Goal: Communication & Community: Ask a question

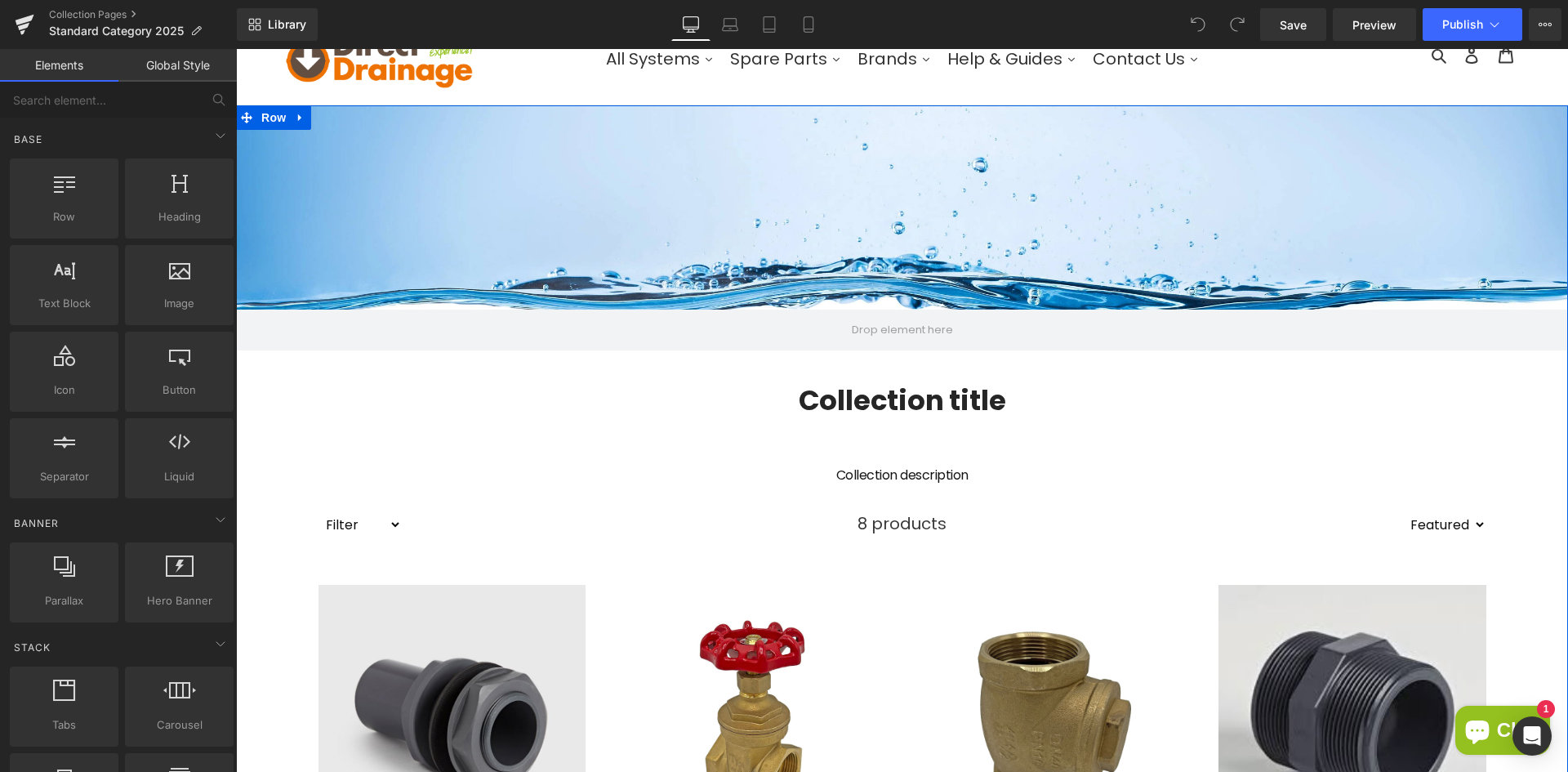
scroll to position [164, 0]
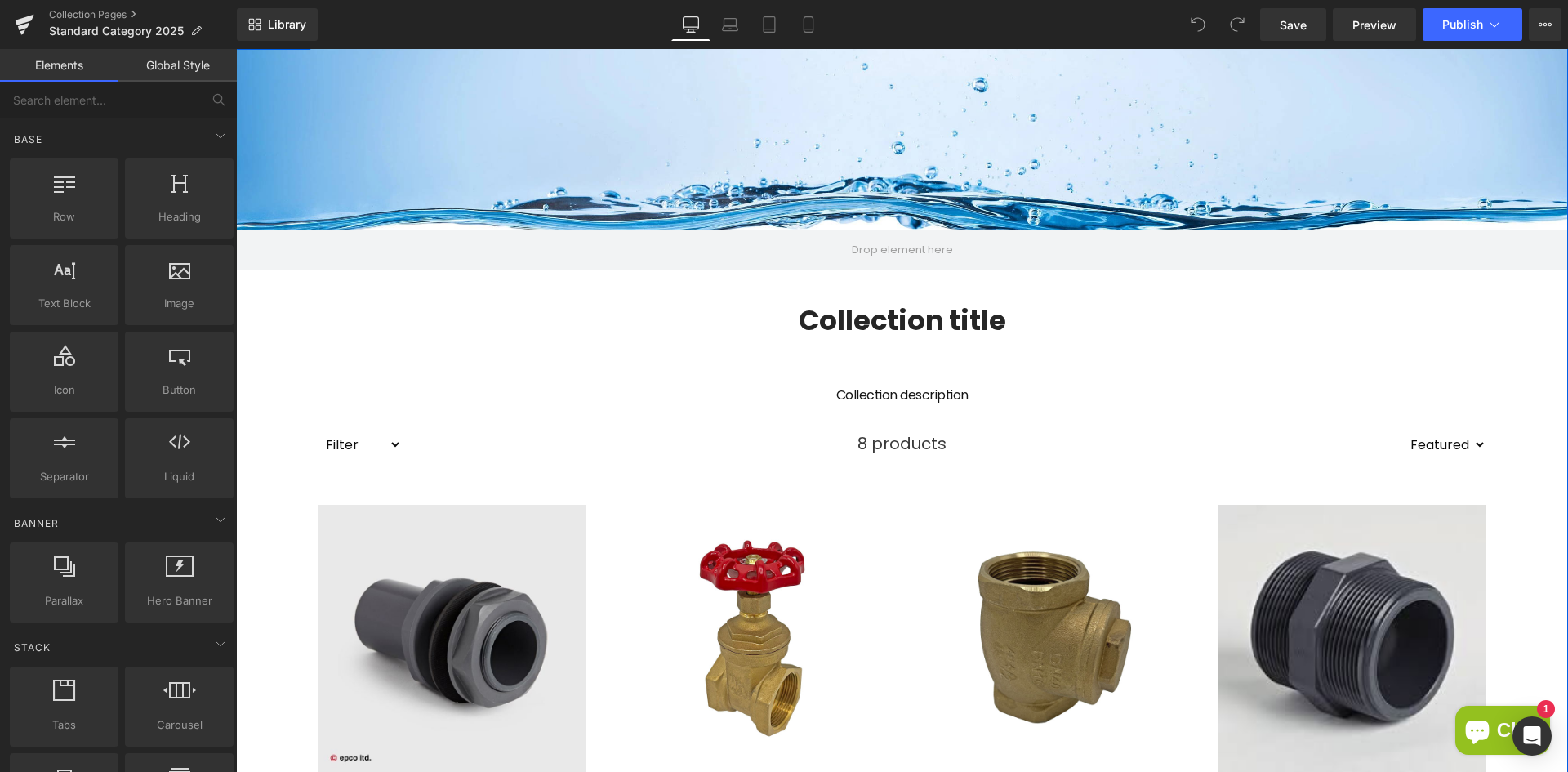
click at [861, 448] on span "8 products" at bounding box center [901, 443] width 89 height 41
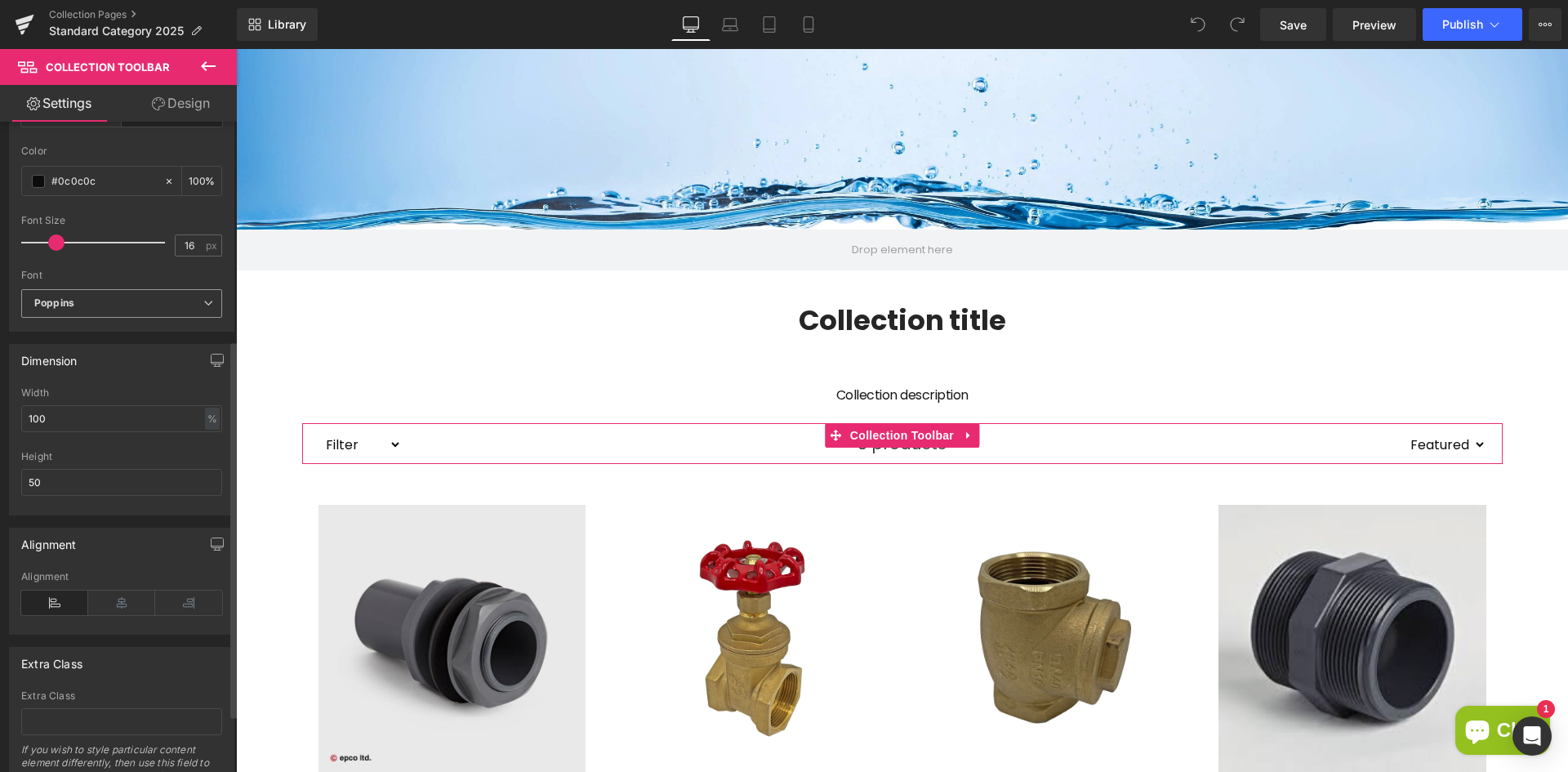
scroll to position [476, 0]
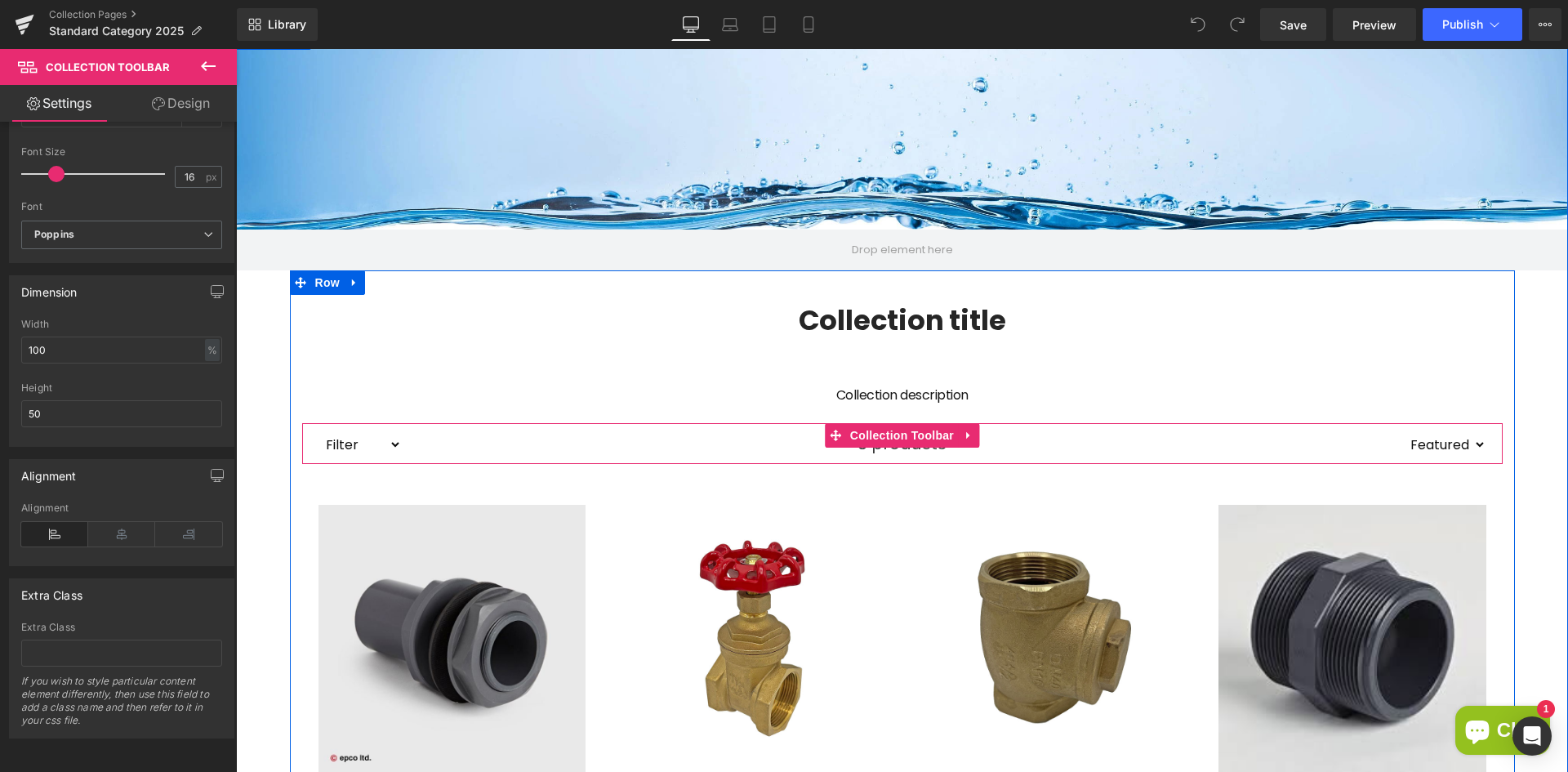
click at [912, 436] on span "Collection Toolbar" at bounding box center [901, 435] width 111 height 25
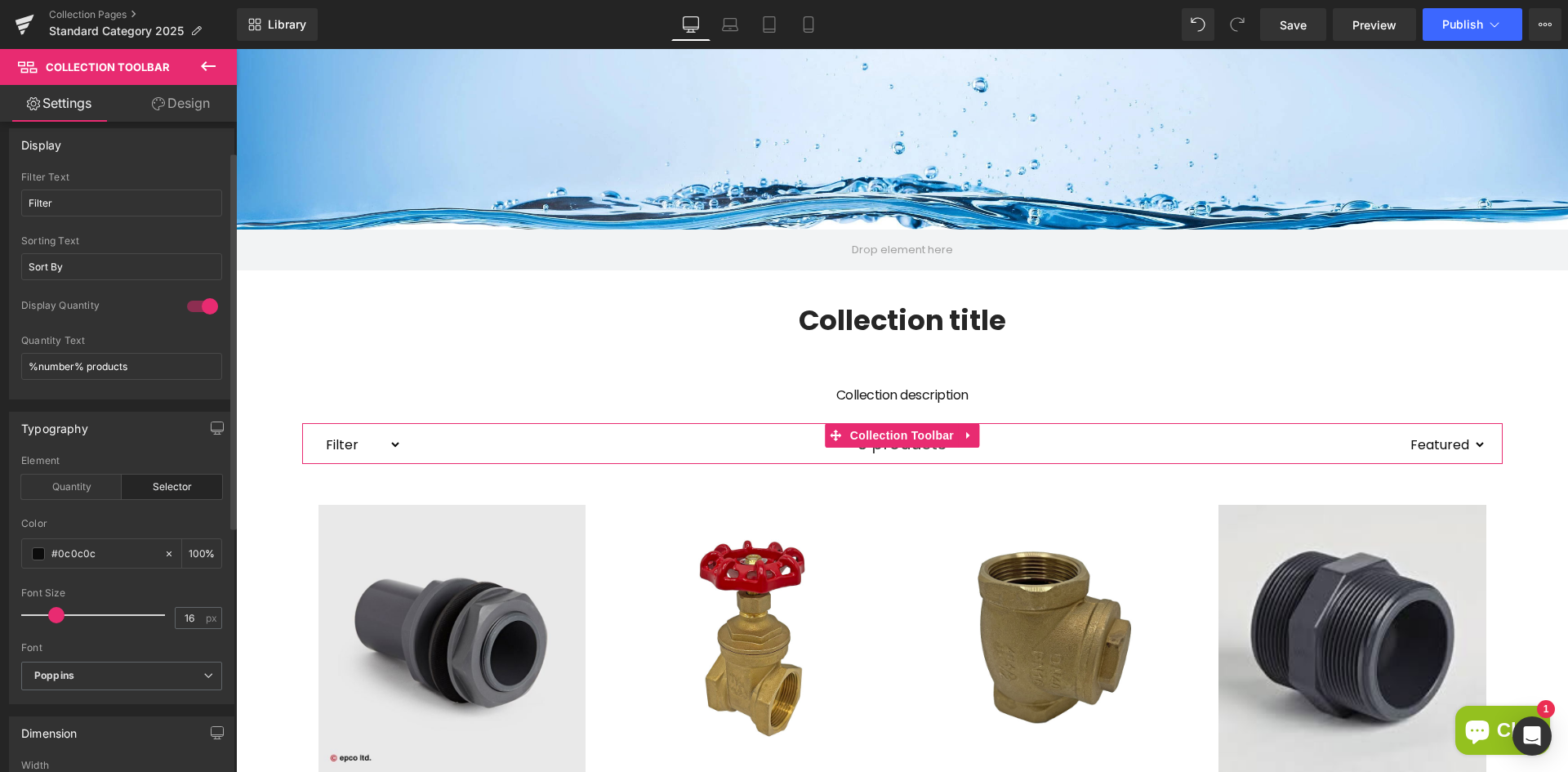
scroll to position [0, 0]
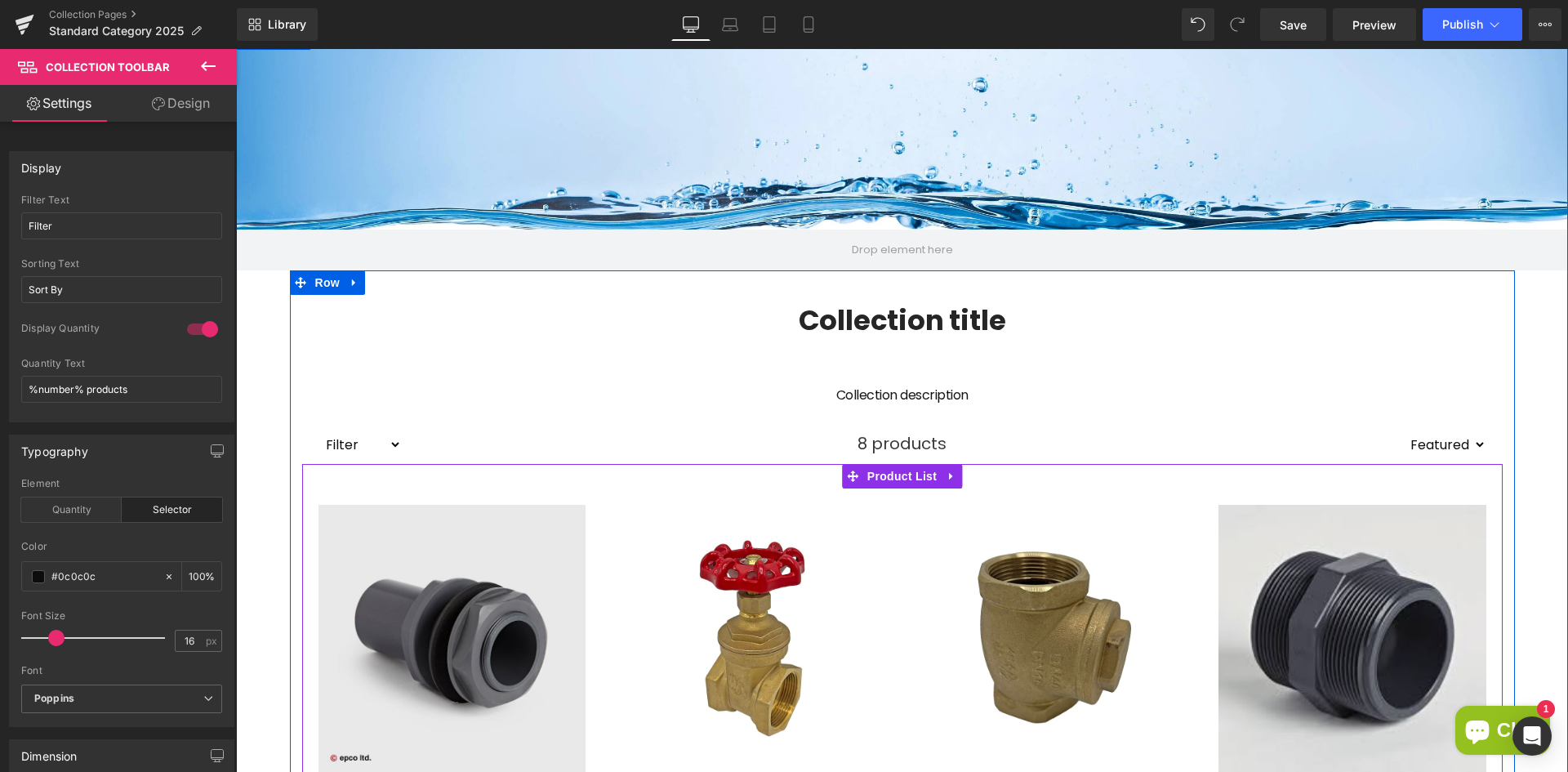
click at [608, 511] on div "Sale Off (P) Image 1 1/2" Brass Gate Valve PN20 – Red Wheel Handle (P) Title Di…" at bounding box center [752, 716] width 300 height 456
click at [889, 481] on span "Product List" at bounding box center [901, 476] width 78 height 25
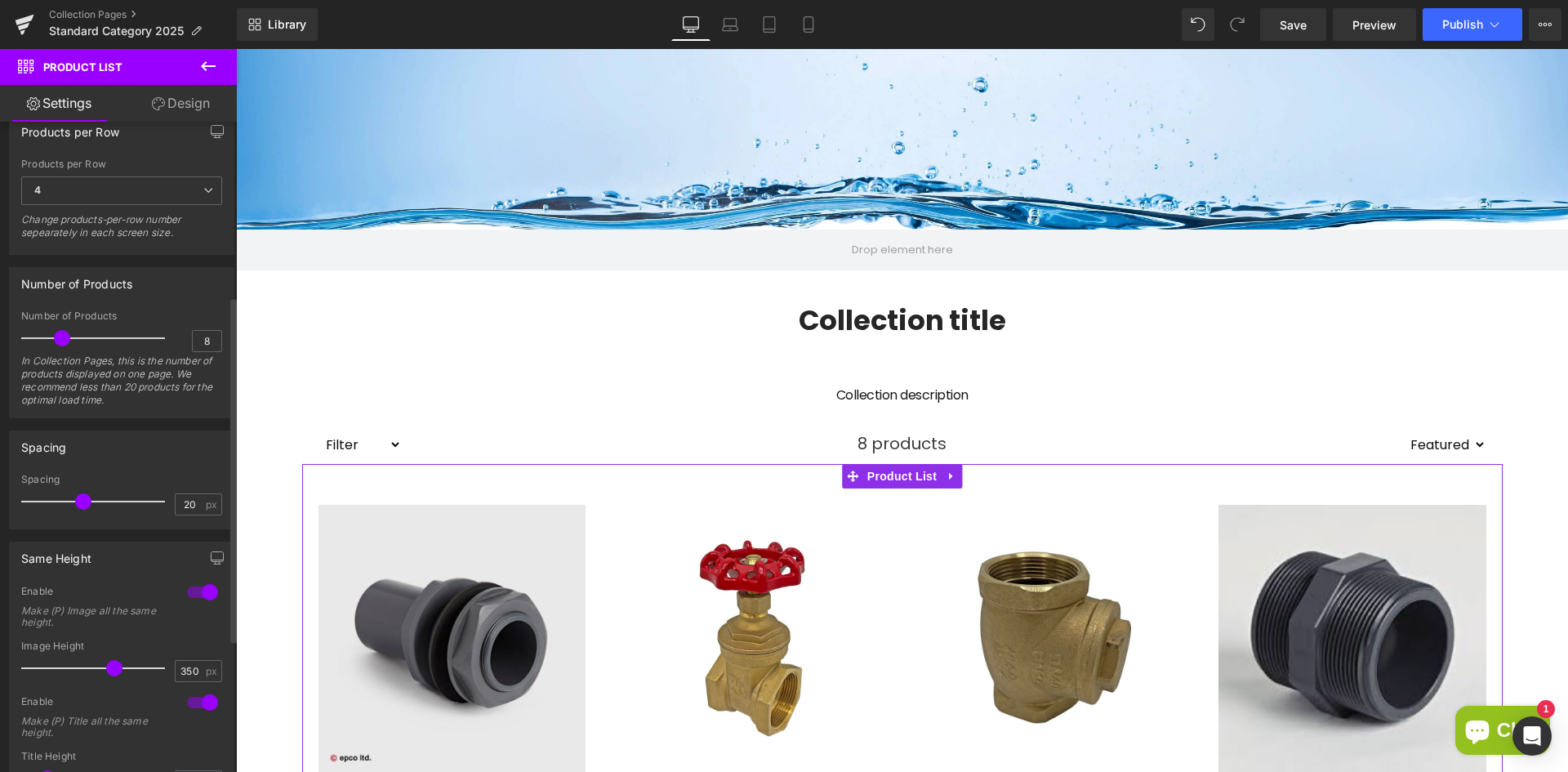
scroll to position [327, 0]
drag, startPoint x: 65, startPoint y: 334, endPoint x: 83, endPoint y: 328, distance: 19.0
click at [83, 328] on span at bounding box center [81, 334] width 16 height 16
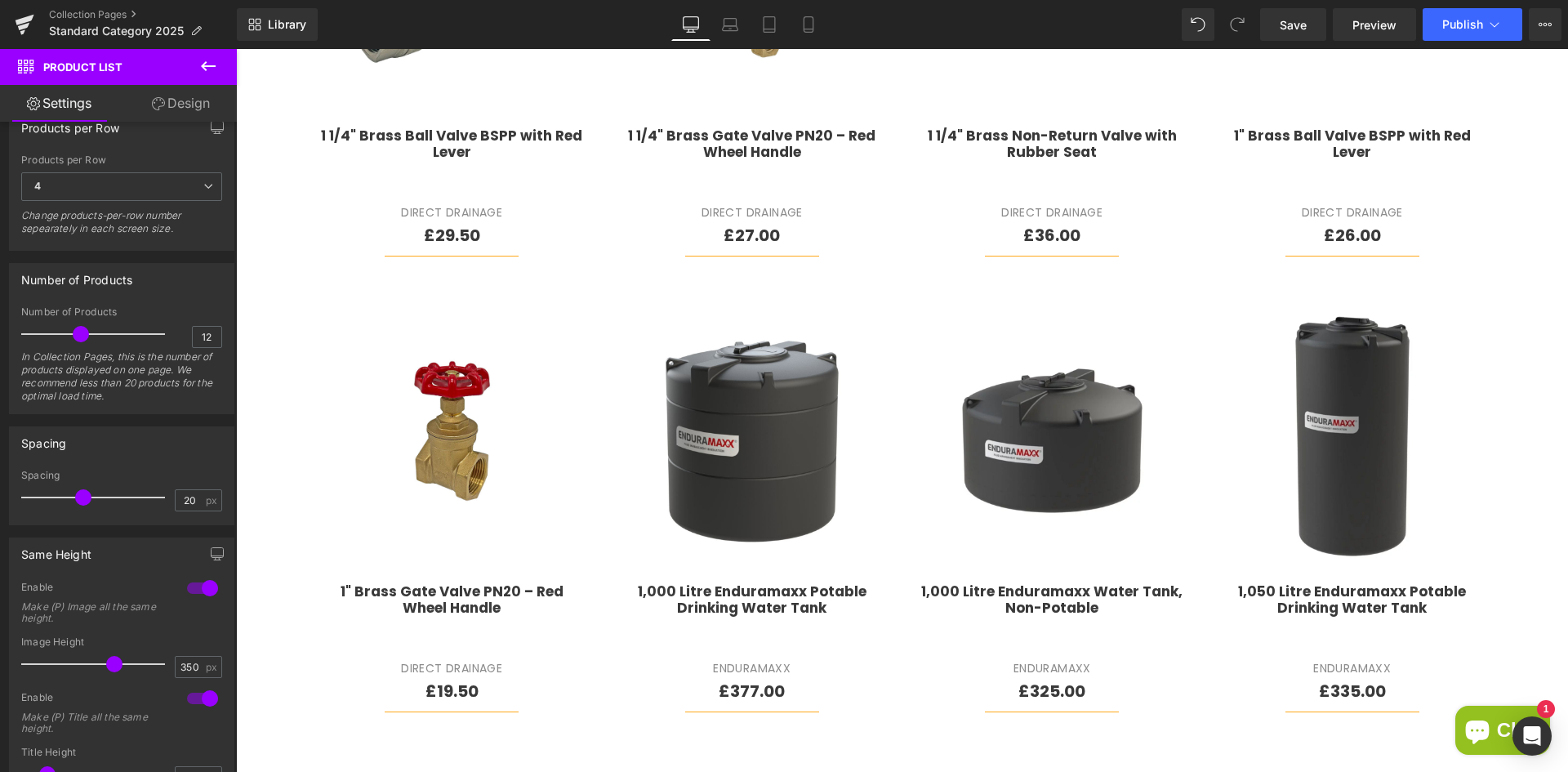
scroll to position [1341, 0]
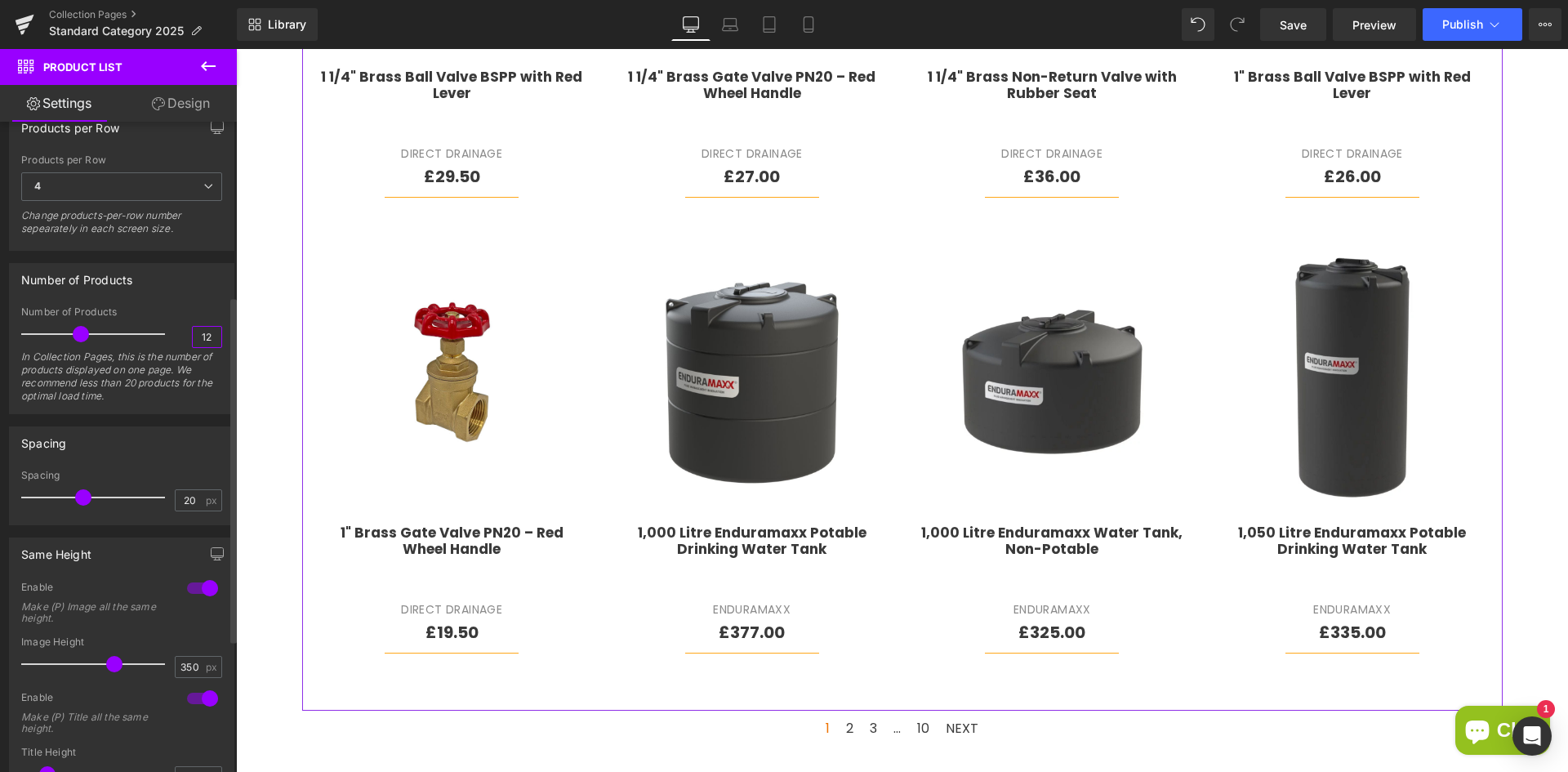
drag, startPoint x: 193, startPoint y: 332, endPoint x: 214, endPoint y: 333, distance: 21.0
click at [214, 333] on input "12" at bounding box center [206, 337] width 28 height 20
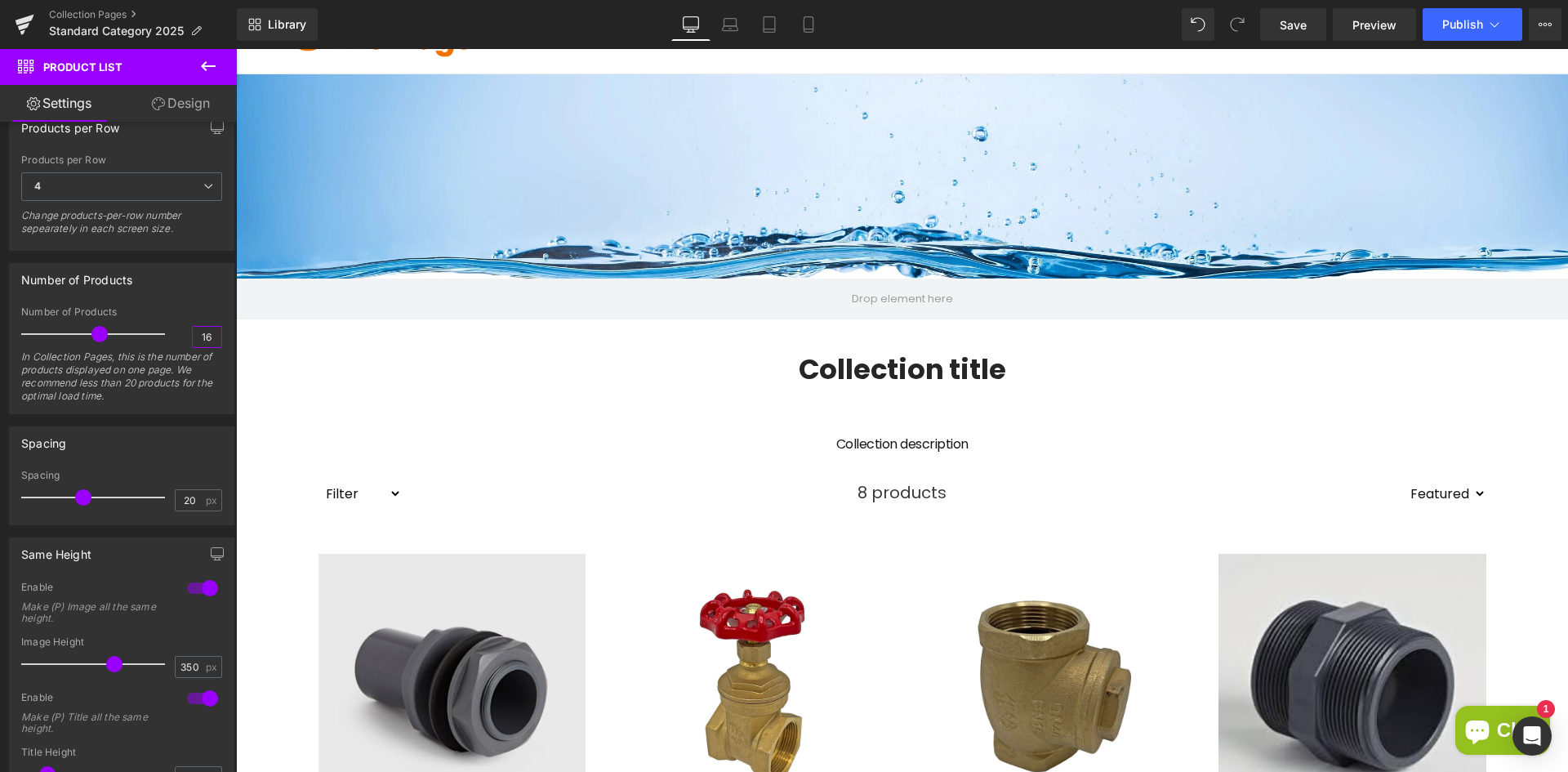
scroll to position [0, 0]
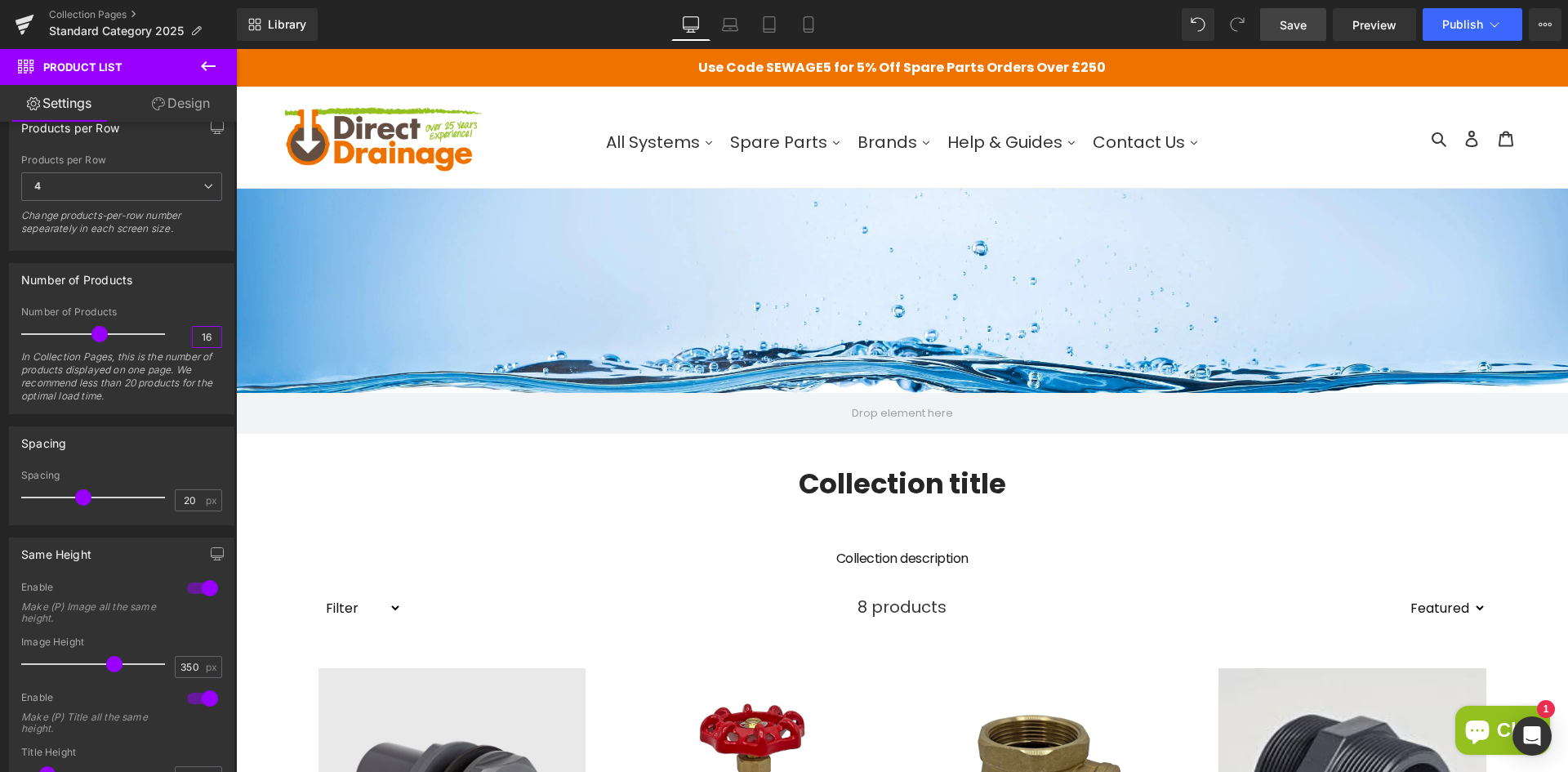
type input "16"
click at [1297, 27] on span "Save" at bounding box center [1293, 25] width 27 height 17
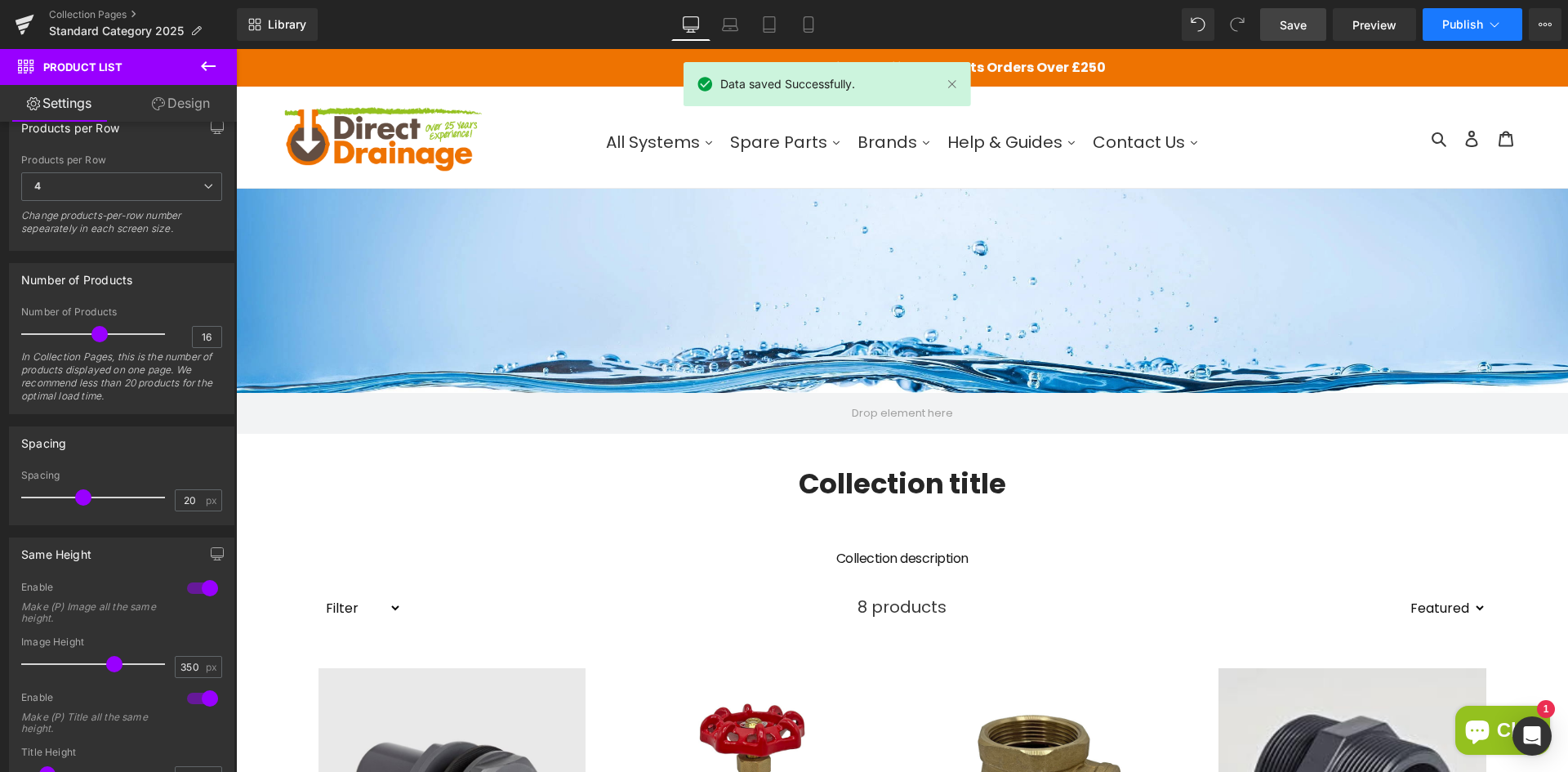
click at [1445, 20] on span "Publish" at bounding box center [1462, 25] width 41 height 13
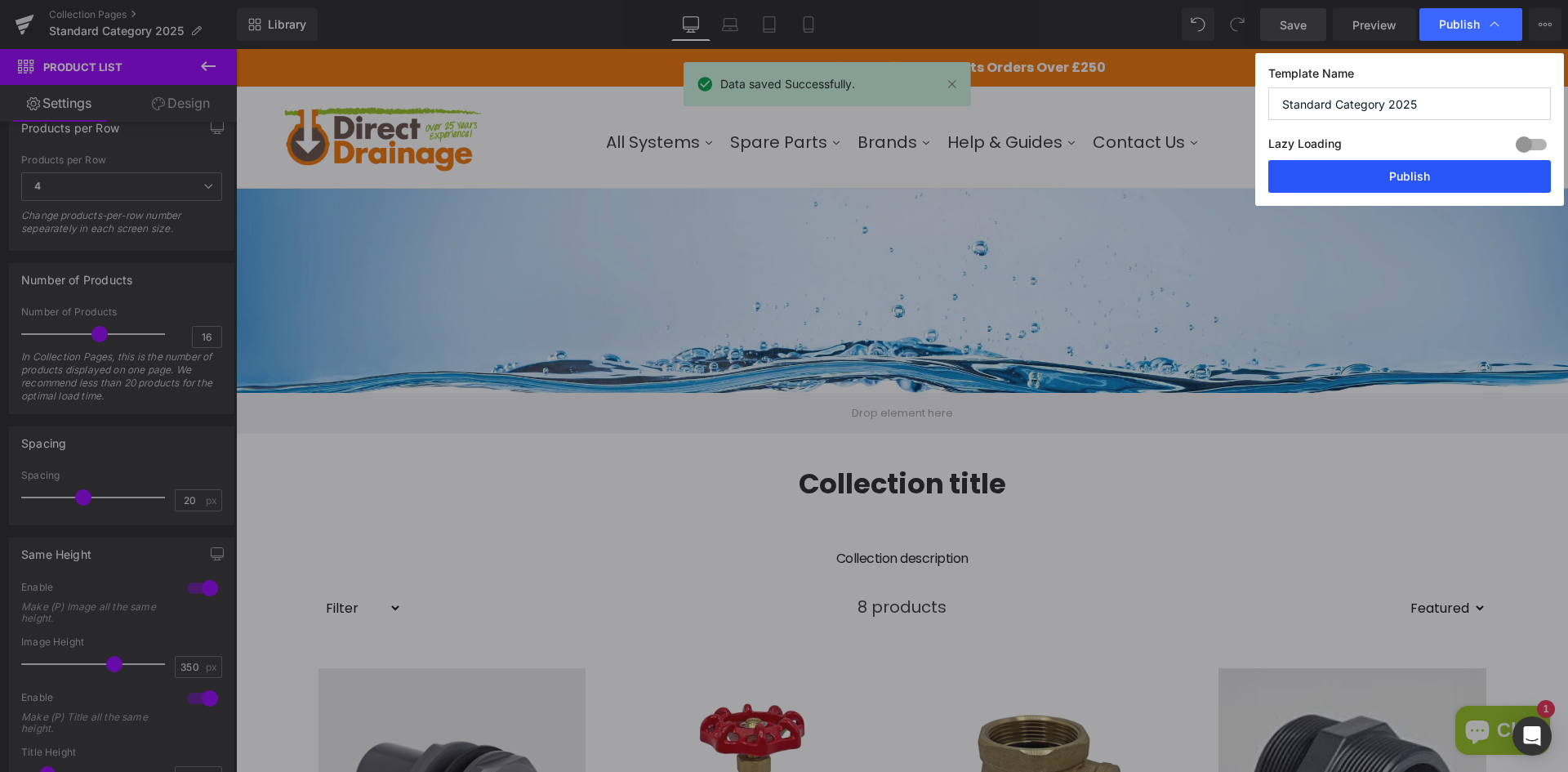
click at [1384, 179] on button "Publish" at bounding box center [1409, 176] width 282 height 33
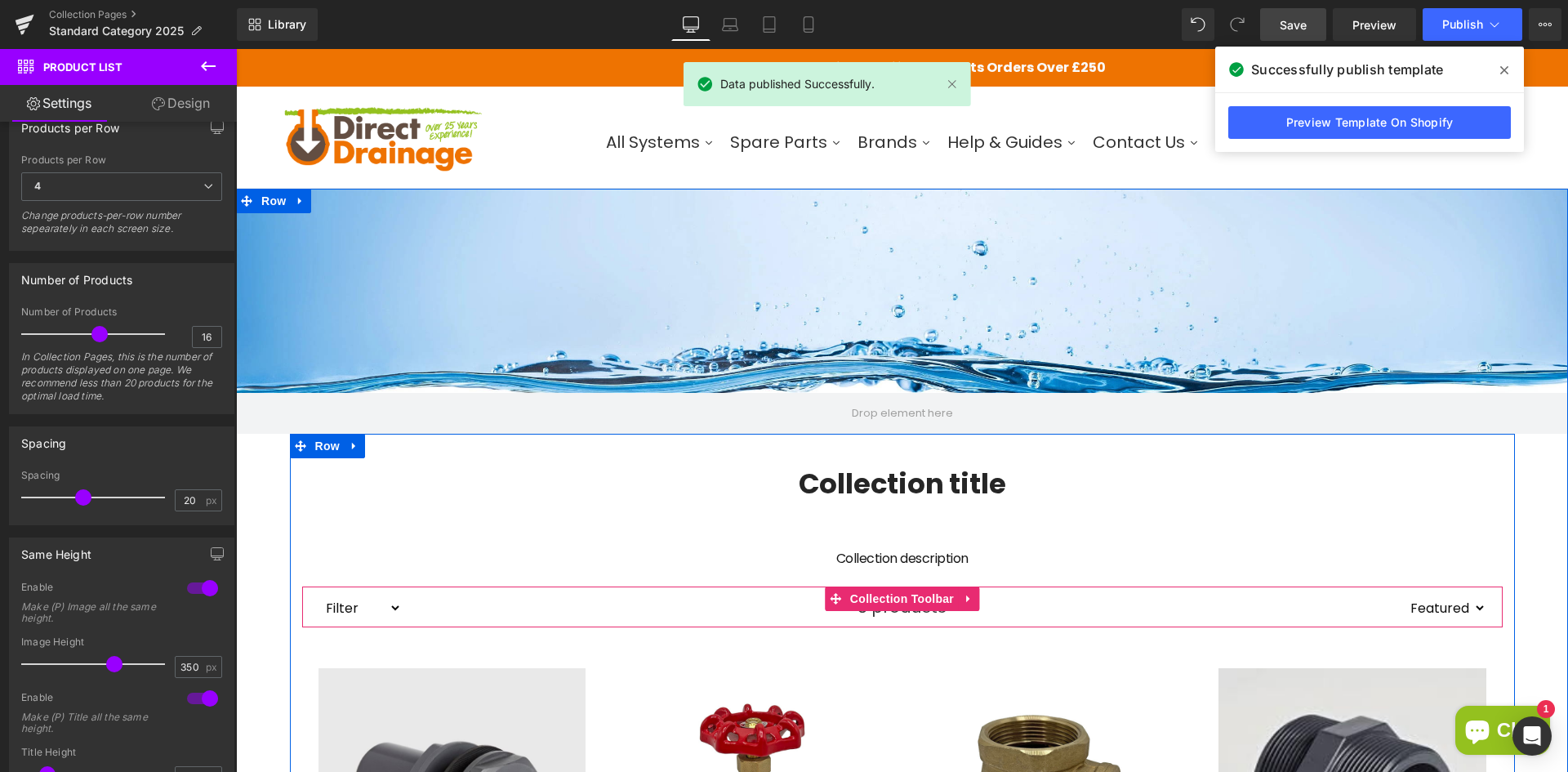
click at [349, 613] on select "Filter Pipe Fitting PVC Tank connector Brass Spare Parts Direct Drainage" at bounding box center [360, 608] width 83 height 26
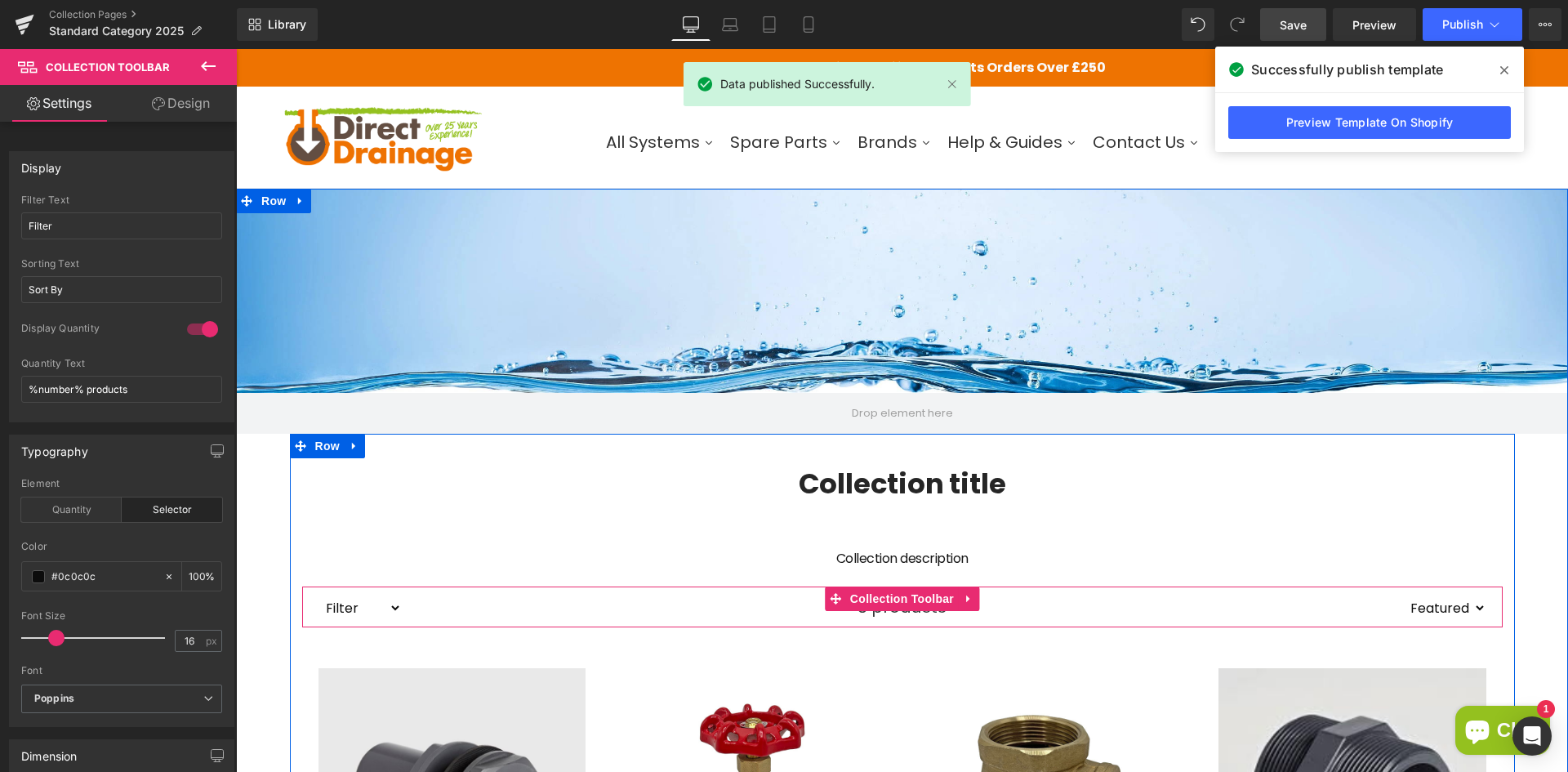
click at [596, 595] on div "8 products" at bounding box center [902, 607] width 1001 height 41
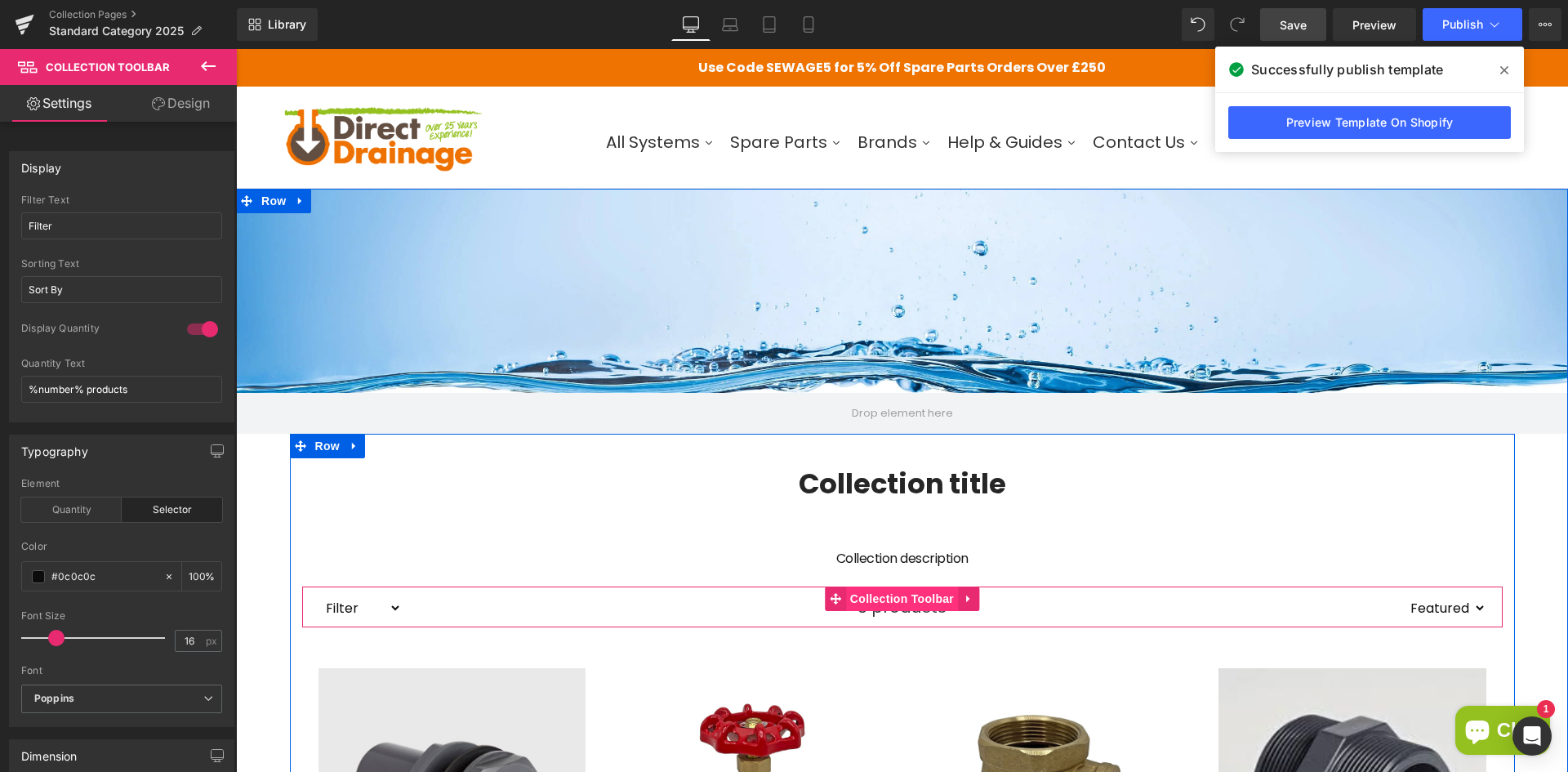
click at [879, 604] on span "Collection Toolbar" at bounding box center [901, 598] width 111 height 25
click at [333, 609] on select "Filter Pipe Fitting PVC Tank connector Brass Spare Parts Direct Drainage" at bounding box center [360, 608] width 83 height 26
click at [1458, 608] on select "Sort By Best selling Featured Alphabetically, A-Z Alphabetically, Z-A Price, lo…" at bounding box center [1444, 608] width 83 height 26
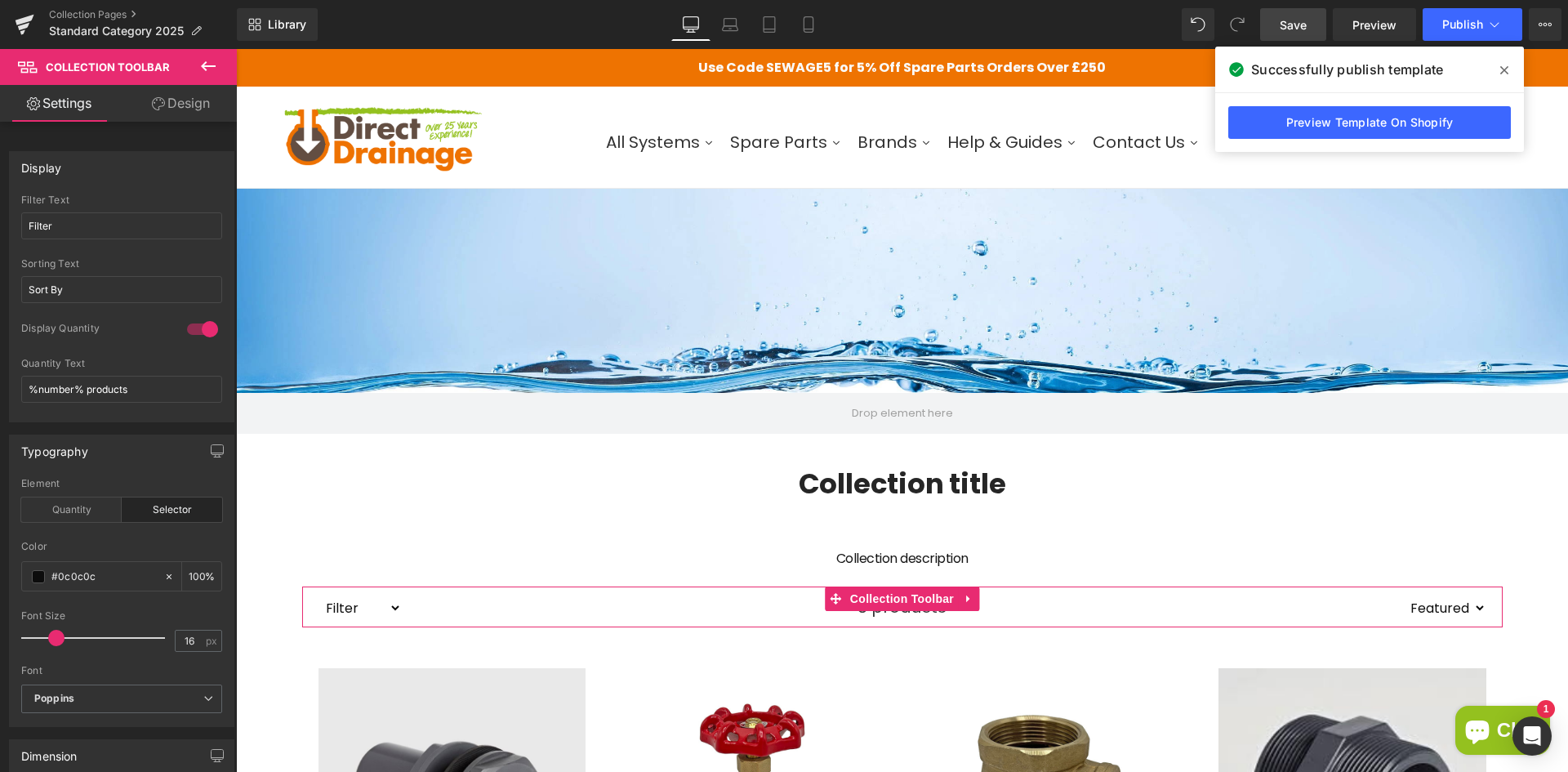
click at [192, 104] on link "Design" at bounding box center [181, 103] width 119 height 37
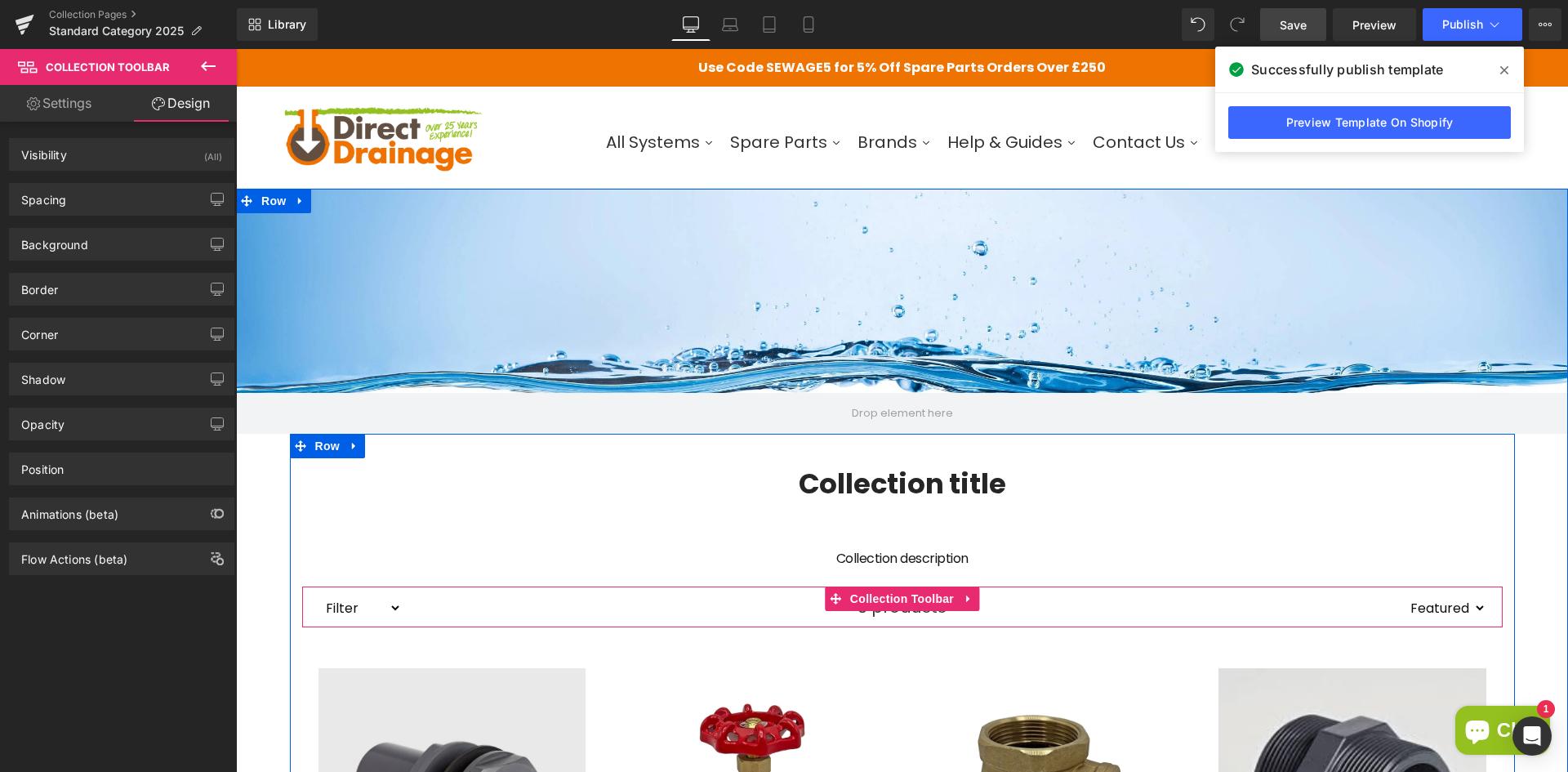
click at [341, 606] on select "Filter Pipe Fitting PVC Tank connector Brass Spare Parts Direct Drainage" at bounding box center [360, 608] width 83 height 26
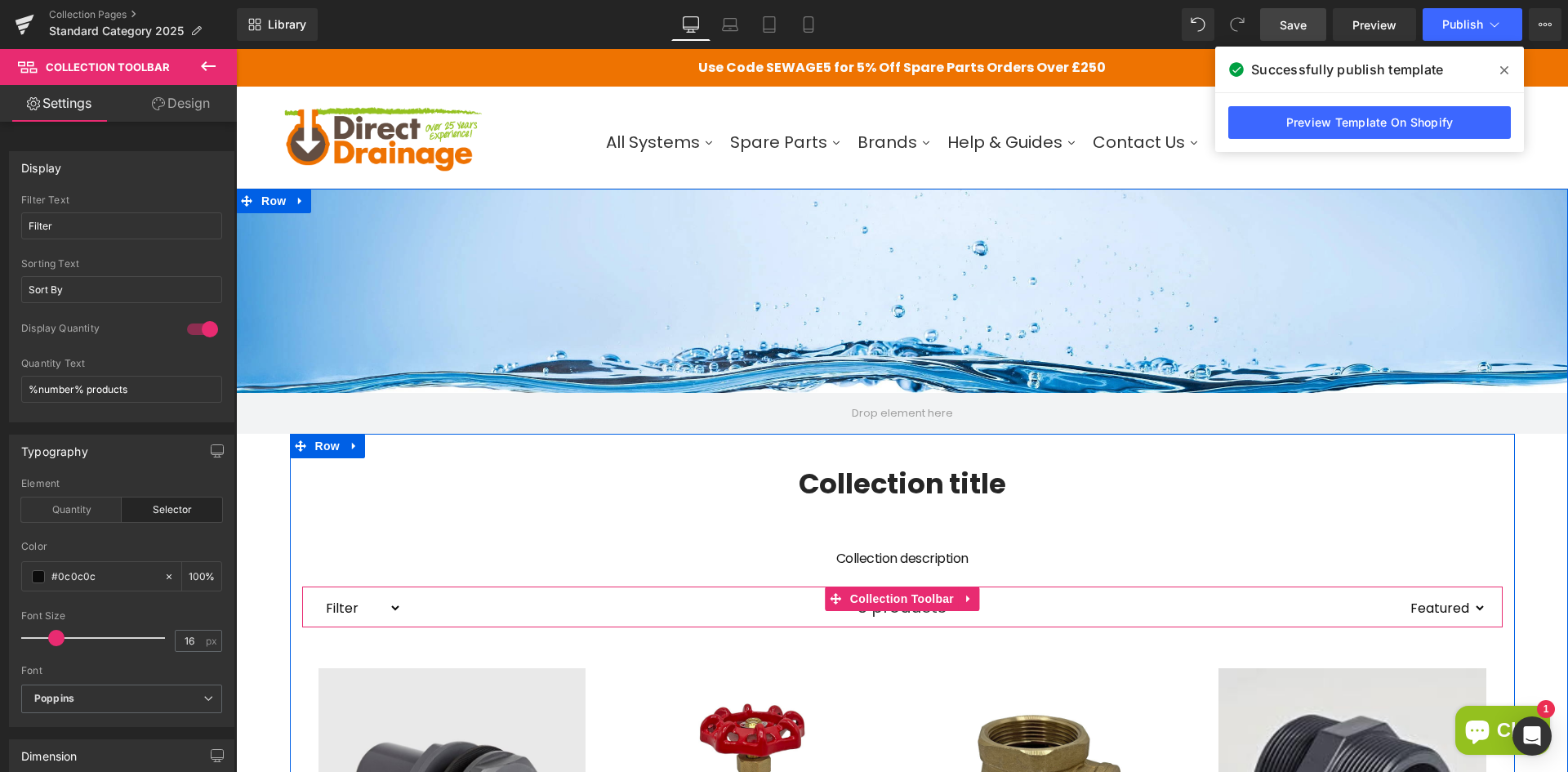
click at [391, 611] on select "Filter Pipe Fitting PVC Tank connector Brass Spare Parts Direct Drainage" at bounding box center [360, 608] width 83 height 26
click at [393, 602] on select "Filter Pipe Fitting PVC Tank connector Brass Spare Parts Direct Drainage" at bounding box center [360, 608] width 83 height 26
click at [391, 607] on select "Filter Pipe Fitting PVC Tank connector Brass Spare Parts Direct Drainage" at bounding box center [360, 608] width 83 height 26
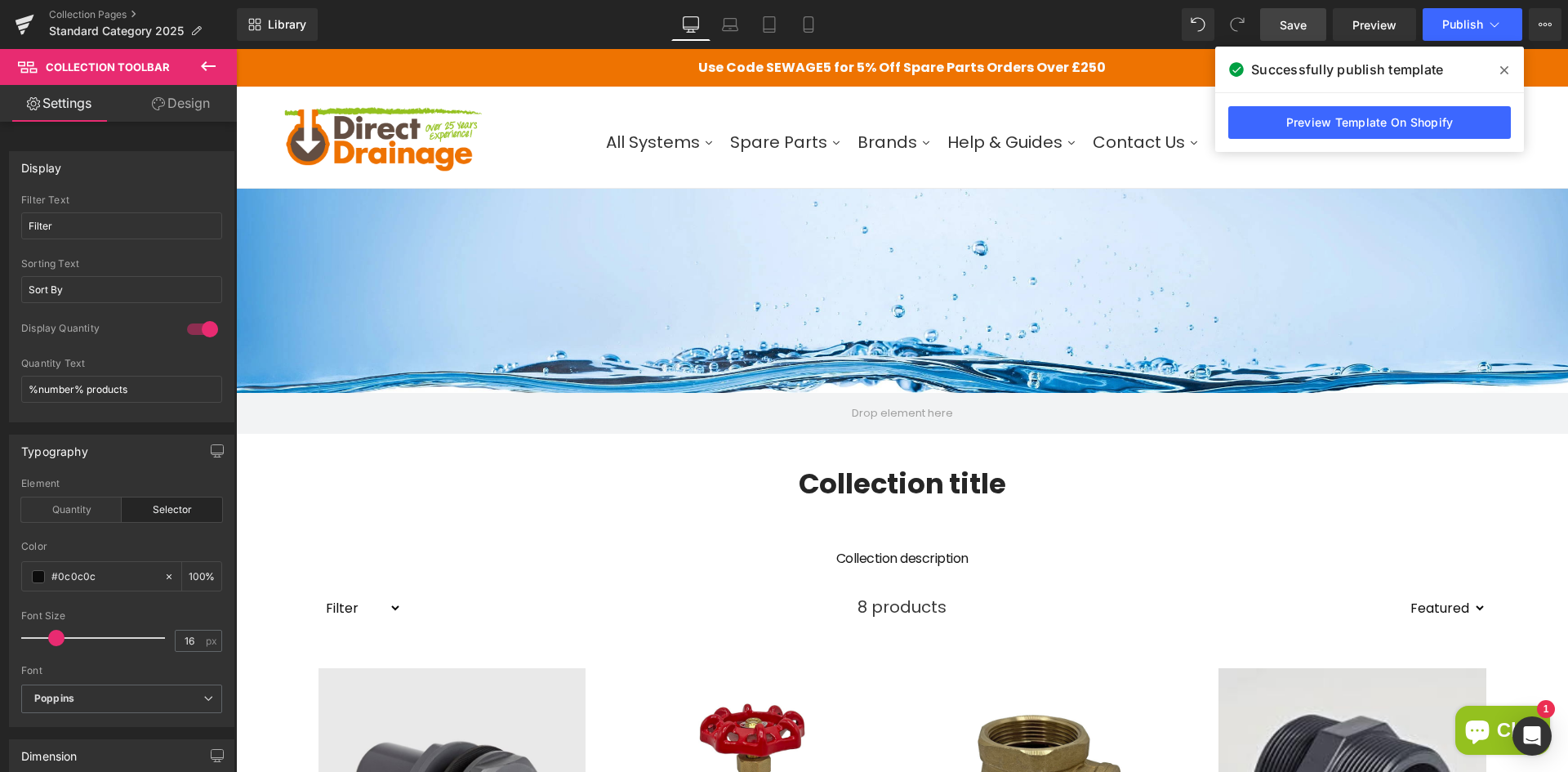
click at [204, 69] on icon at bounding box center [207, 66] width 19 height 19
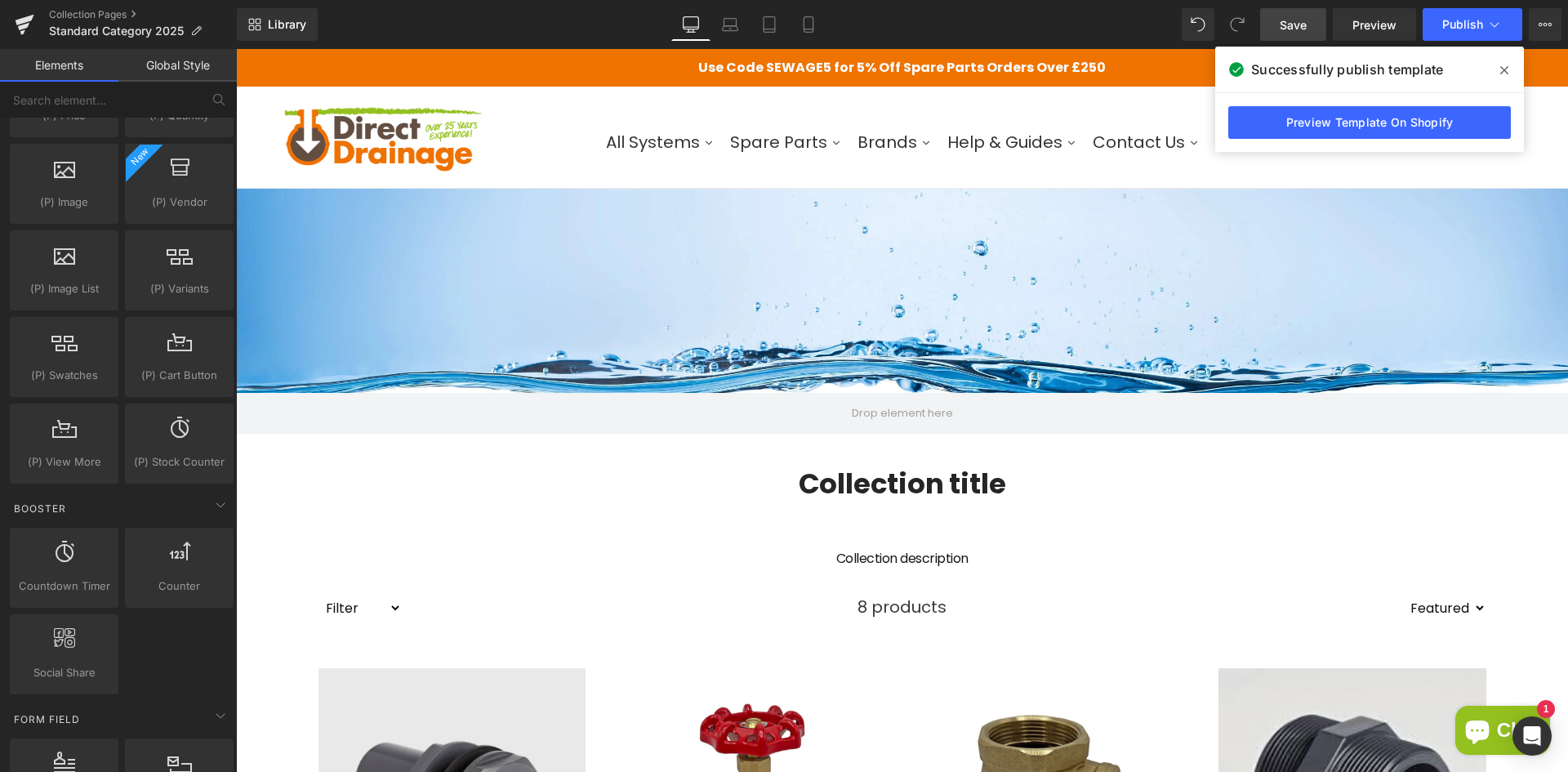
scroll to position [1634, 0]
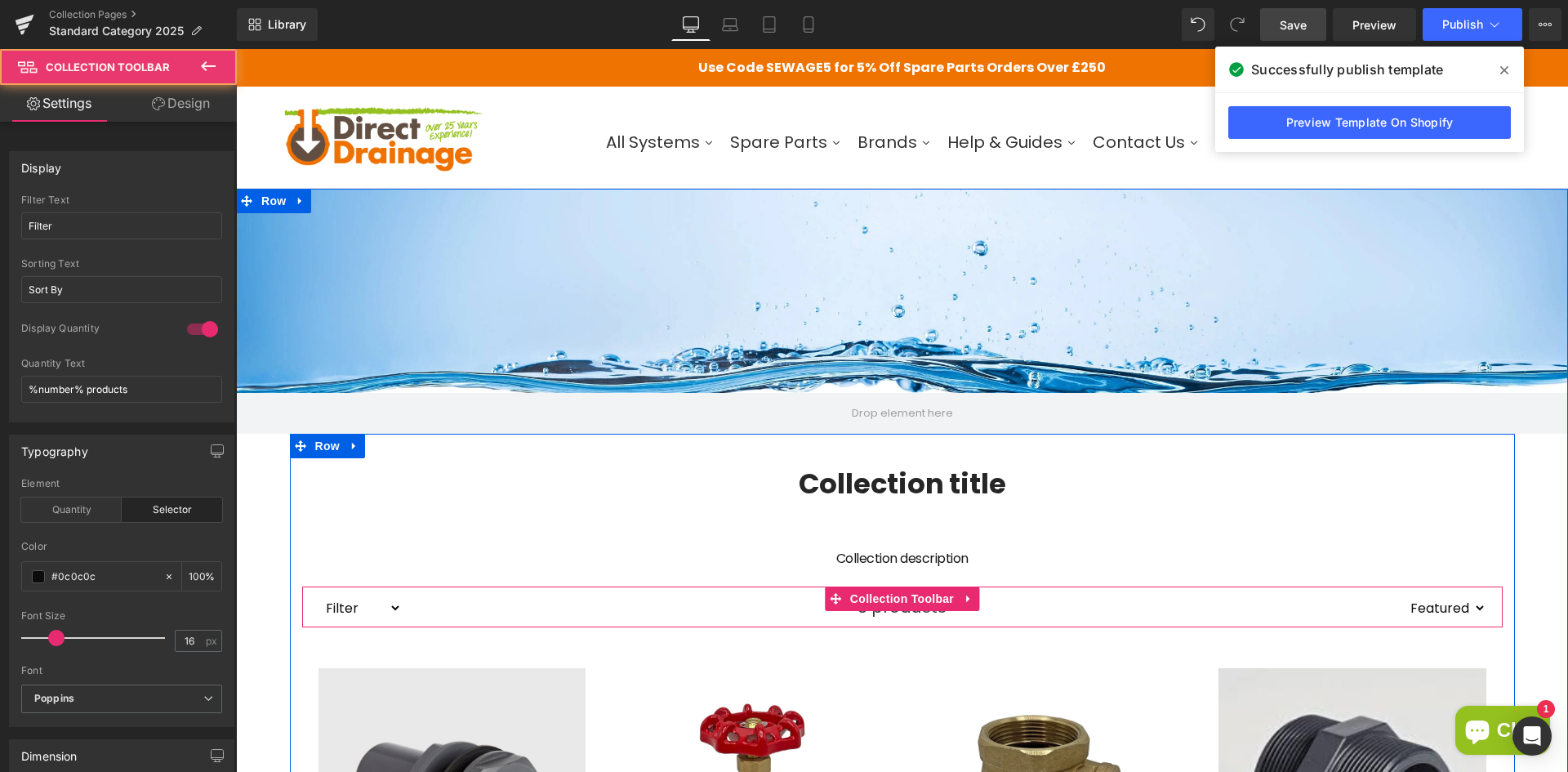
click at [388, 608] on select "Filter Pipe Fitting PVC Tank connector Brass Spare Parts Direct Drainage" at bounding box center [360, 608] width 83 height 26
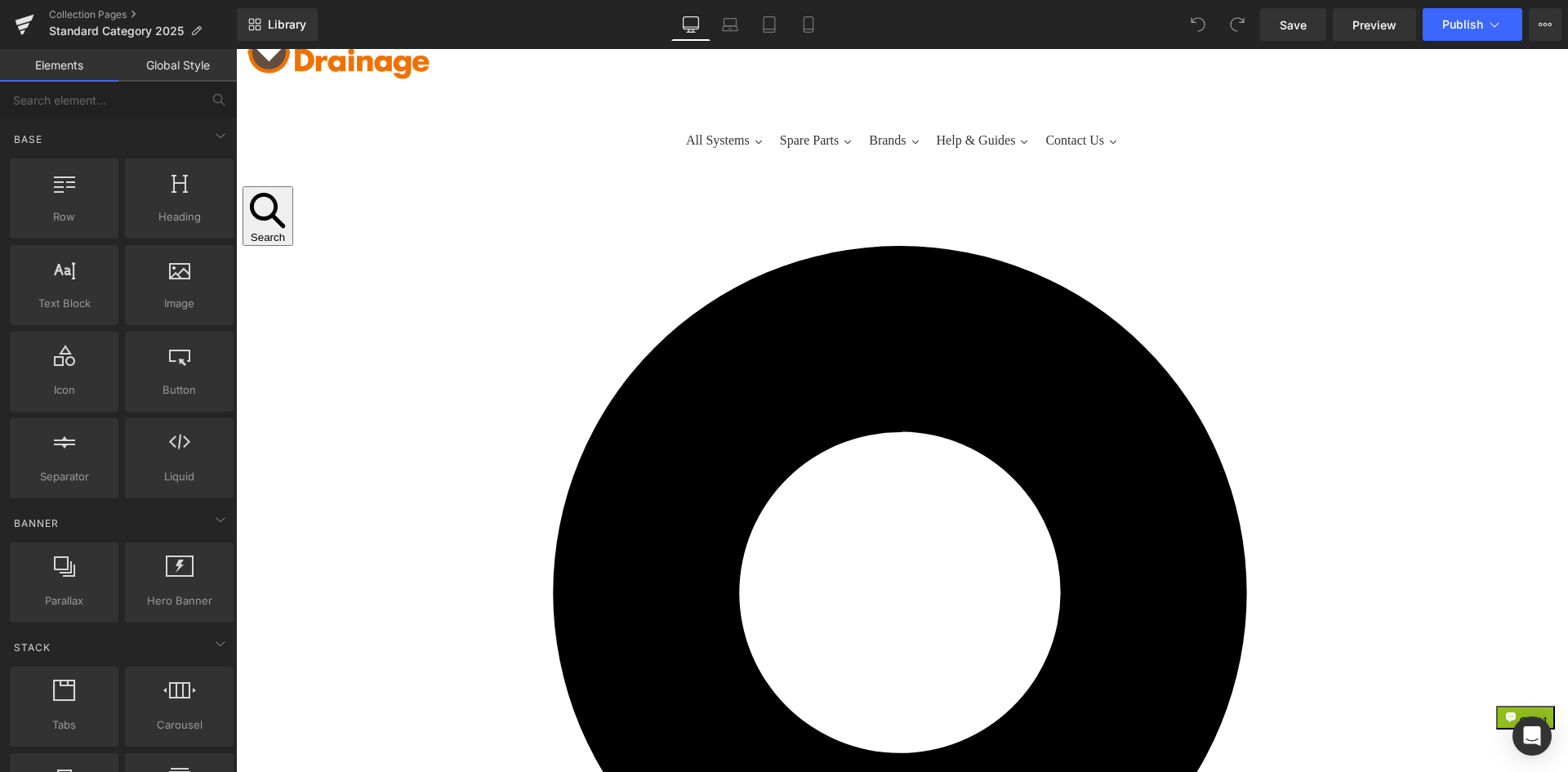
scroll to position [408, 0]
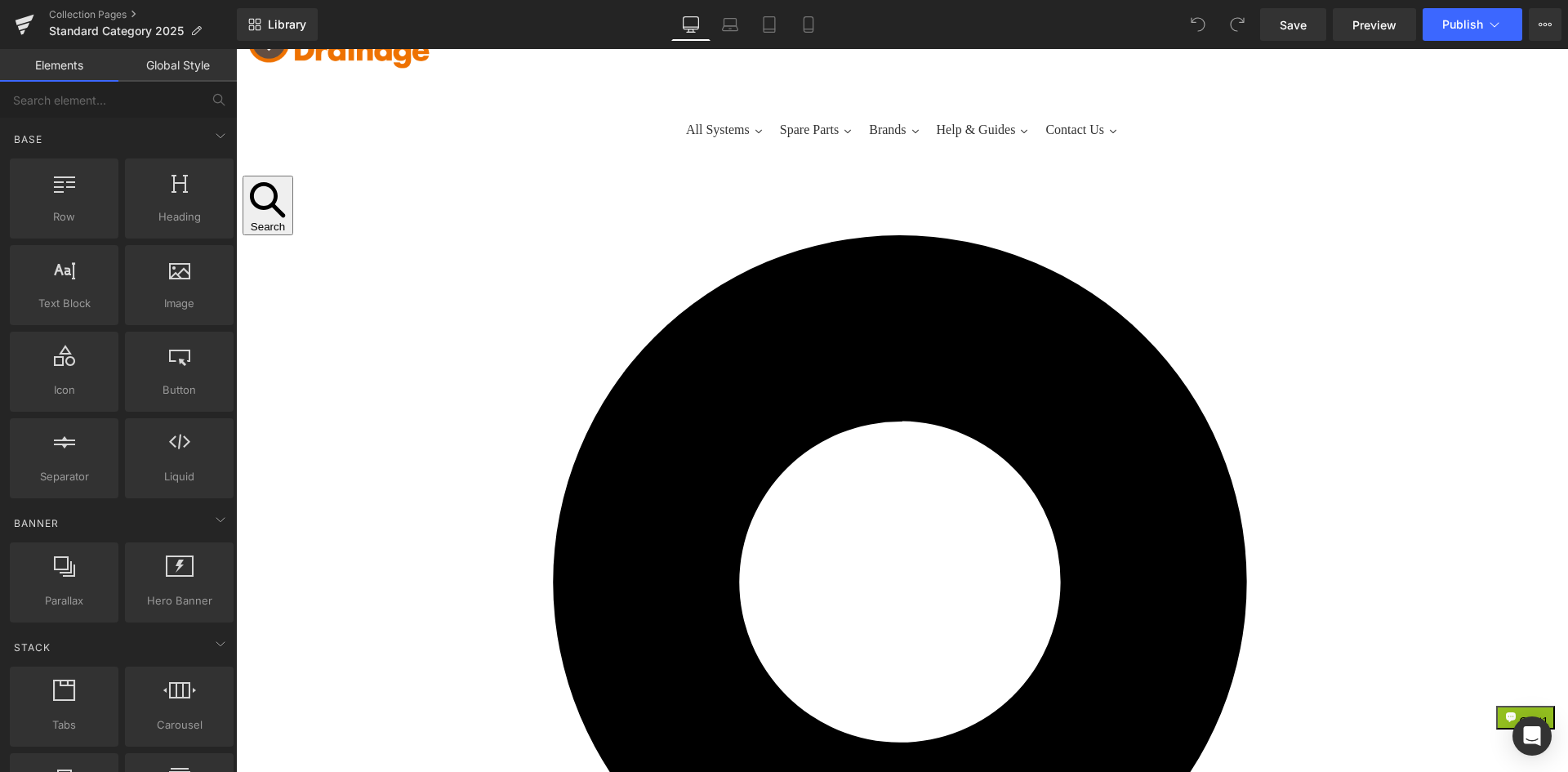
click at [236, 49] on span "(P) Price" at bounding box center [236, 49] width 0 height 0
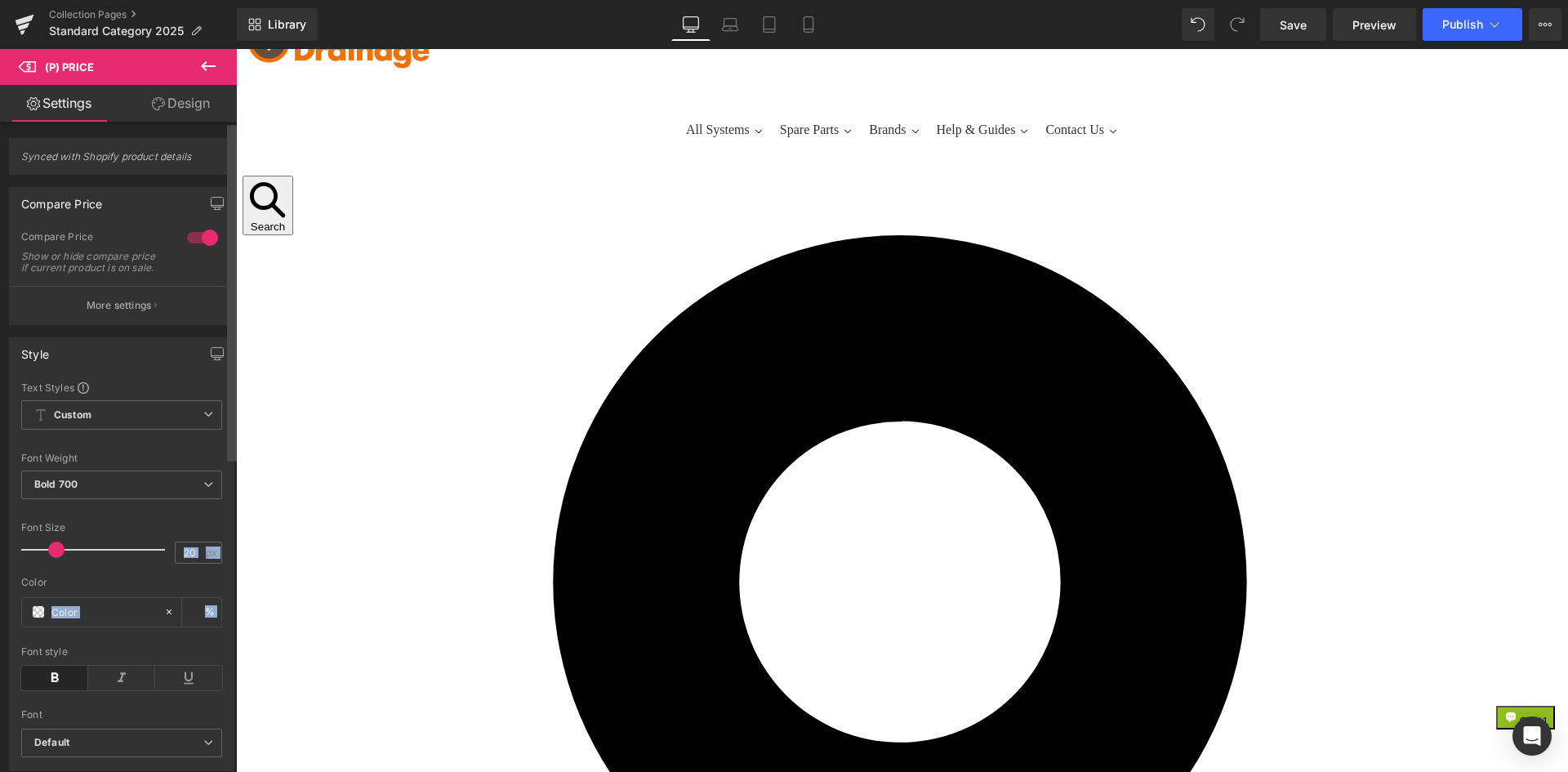
drag, startPoint x: 228, startPoint y: 433, endPoint x: 230, endPoint y: 468, distance: 35.1
click at [230, 468] on div "Synced with Shopify product details Compare Price 1 Compare Price Show or hide …" at bounding box center [118, 450] width 237 height 658
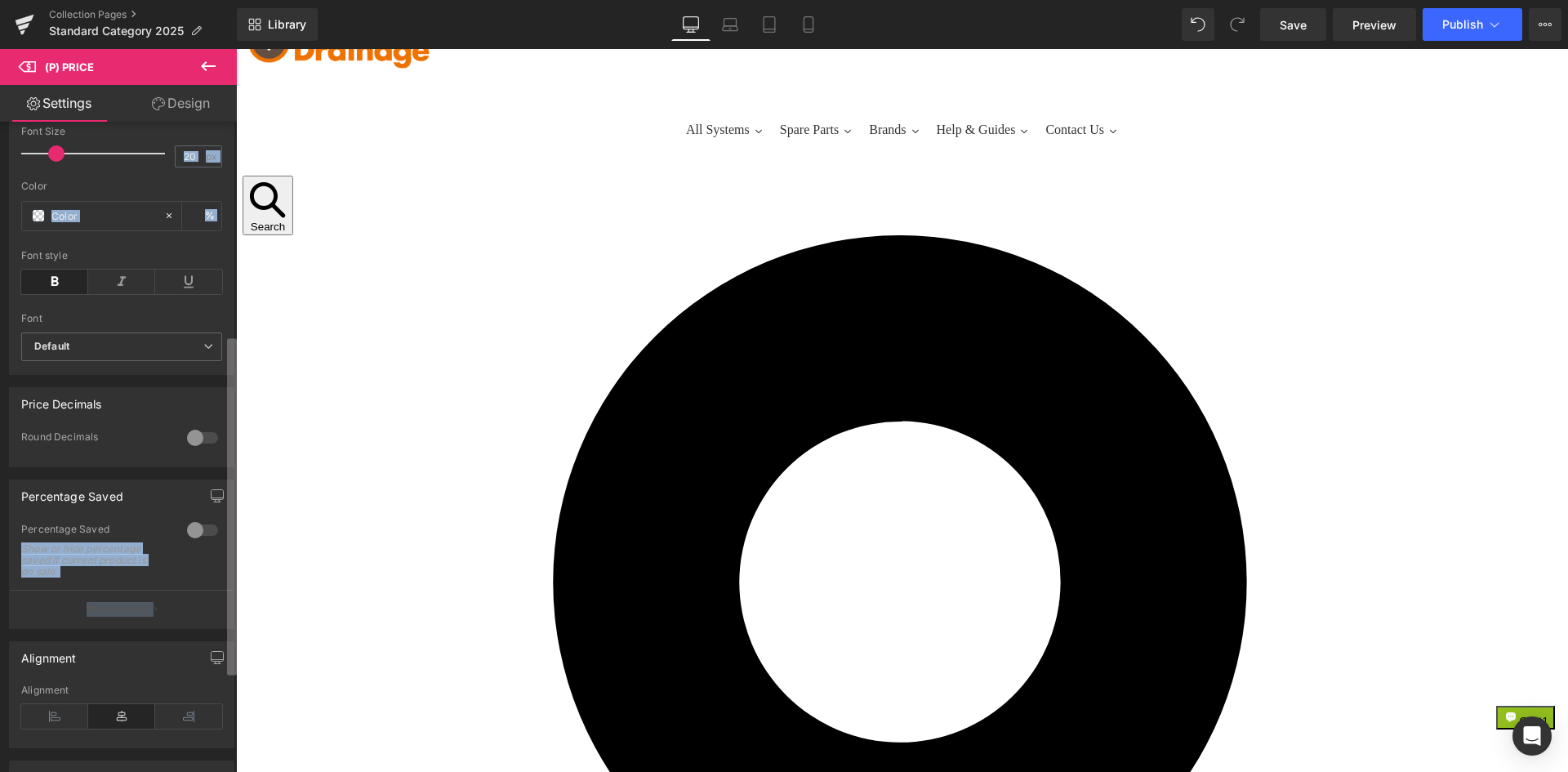
scroll to position [425, 0]
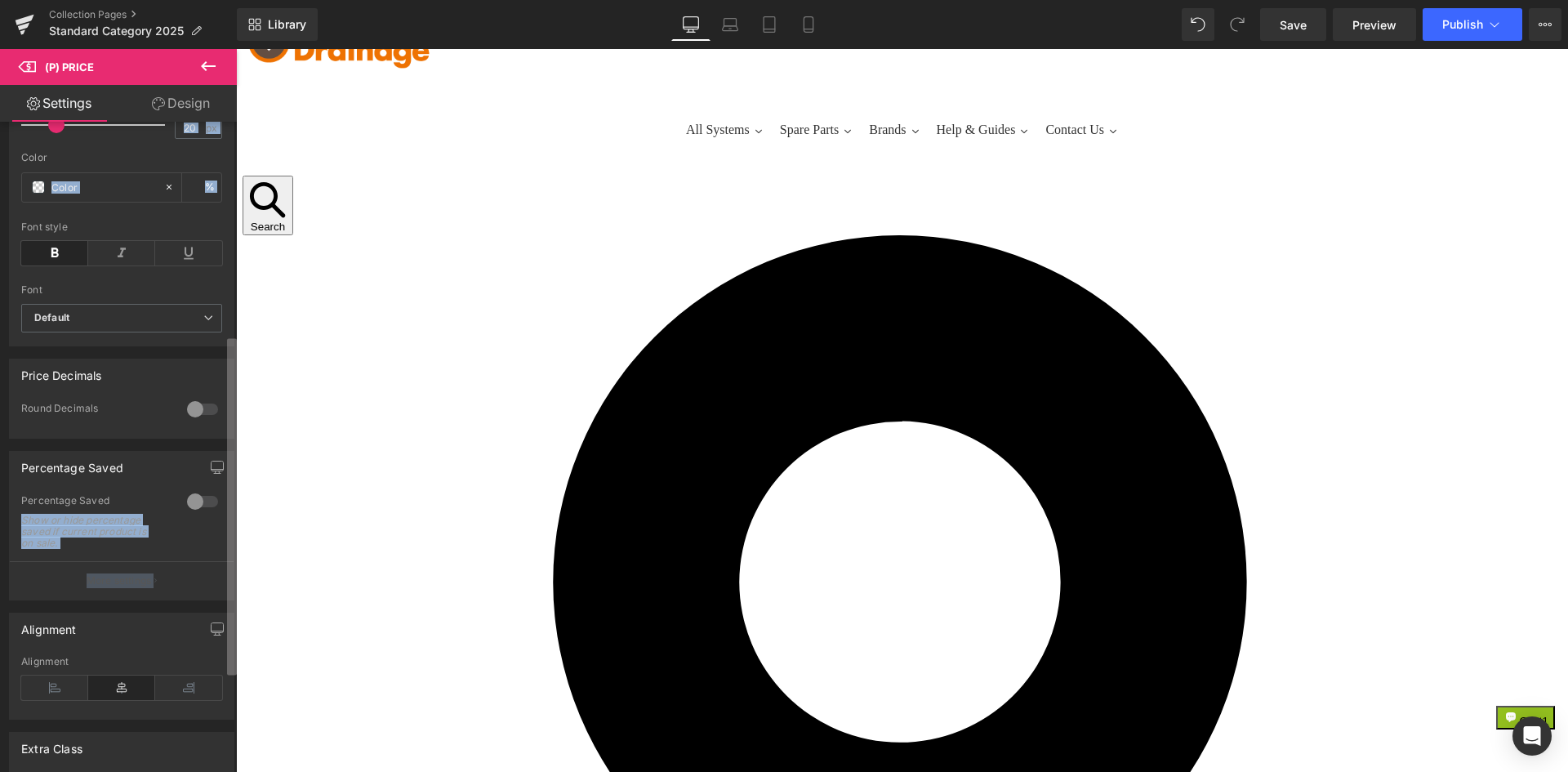
click at [226, 661] on div "Synced with Shopify product details Compare Price 1 Compare Price Show or hide …" at bounding box center [118, 450] width 237 height 658
click at [216, 548] on div "0 Percentage Saved Show or hide percentage saved if current product is on sale.…" at bounding box center [121, 546] width 224 height 105
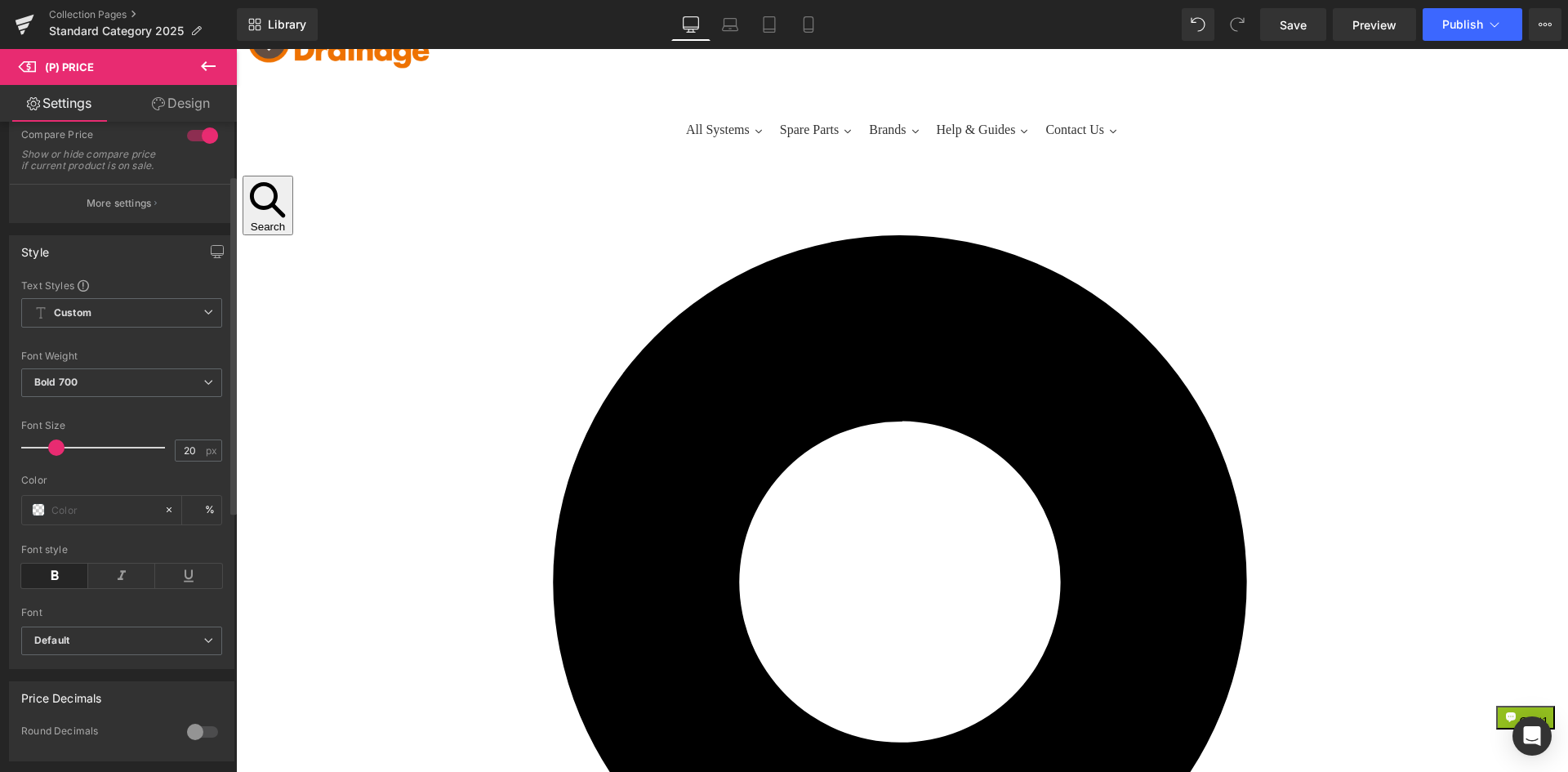
scroll to position [0, 0]
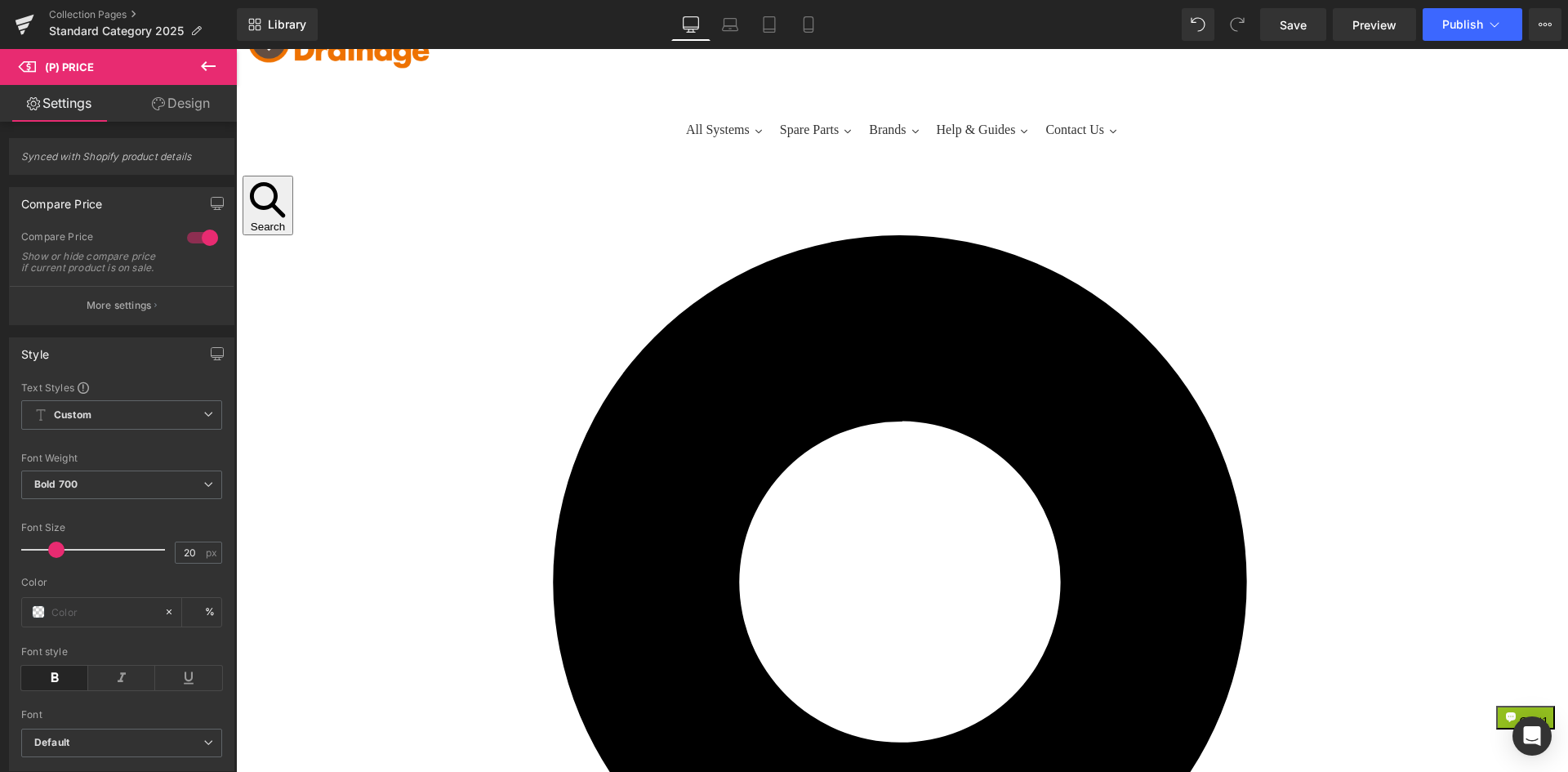
click at [236, 49] on span "(P) Price" at bounding box center [236, 49] width 0 height 0
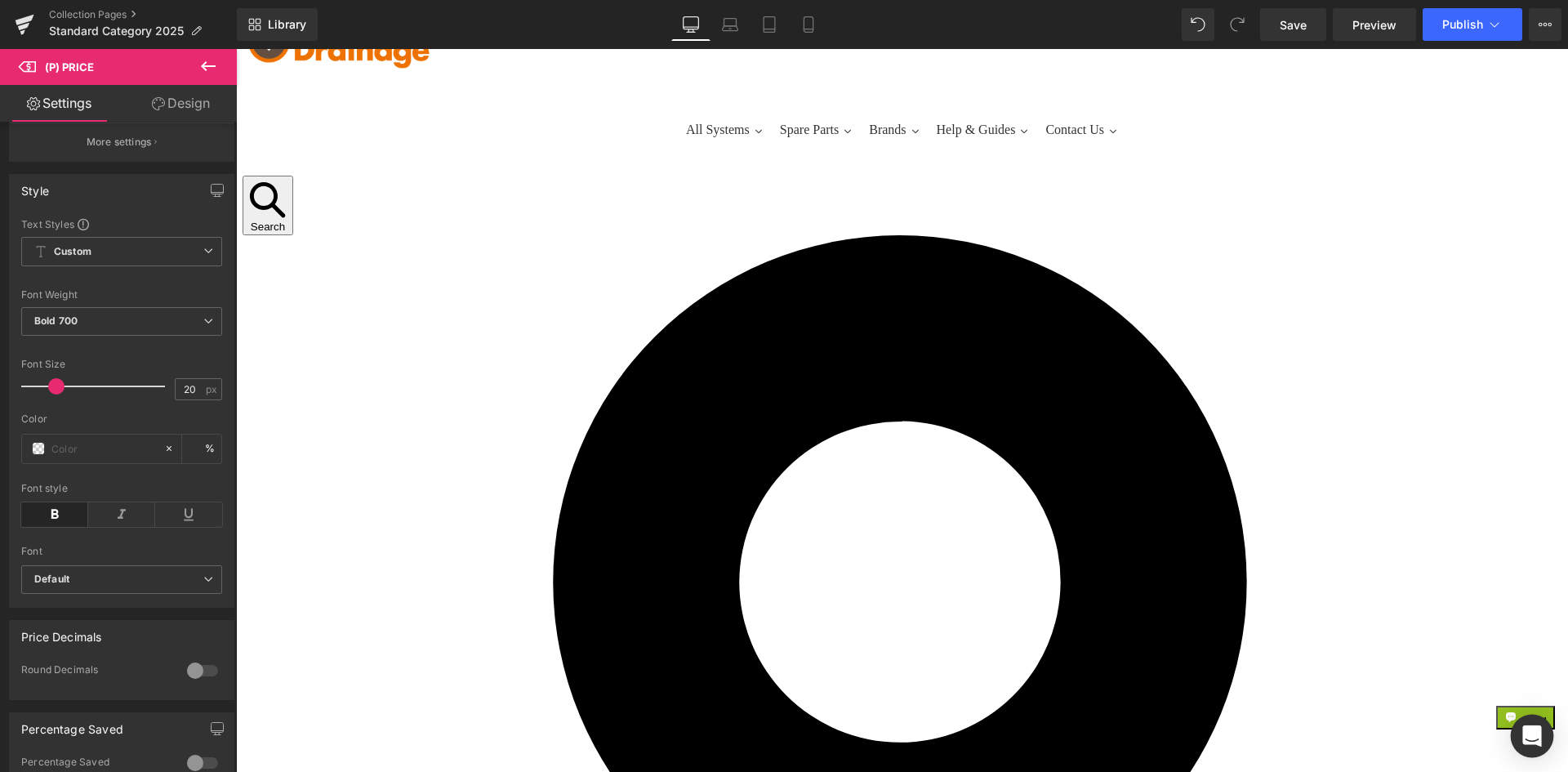
click at [1531, 736] on icon "Open Intercom Messenger" at bounding box center [1531, 735] width 19 height 21
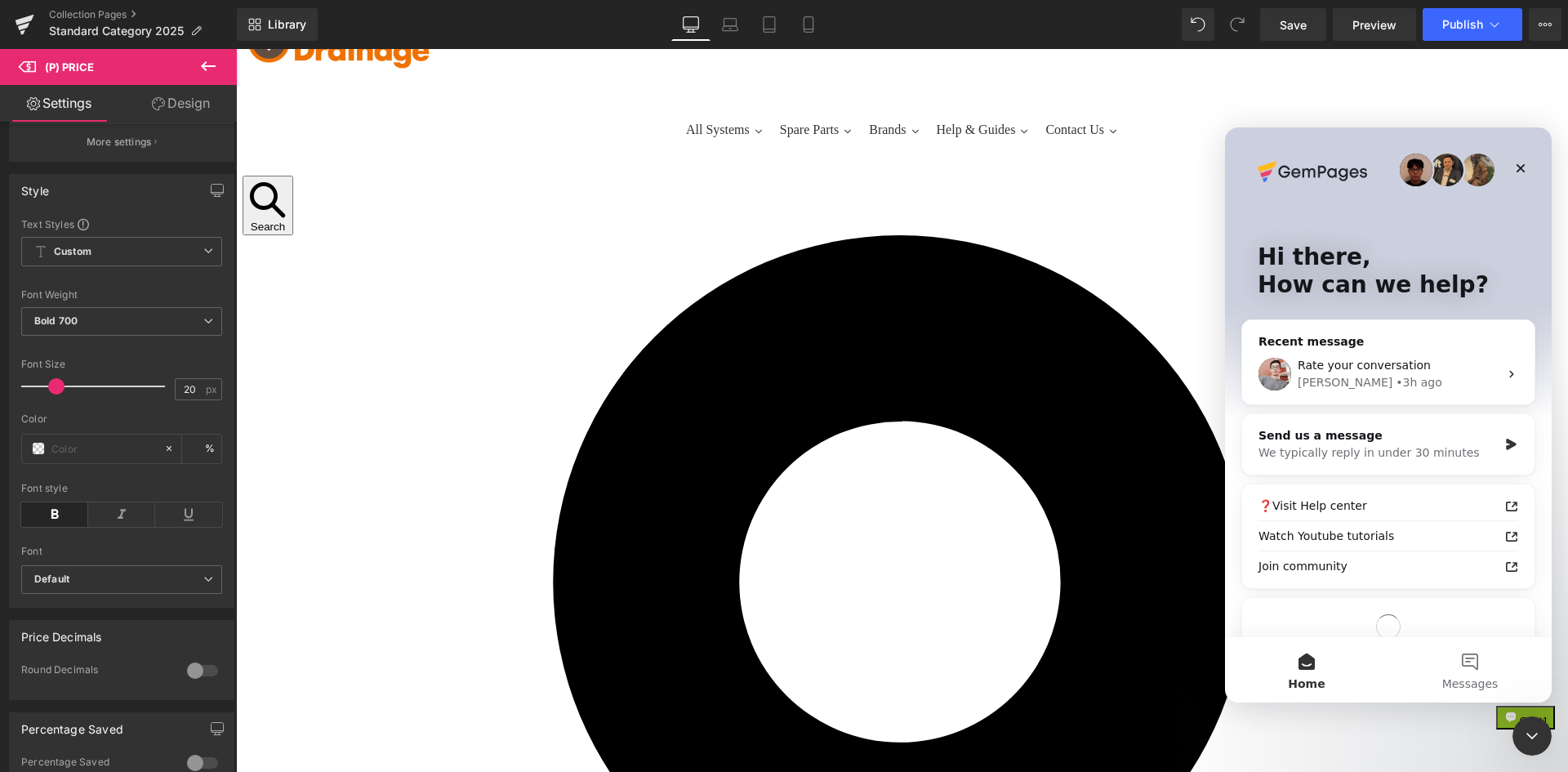
scroll to position [0, 0]
click at [1363, 452] on div "We typically reply in under 30 minutes" at bounding box center [1378, 452] width 239 height 17
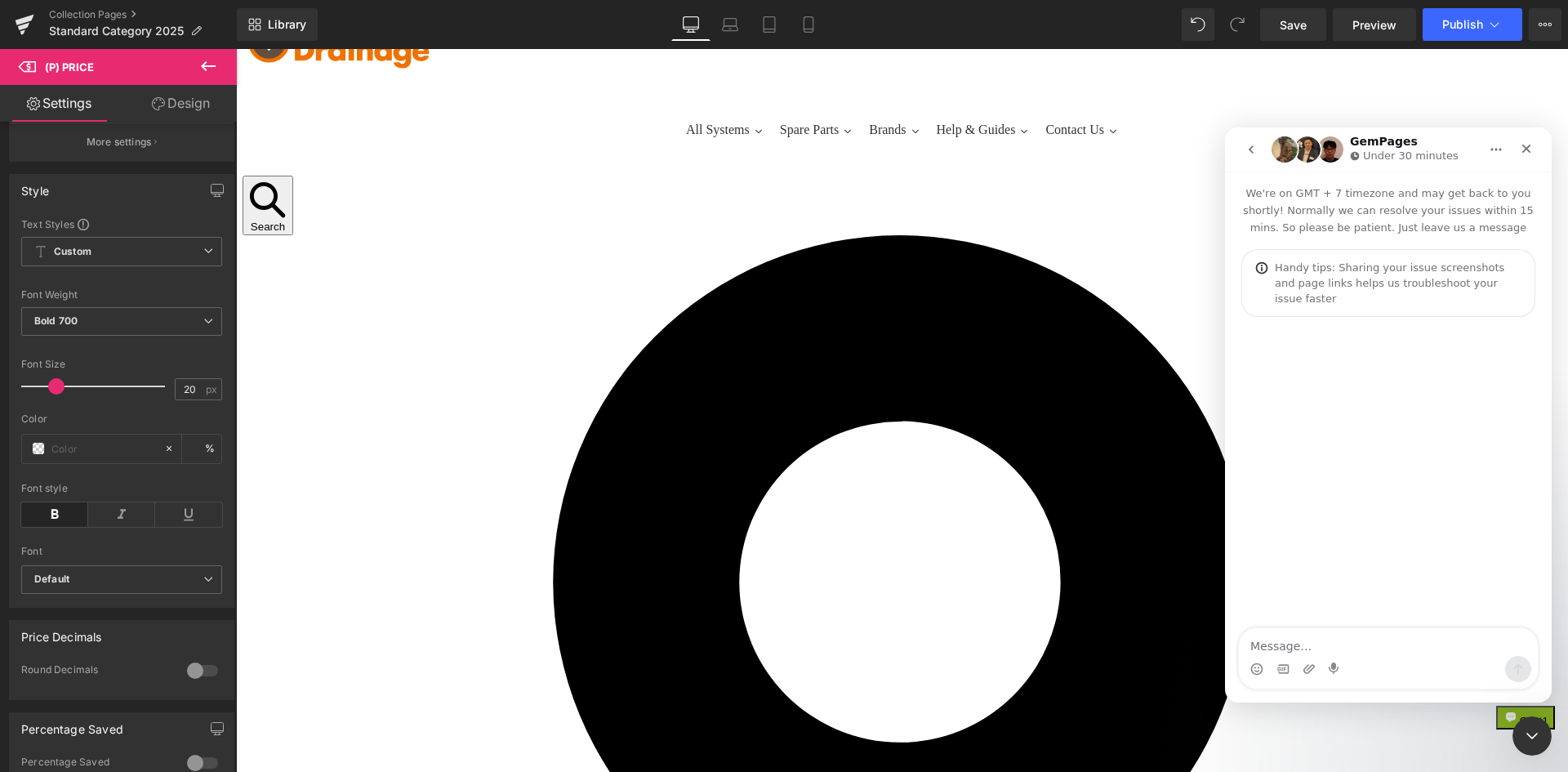
click at [1277, 645] on textarea "Message…" at bounding box center [1387, 642] width 299 height 27
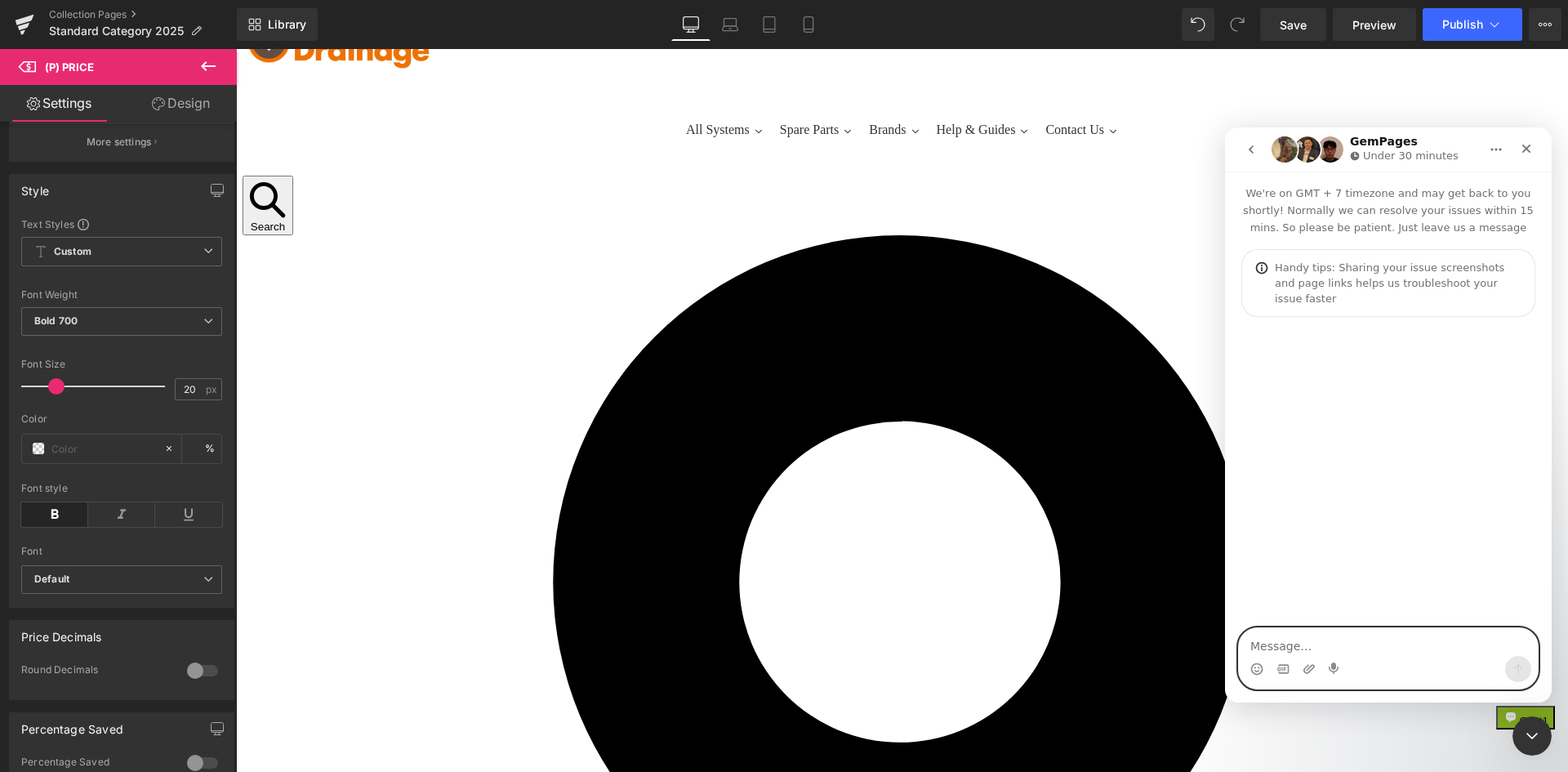
click at [1278, 650] on textarea "Message…" at bounding box center [1387, 642] width 299 height 27
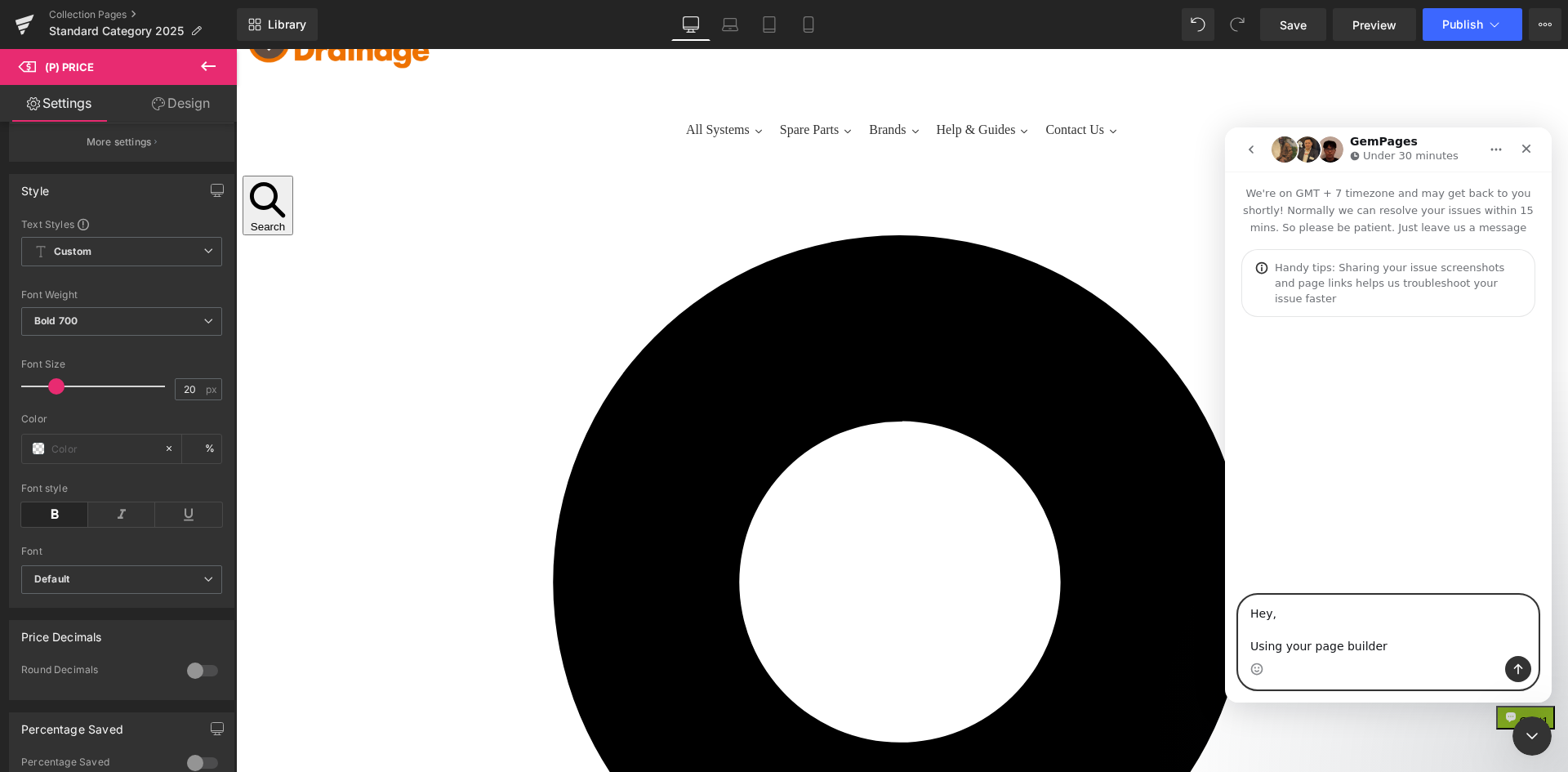
click at [1390, 647] on textarea "Hey, Using your page builder" at bounding box center [1387, 626] width 299 height 60
click at [1370, 632] on textarea "Hey, Using your page builder, is there any way I can add the wording" at bounding box center [1387, 618] width 299 height 77
click at [1398, 652] on textarea "Hey, Using your page builder for my collections, is there any way I can add the…" at bounding box center [1387, 618] width 299 height 77
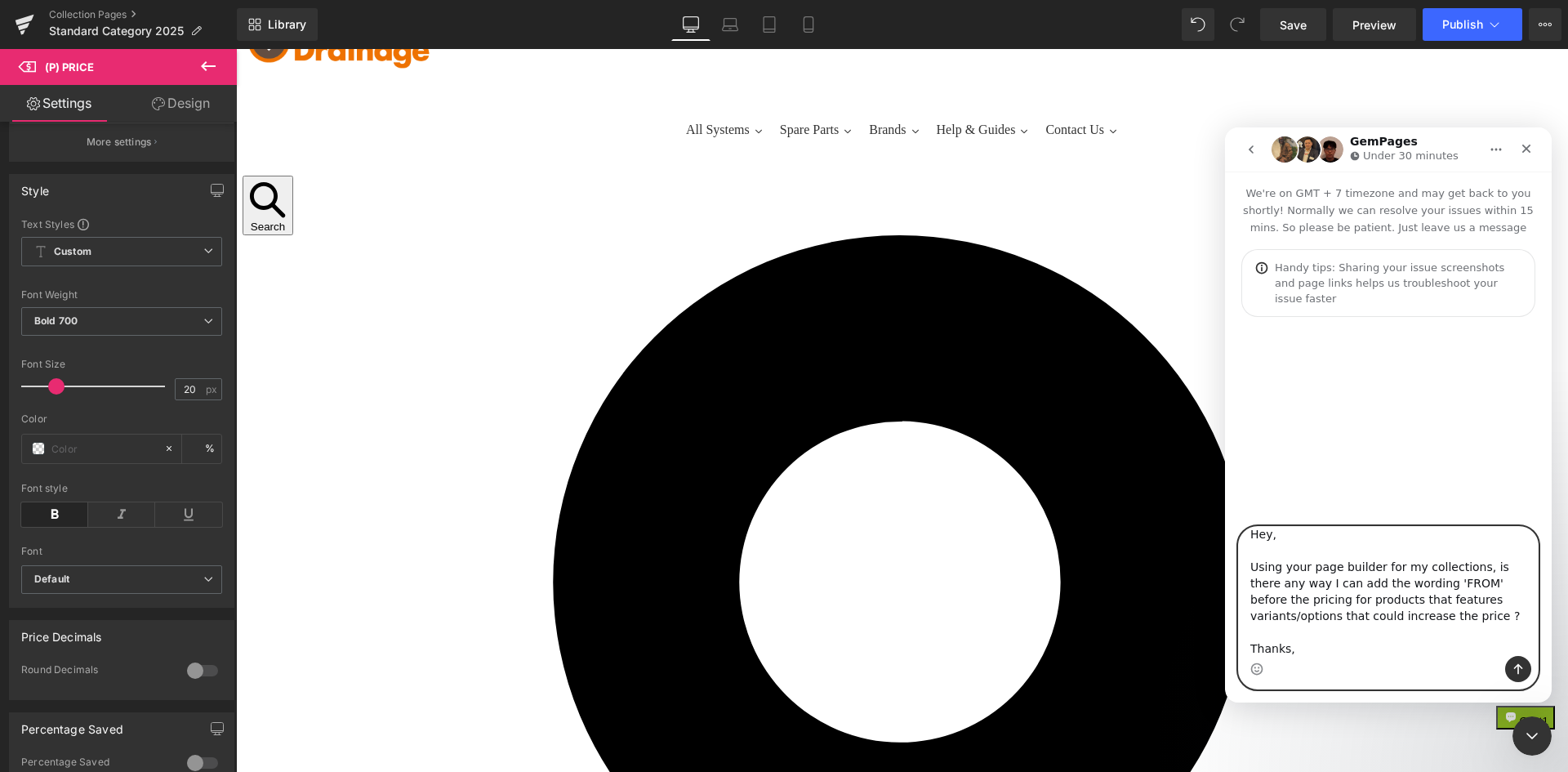
scroll to position [27, 0]
type textarea "Hey, Using your page builder for my collections, is there any way I can add the…"
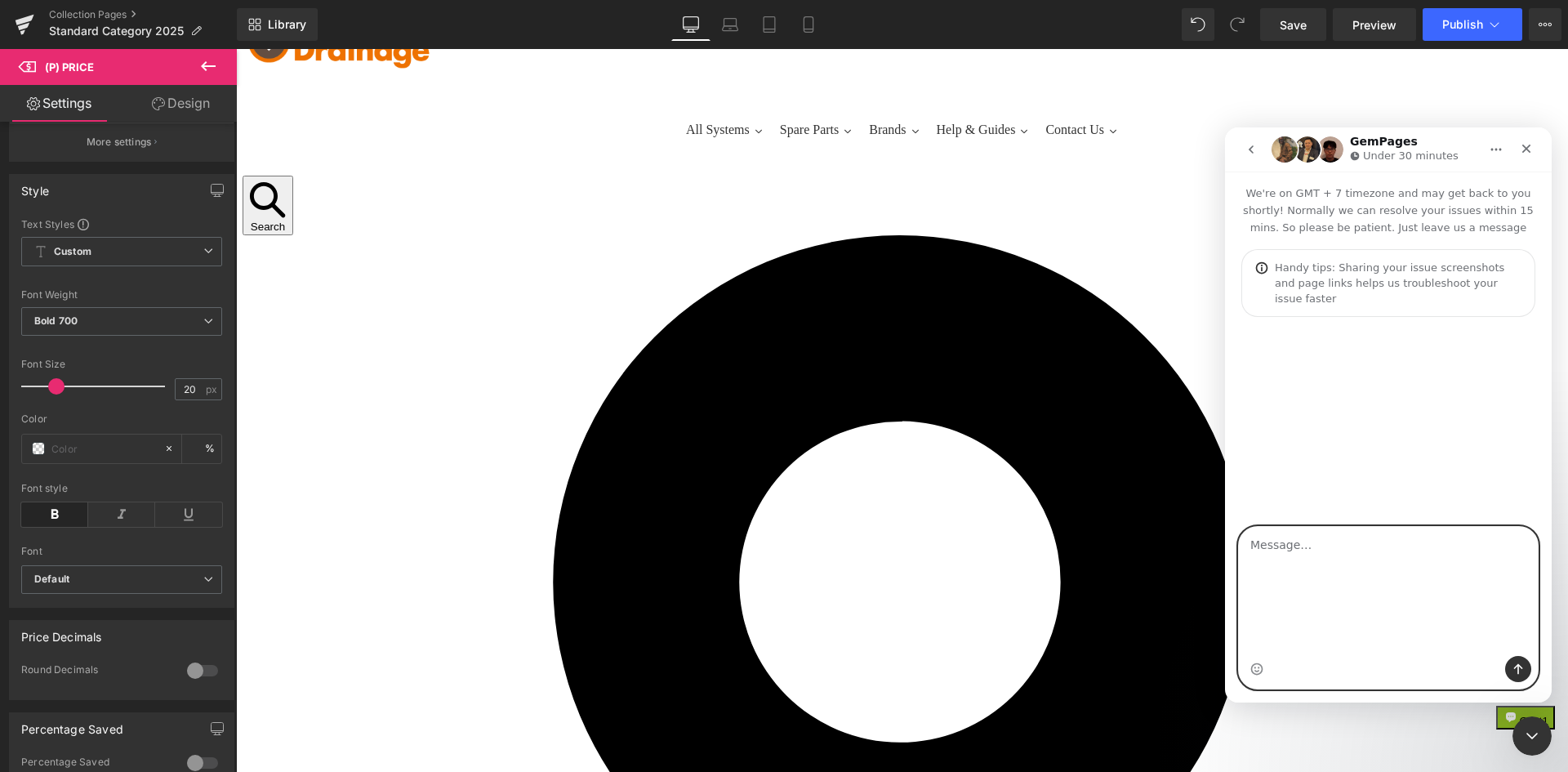
scroll to position [0, 0]
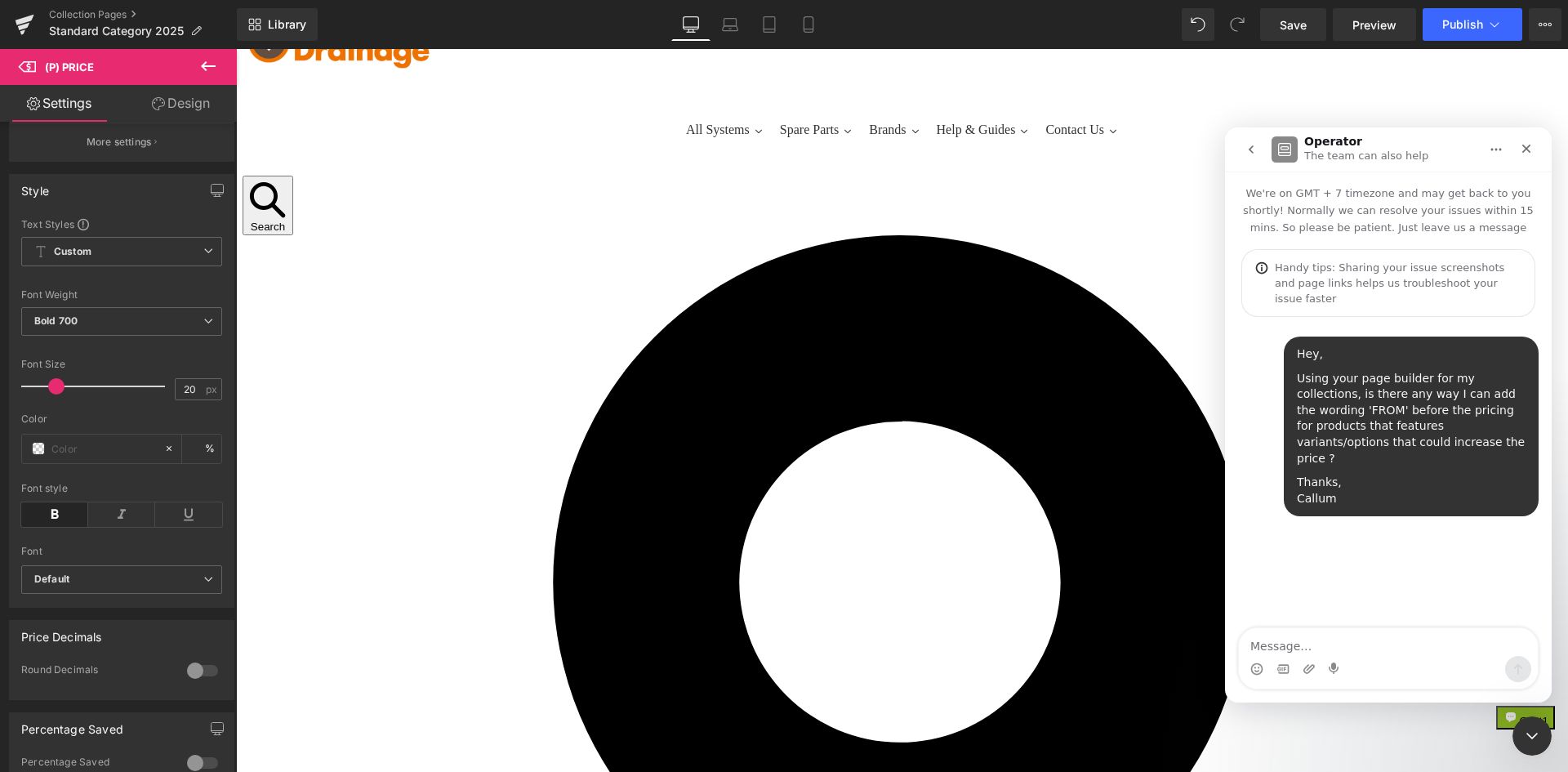
click at [735, 653] on div at bounding box center [784, 361] width 1568 height 723
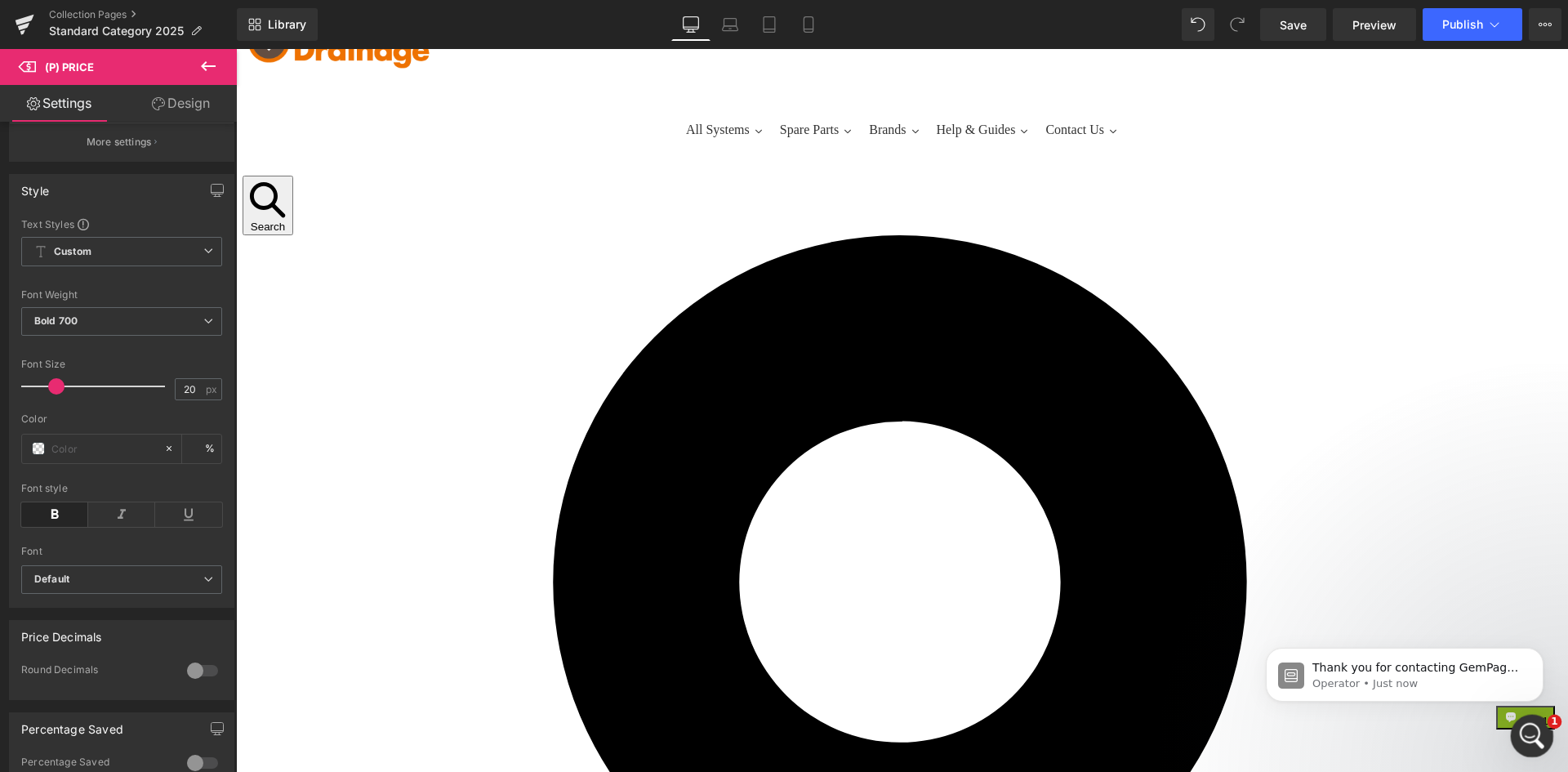
click at [1537, 725] on div "Open Intercom Messenger" at bounding box center [1529, 733] width 54 height 54
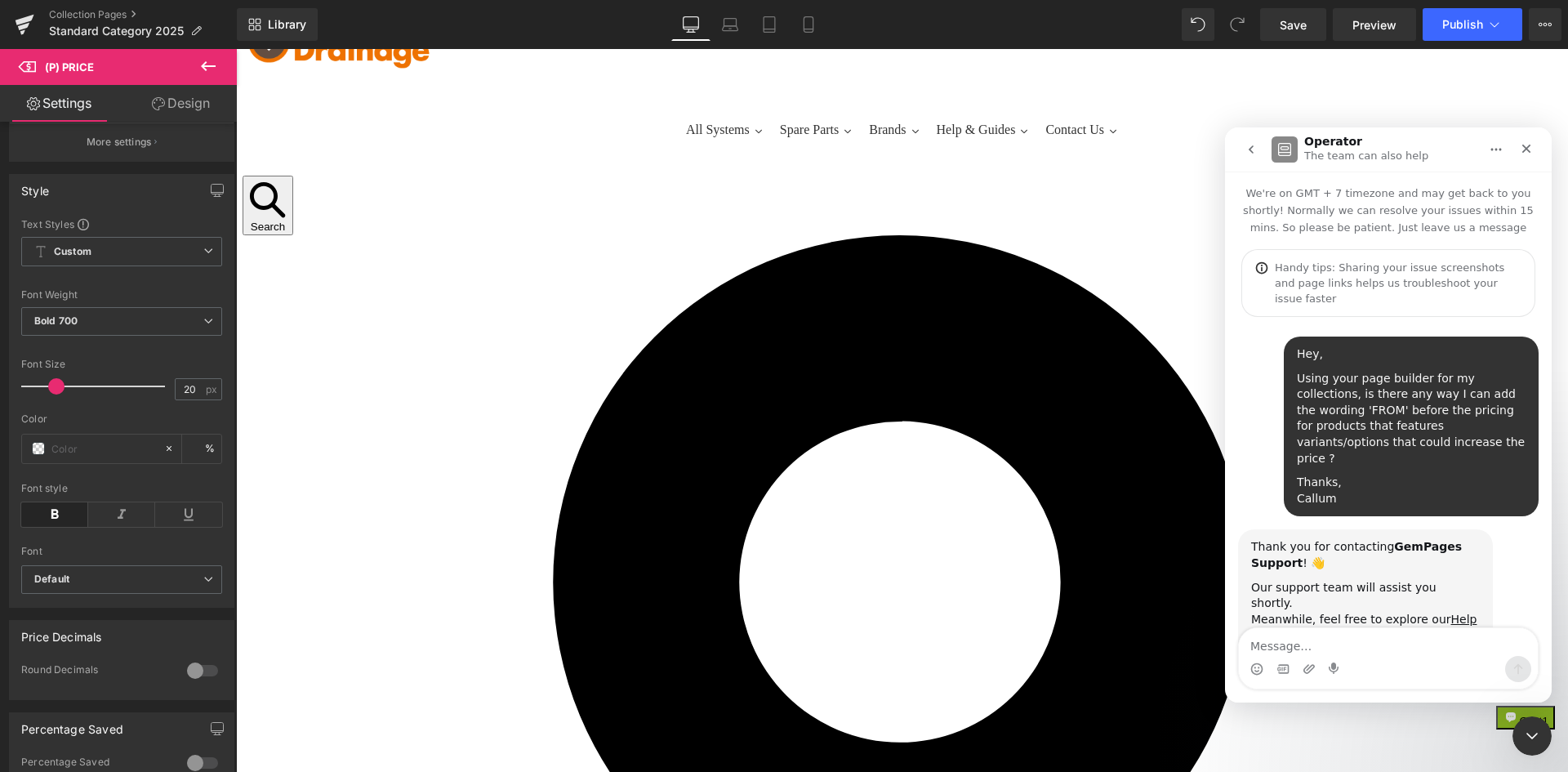
scroll to position [27, 0]
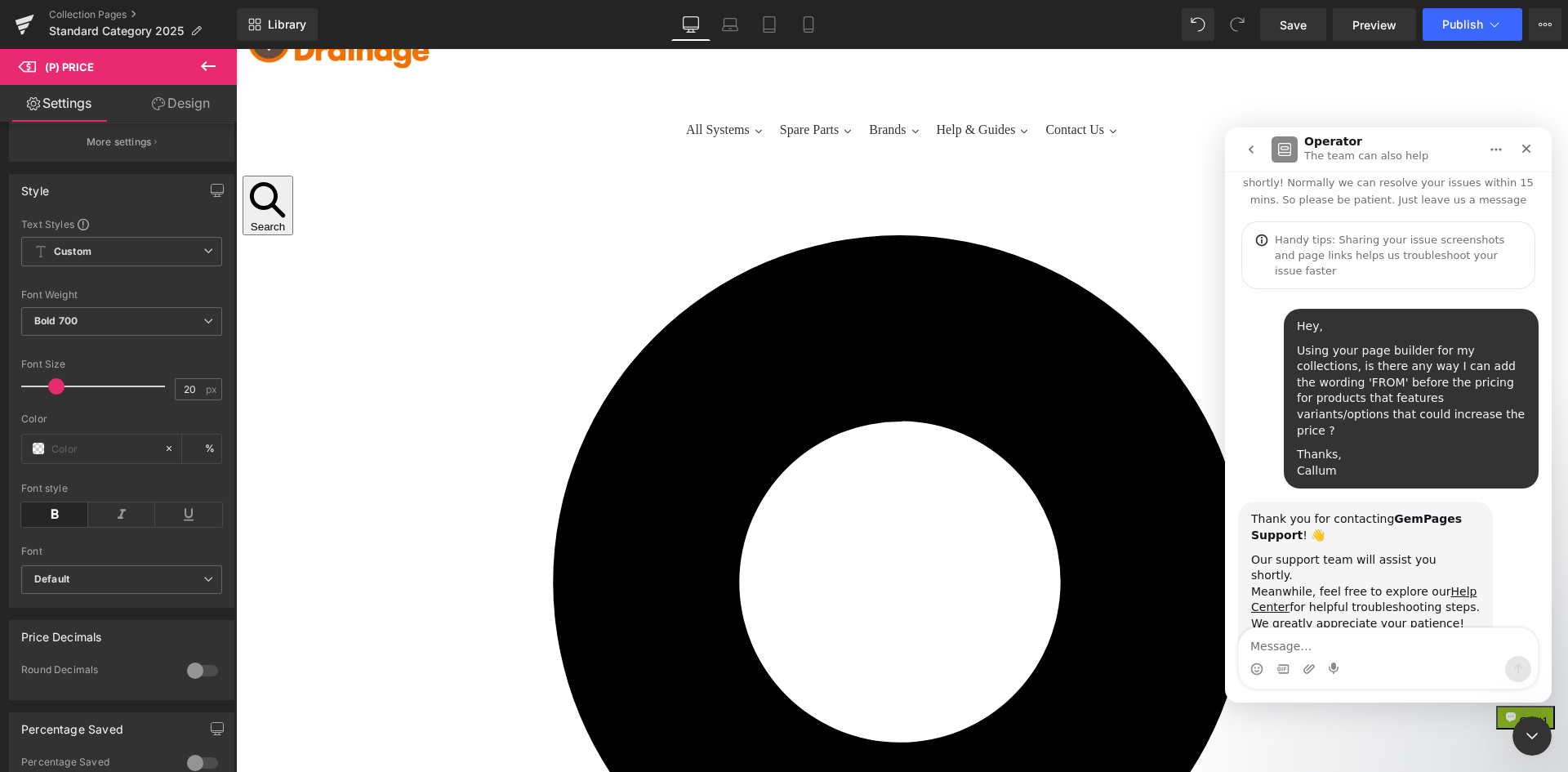
click at [468, 650] on div at bounding box center [784, 361] width 1568 height 723
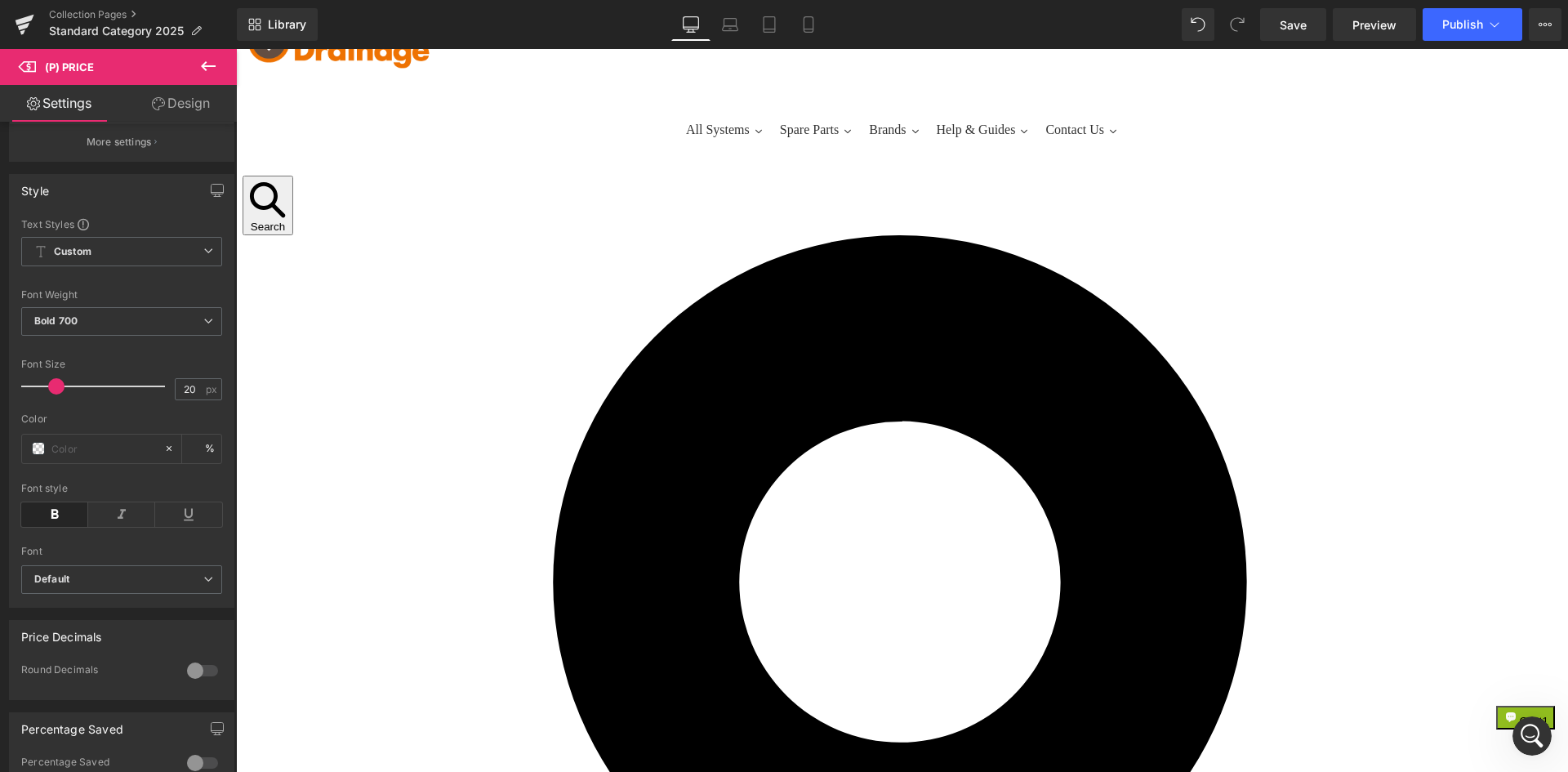
click at [236, 49] on span "(P) Price" at bounding box center [236, 49] width 0 height 0
click at [210, 65] on icon at bounding box center [207, 66] width 19 height 19
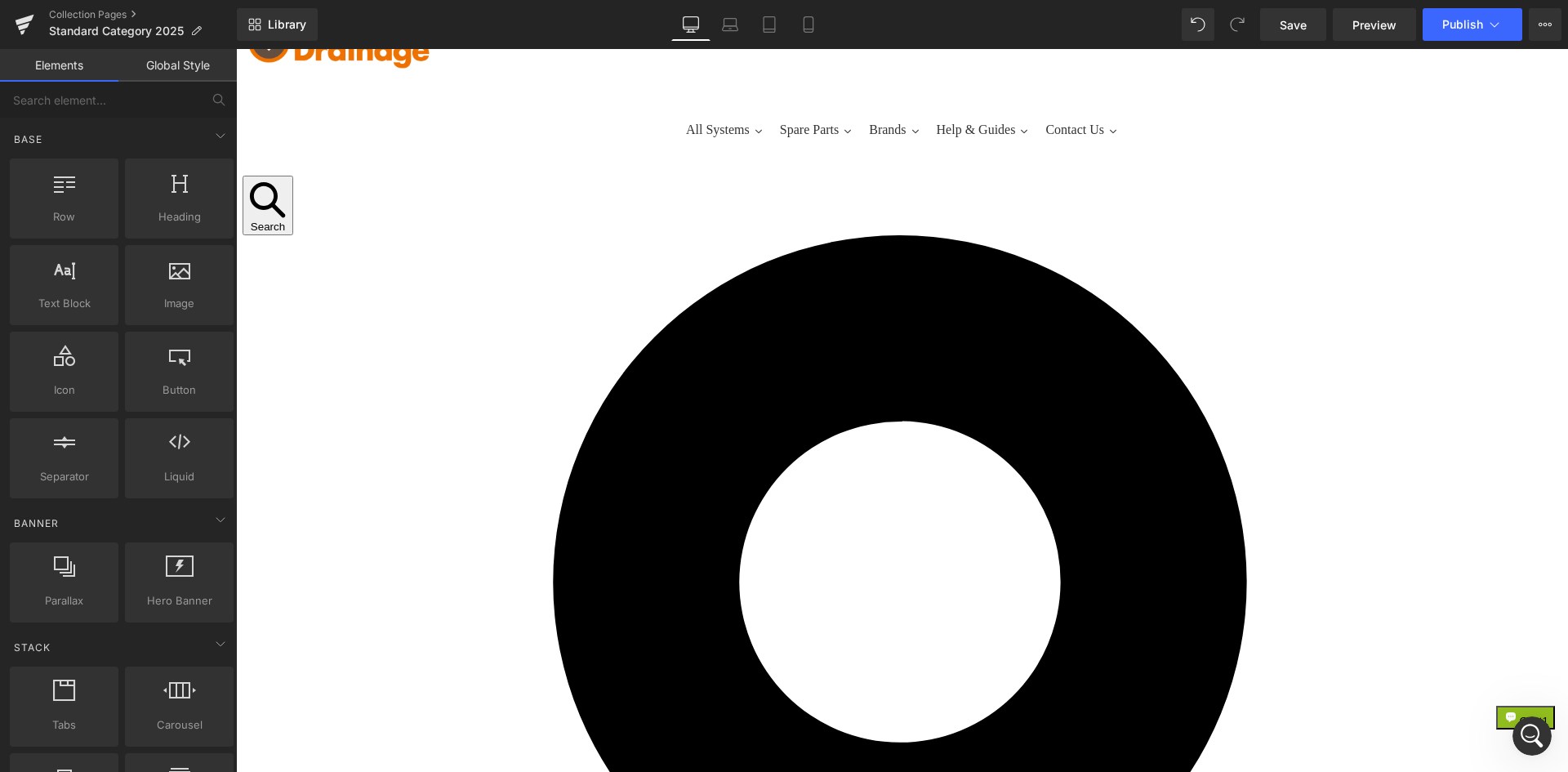
click at [236, 49] on span "(P) Price" at bounding box center [236, 49] width 0 height 0
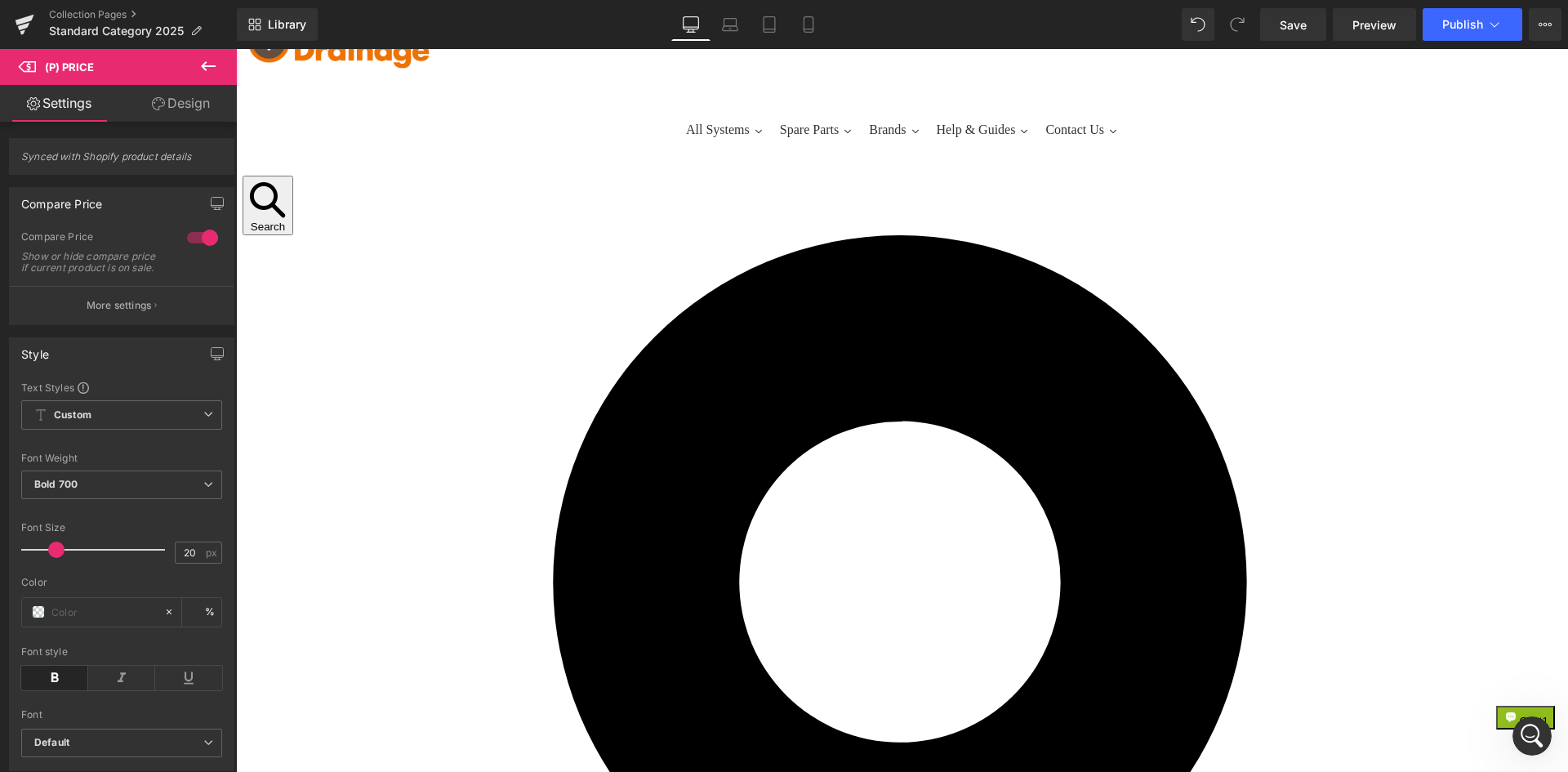
click at [189, 102] on link "Design" at bounding box center [181, 103] width 119 height 37
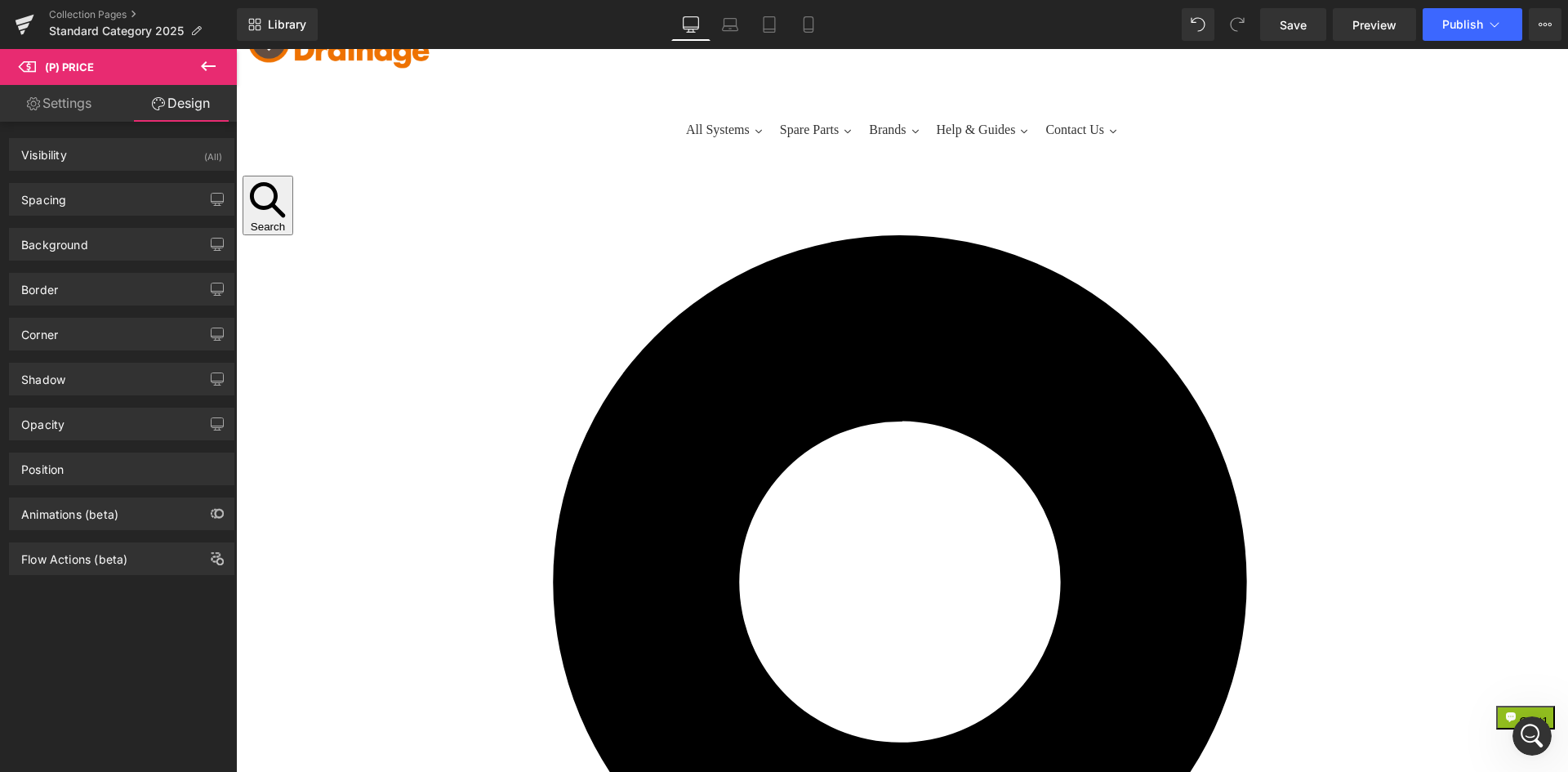
click at [79, 101] on link "Settings" at bounding box center [59, 103] width 119 height 37
type input "100"
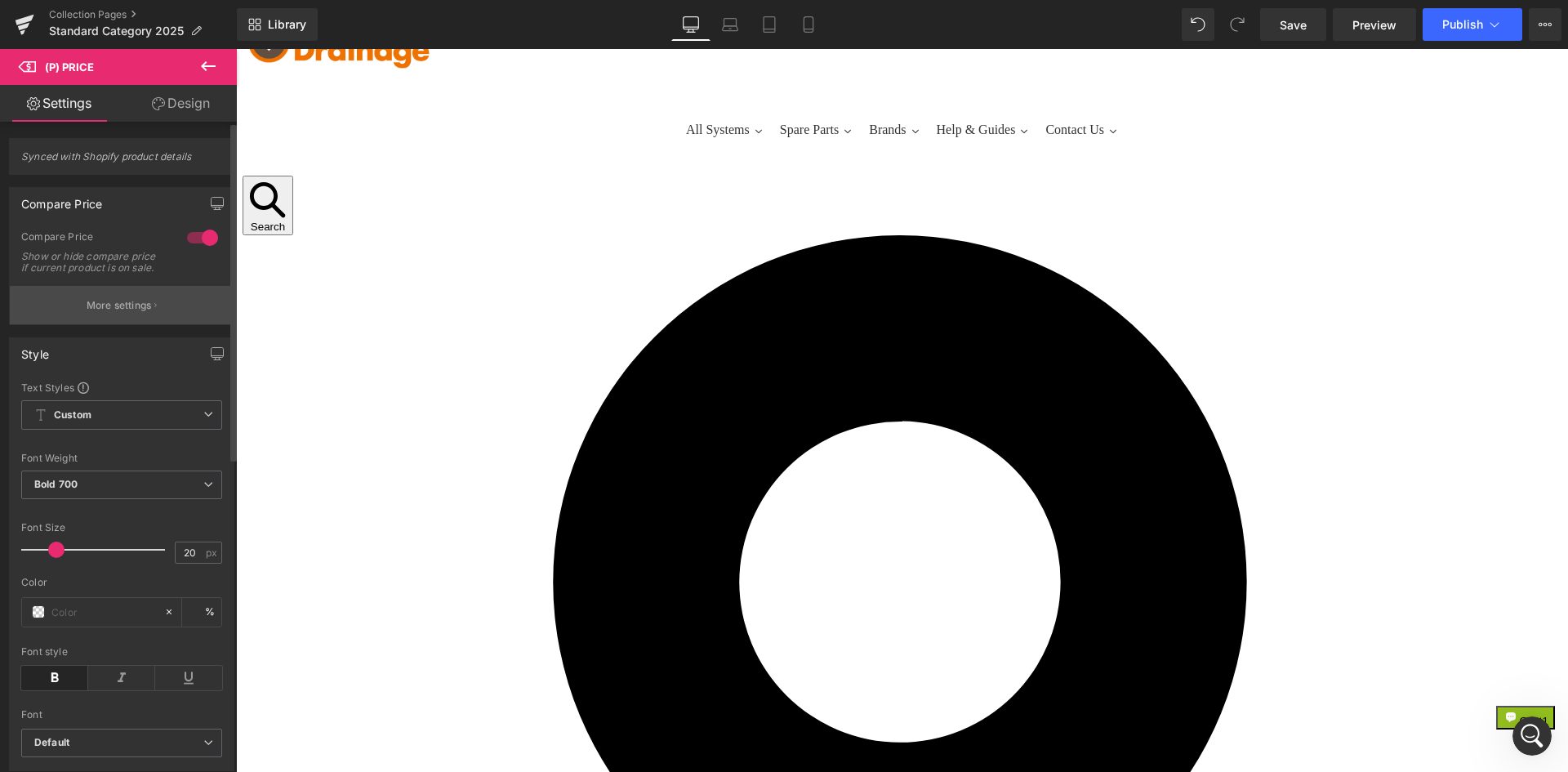
click at [133, 312] on p "More settings" at bounding box center [120, 305] width 66 height 15
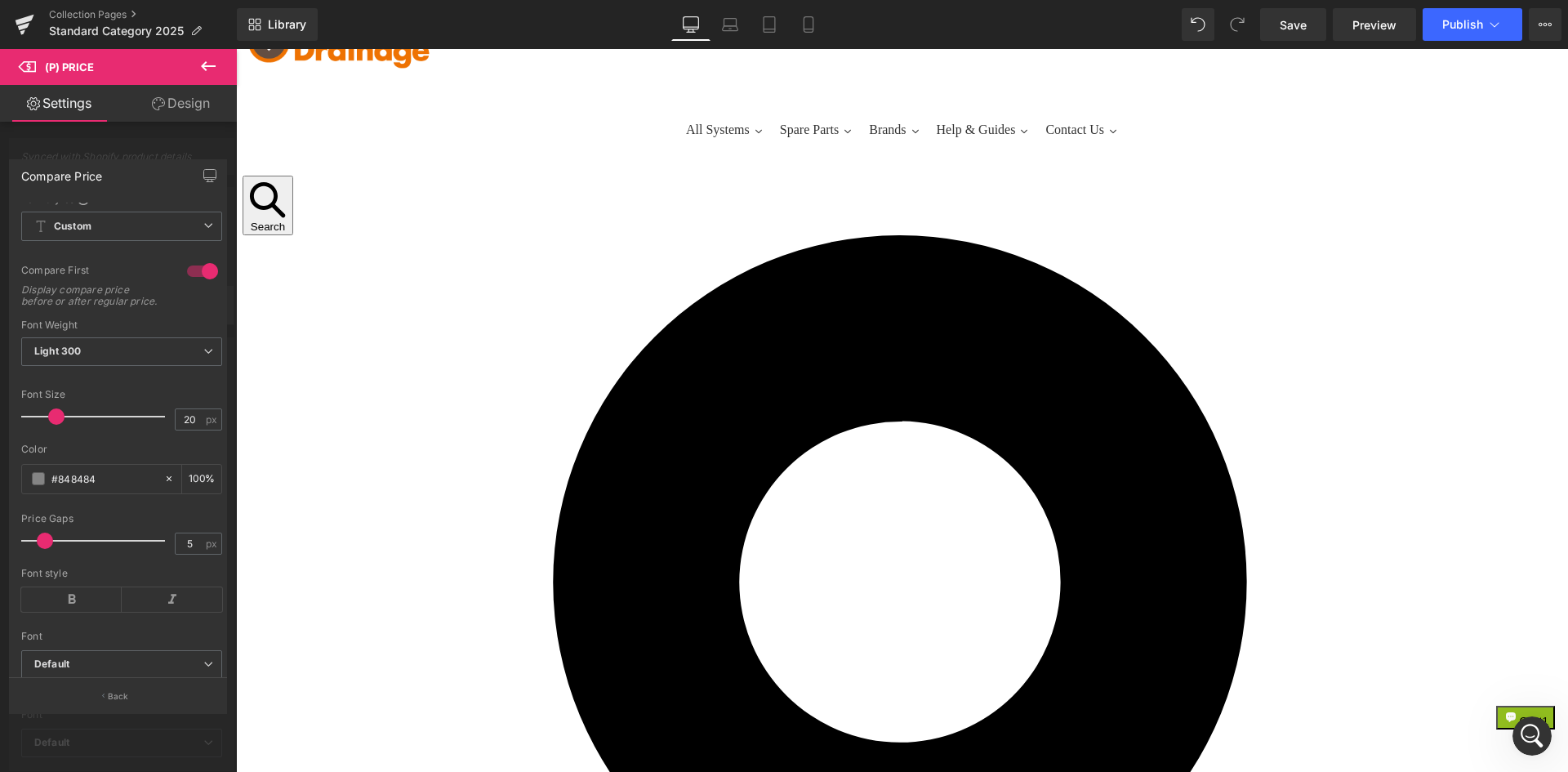
scroll to position [0, 0]
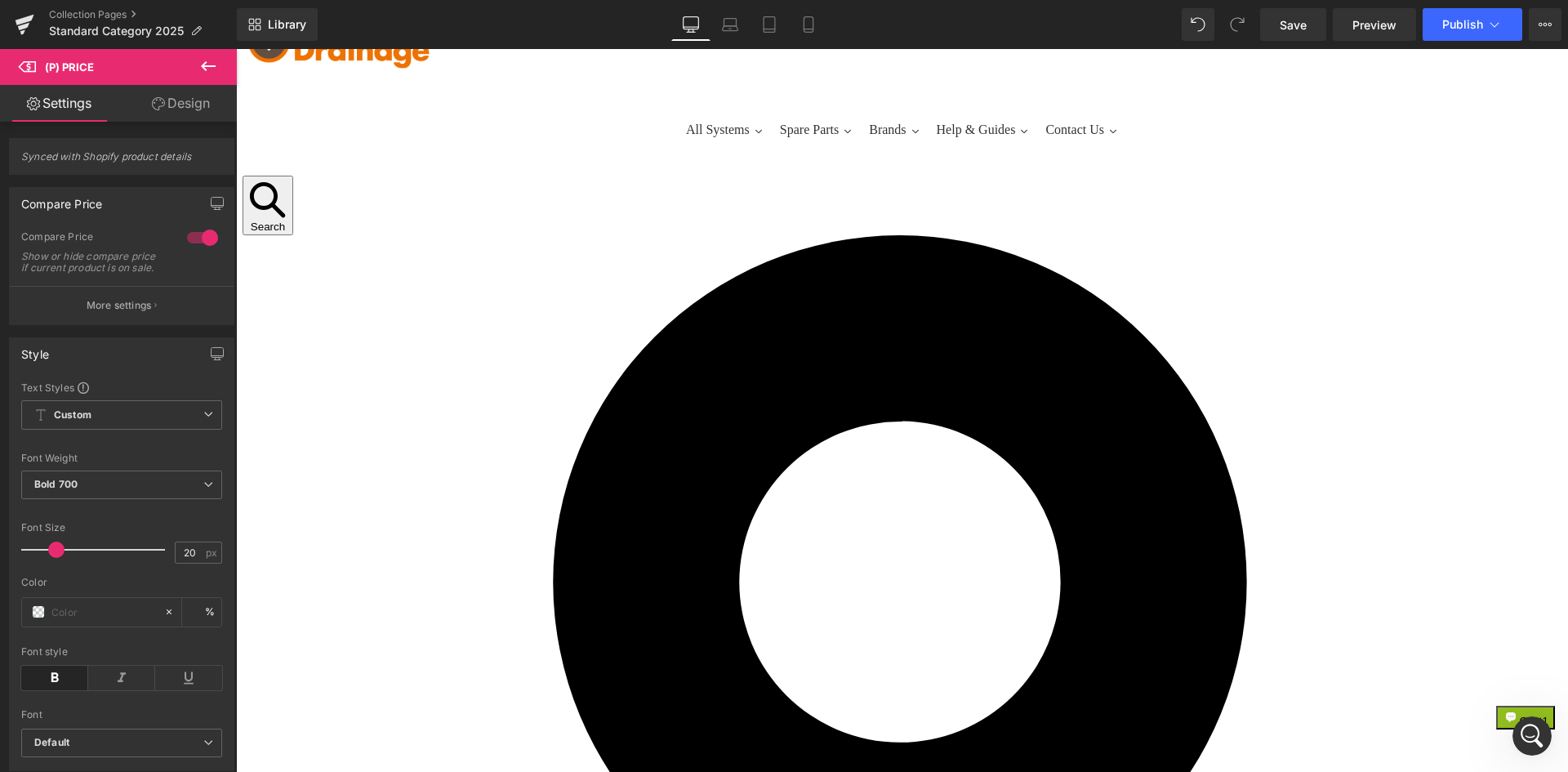
click at [236, 49] on span "(P) Price" at bounding box center [236, 49] width 0 height 0
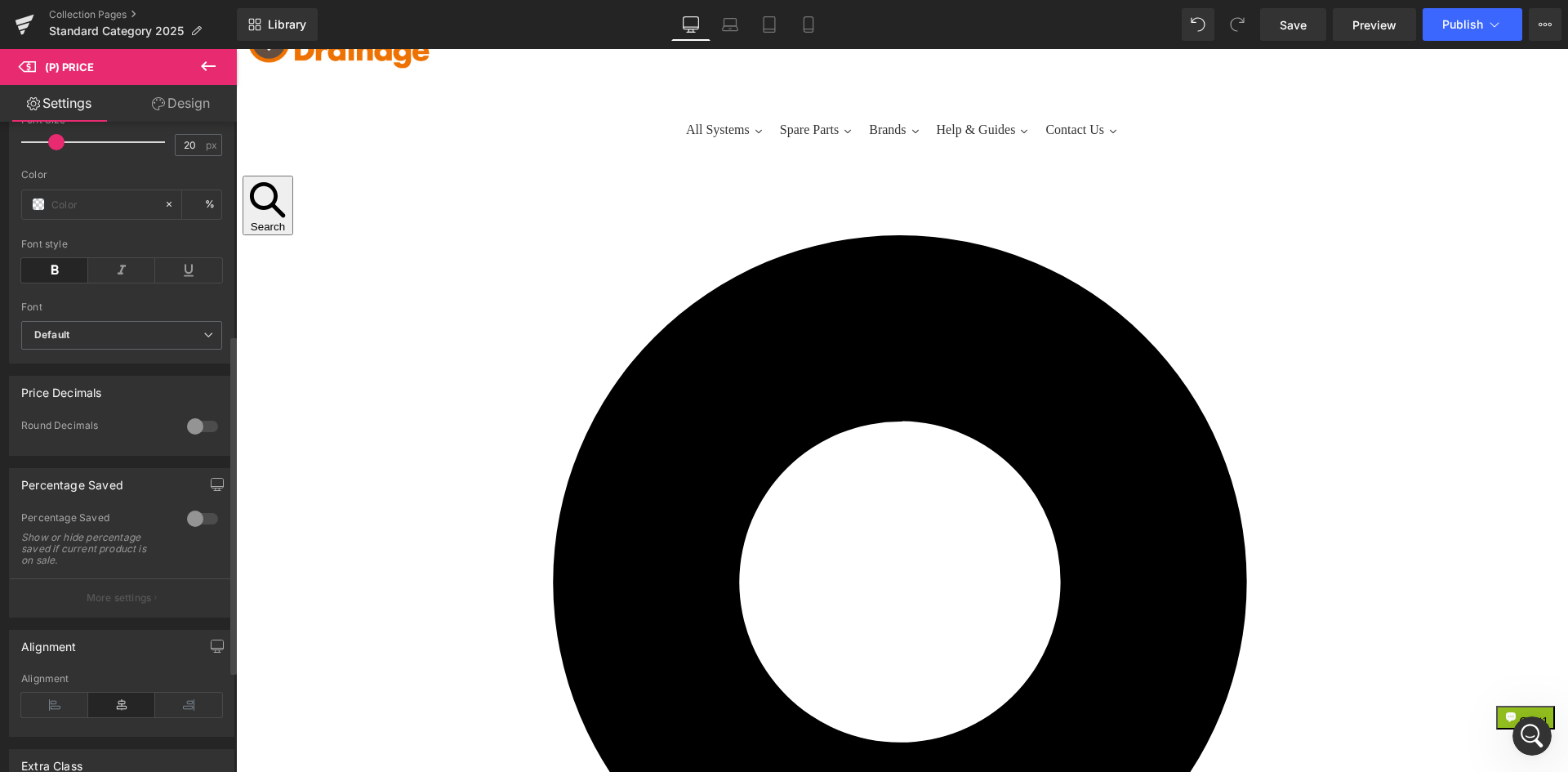
scroll to position [408, 0]
click at [186, 531] on div at bounding box center [202, 518] width 39 height 26
click at [132, 605] on p "More settings" at bounding box center [120, 598] width 66 height 15
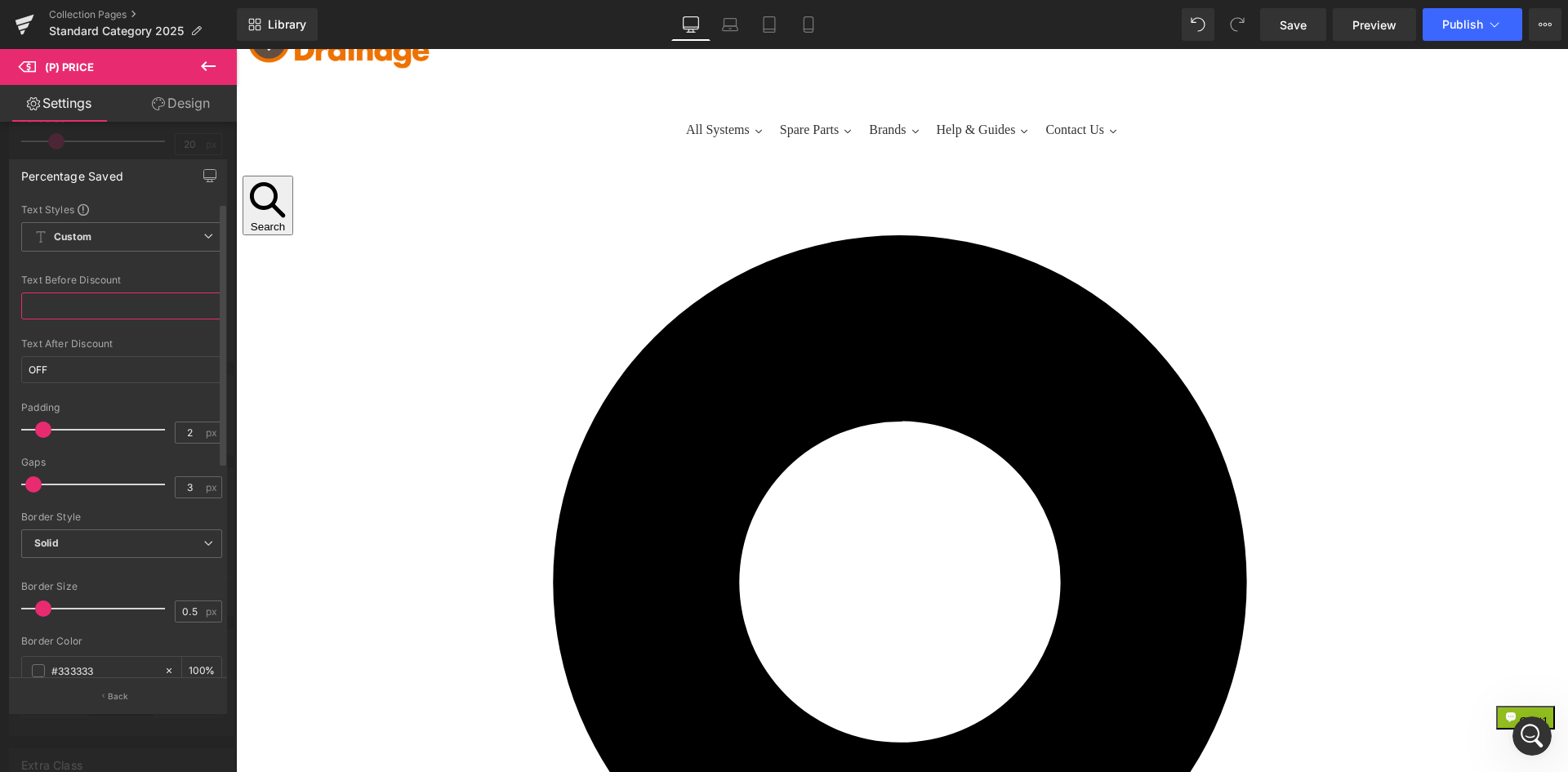
click at [111, 312] on input "text" at bounding box center [121, 306] width 201 height 27
type input "test"
drag, startPoint x: 111, startPoint y: 312, endPoint x: 23, endPoint y: 310, distance: 88.0
click at [23, 310] on input "test" at bounding box center [121, 306] width 201 height 27
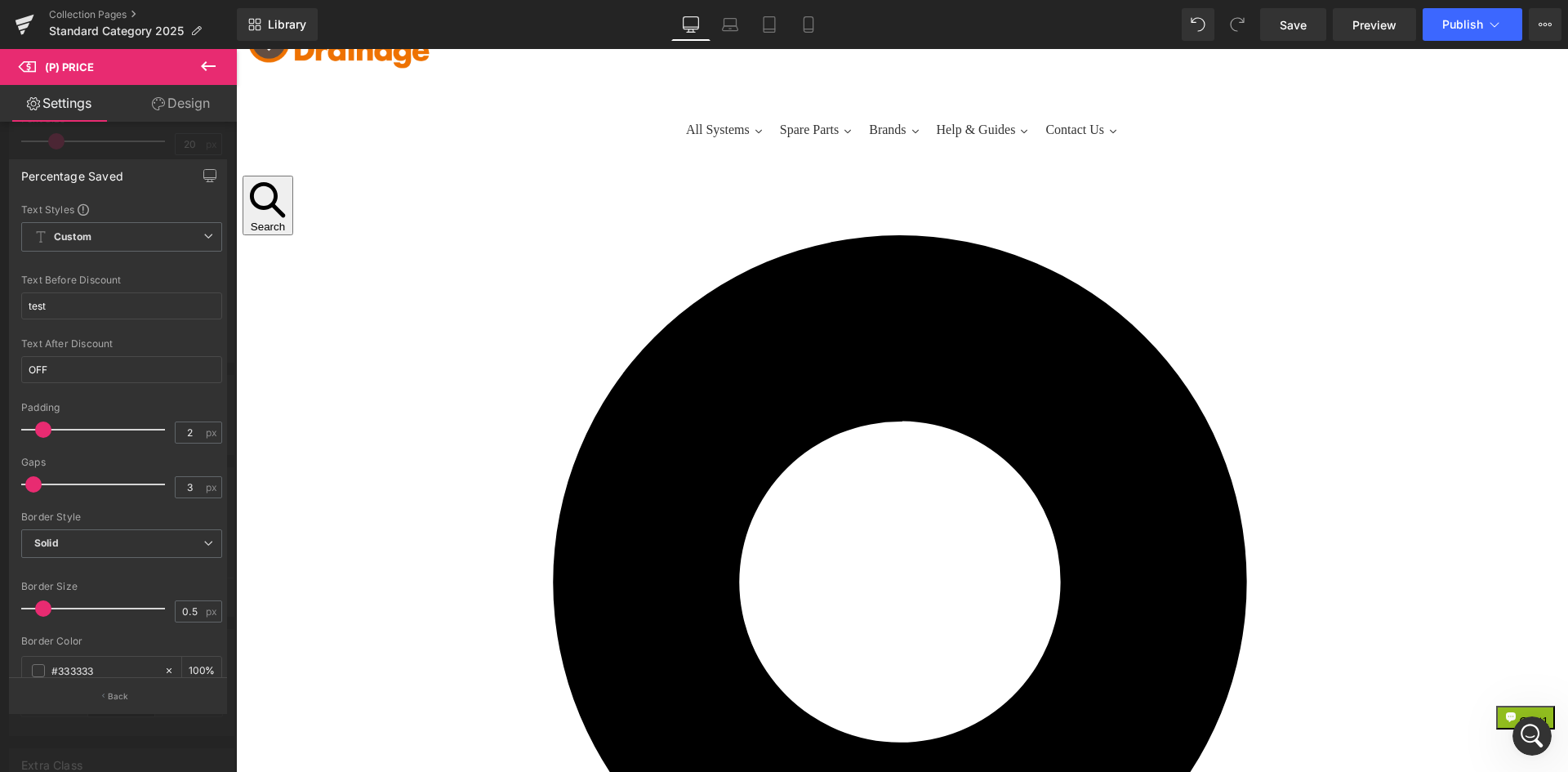
click at [207, 76] on button at bounding box center [208, 67] width 58 height 36
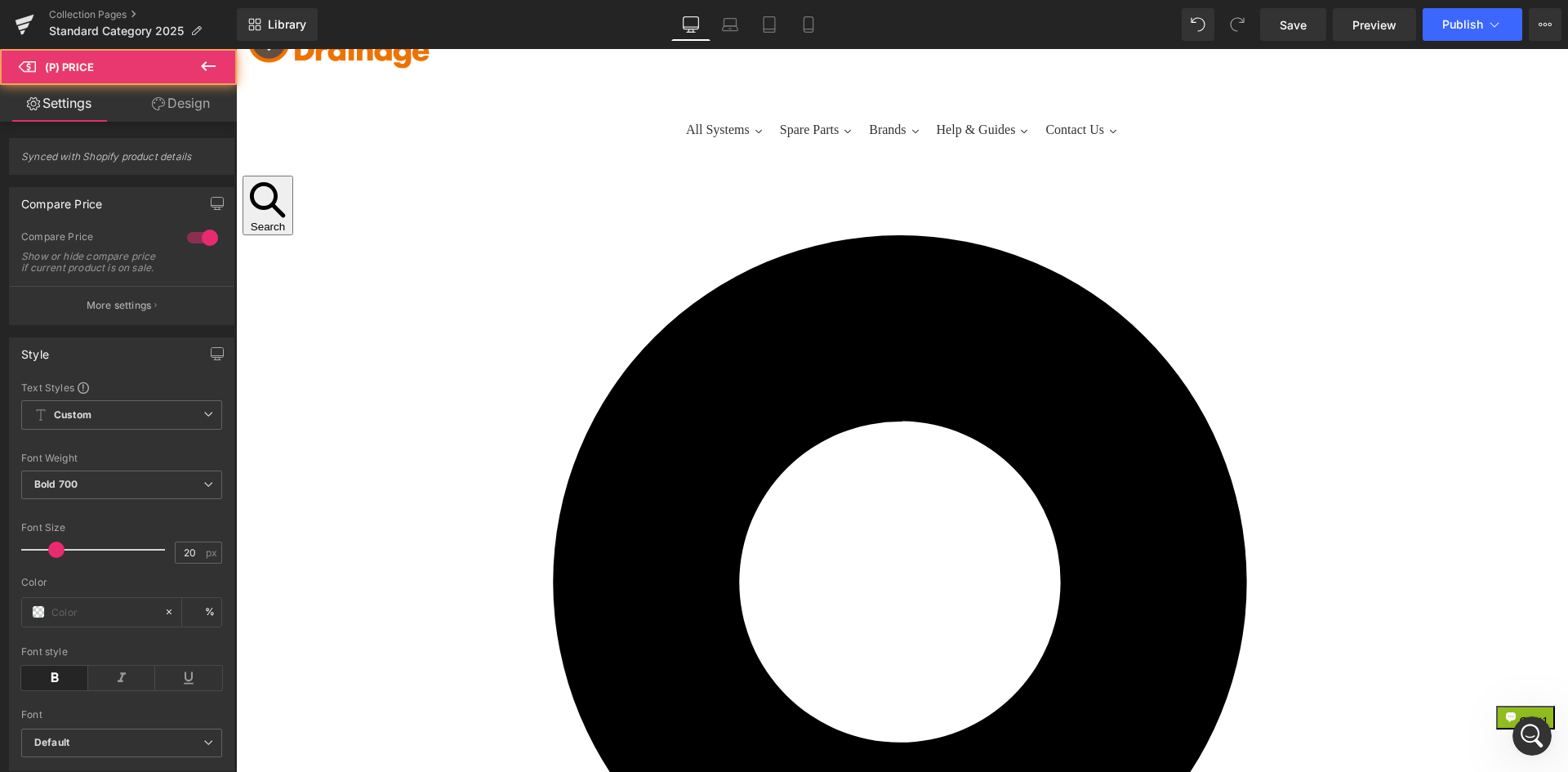
click at [236, 49] on span "(P) Price" at bounding box center [236, 49] width 0 height 0
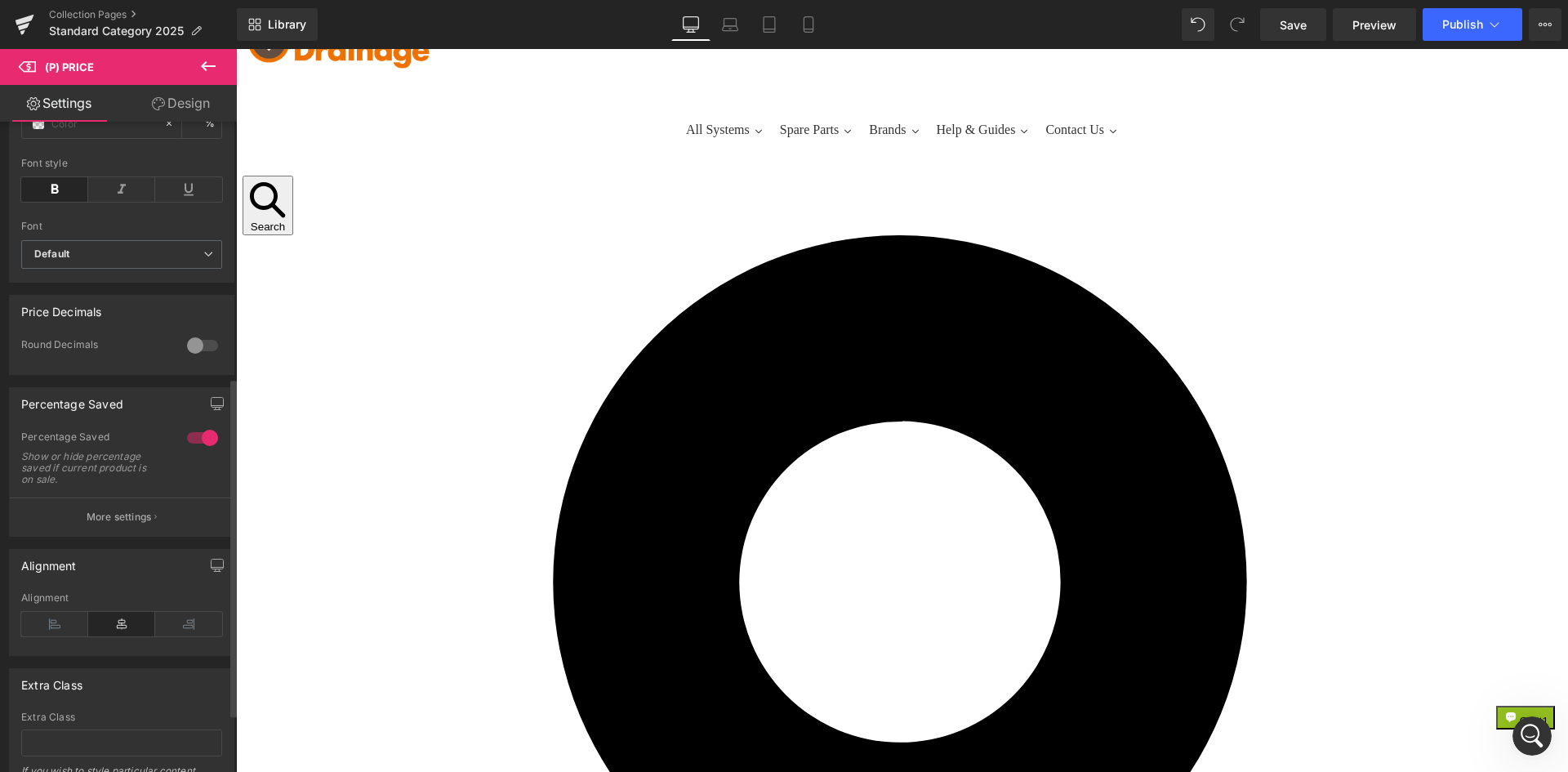
scroll to position [490, 0]
click at [193, 449] on div at bounding box center [202, 436] width 39 height 26
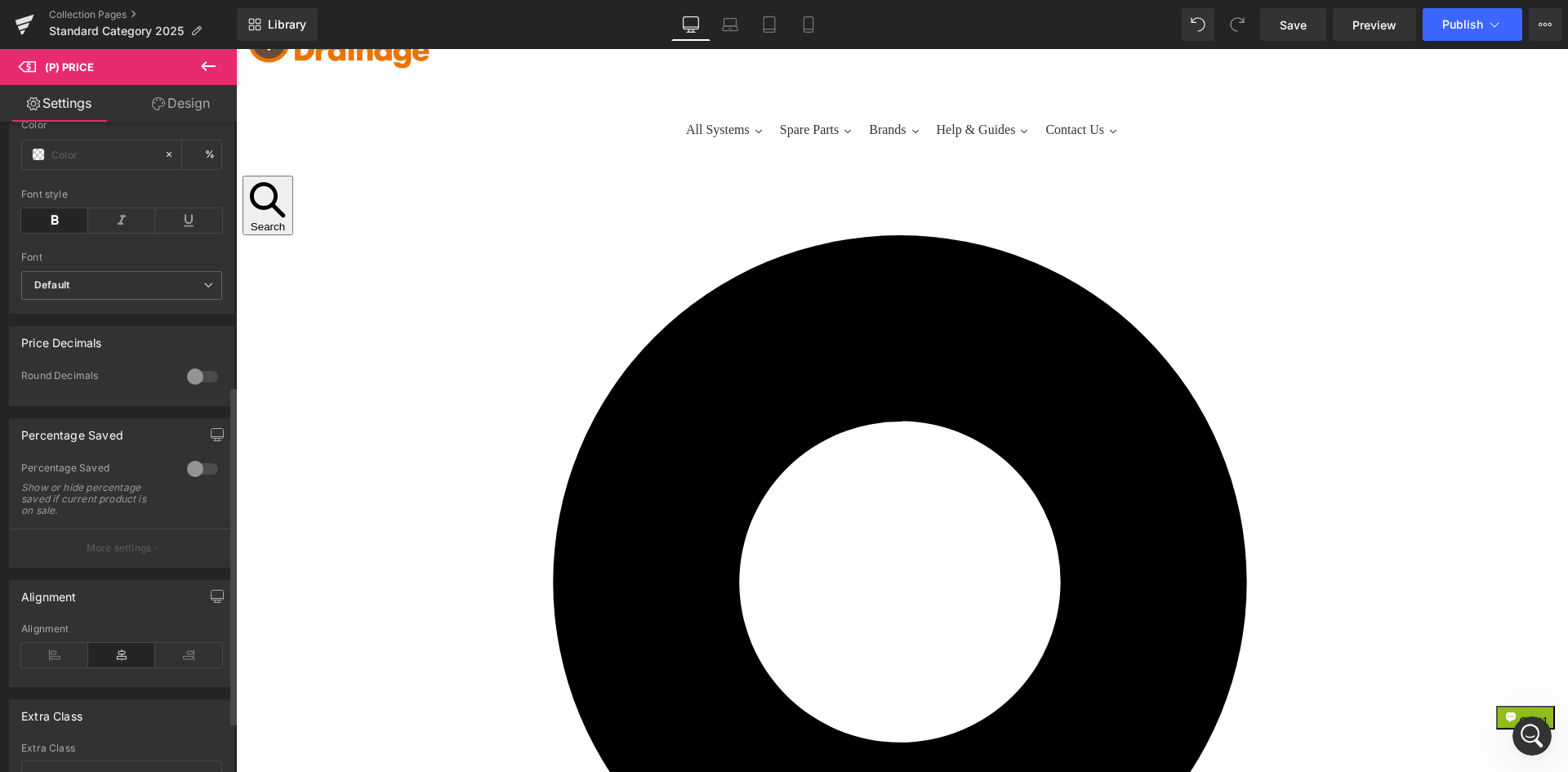
scroll to position [439, 0]
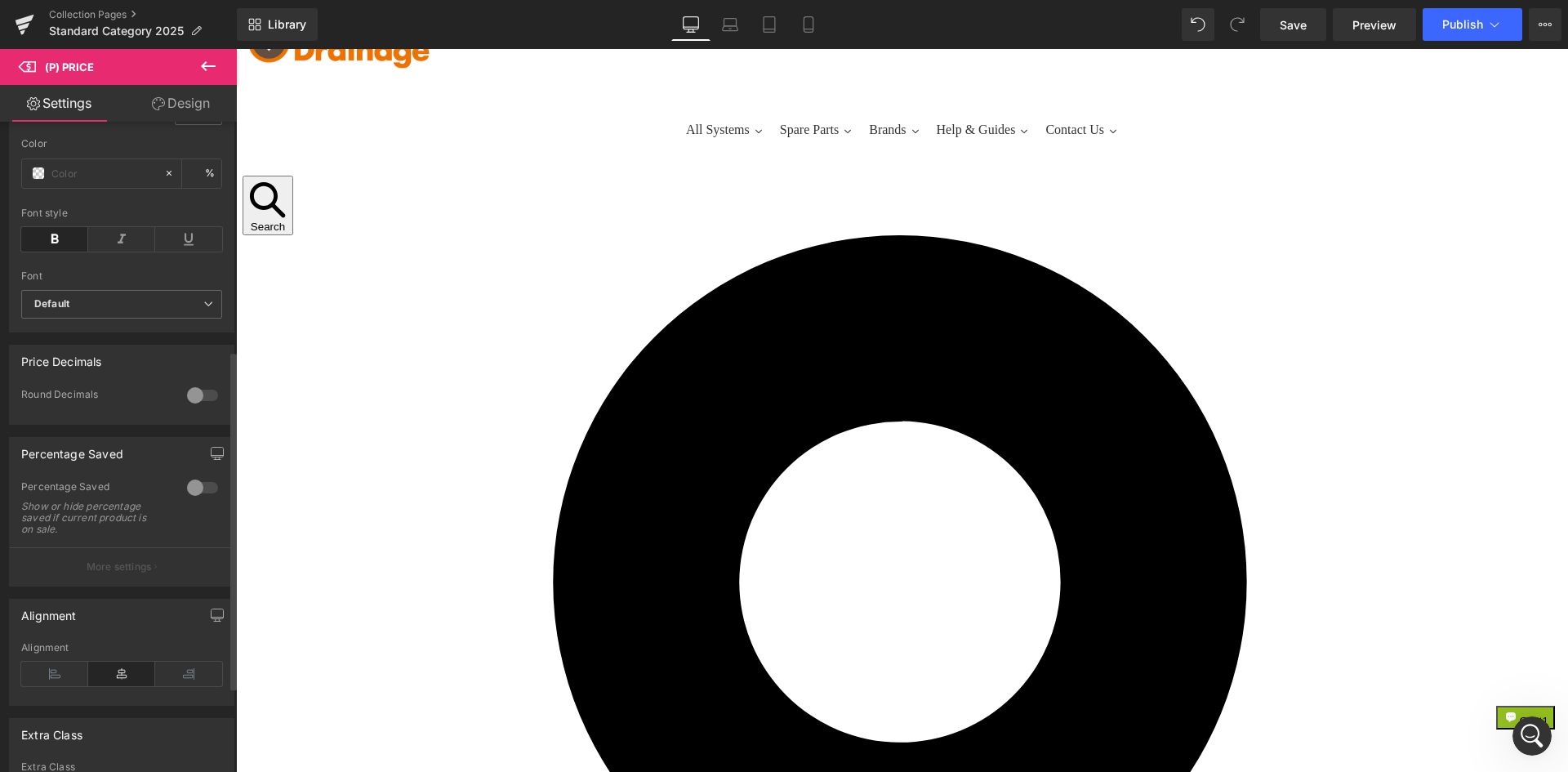
click at [196, 494] on div at bounding box center [202, 487] width 39 height 26
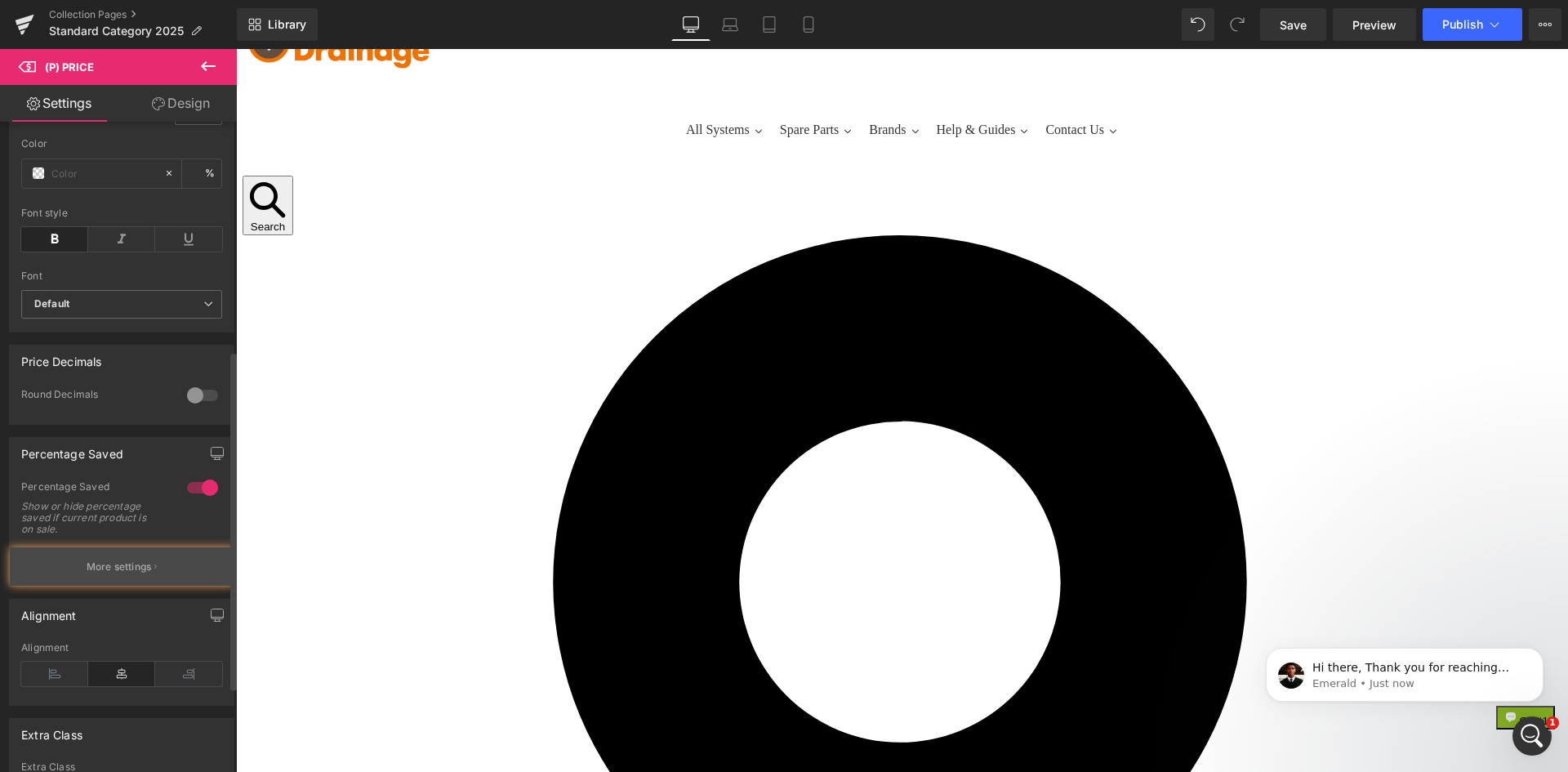
scroll to position [195, 0]
click at [169, 567] on button "More settings" at bounding box center [121, 566] width 224 height 38
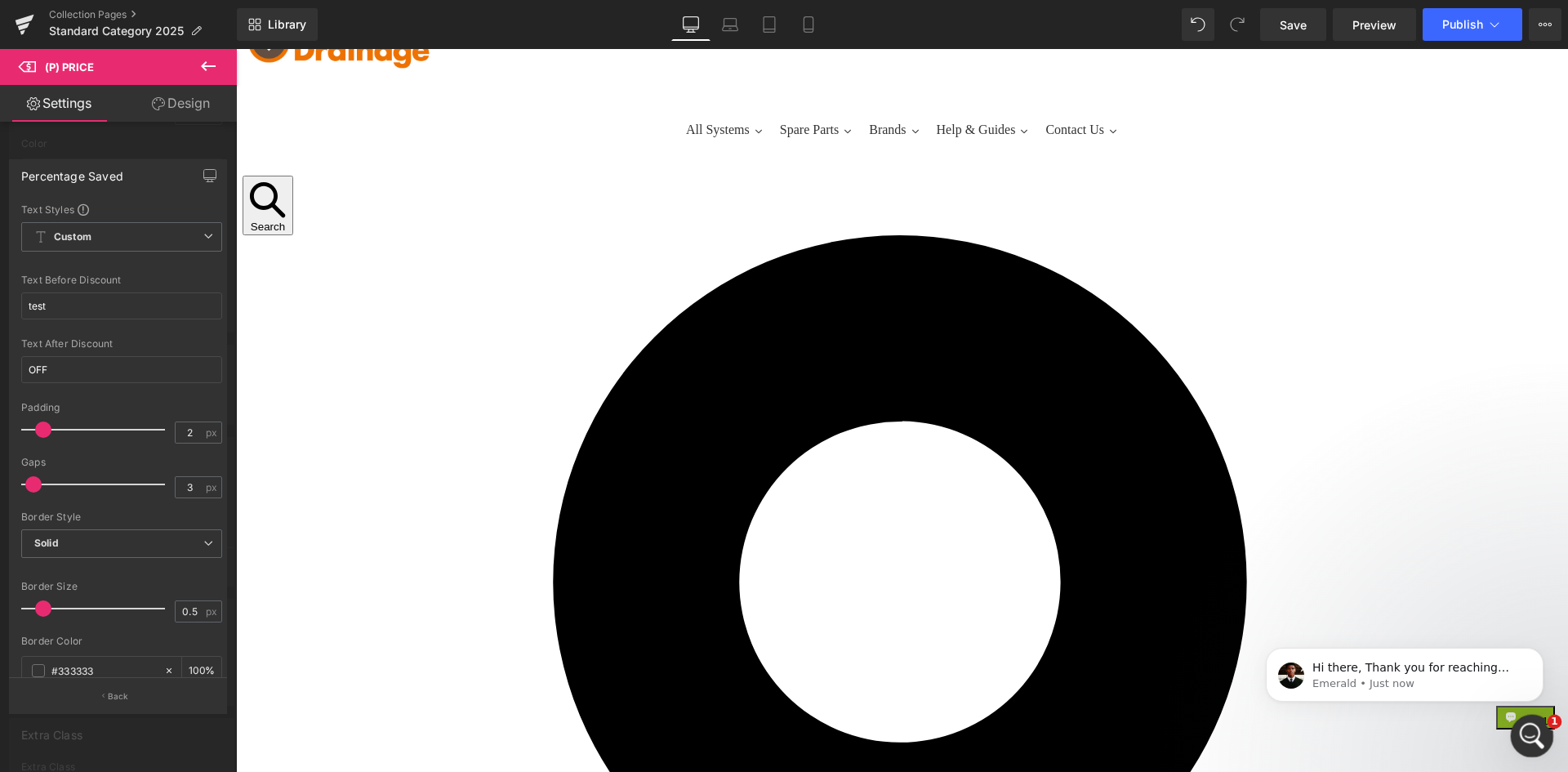
click at [1526, 732] on icon "Open Intercom Messenger" at bounding box center [1530, 735] width 27 height 27
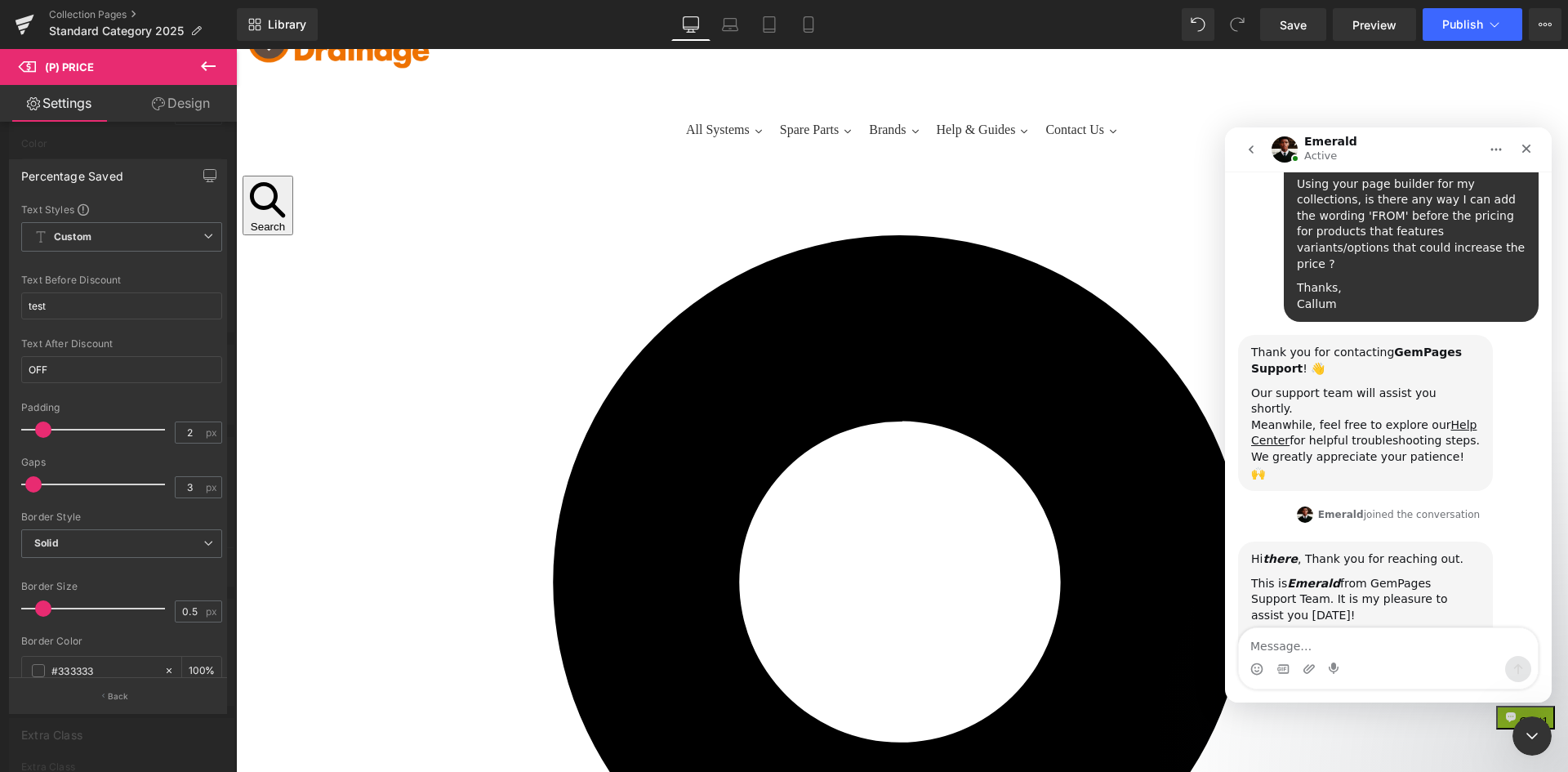
click at [211, 72] on div at bounding box center [784, 361] width 1568 height 723
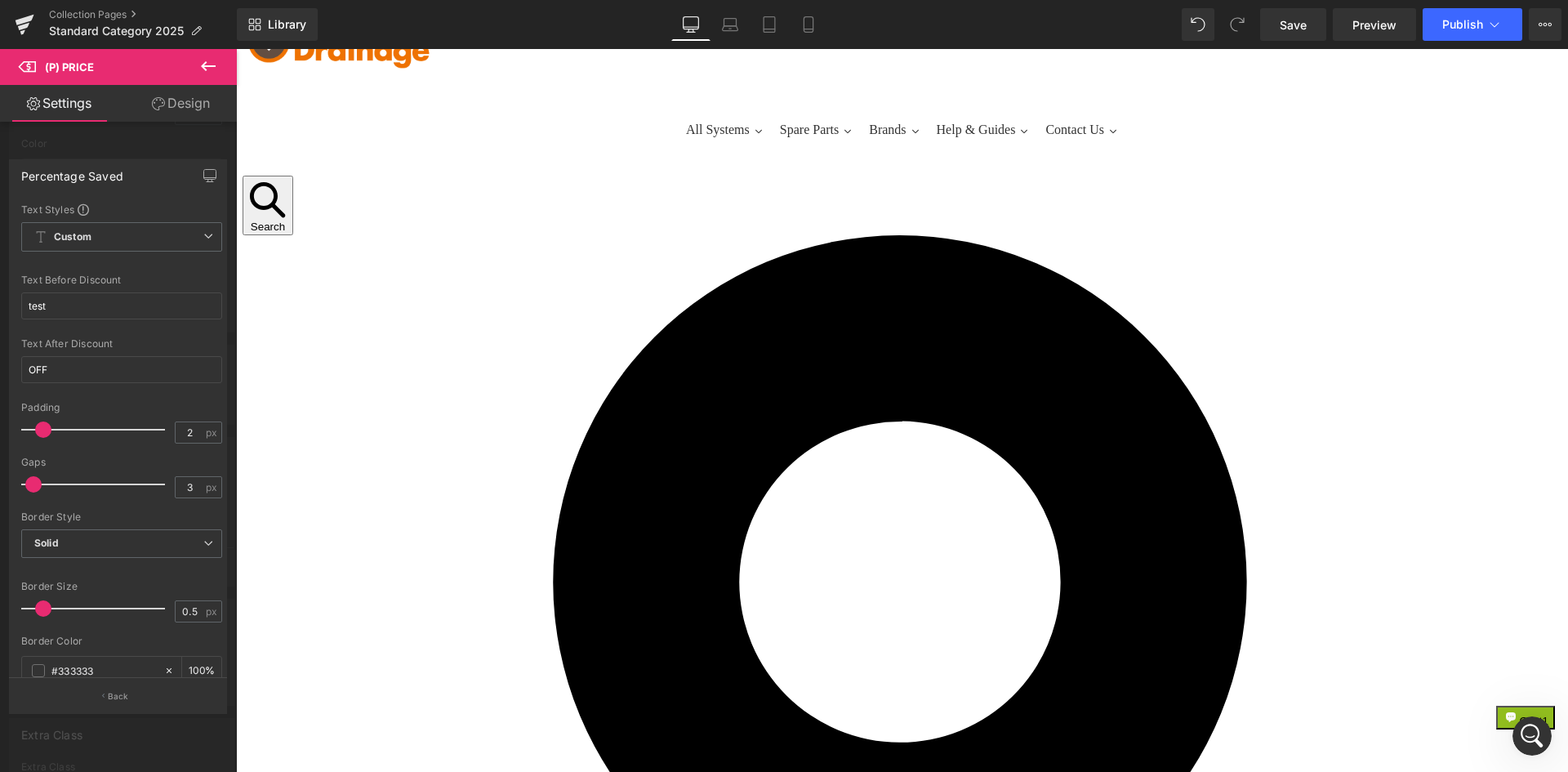
click at [211, 66] on icon at bounding box center [208, 66] width 15 height 10
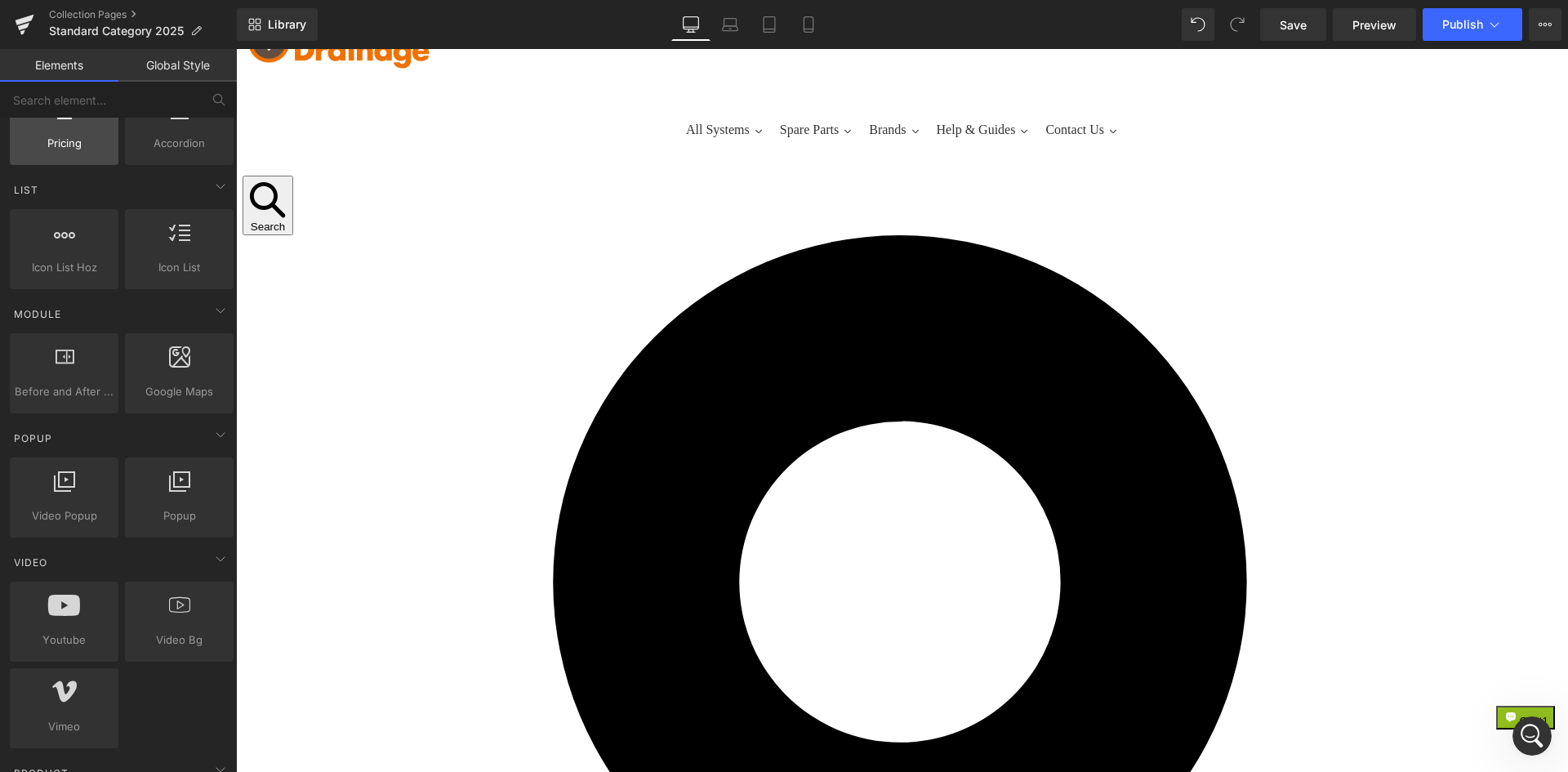
scroll to position [735, 0]
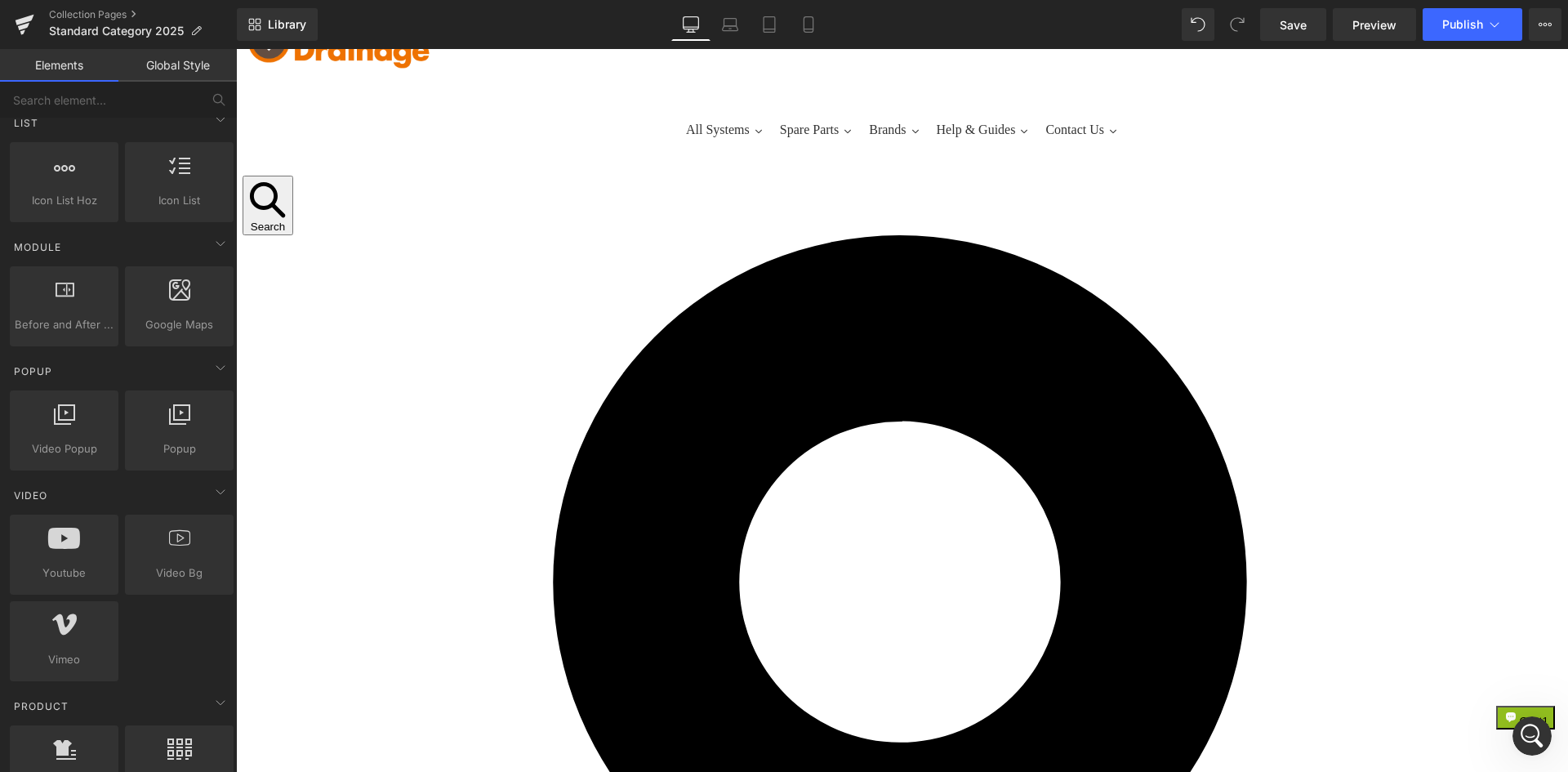
click at [236, 49] on span "(P) Price" at bounding box center [236, 49] width 0 height 0
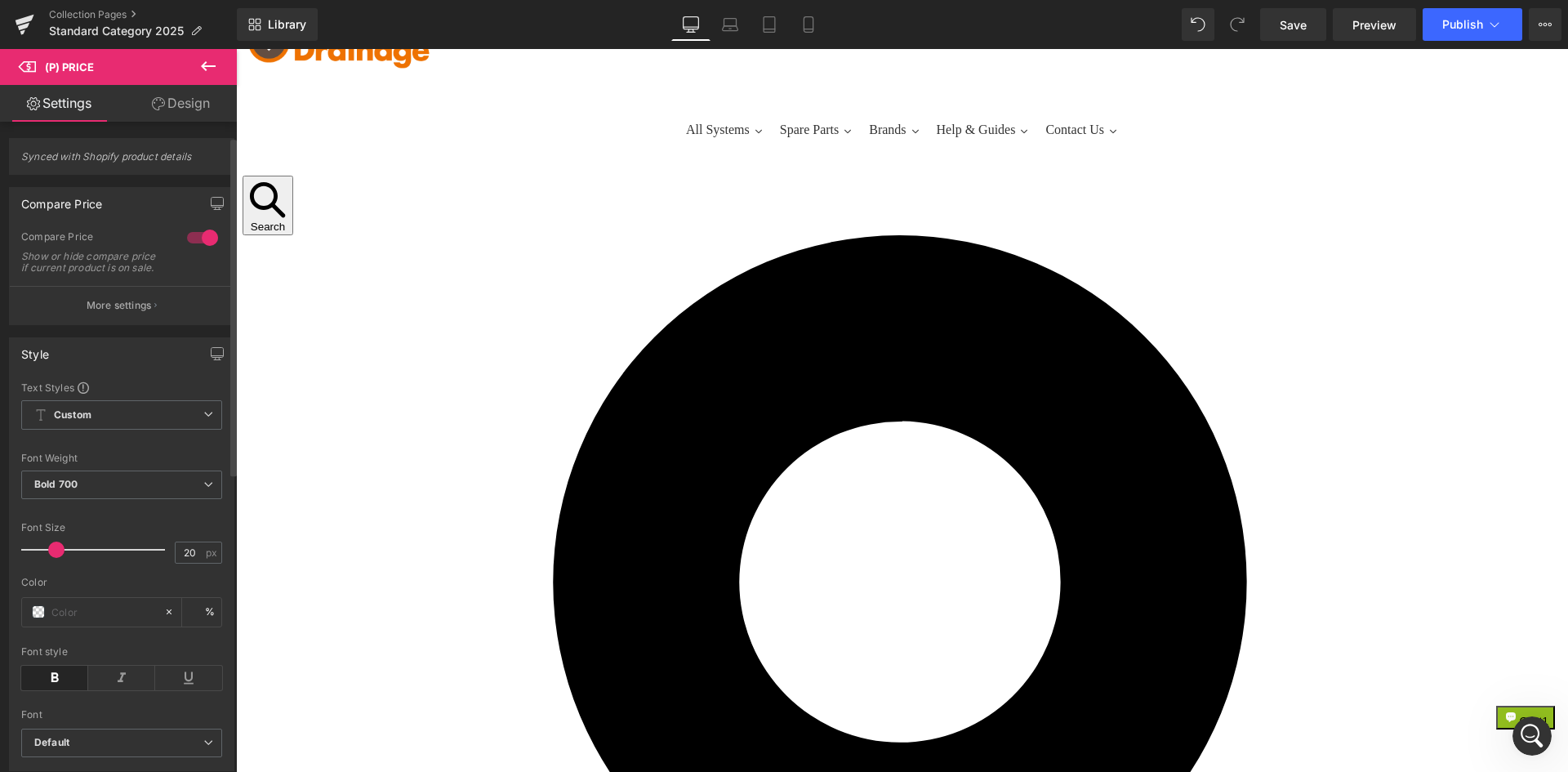
scroll to position [327, 0]
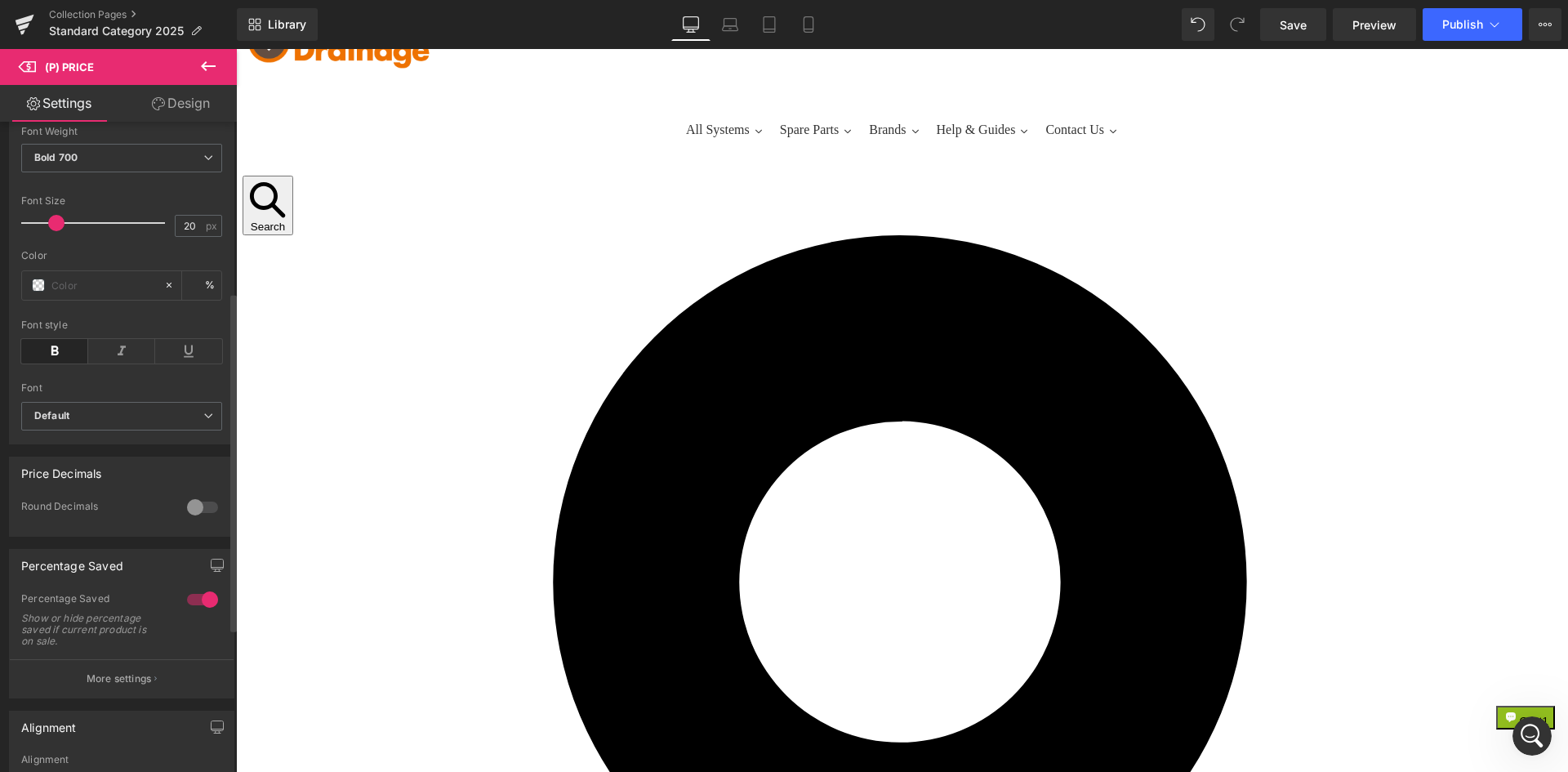
click at [202, 608] on div at bounding box center [202, 599] width 39 height 26
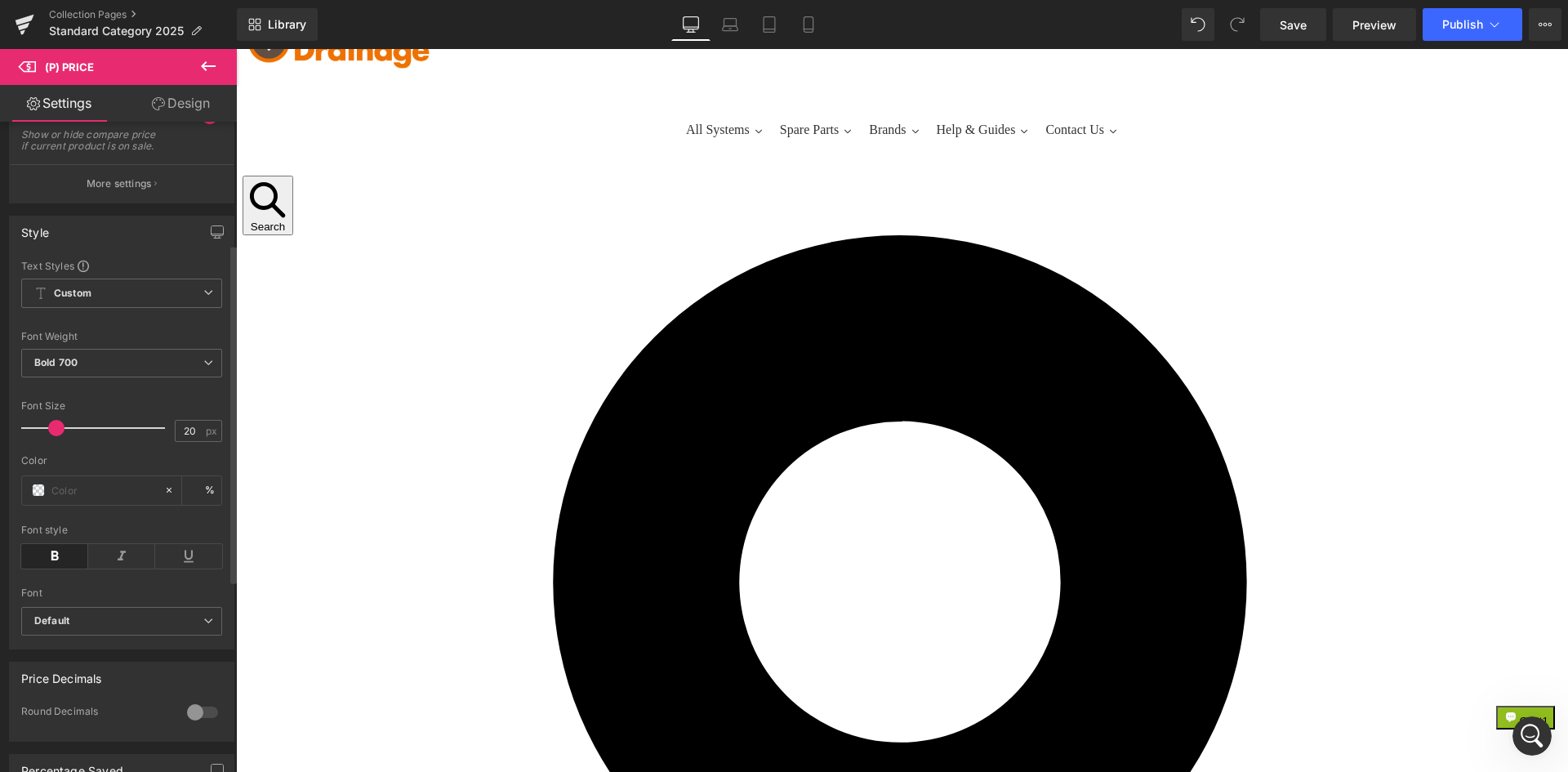
scroll to position [0, 0]
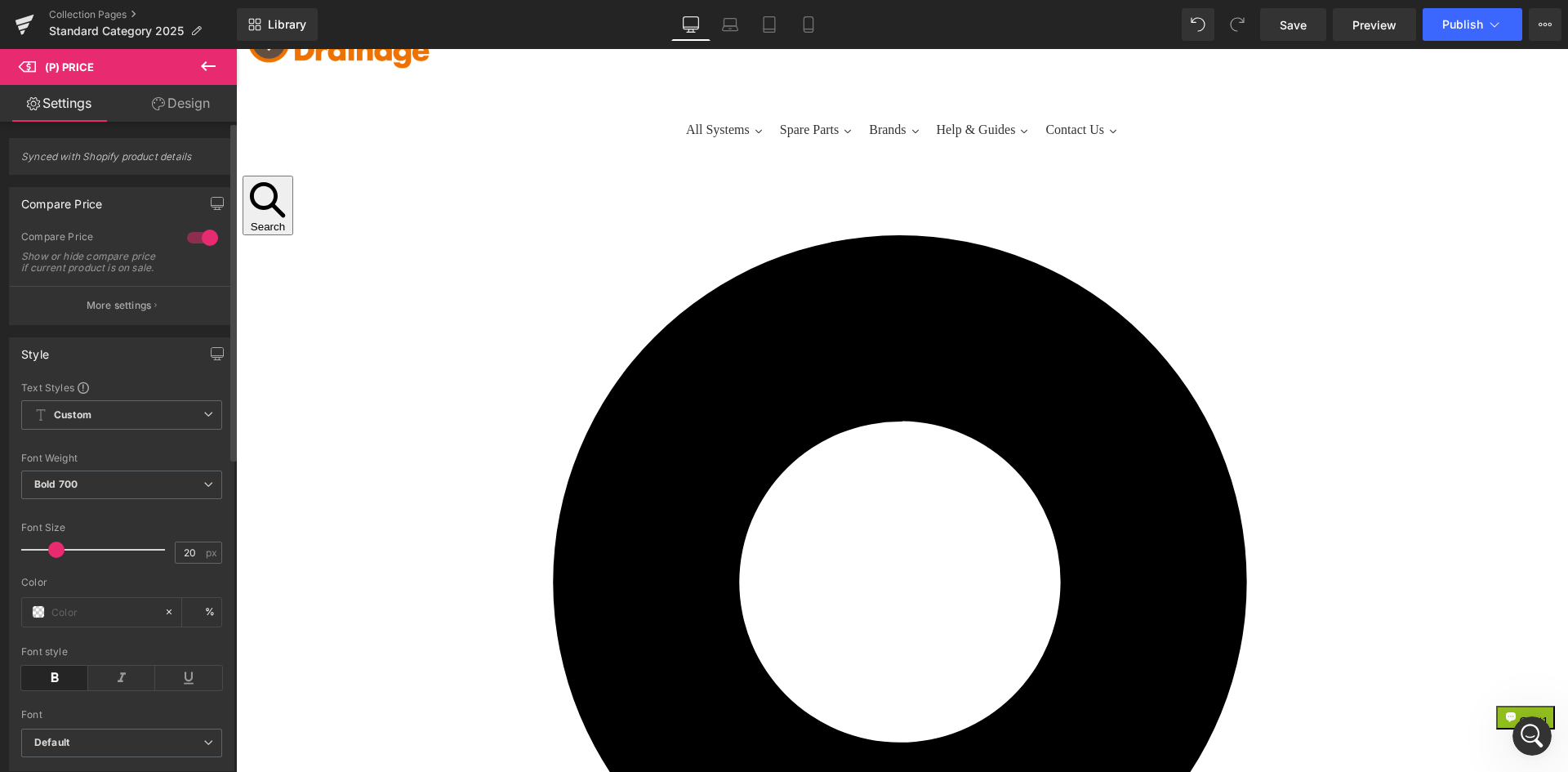
click at [188, 237] on div at bounding box center [202, 238] width 39 height 26
click at [193, 236] on div at bounding box center [202, 238] width 39 height 26
click at [169, 304] on button "More settings" at bounding box center [121, 305] width 224 height 38
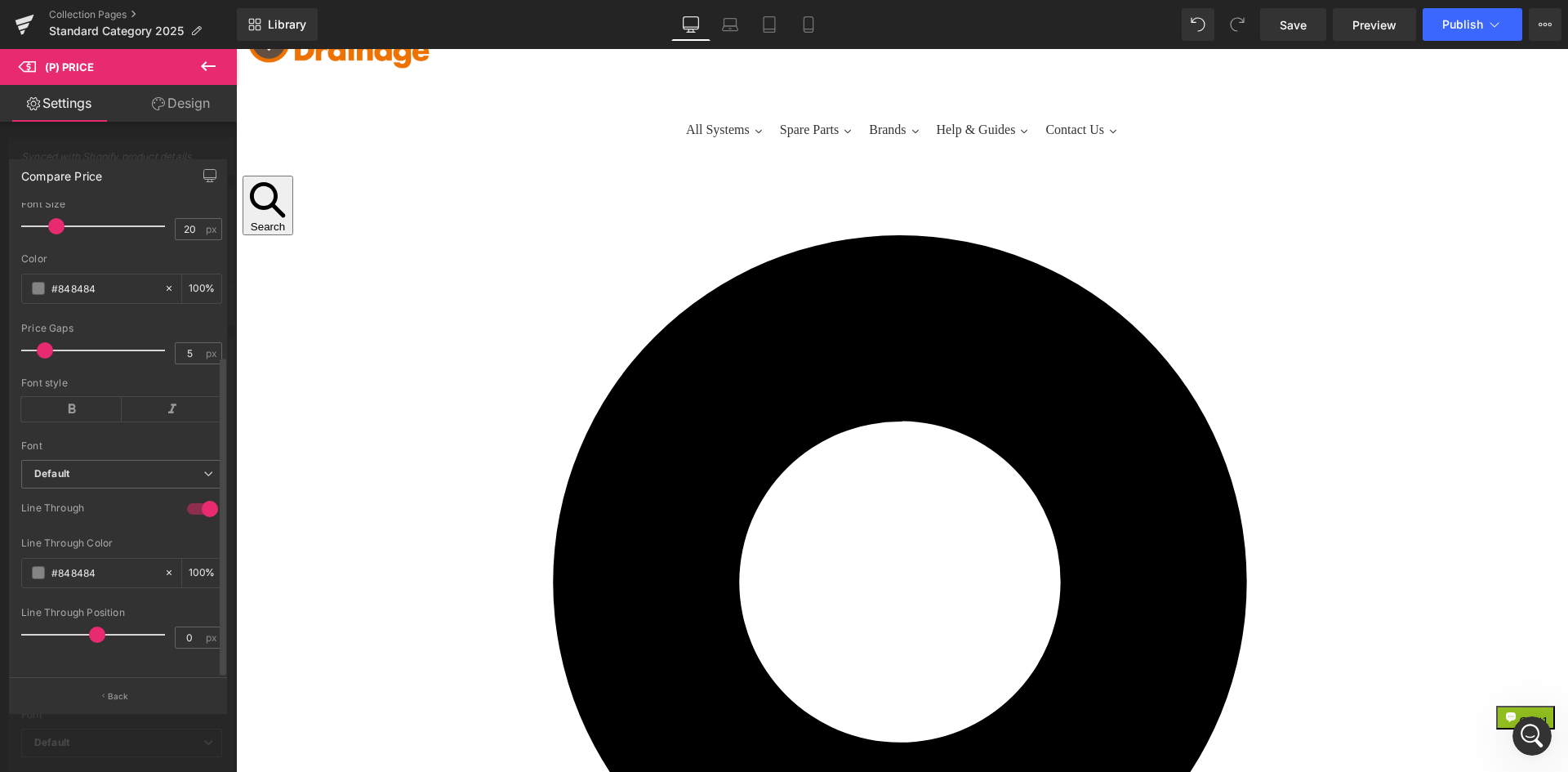
scroll to position [225, 0]
drag, startPoint x: 96, startPoint y: 625, endPoint x: 57, endPoint y: 621, distance: 39.2
click at [57, 627] on span at bounding box center [57, 635] width 16 height 16
drag, startPoint x: 192, startPoint y: 621, endPoint x: 165, endPoint y: 621, distance: 27.0
click at [166, 621] on div "Line Through Position -6 px" at bounding box center [121, 634] width 201 height 55
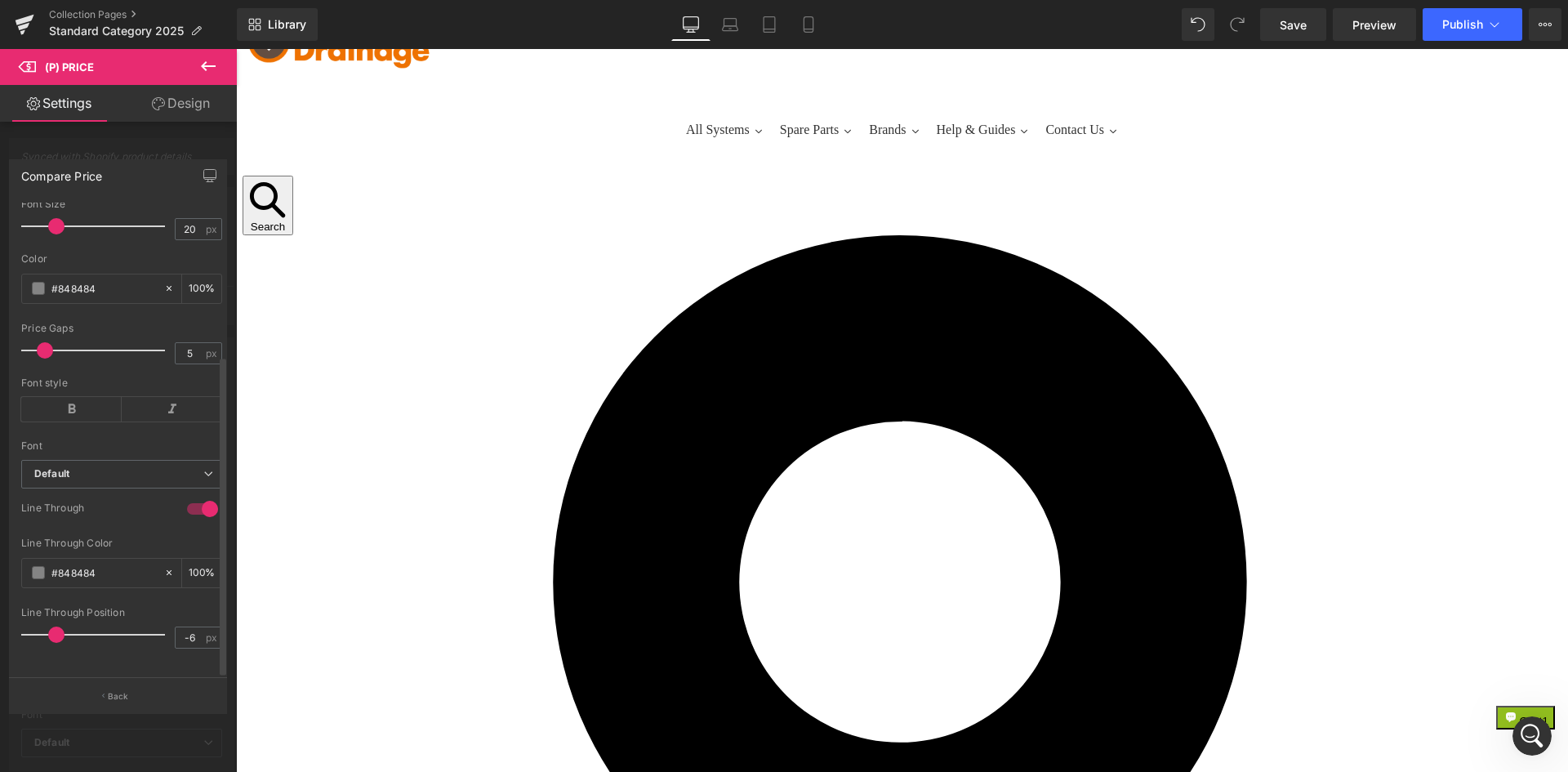
click at [165, 621] on div "Line Through Position -6 px" at bounding box center [121, 634] width 201 height 55
drag, startPoint x: 194, startPoint y: 620, endPoint x: 176, endPoint y: 620, distance: 18.0
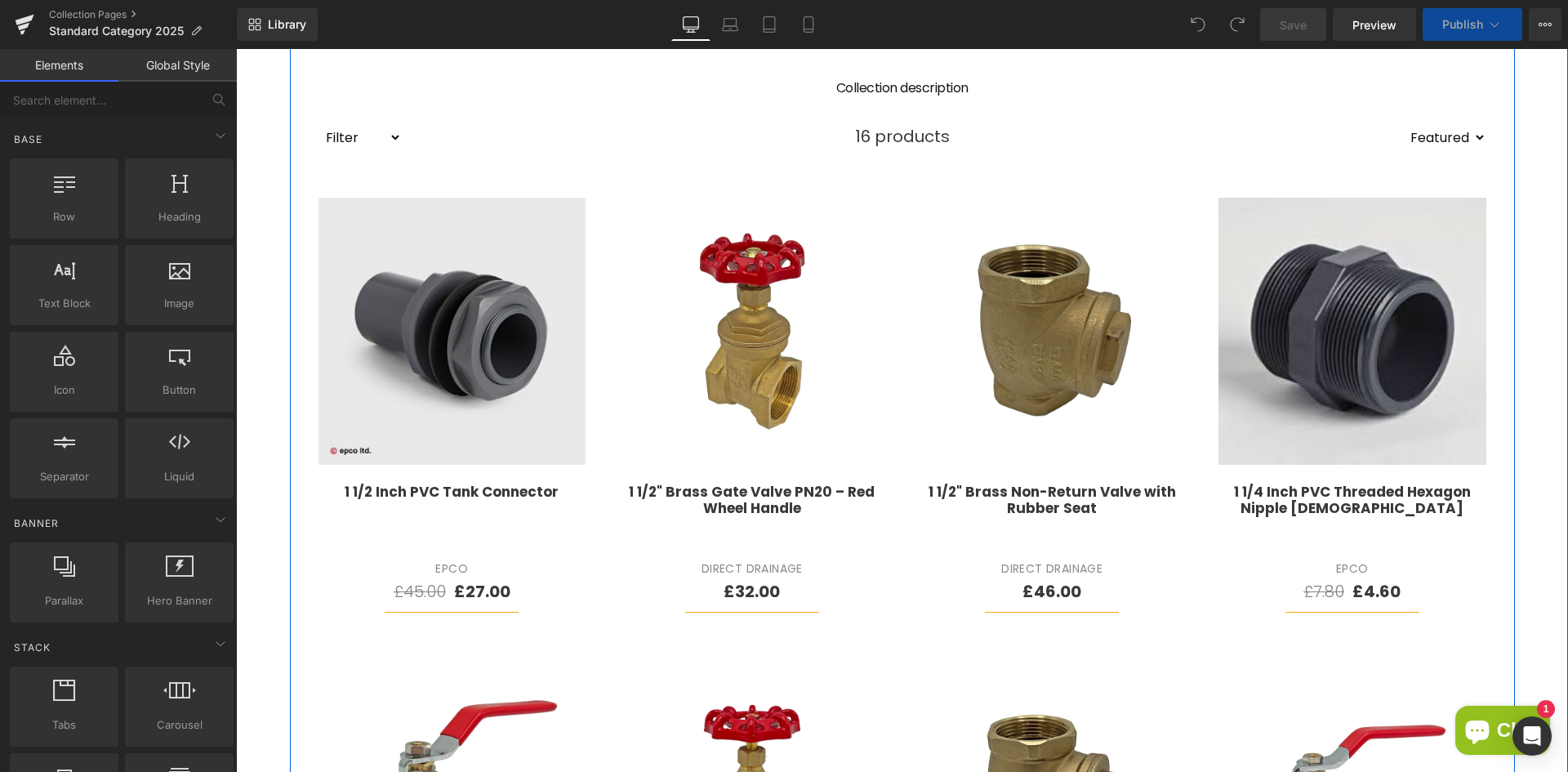
scroll to position [490, 0]
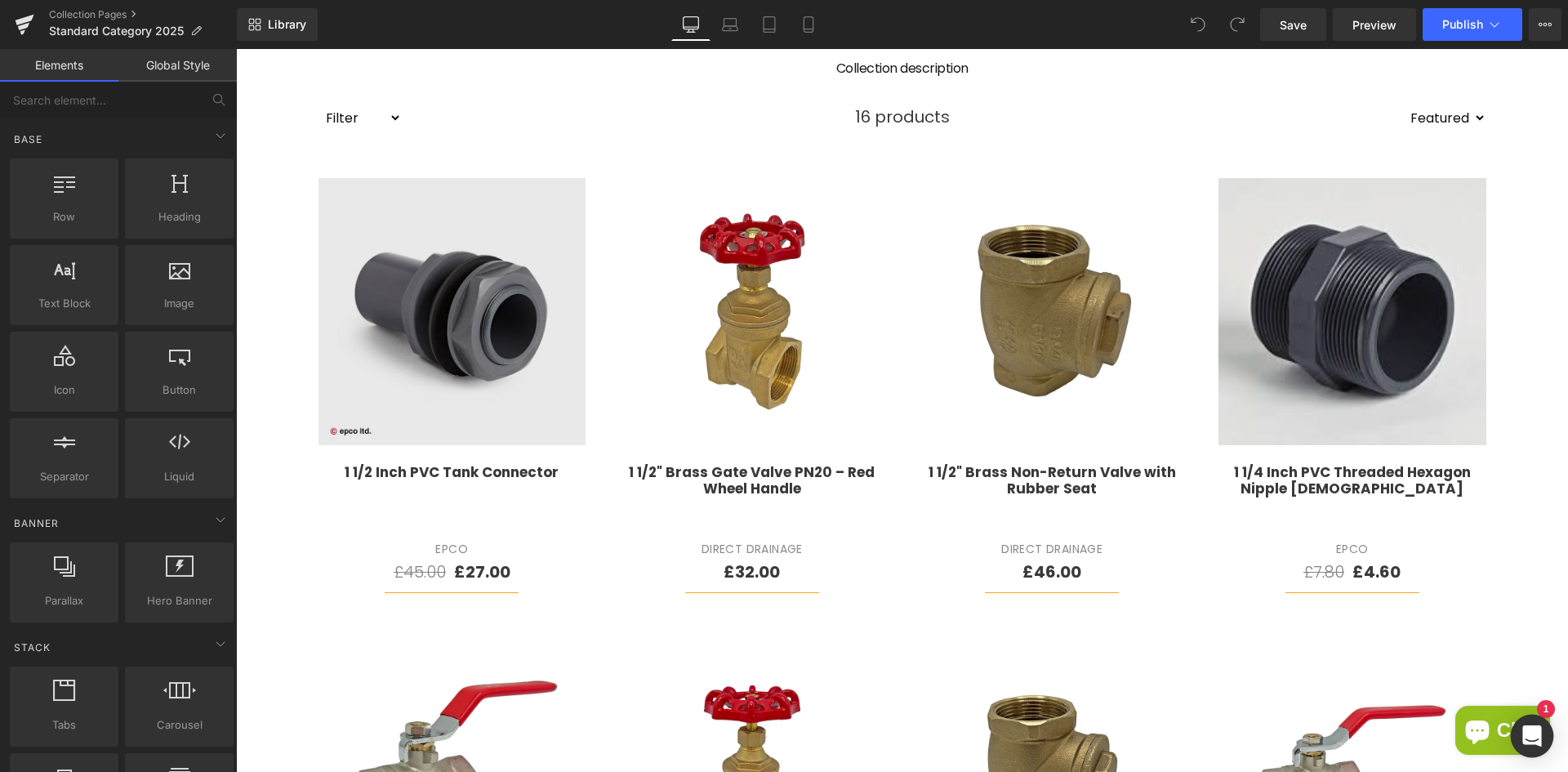
click at [1527, 727] on icon "Open Intercom Messenger" at bounding box center [1531, 735] width 21 height 21
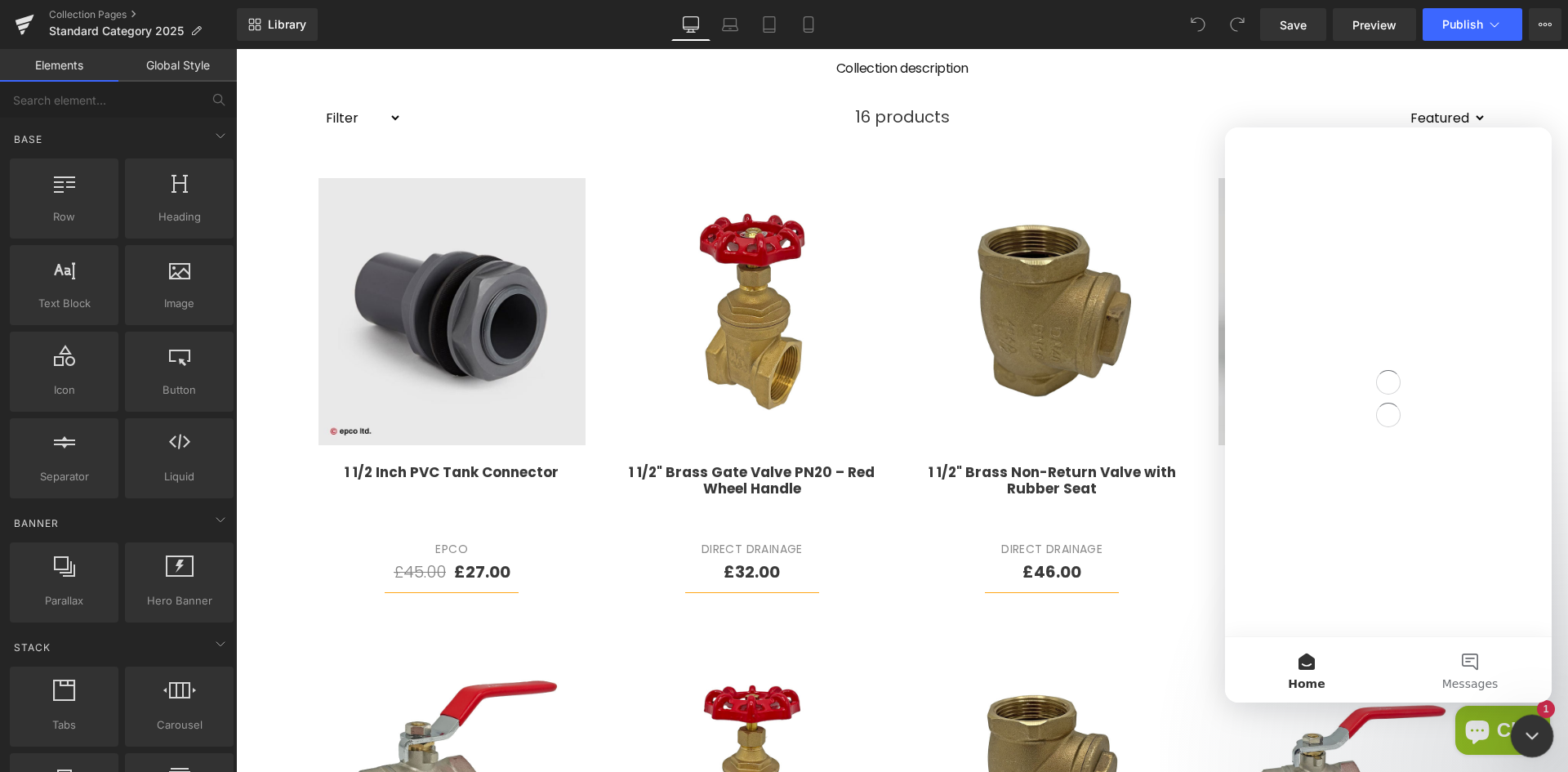
scroll to position [0, 0]
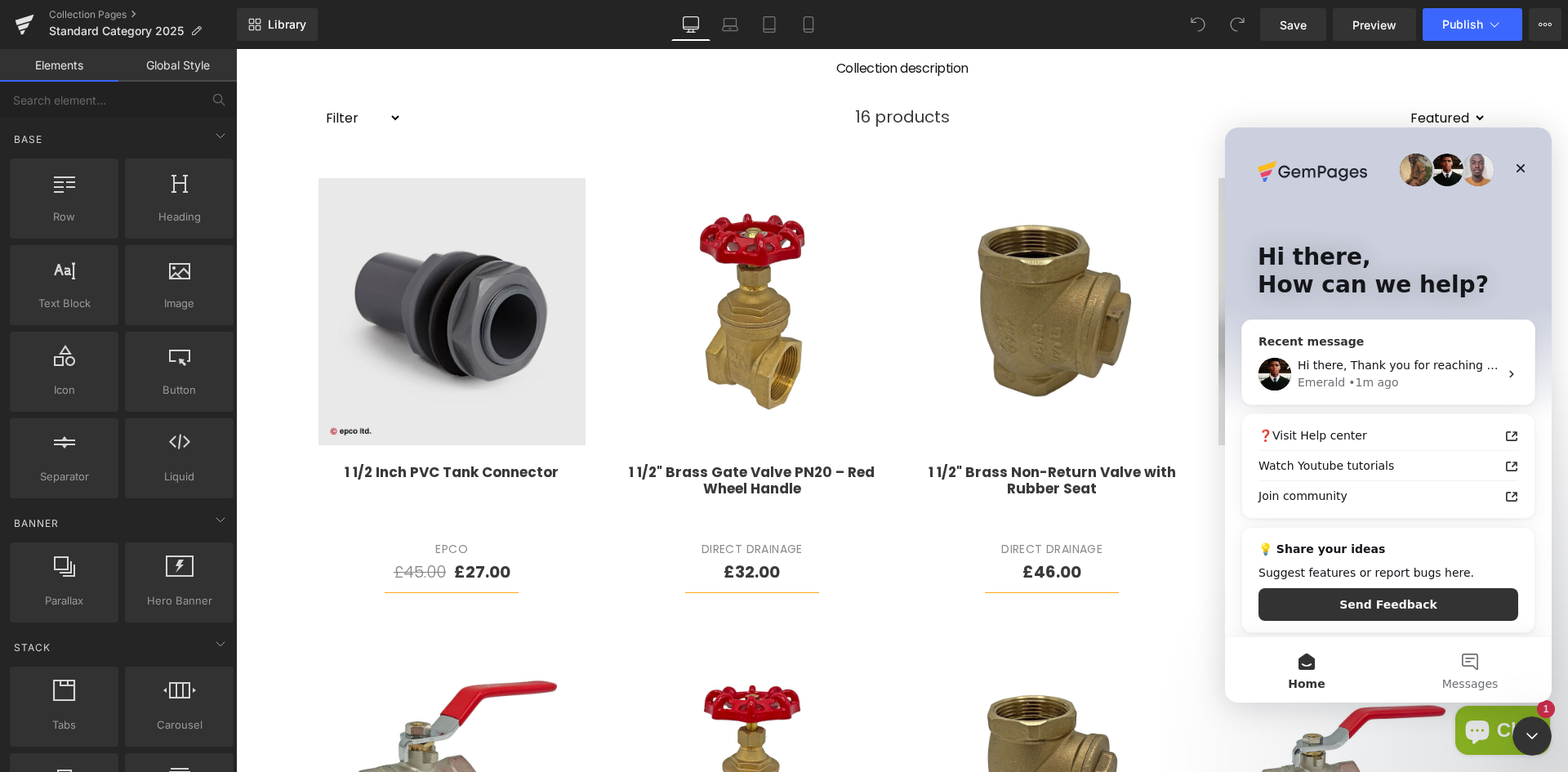
click at [1349, 376] on div "• 1m ago" at bounding box center [1373, 383] width 50 height 17
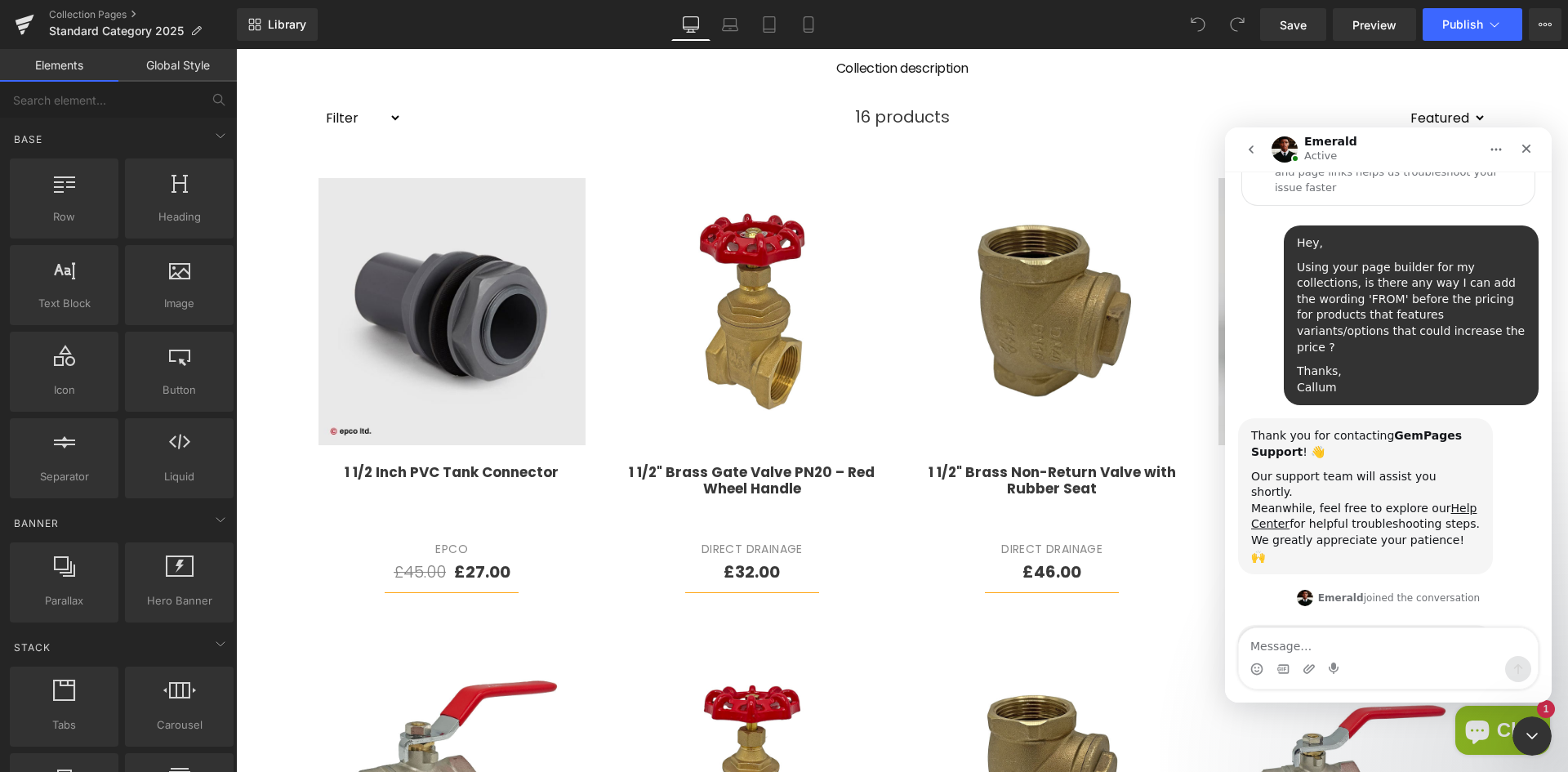
scroll to position [195, 0]
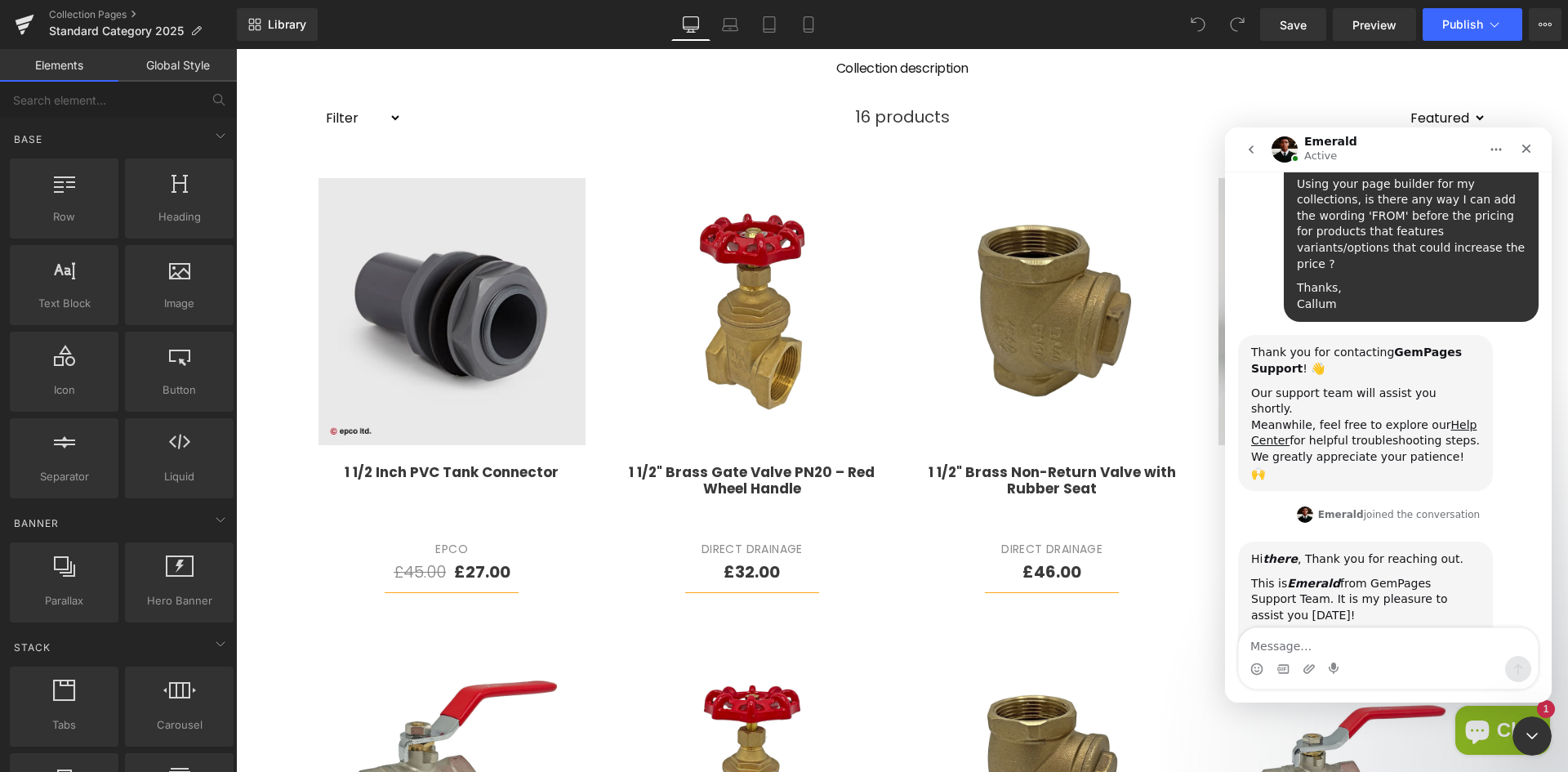
click at [1309, 637] on textarea "Message…" at bounding box center [1387, 642] width 299 height 27
type textarea "Of course :)"
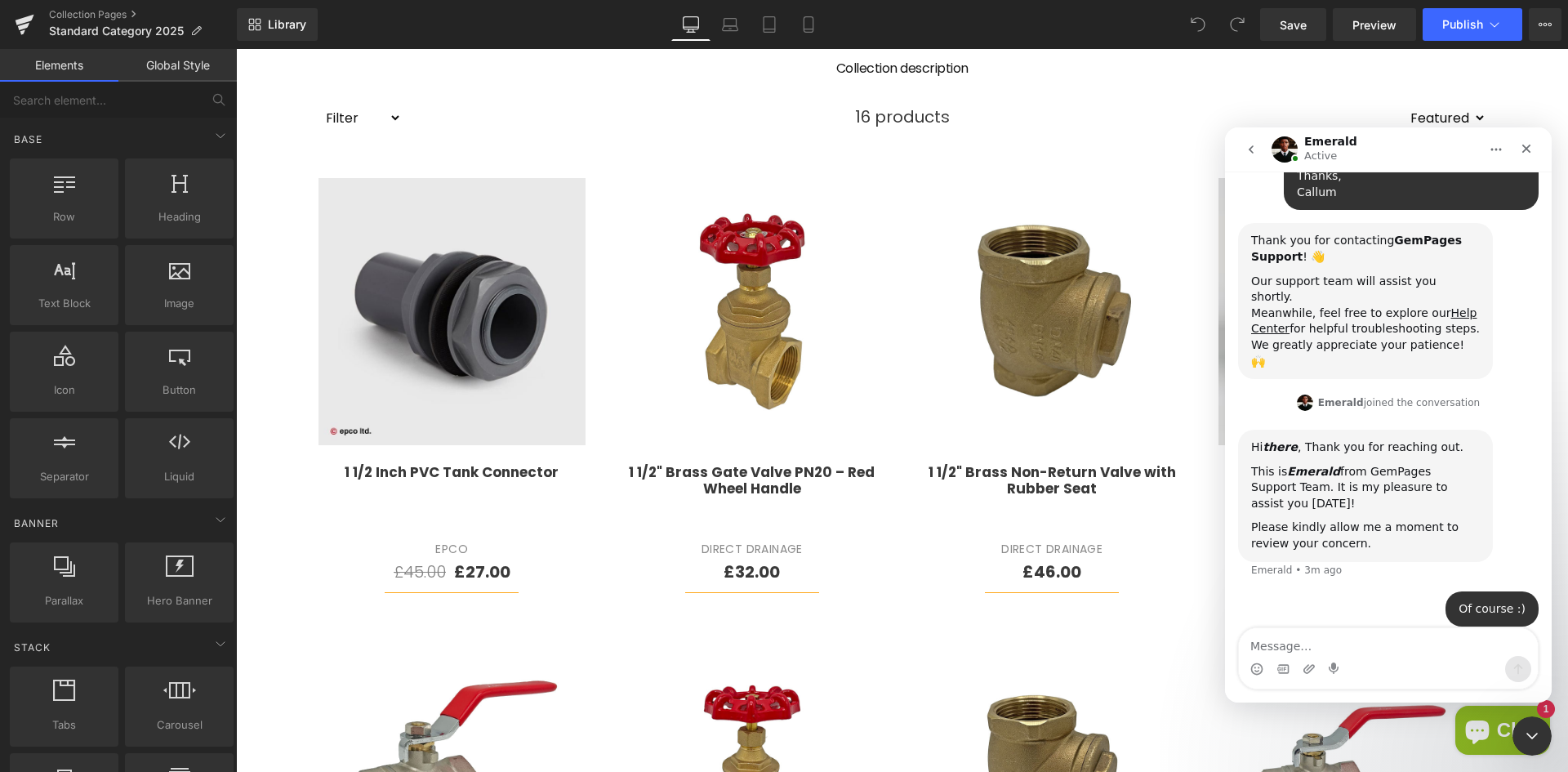
scroll to position [243, 0]
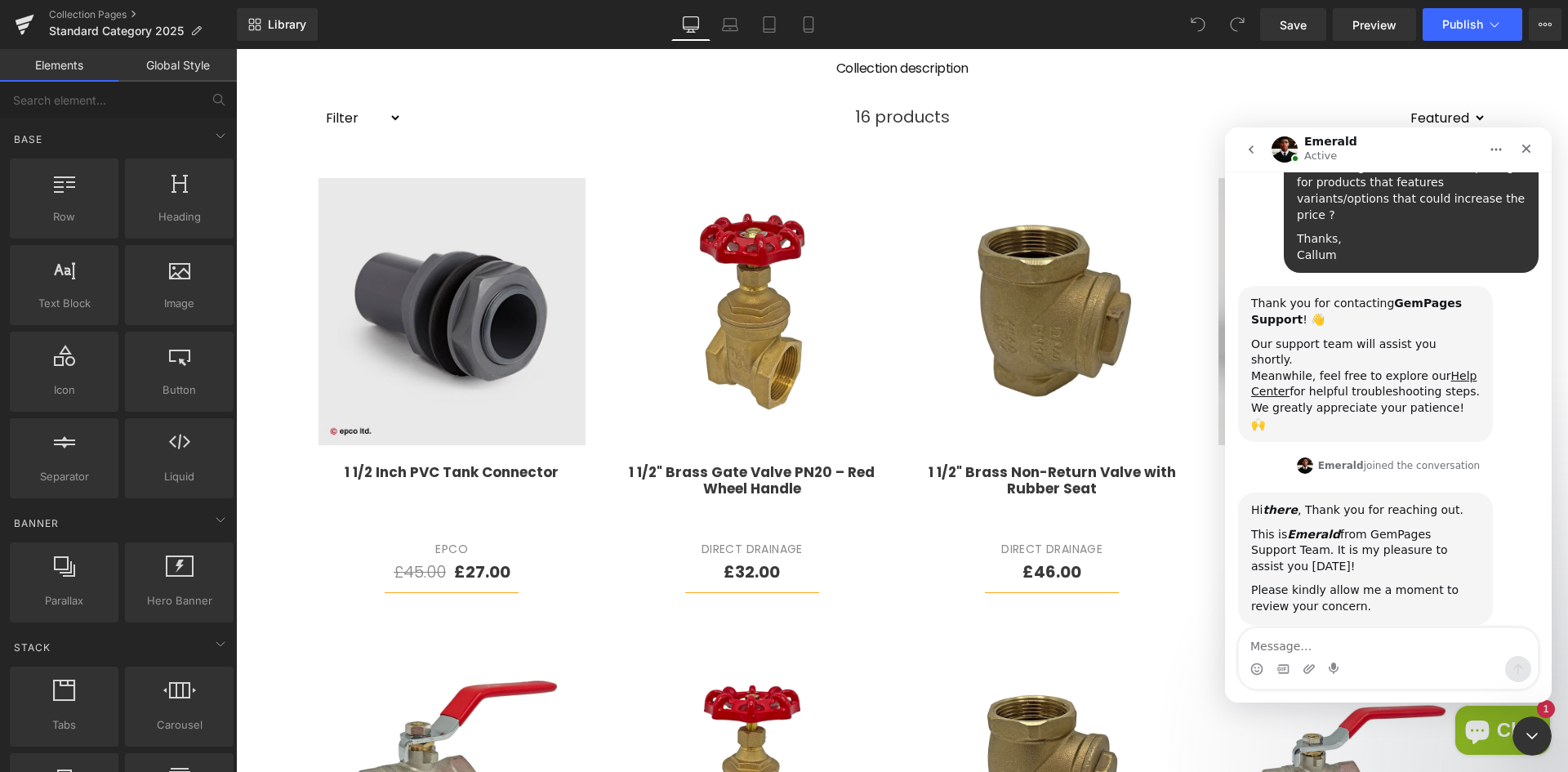
click at [613, 263] on div at bounding box center [784, 361] width 1568 height 723
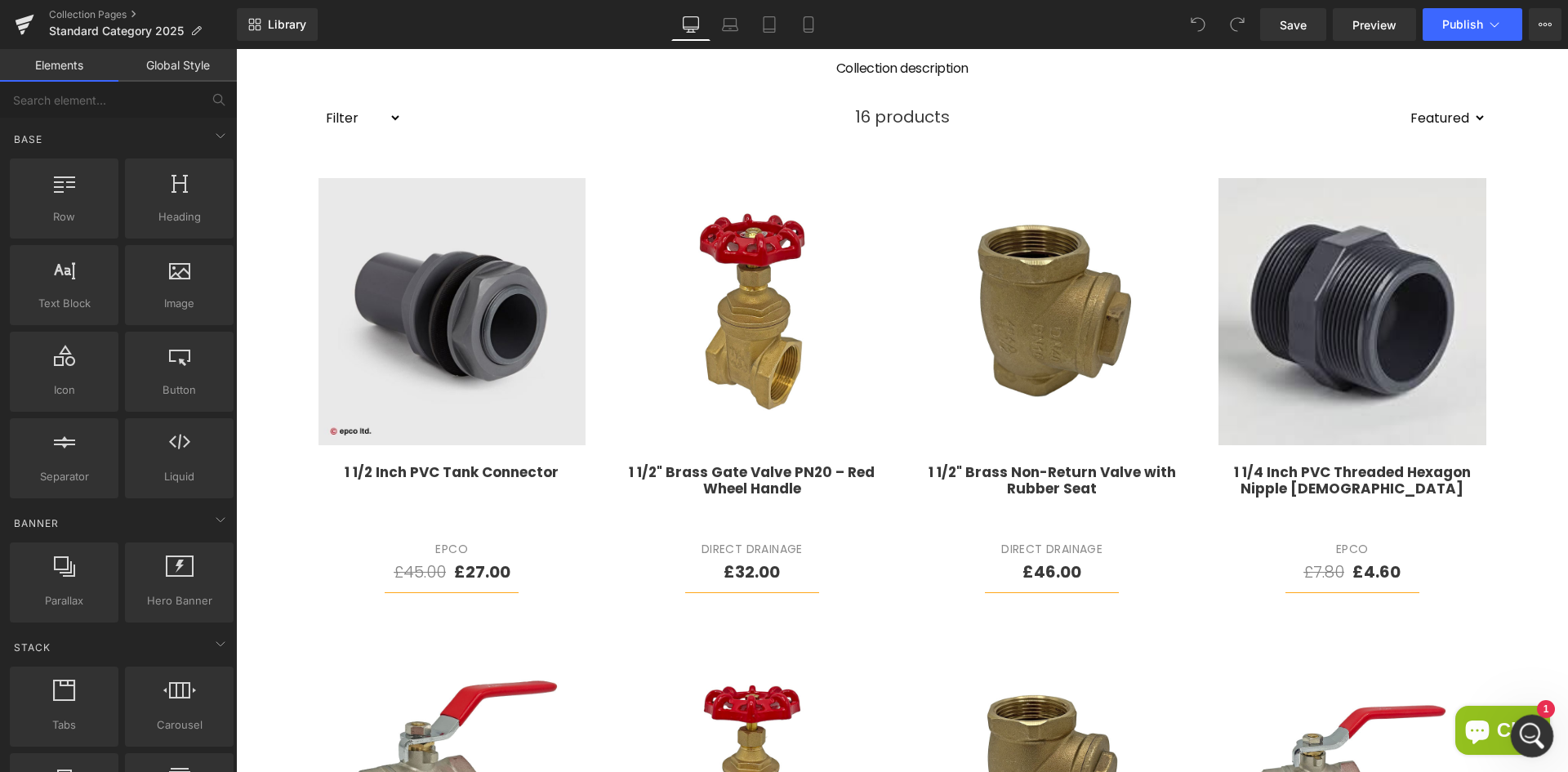
click at [1523, 731] on icon "Open Intercom Messenger" at bounding box center [1530, 735] width 27 height 27
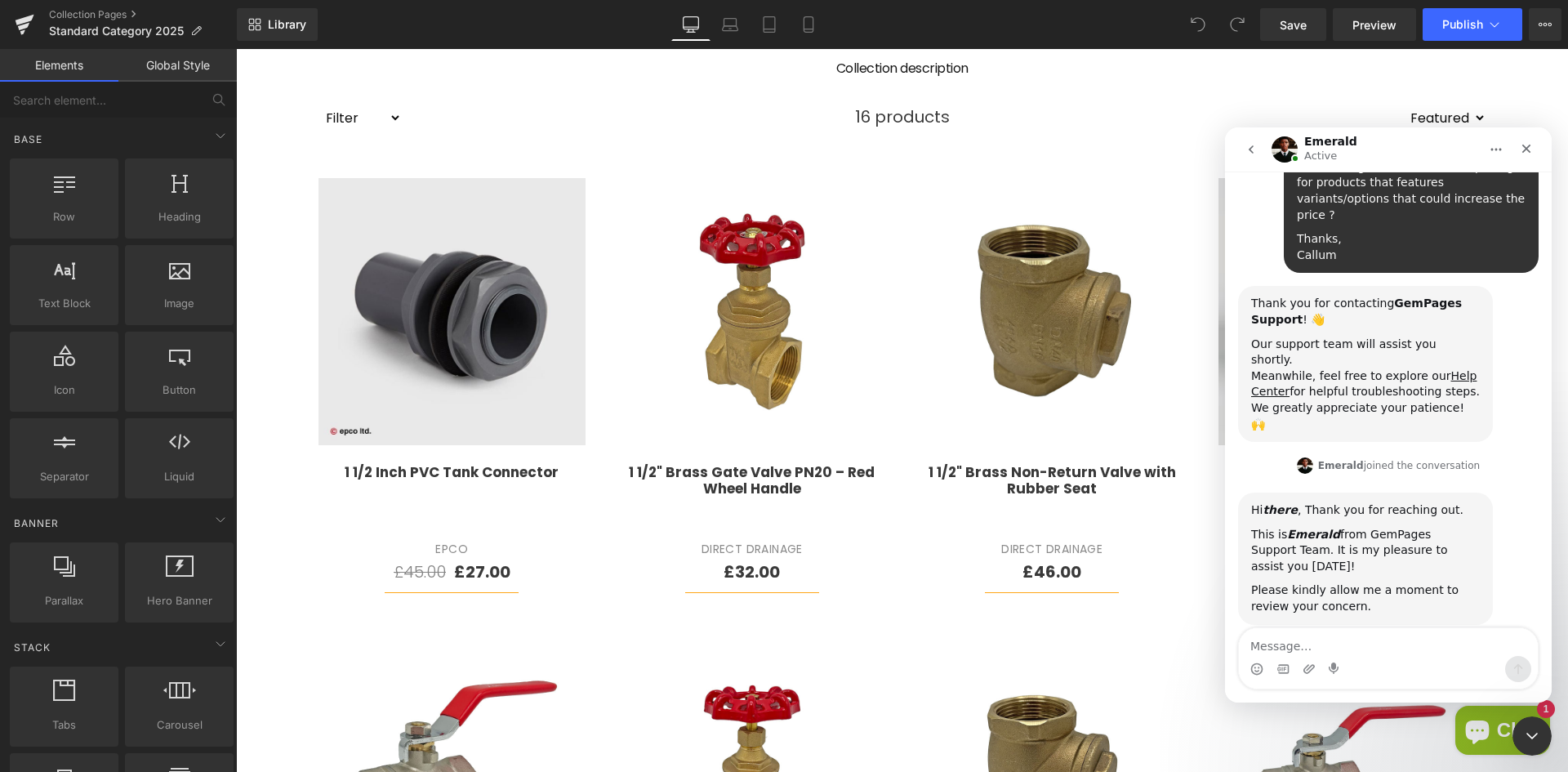
click at [462, 566] on div at bounding box center [784, 361] width 1568 height 723
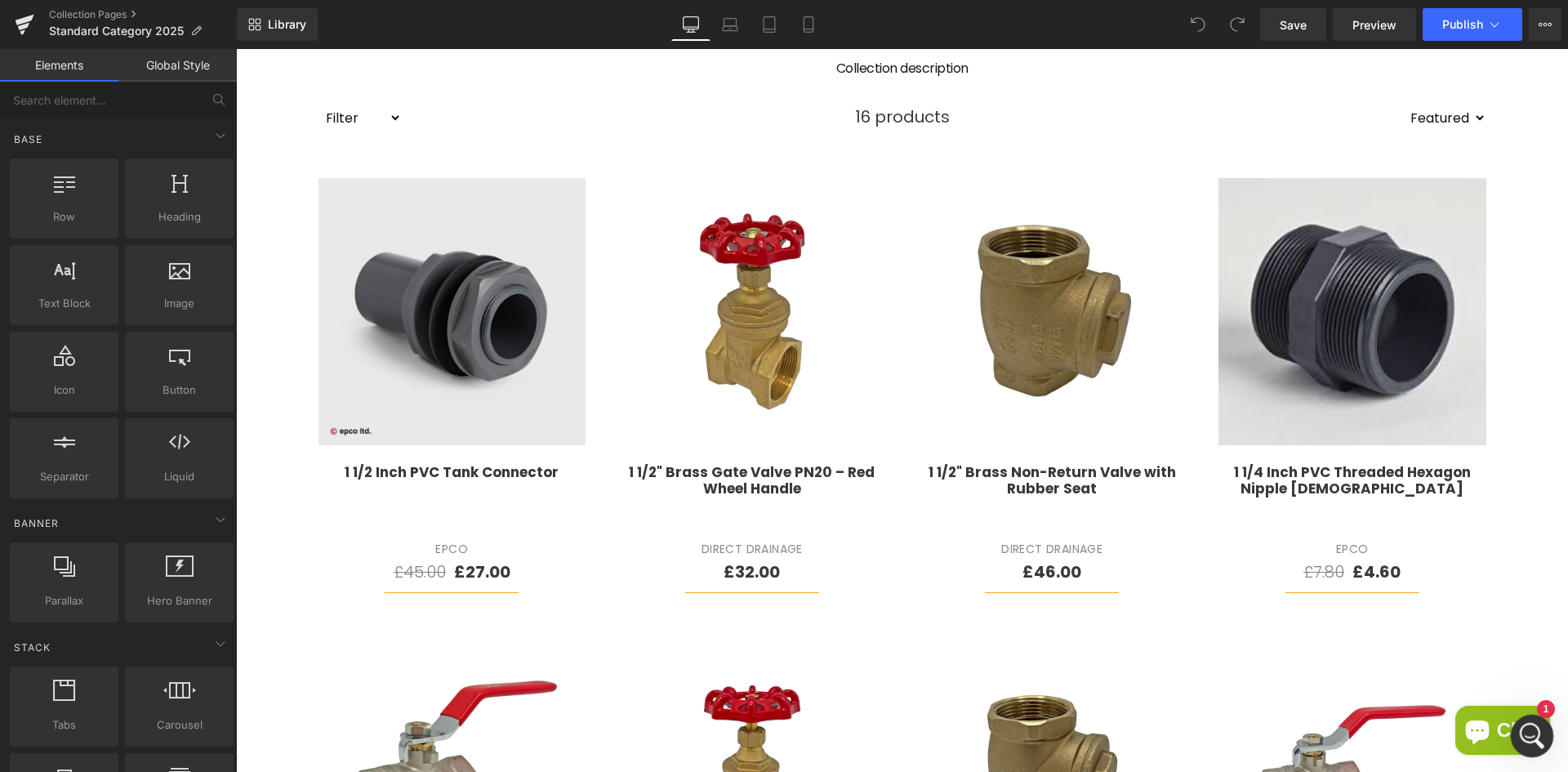
click at [1523, 722] on icon "Open Intercom Messenger" at bounding box center [1530, 735] width 27 height 27
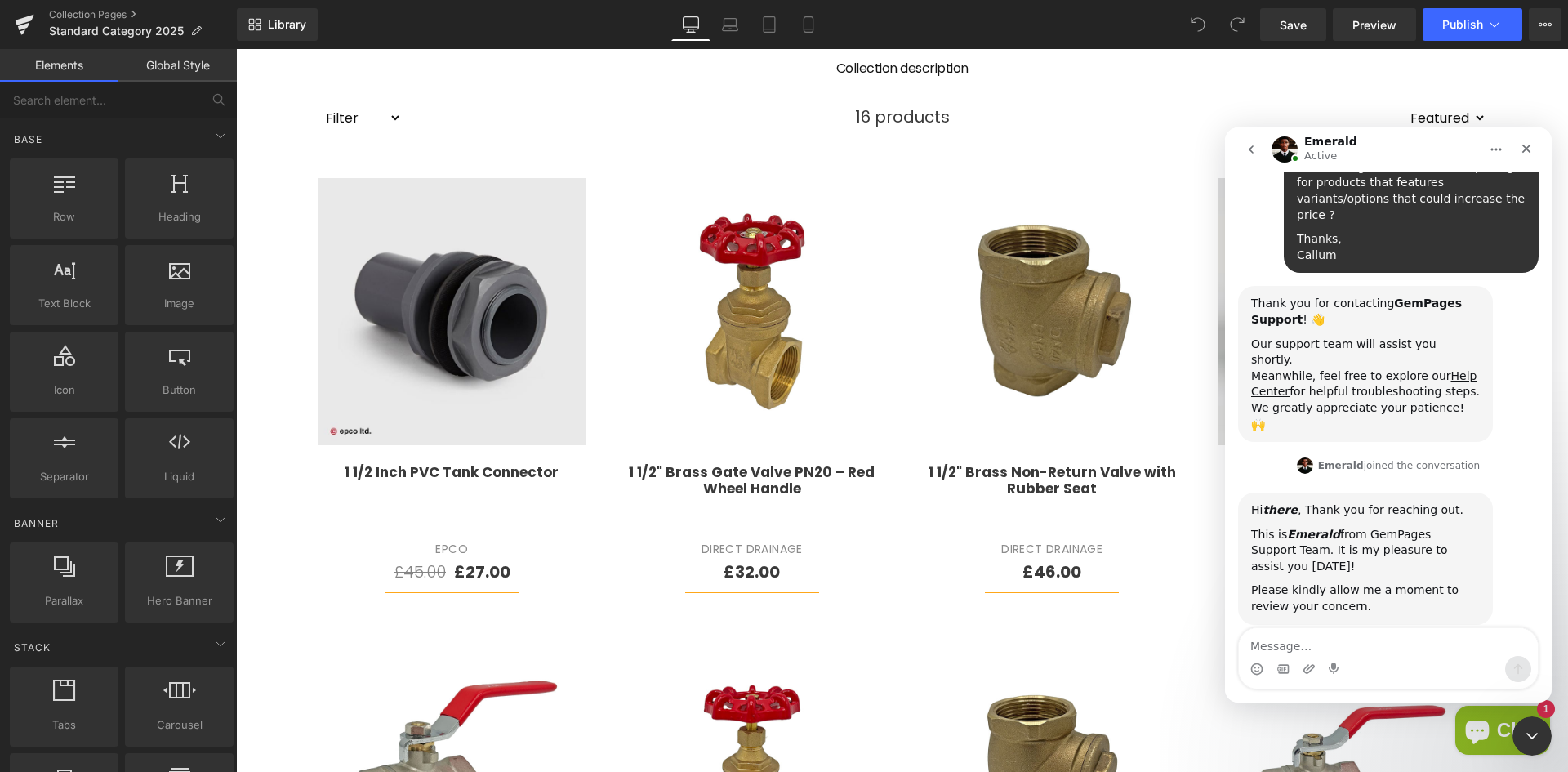
click at [500, 576] on div at bounding box center [784, 361] width 1568 height 723
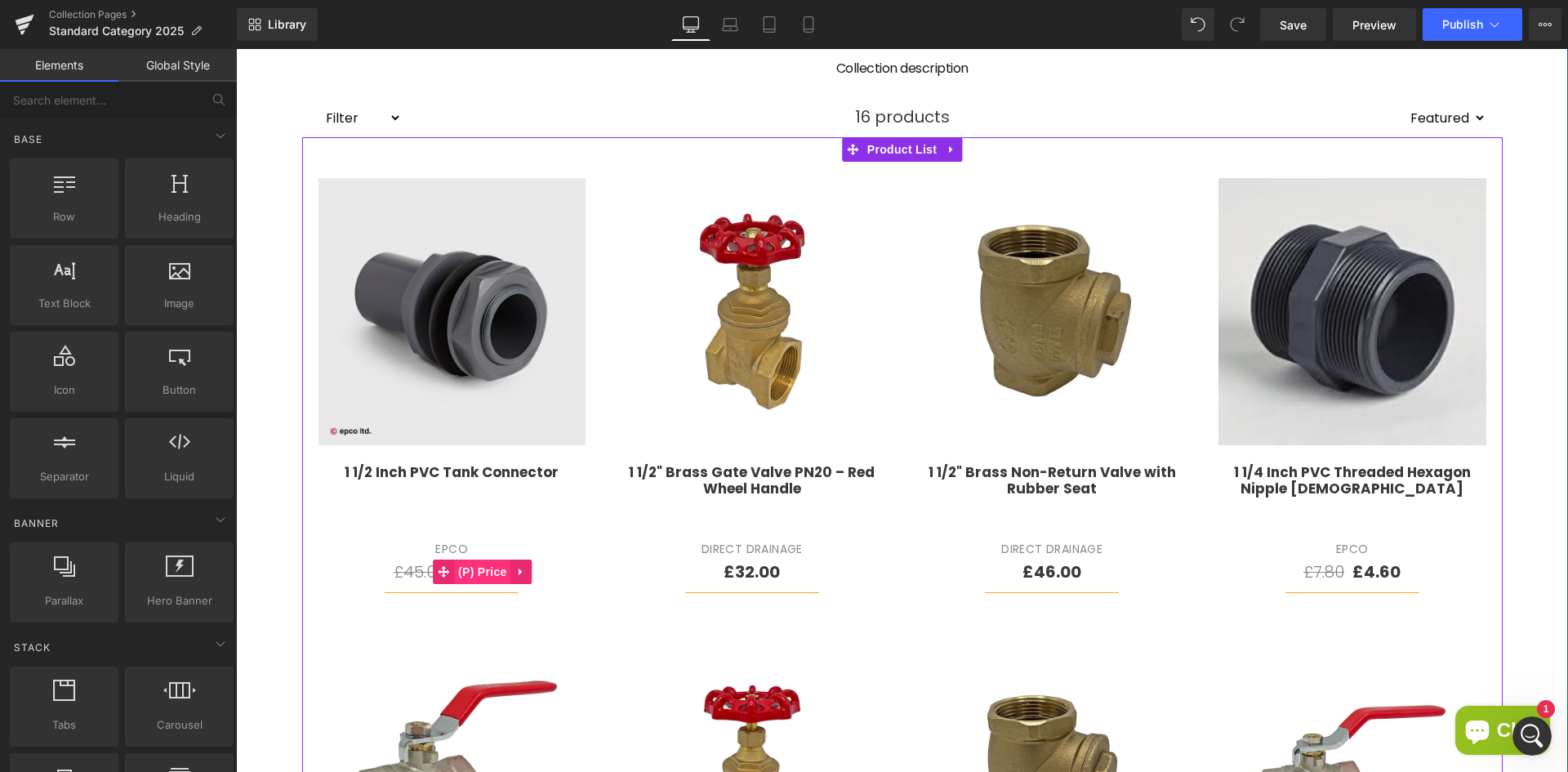
click at [481, 576] on span "(P) Price" at bounding box center [482, 571] width 58 height 25
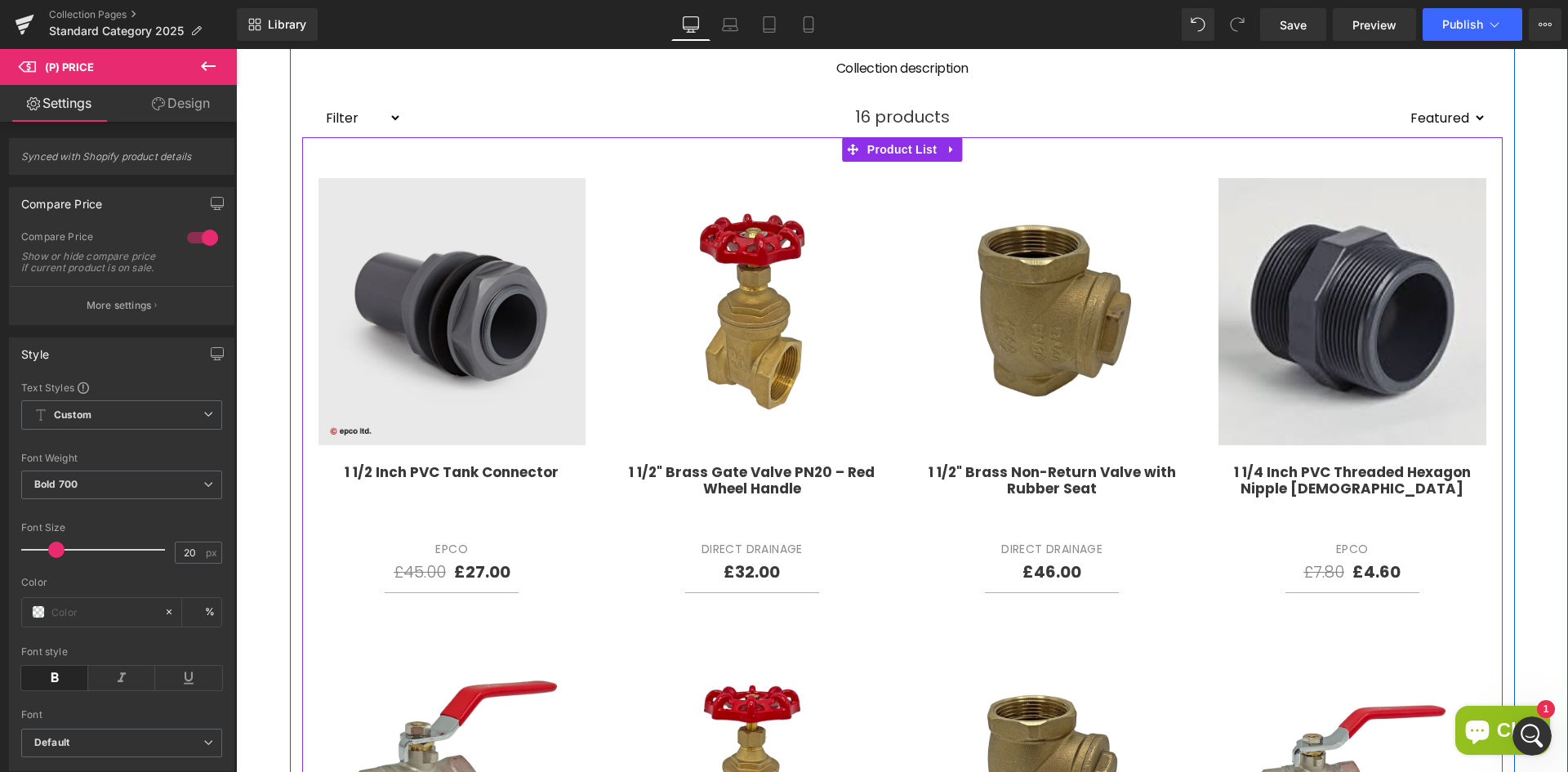
scroll to position [306, 0]
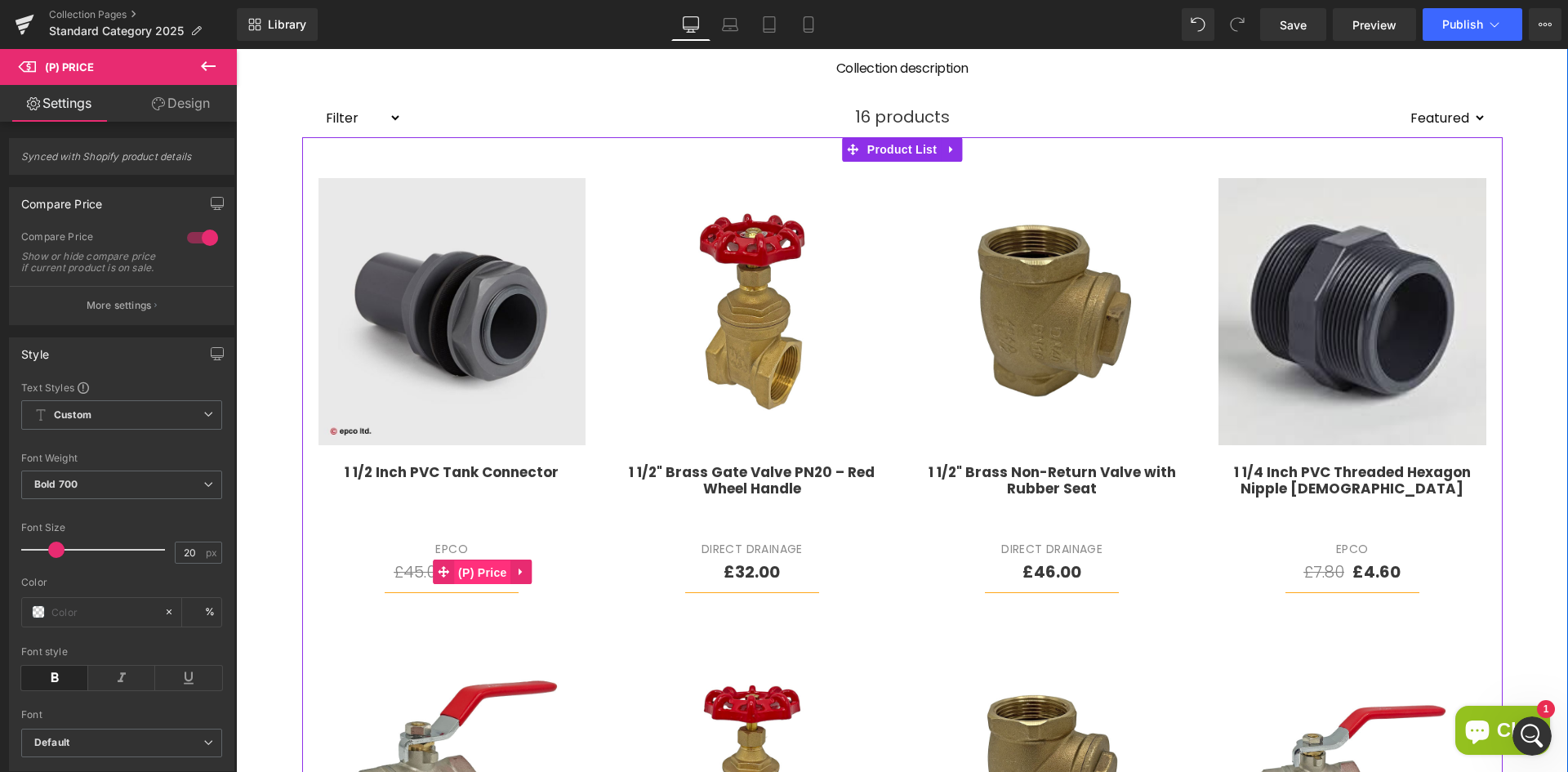
click at [482, 567] on span "(P) Price" at bounding box center [482, 572] width 58 height 25
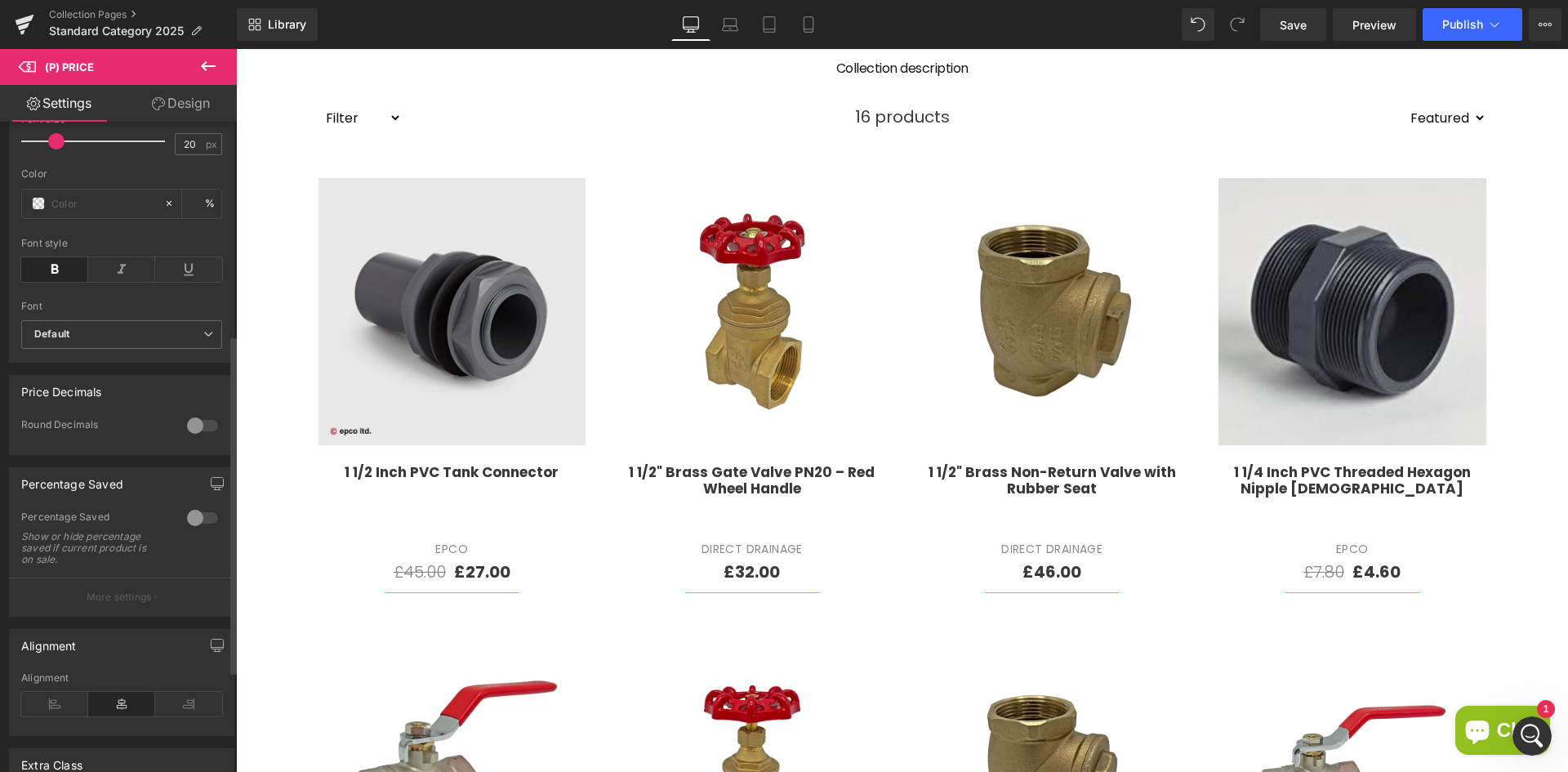
scroll to position [243, 0]
click at [198, 434] on div at bounding box center [202, 426] width 39 height 26
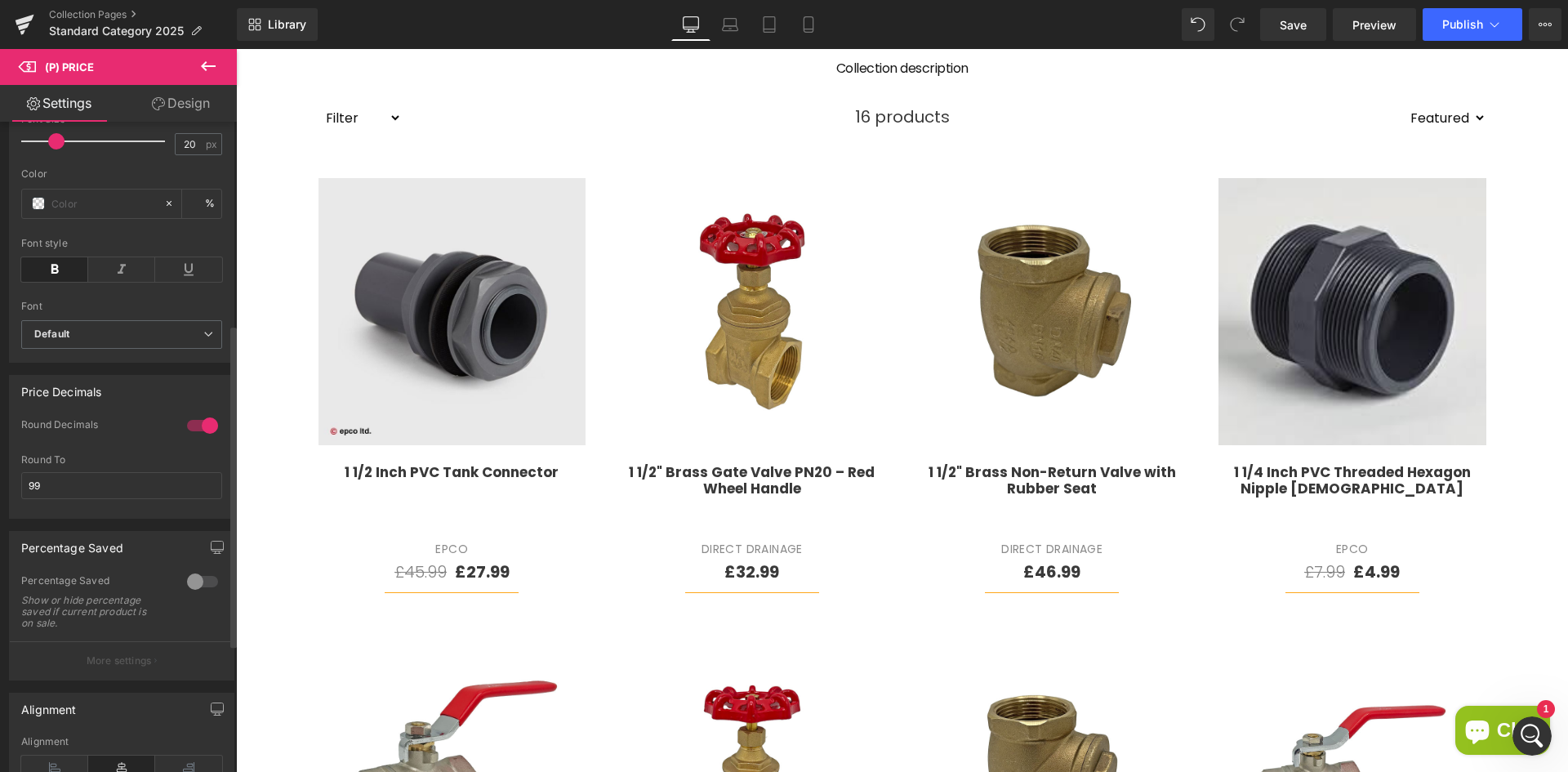
click at [203, 435] on div at bounding box center [202, 426] width 39 height 26
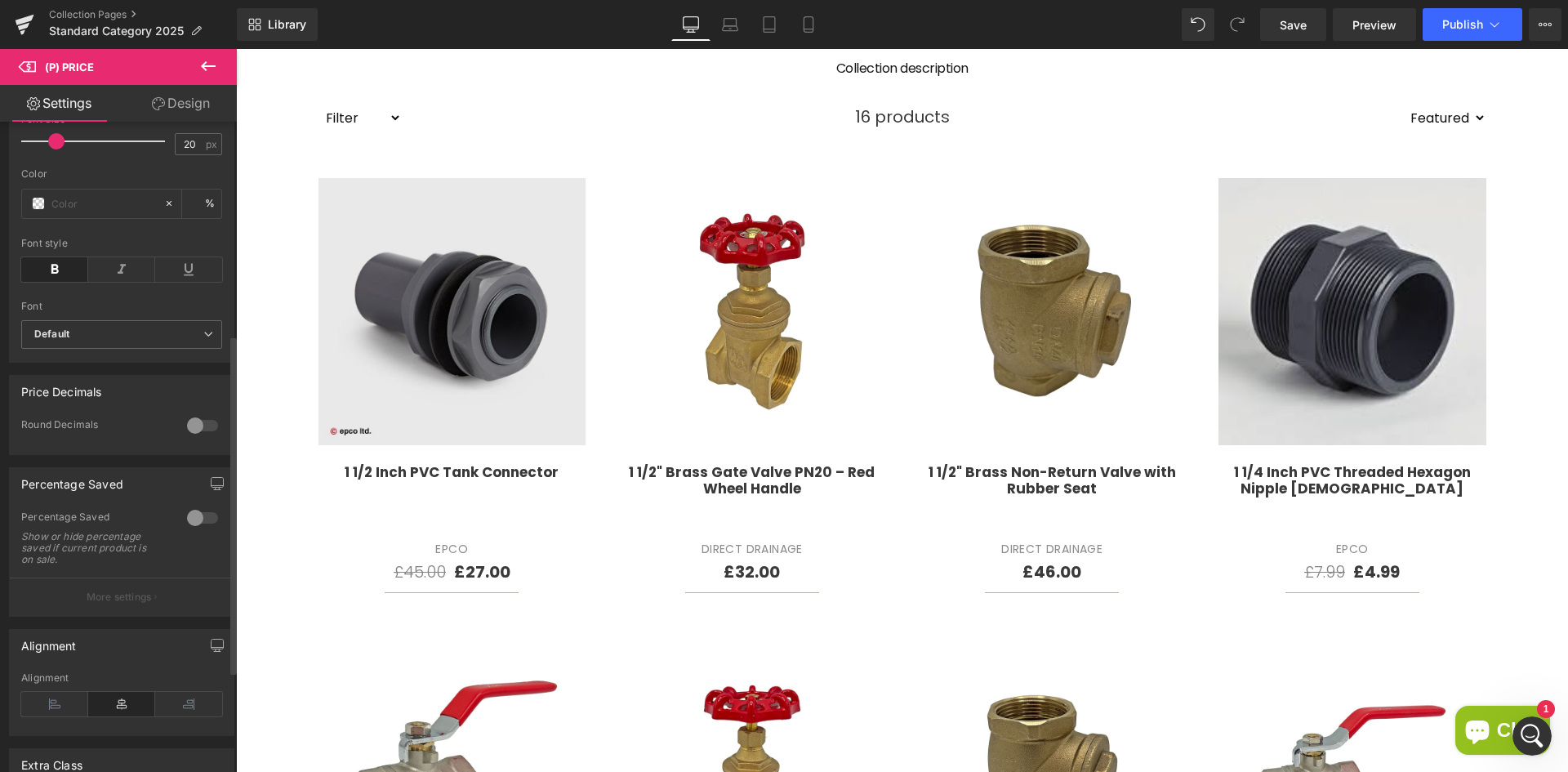
click at [203, 435] on div at bounding box center [202, 426] width 39 height 26
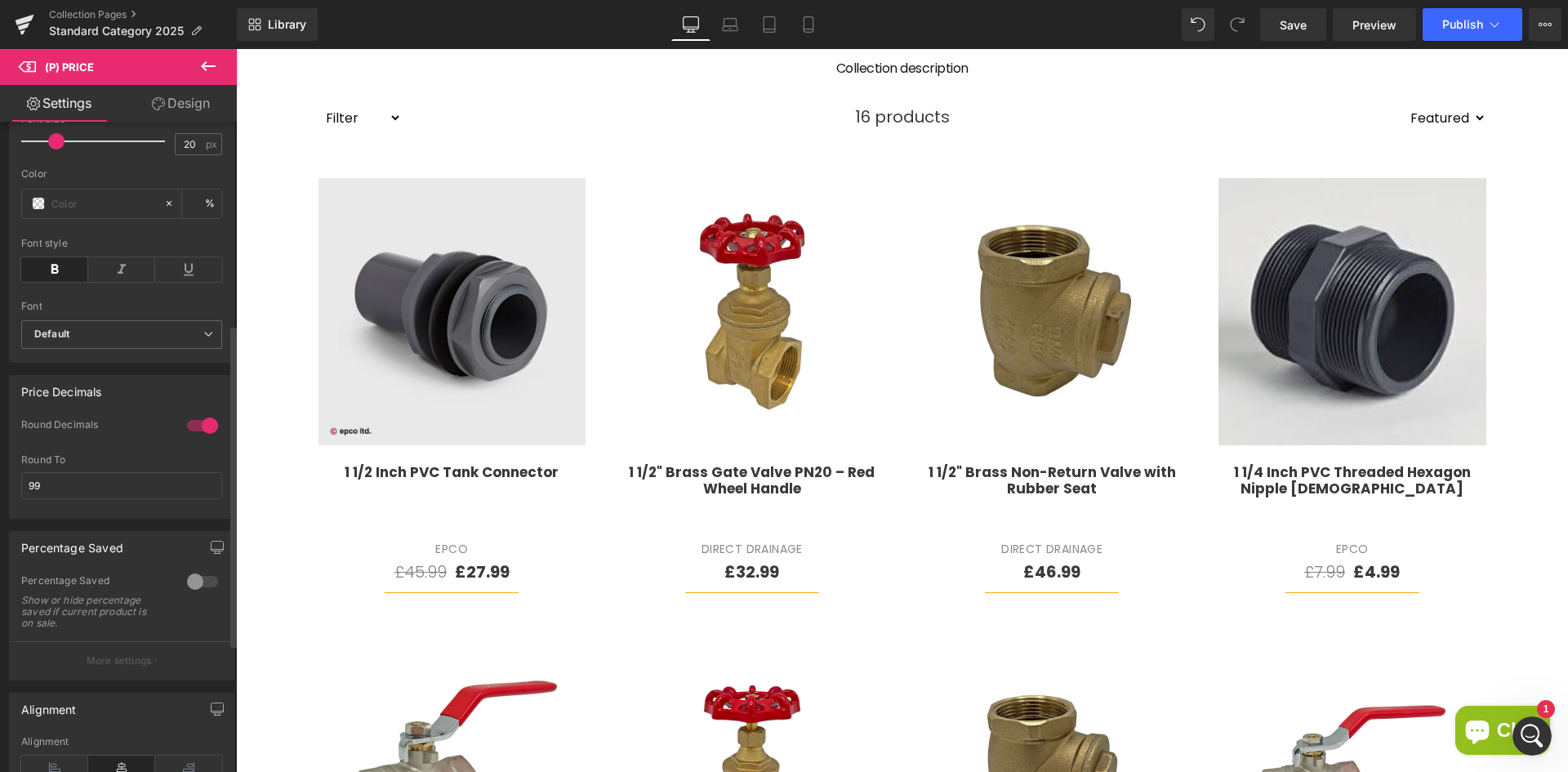
click at [203, 435] on div at bounding box center [202, 426] width 39 height 26
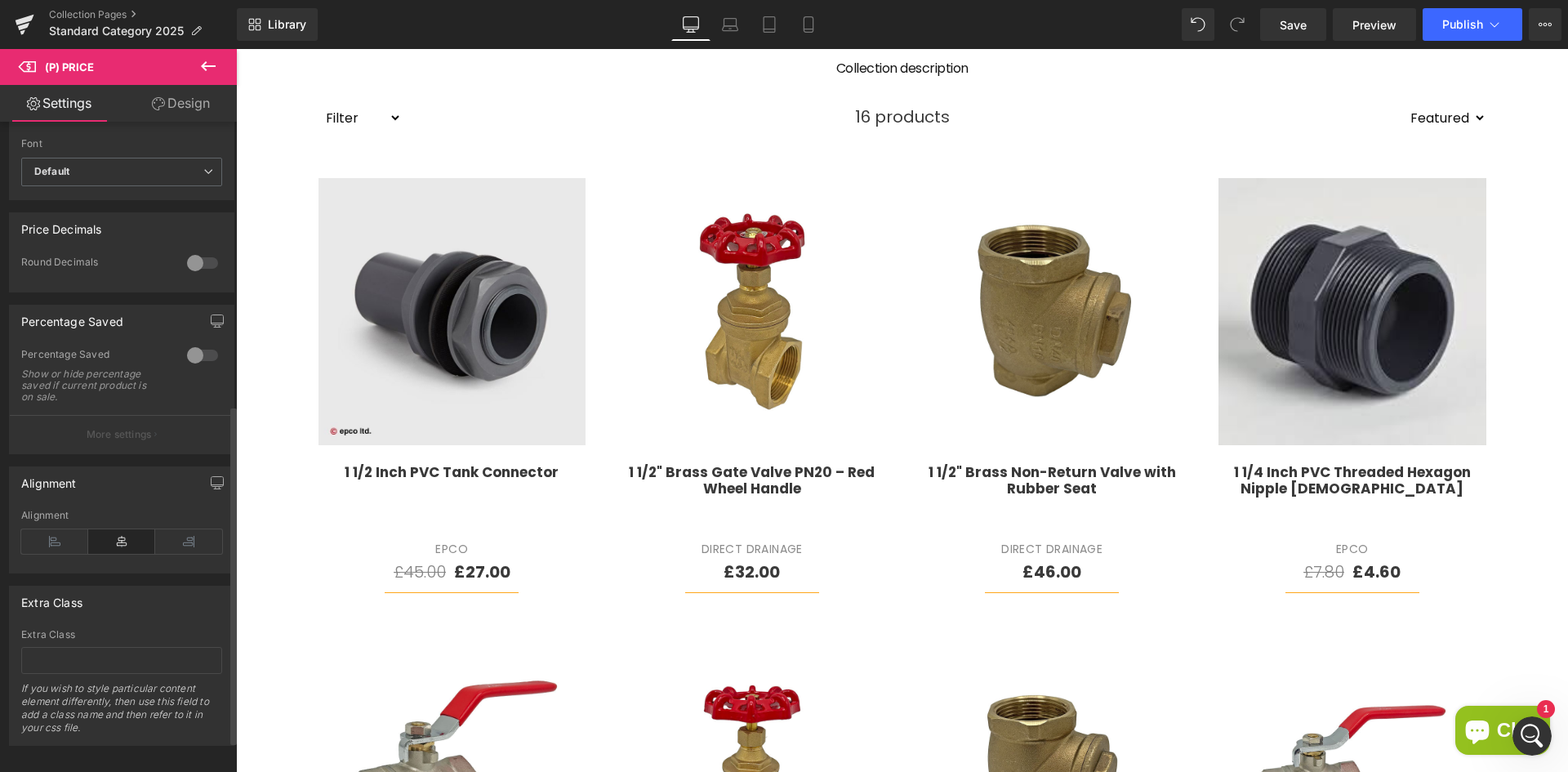
scroll to position [572, 0]
click at [58, 548] on icon at bounding box center [54, 540] width 67 height 25
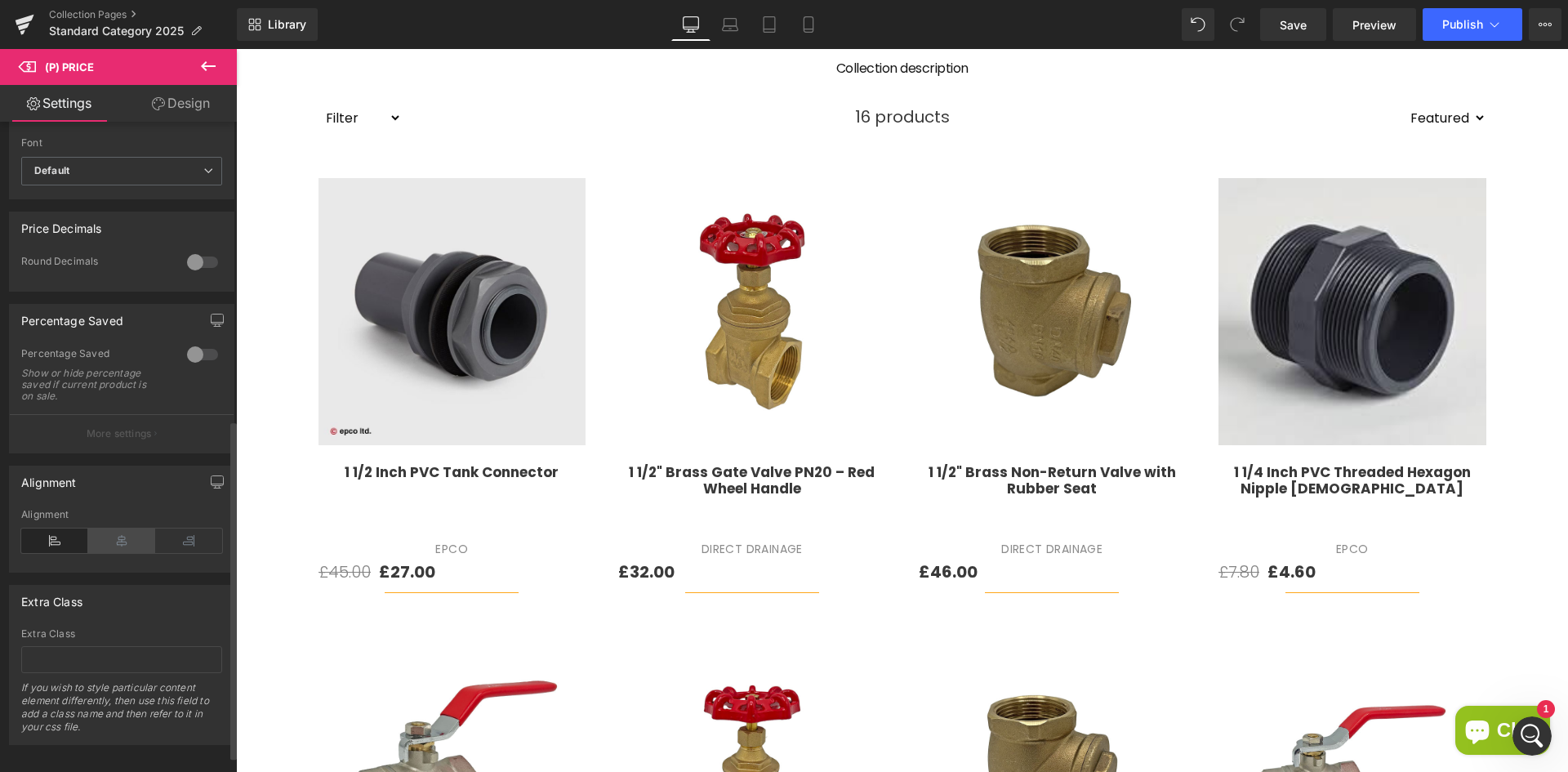
click at [104, 546] on icon at bounding box center [121, 540] width 67 height 25
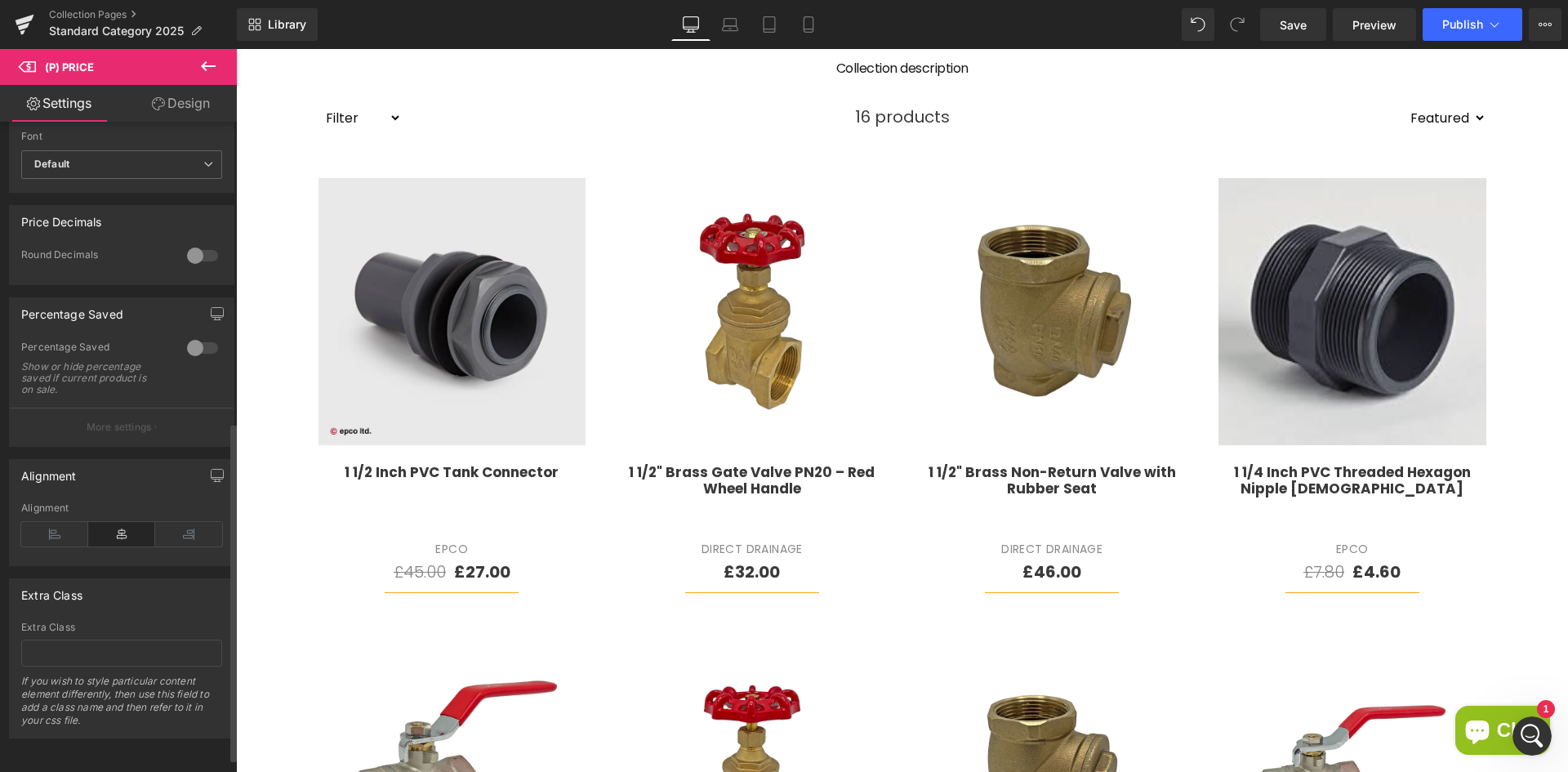
scroll to position [602, 0]
click at [1543, 725] on div "Open Intercom Messenger" at bounding box center [1529, 733] width 54 height 54
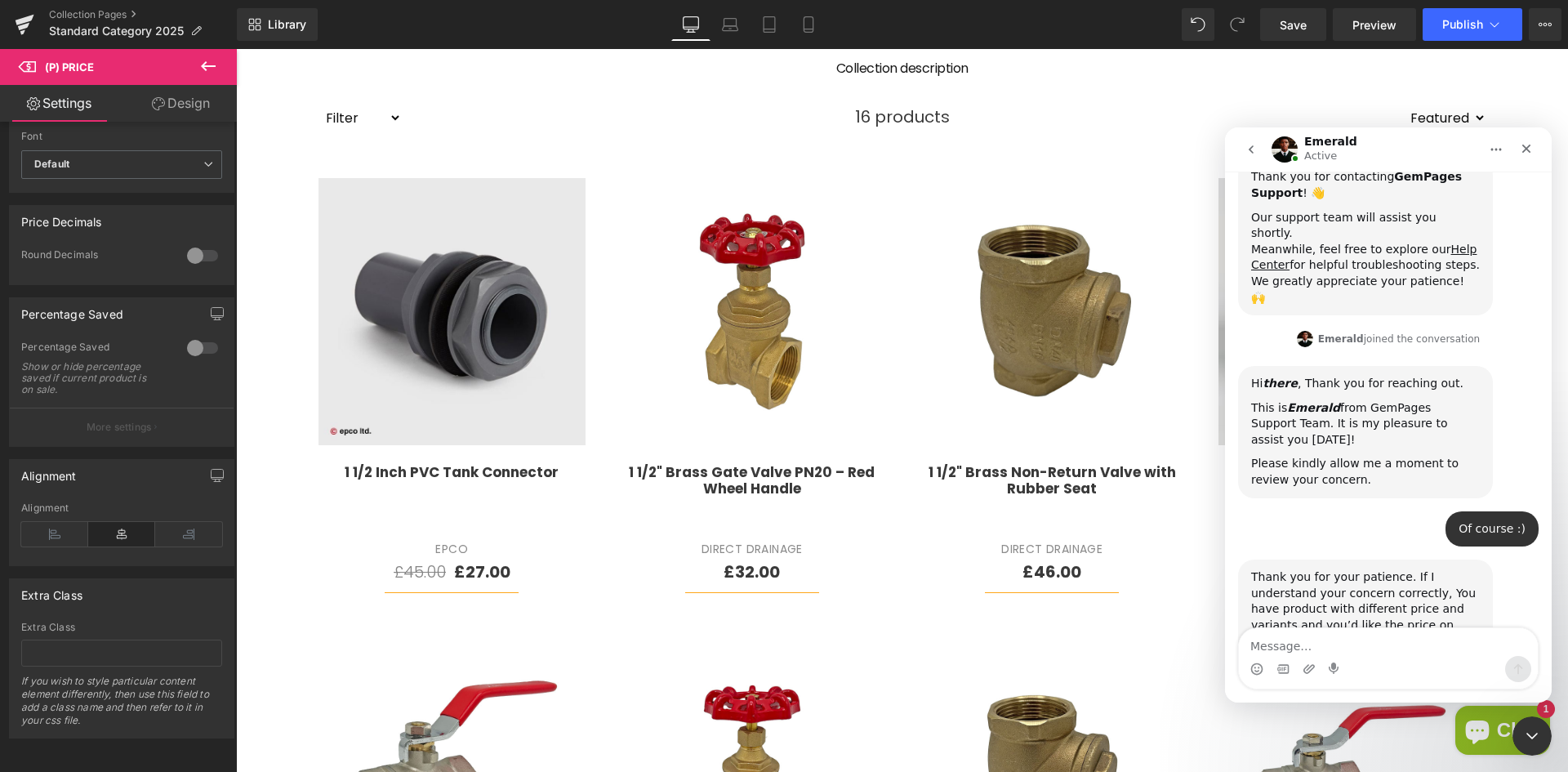
scroll to position [372, 0]
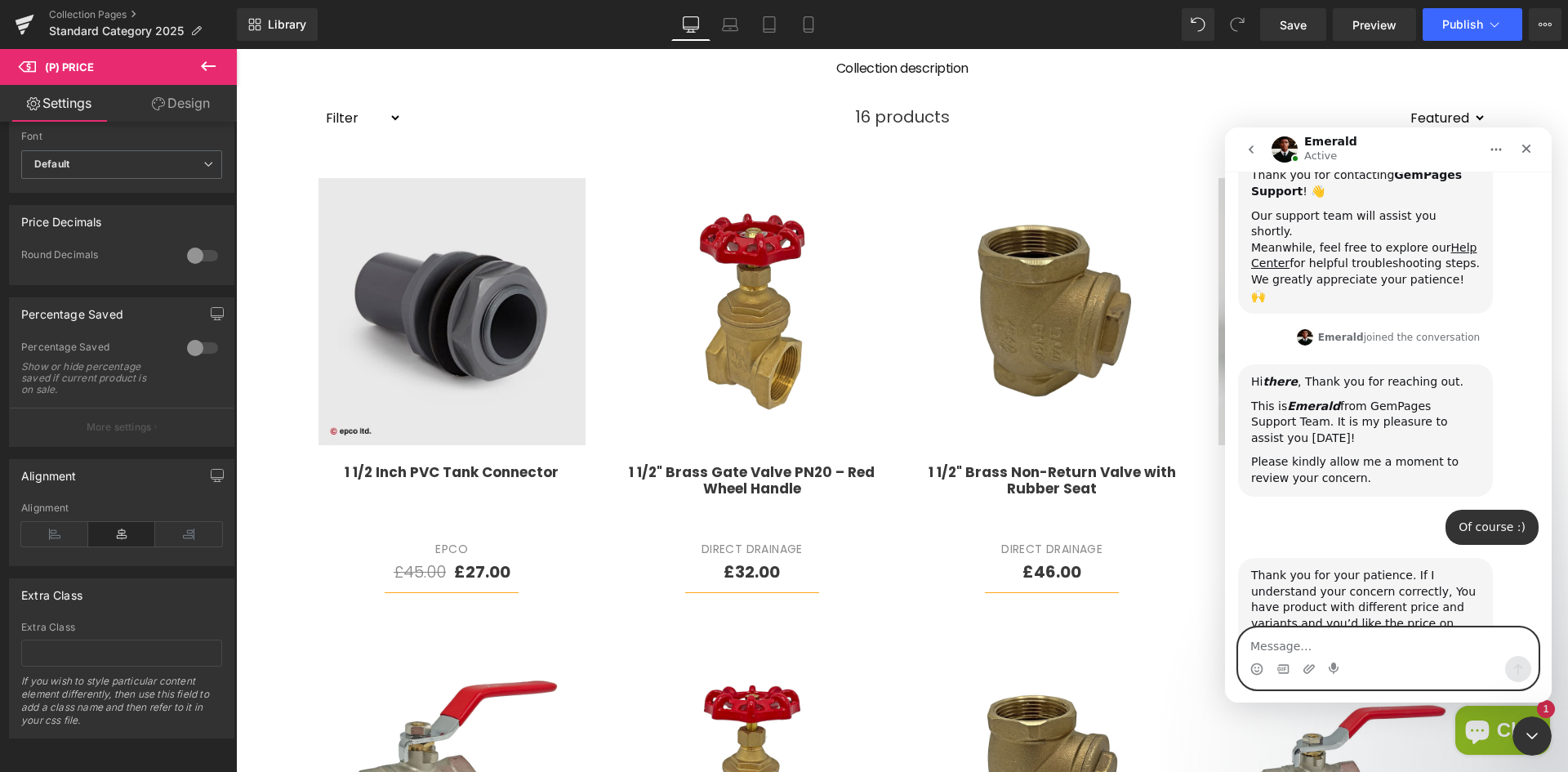
click at [1299, 651] on textarea "Message…" at bounding box center [1387, 642] width 299 height 27
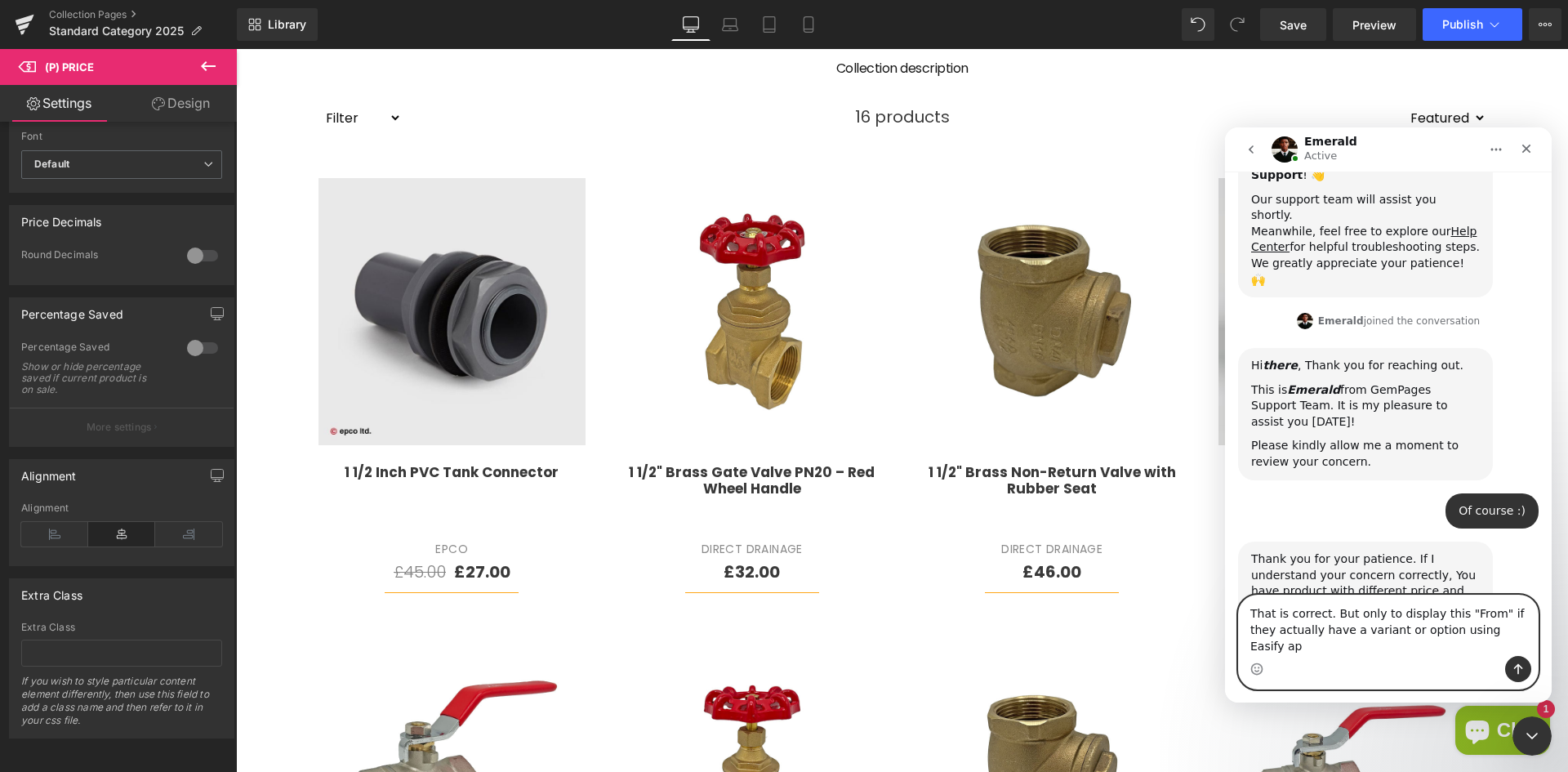
type textarea "That is correct. But only to display this "From" if they actually have a varian…"
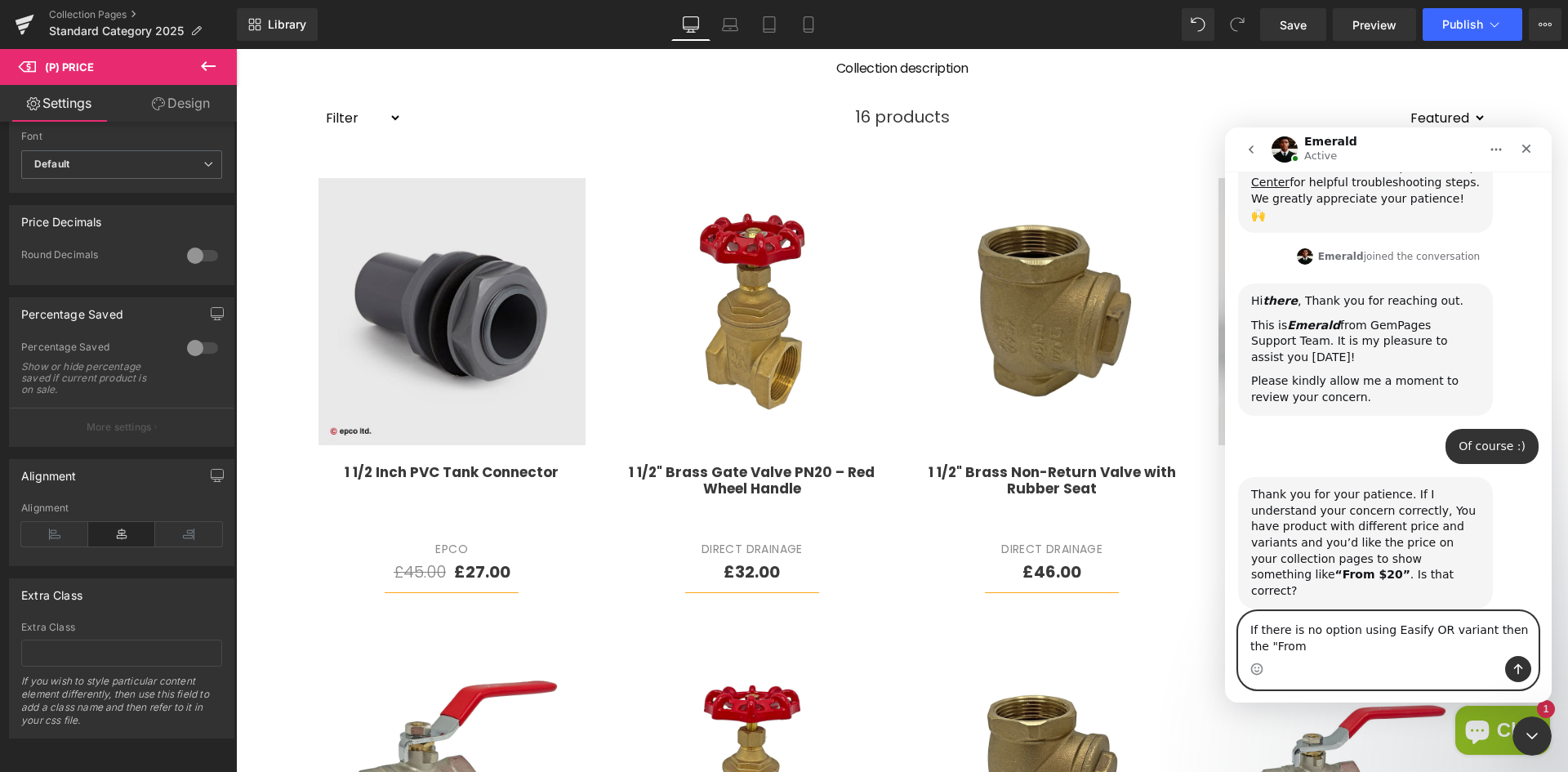
scroll to position [469, 0]
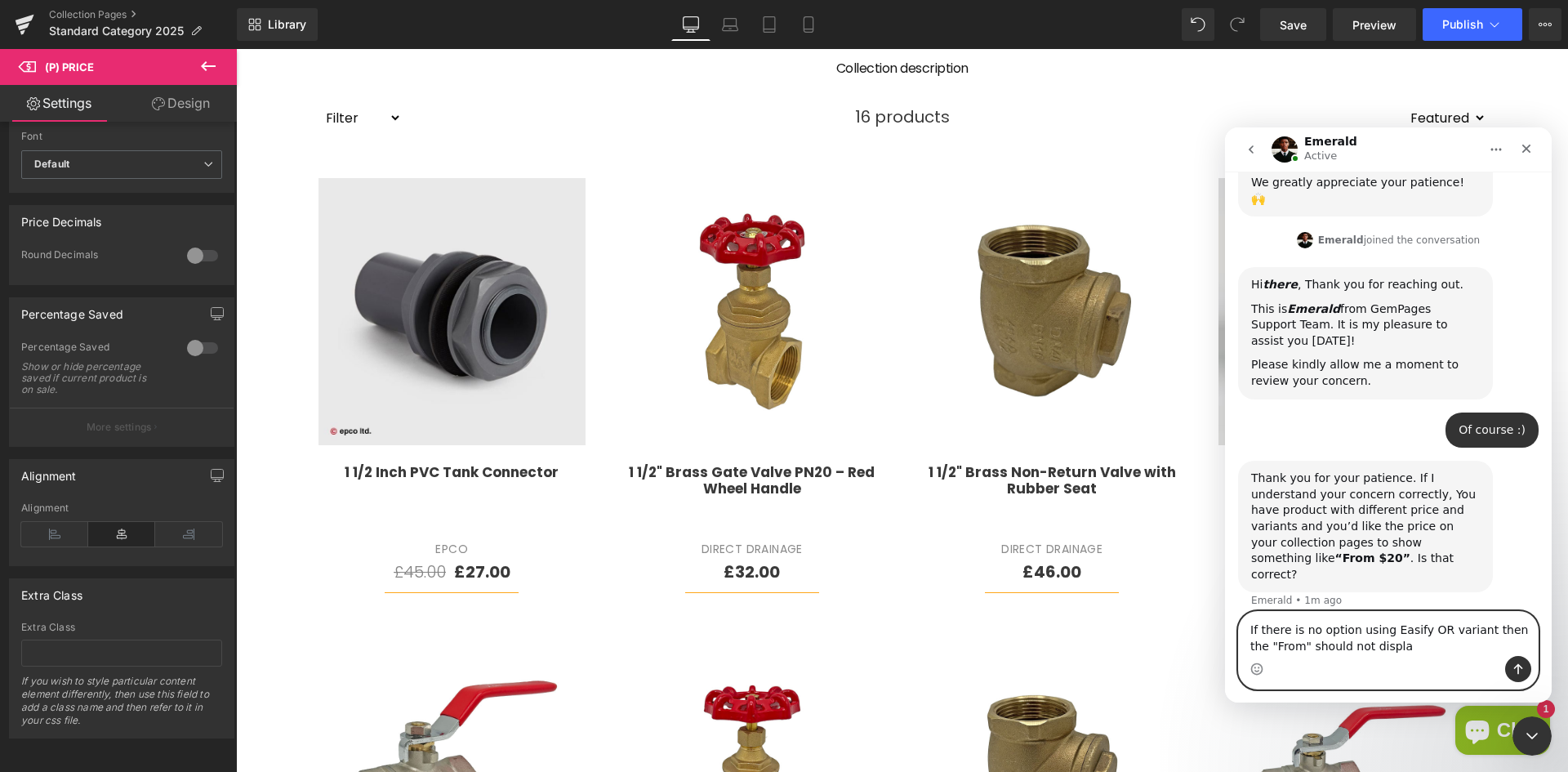
type textarea "If there is no option using Easify OR variant then the "From" should not display"
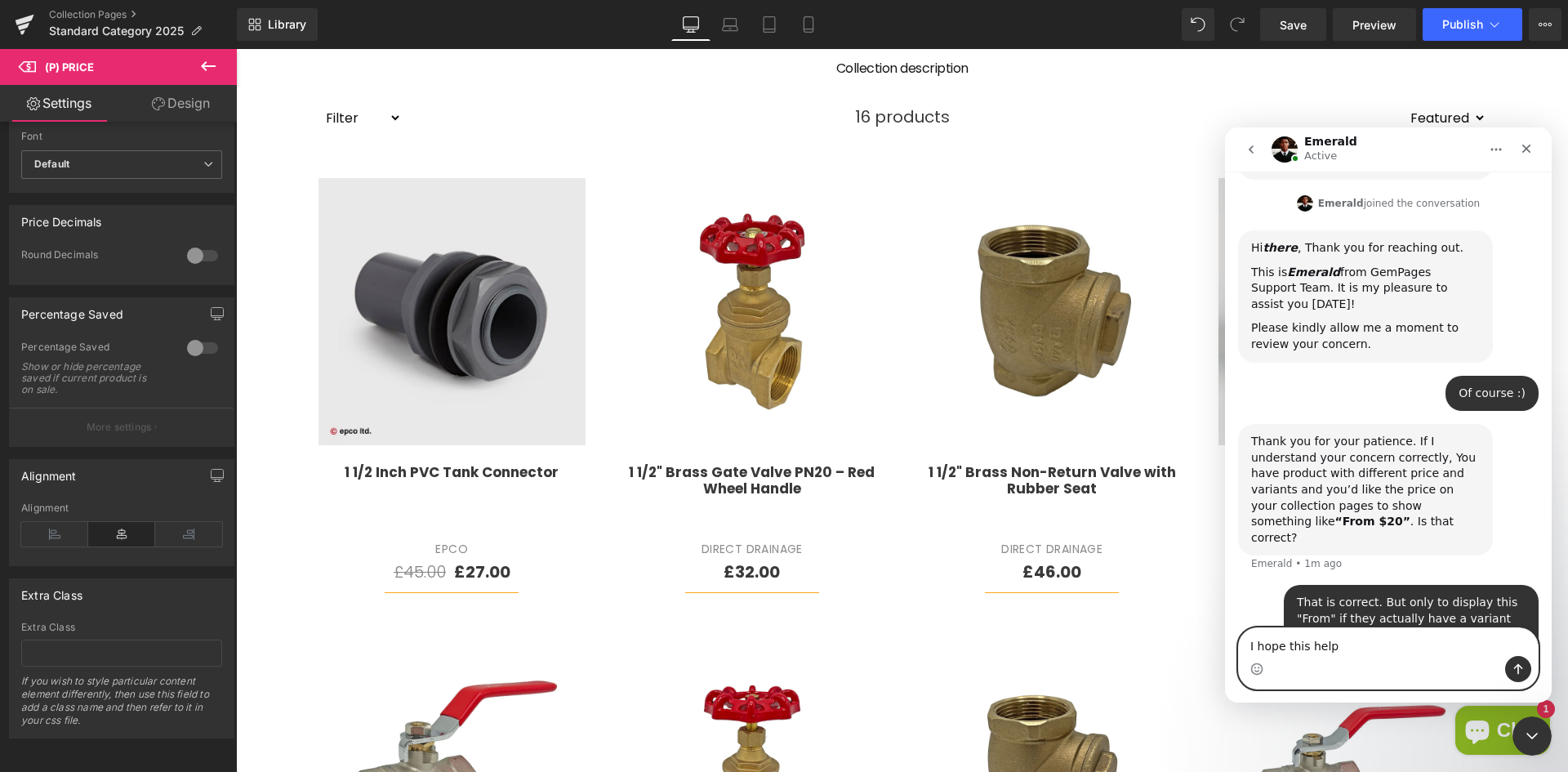
type textarea "I hope this helps"
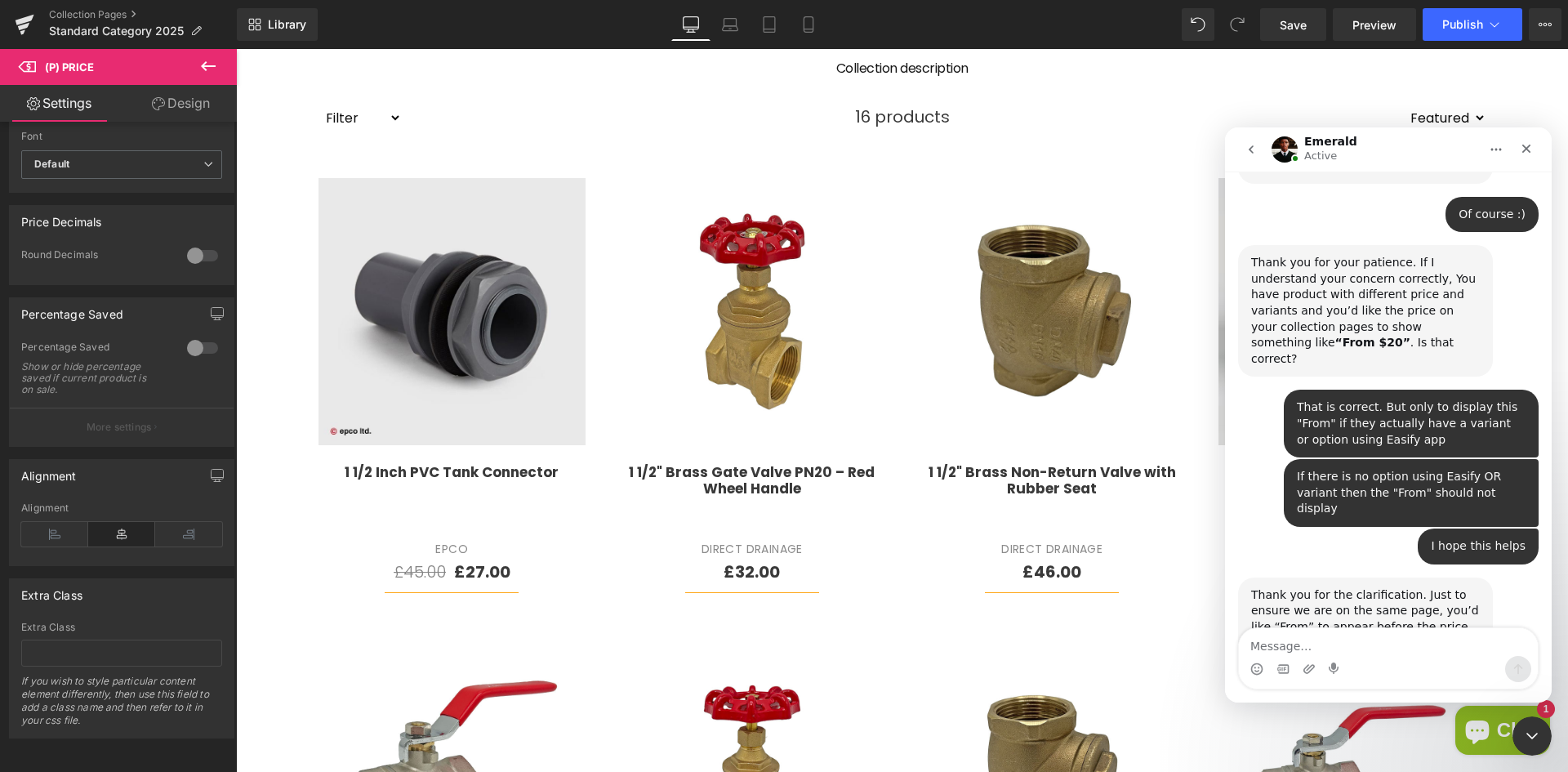
scroll to position [688, 0]
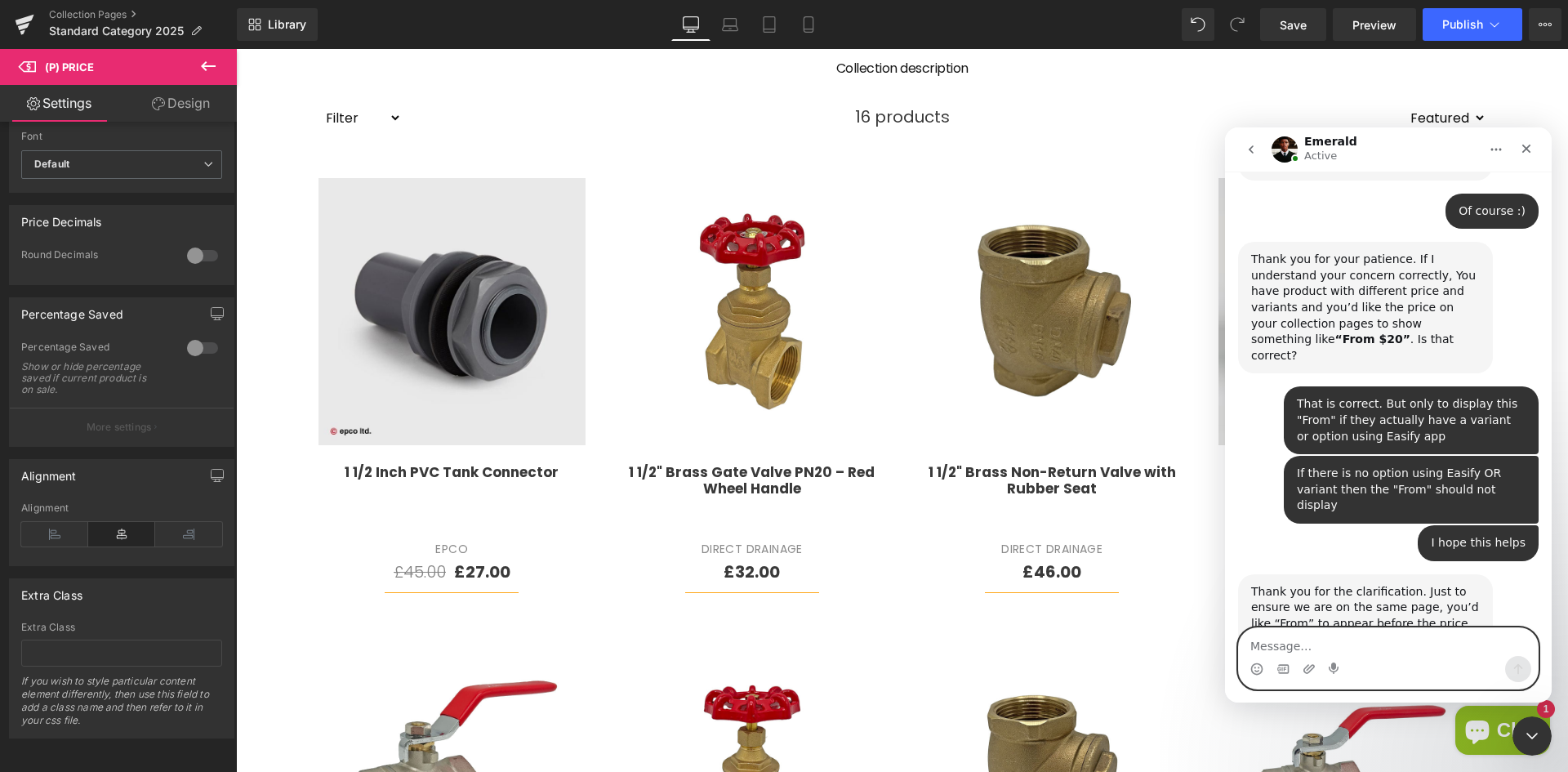
click at [1330, 653] on textarea "Message…" at bounding box center [1387, 642] width 299 height 27
type textarea "P"
type textarea "Exactly that"
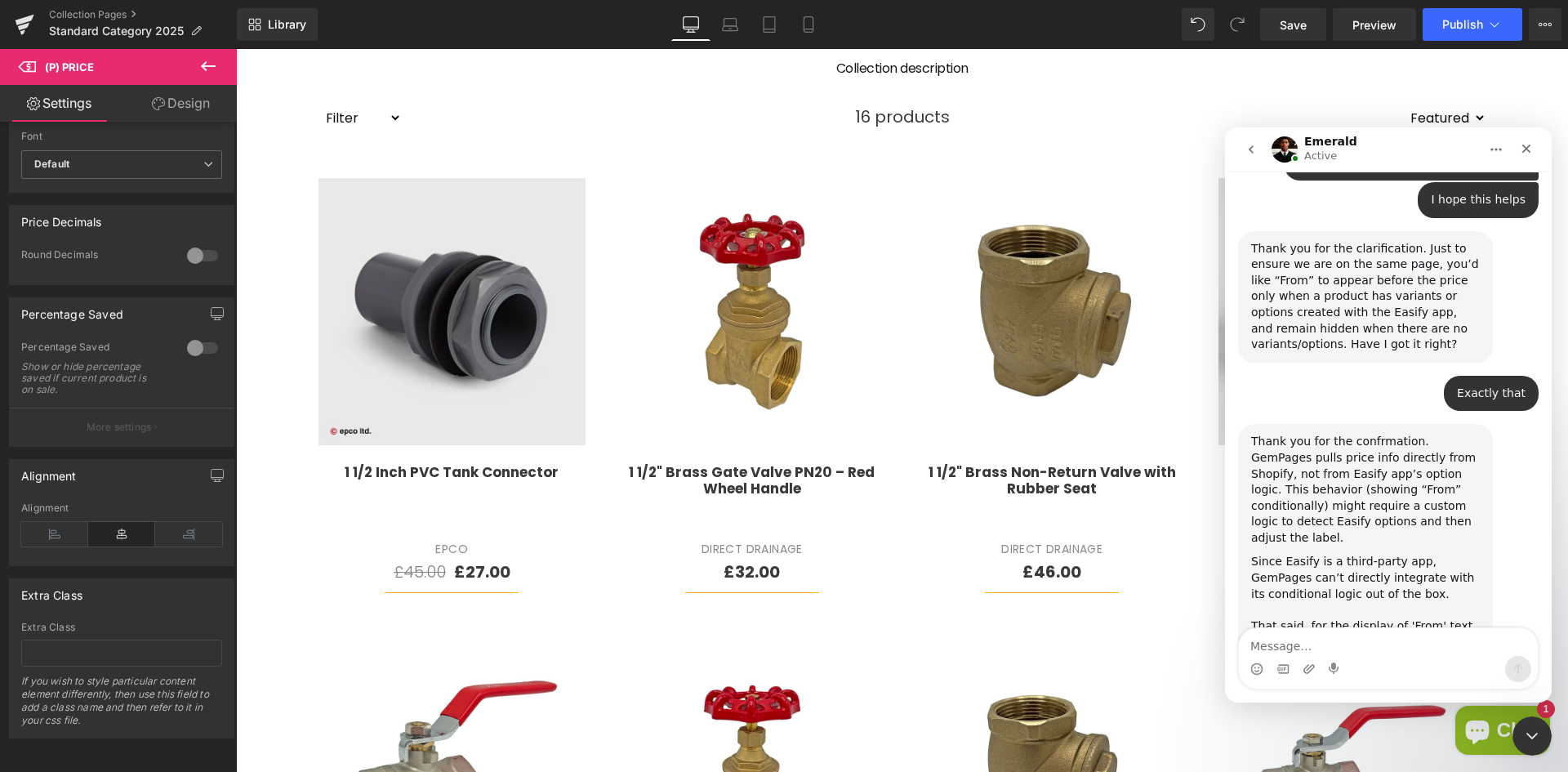
scroll to position [1033, 0]
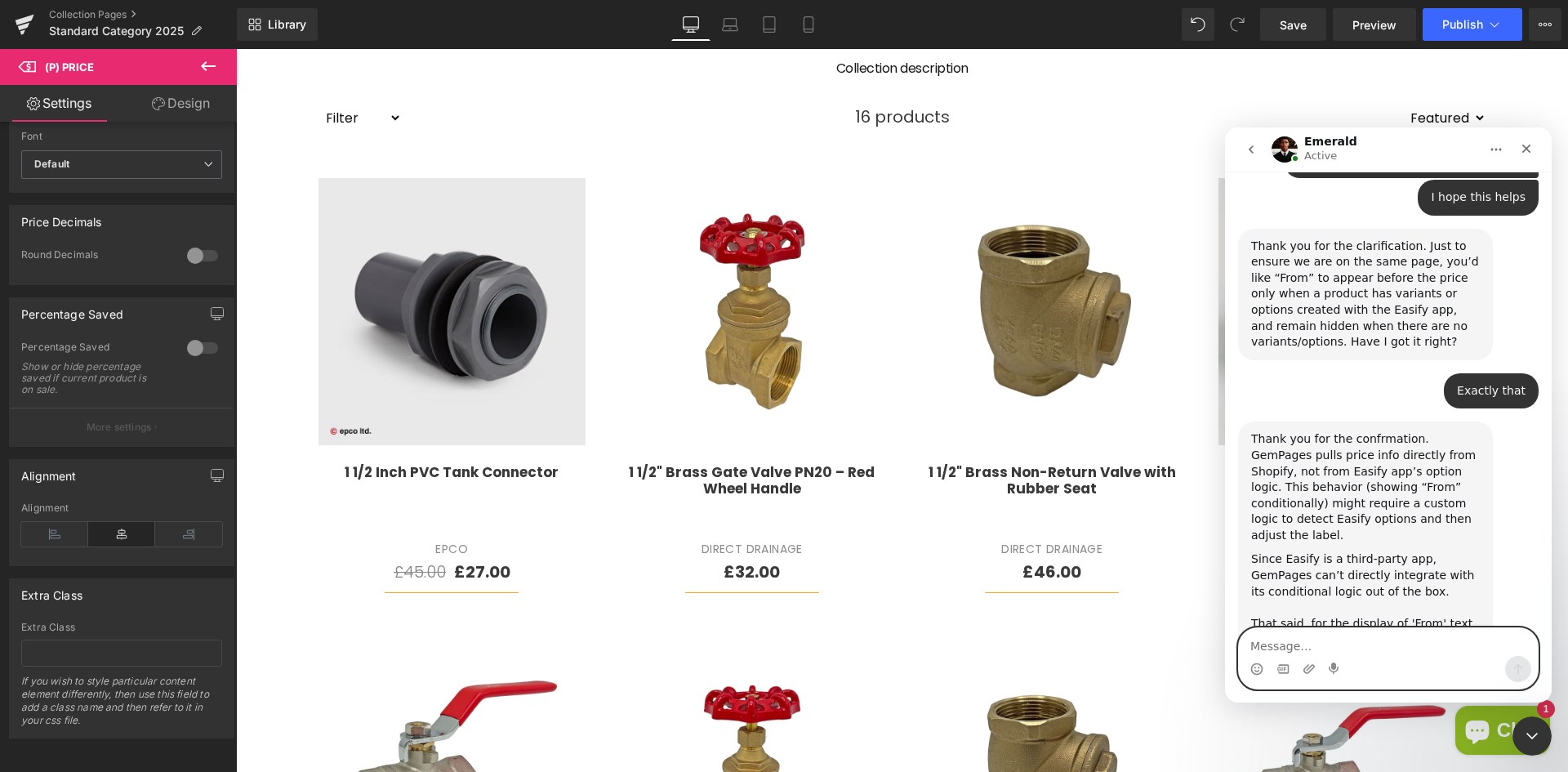
click at [1300, 641] on textarea "Message…" at bounding box center [1387, 642] width 299 height 27
type textarea "Thanks very much Emerald"
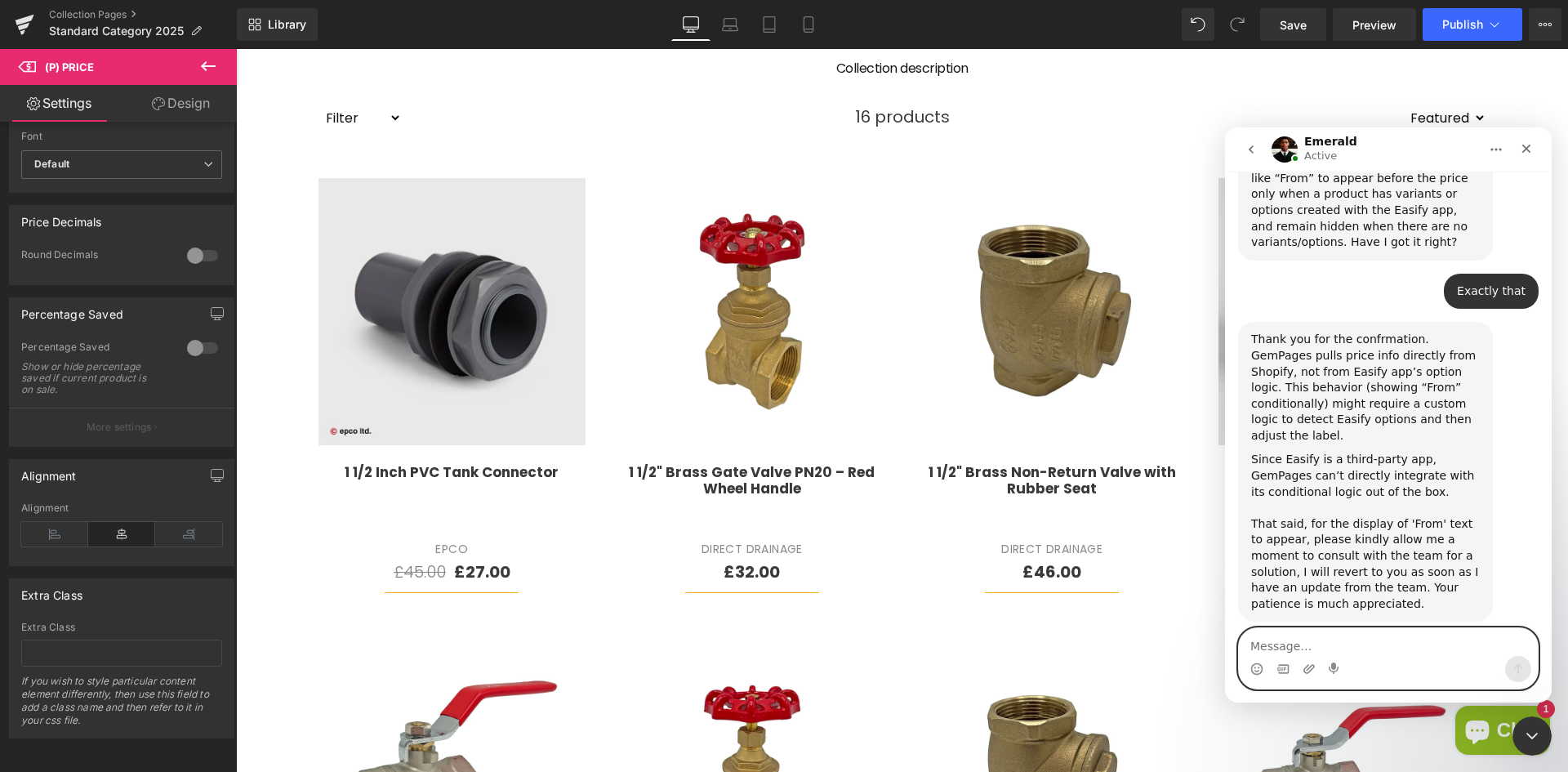
scroll to position [1130, 0]
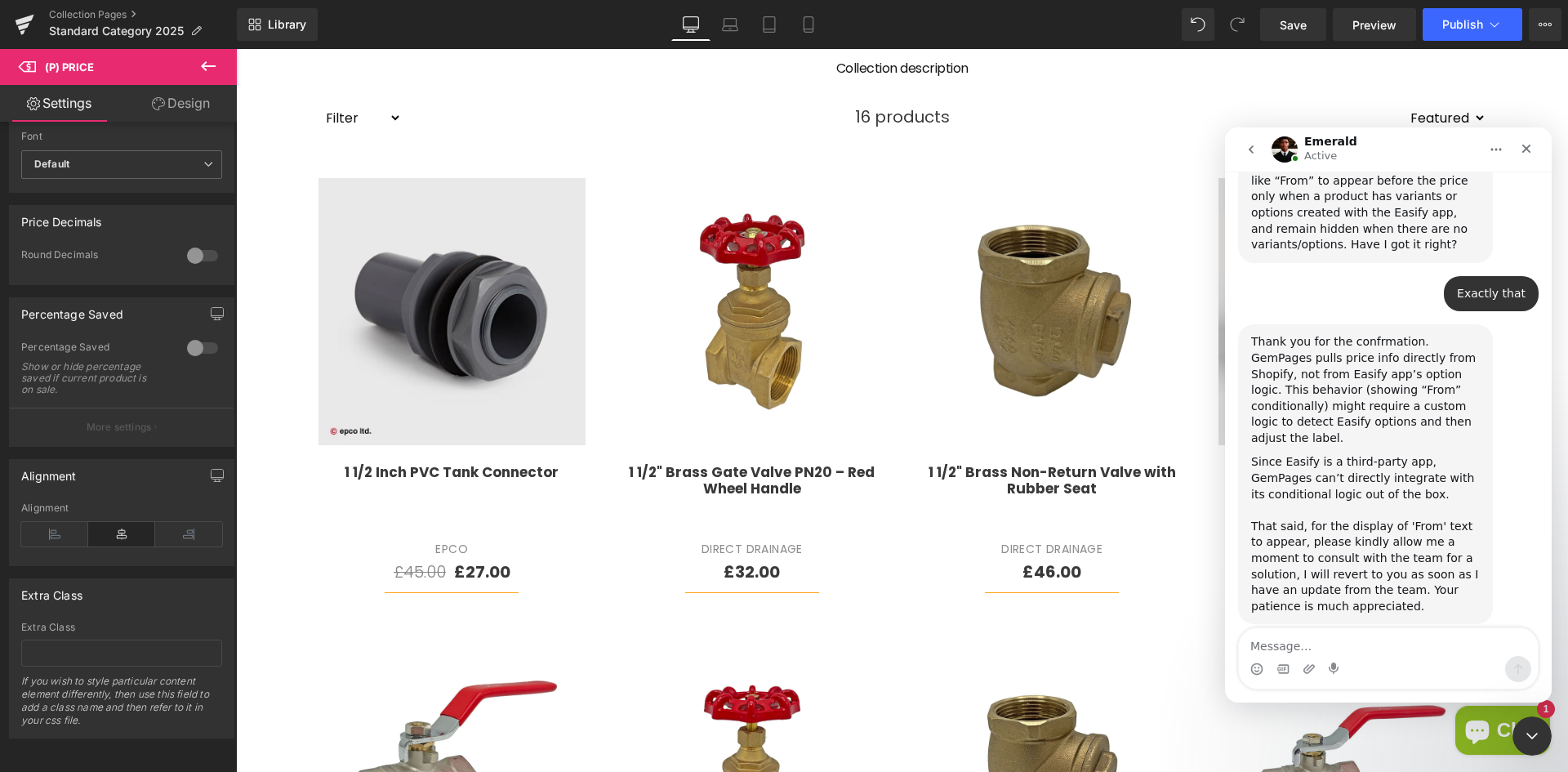
click at [458, 564] on div at bounding box center [784, 361] width 1568 height 723
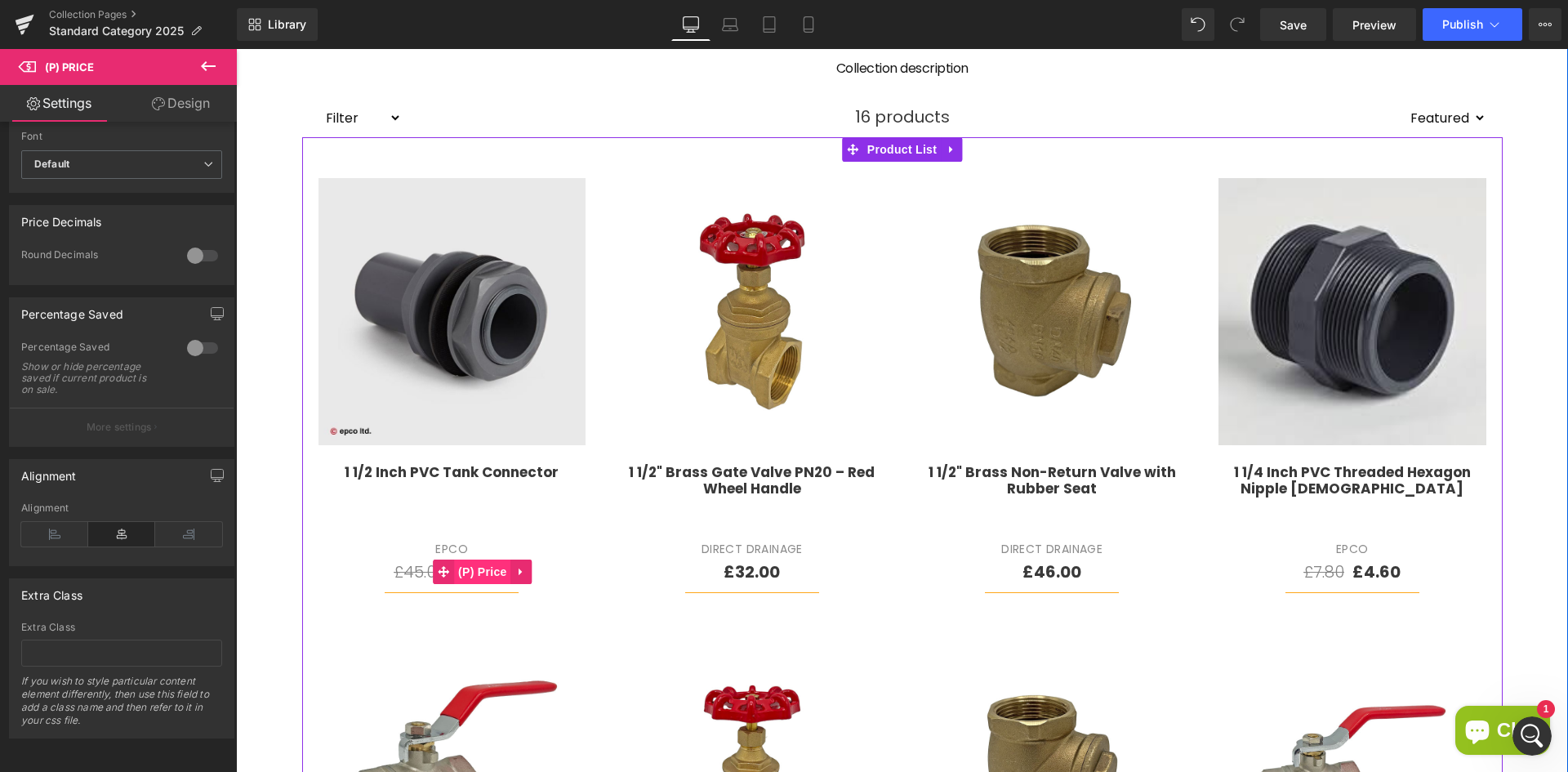
click at [465, 572] on span "(P) Price" at bounding box center [482, 571] width 58 height 25
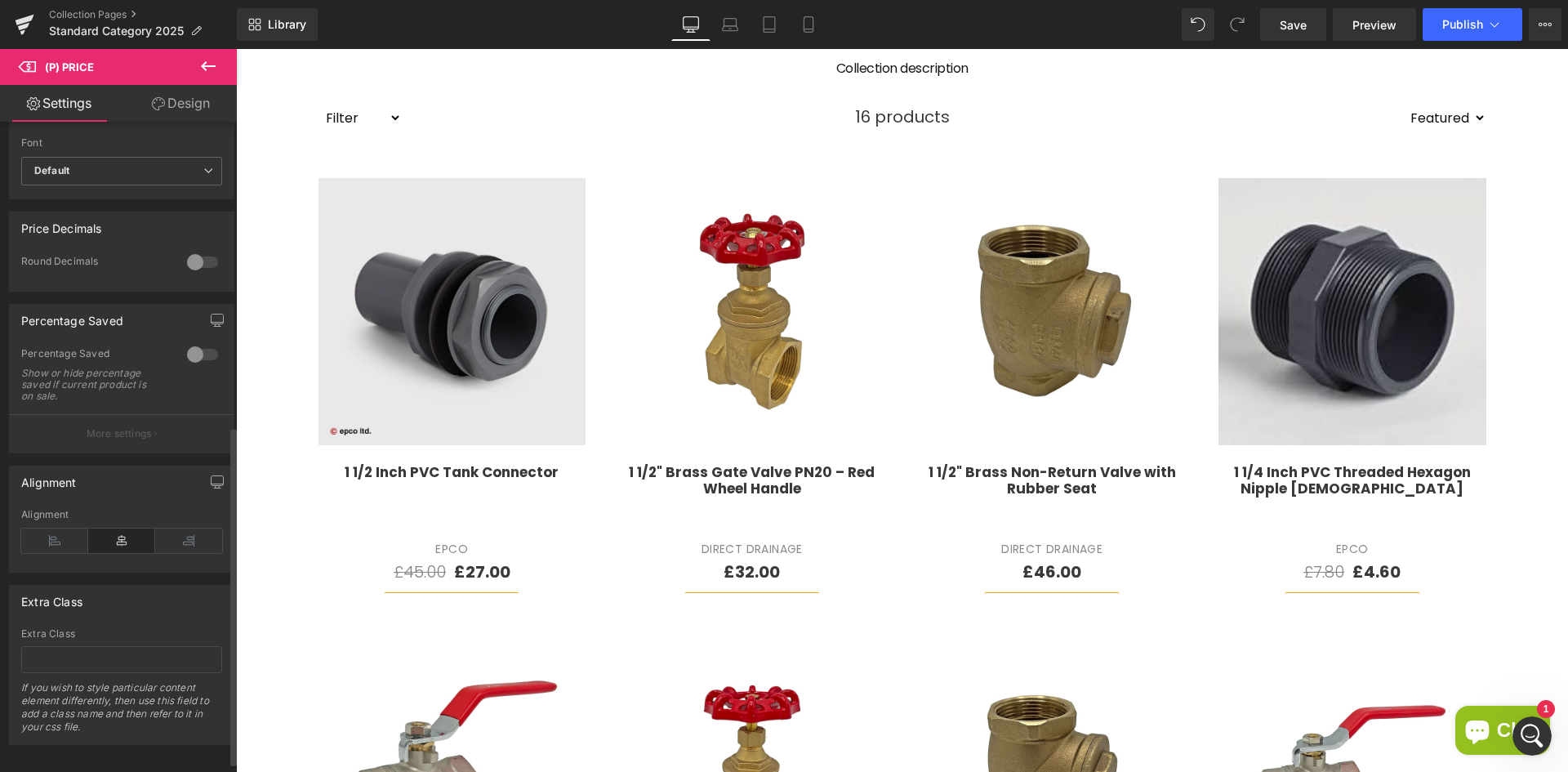
scroll to position [602, 0]
click at [216, 307] on icon "button" at bounding box center [217, 313] width 13 height 13
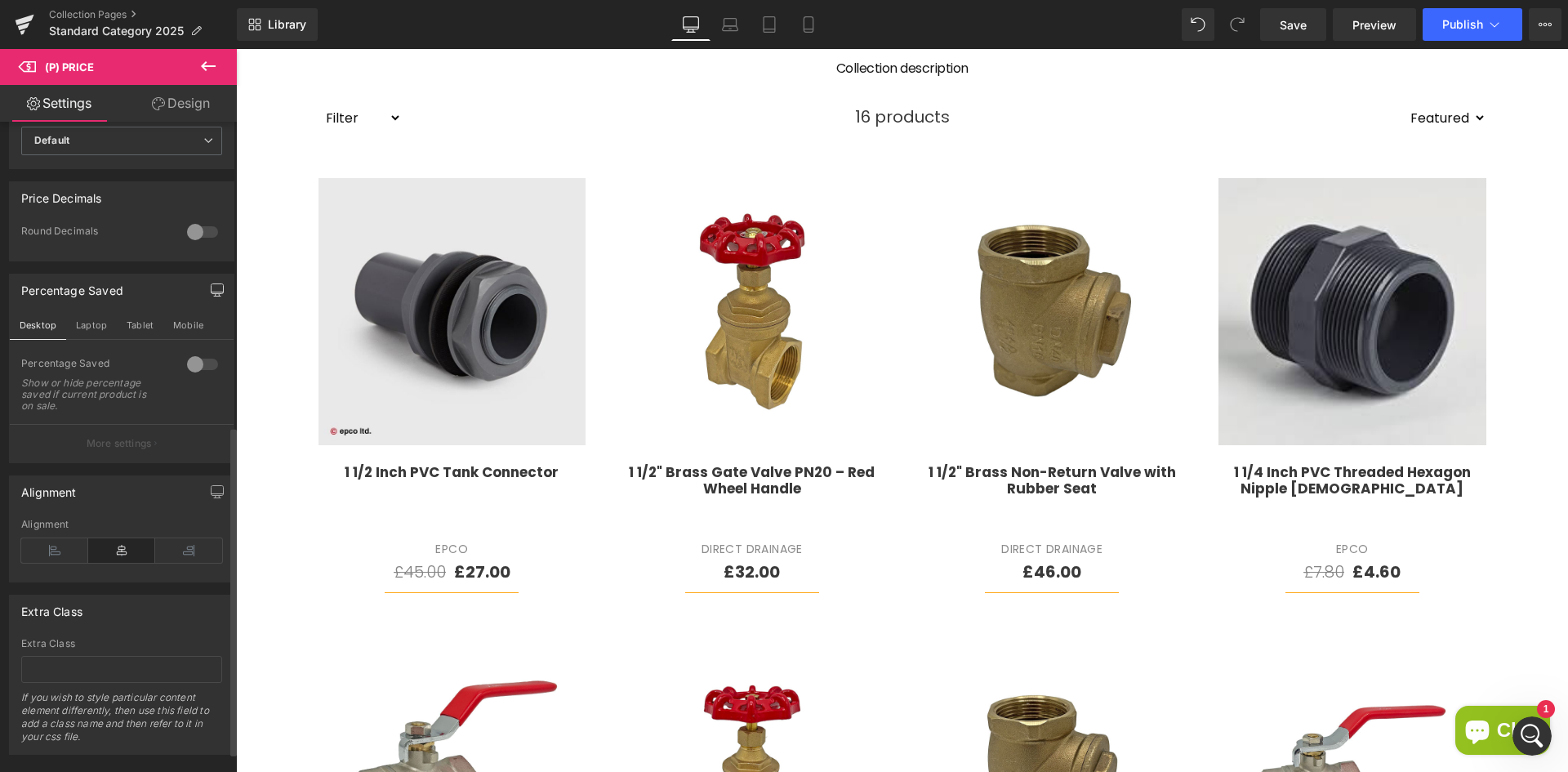
click at [214, 297] on icon "button" at bounding box center [217, 290] width 13 height 13
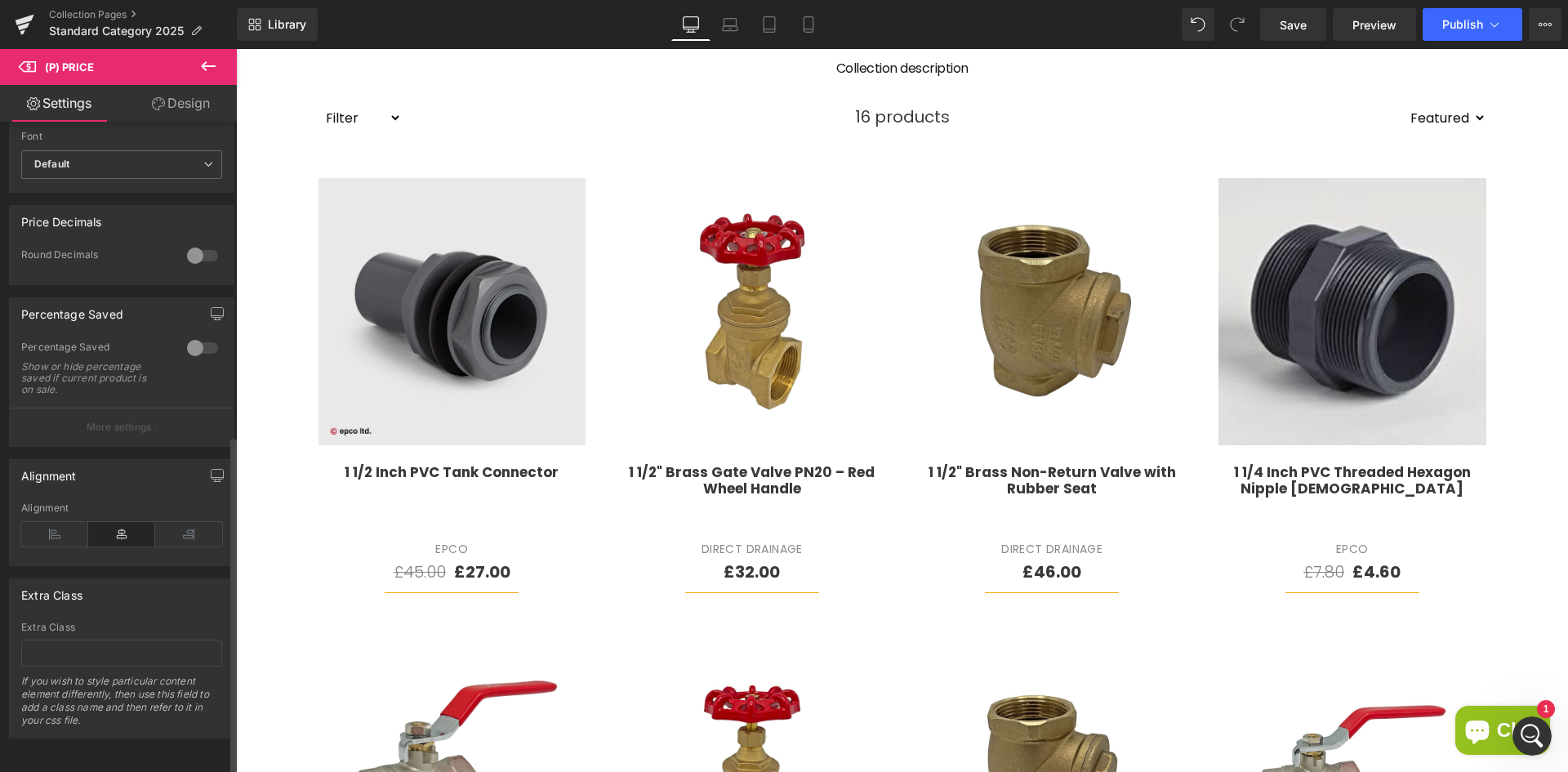
click at [184, 335] on div at bounding box center [202, 348] width 39 height 26
click at [130, 420] on p "More settings" at bounding box center [120, 428] width 66 height 15
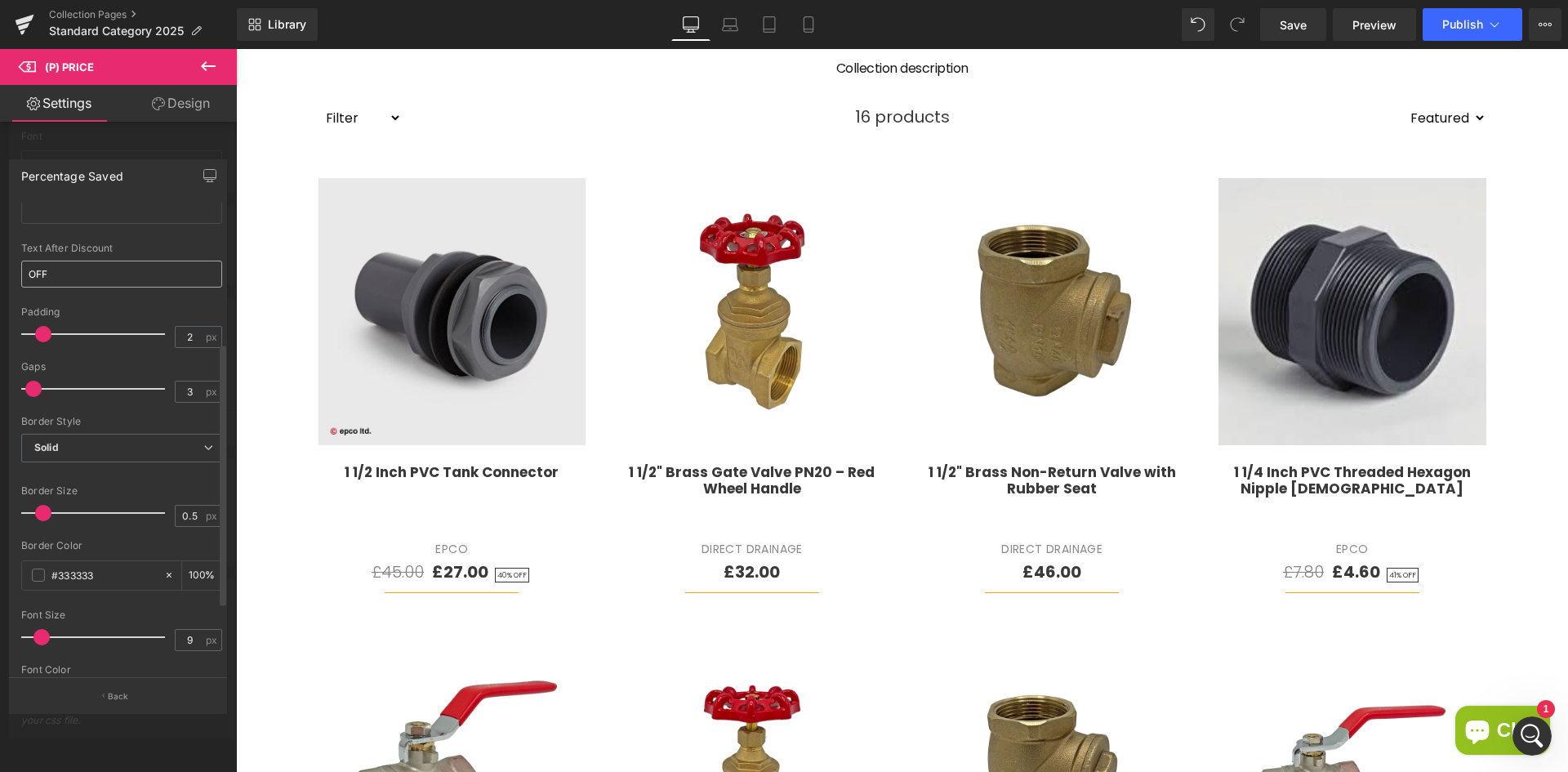
scroll to position [374, 0]
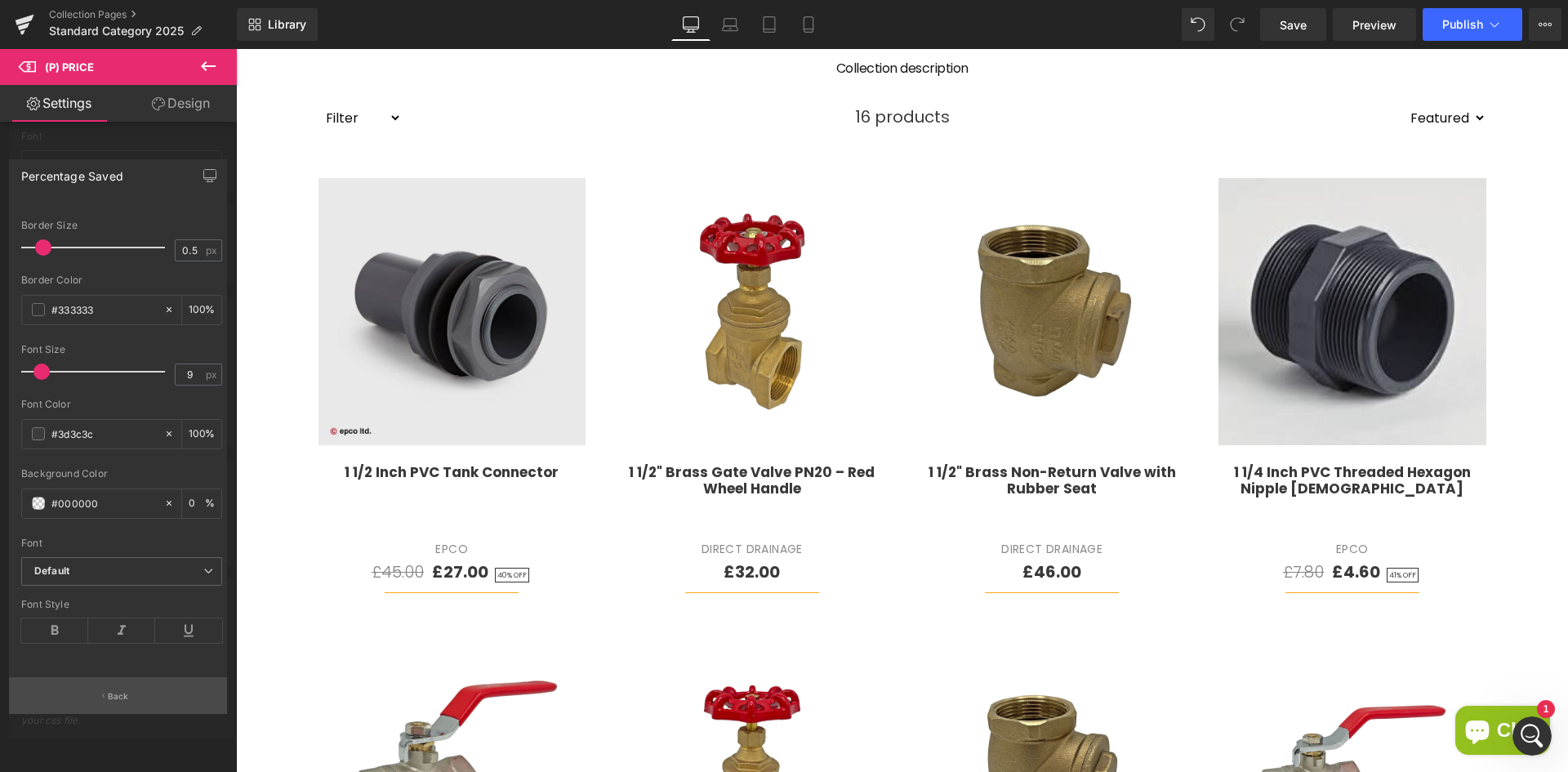
click at [108, 703] on button "Back" at bounding box center [118, 695] width 218 height 37
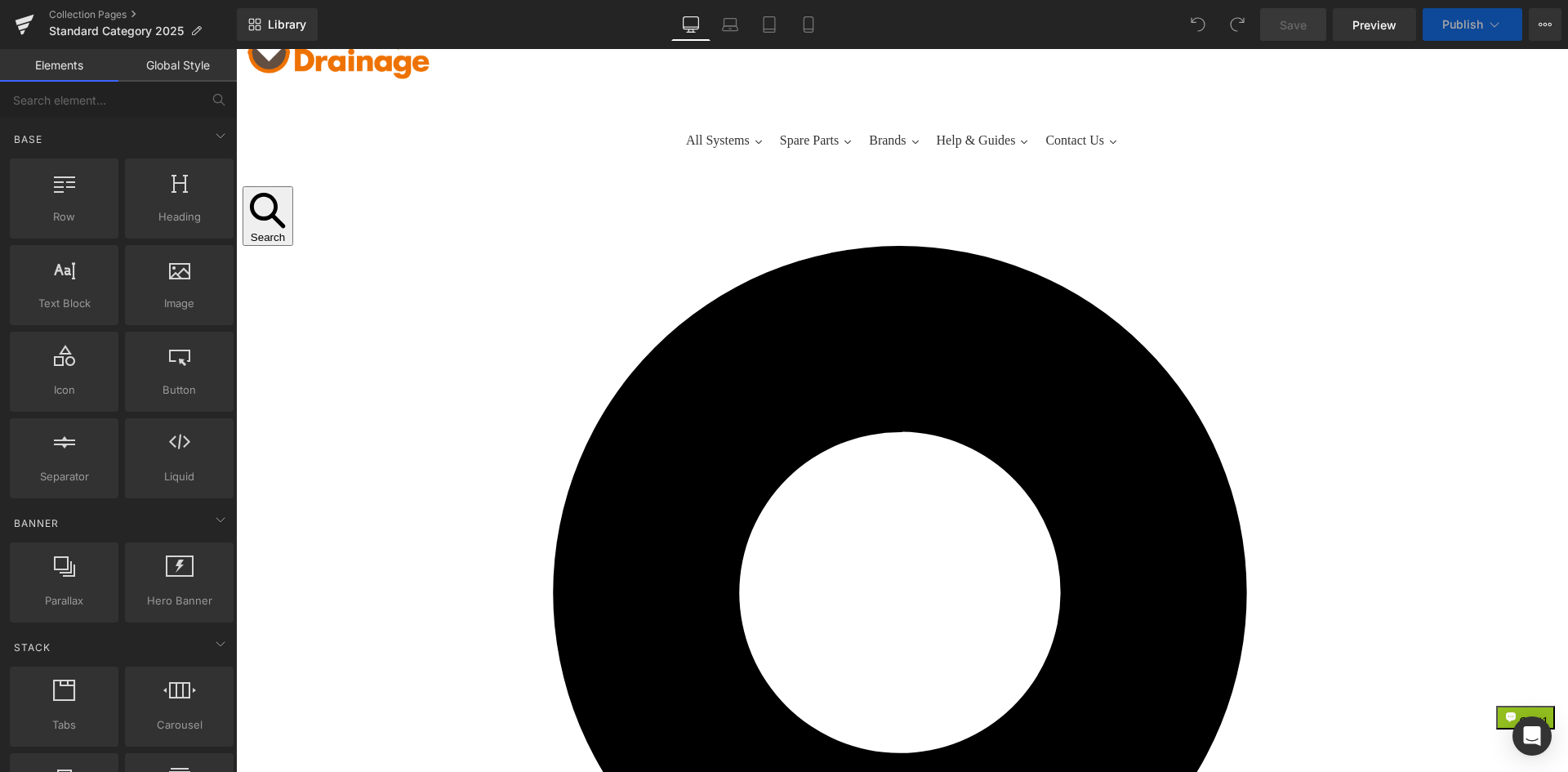
scroll to position [408, 0]
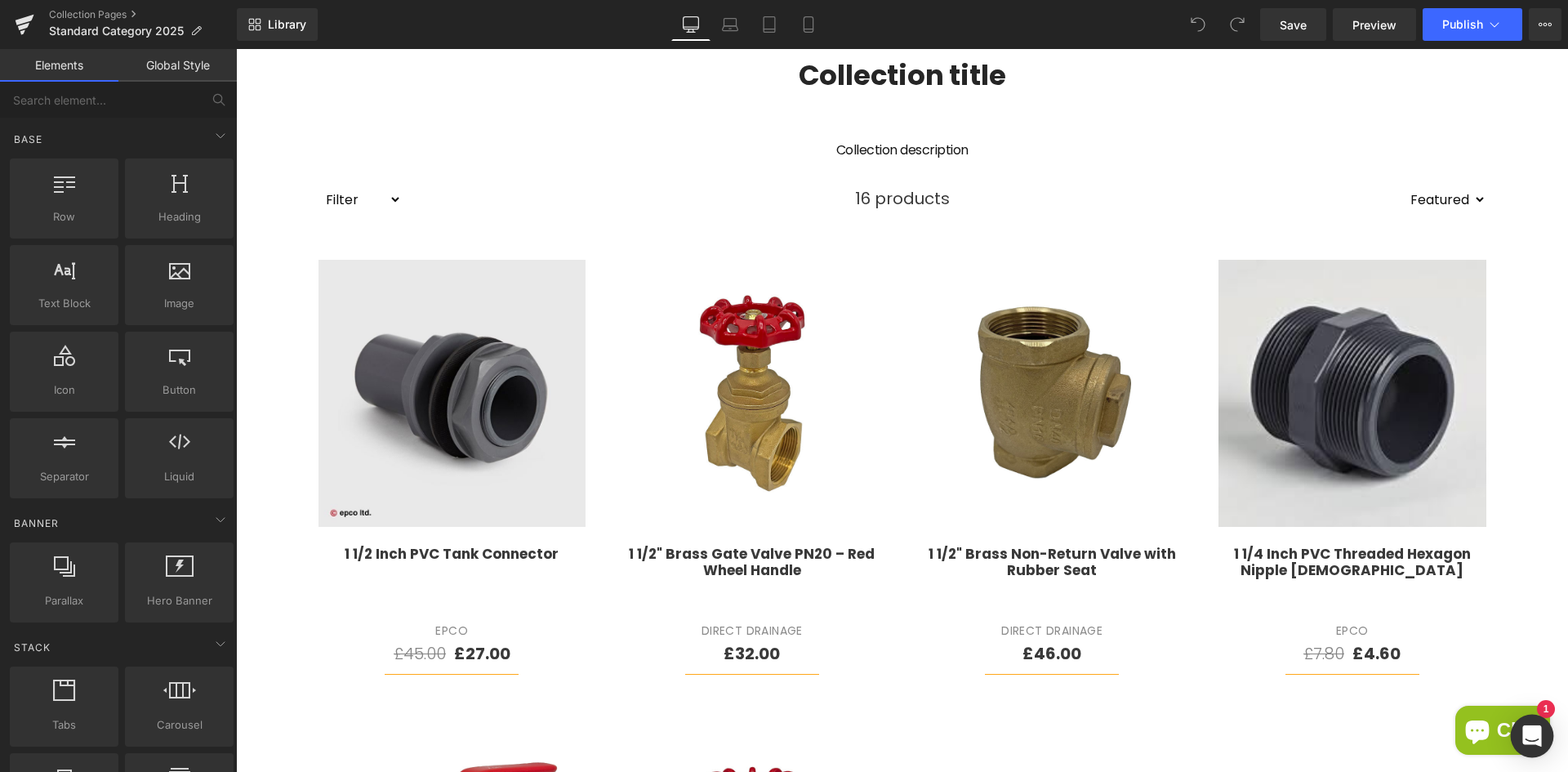
click at [1527, 729] on icon "Open Intercom Messenger" at bounding box center [1531, 735] width 19 height 21
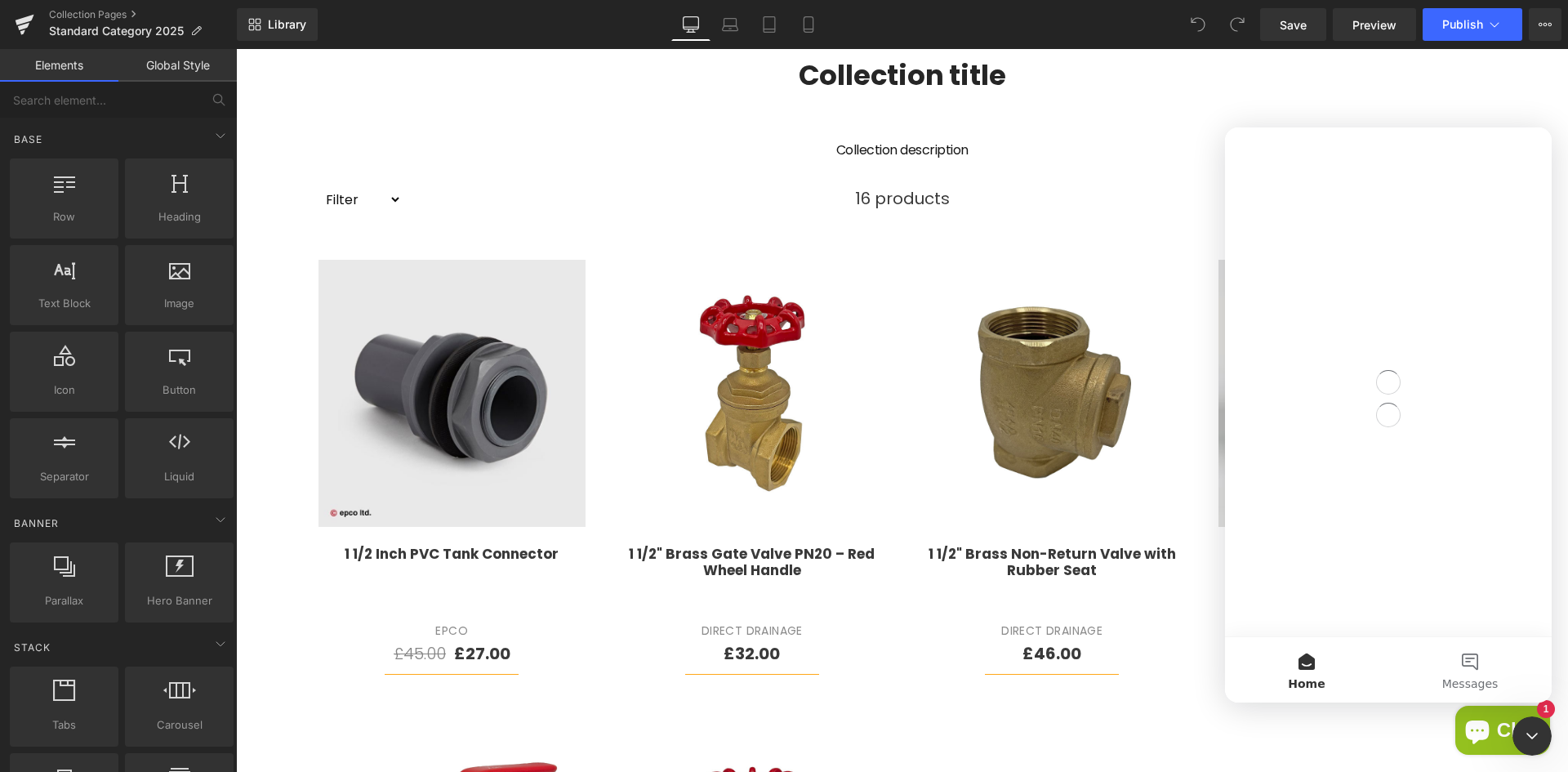
scroll to position [0, 0]
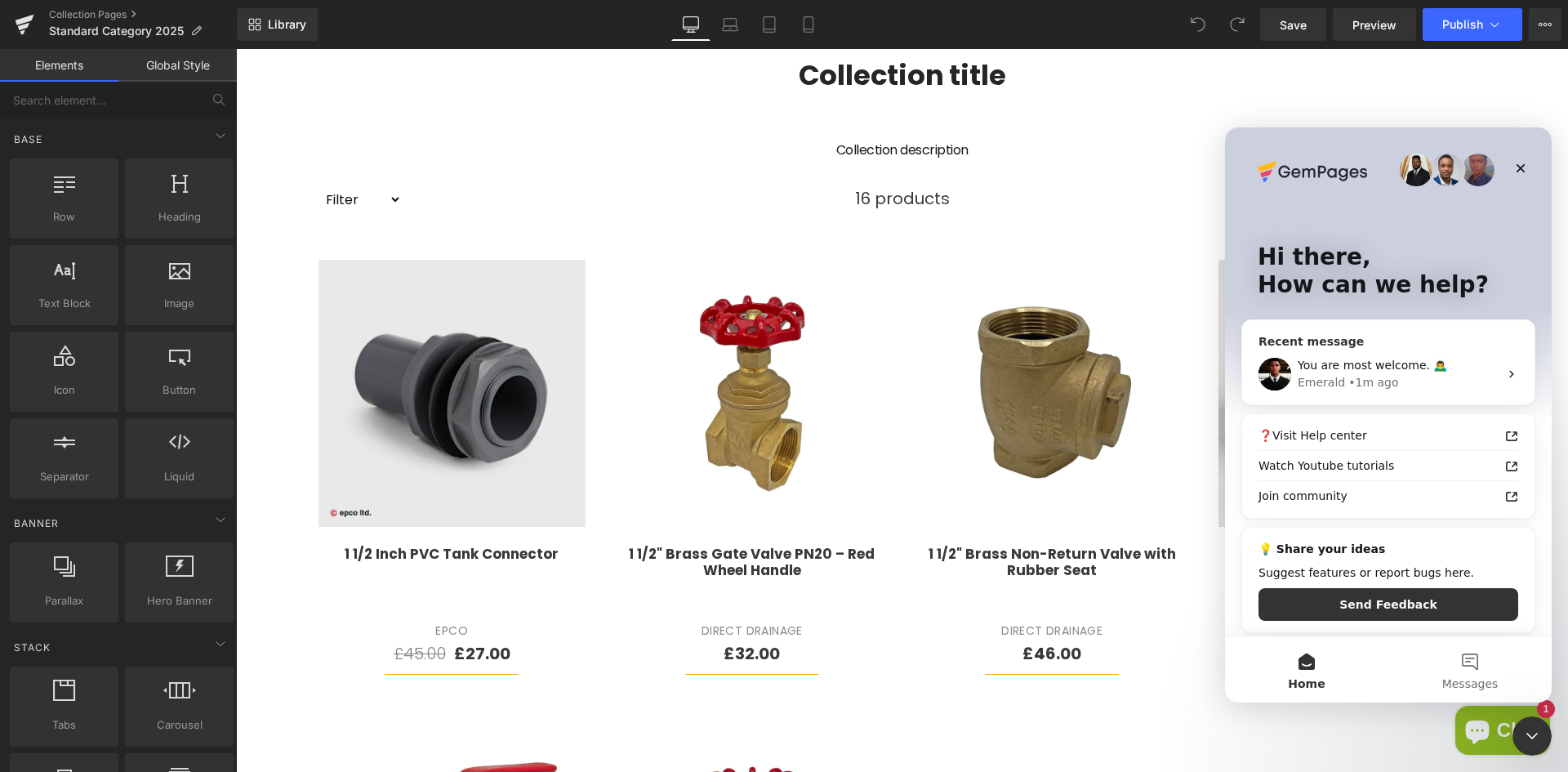
click at [1389, 382] on div "Emerald • 1m ago" at bounding box center [1398, 383] width 201 height 17
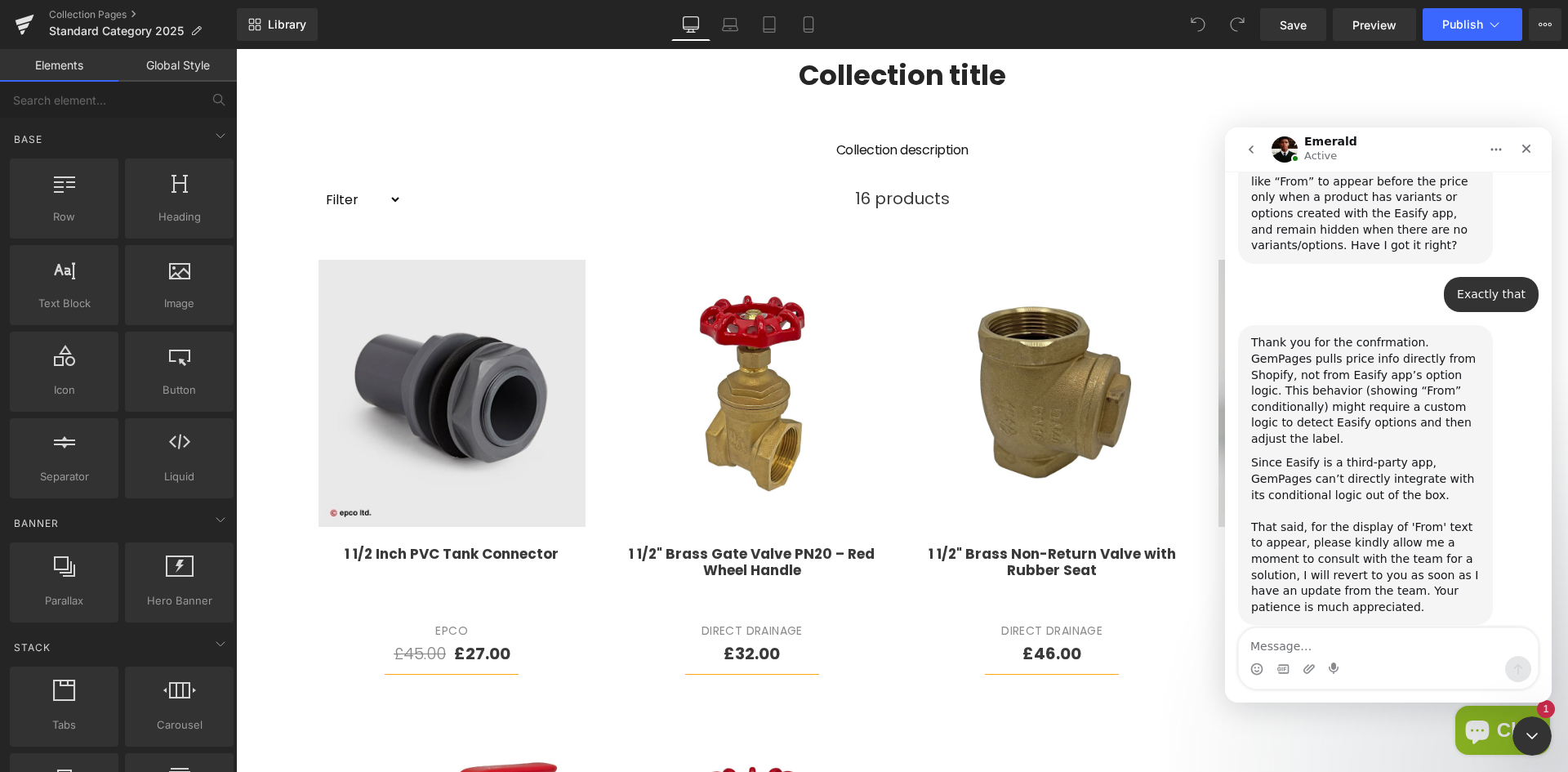
scroll to position [1130, 0]
click at [1555, 225] on div at bounding box center [784, 361] width 1568 height 723
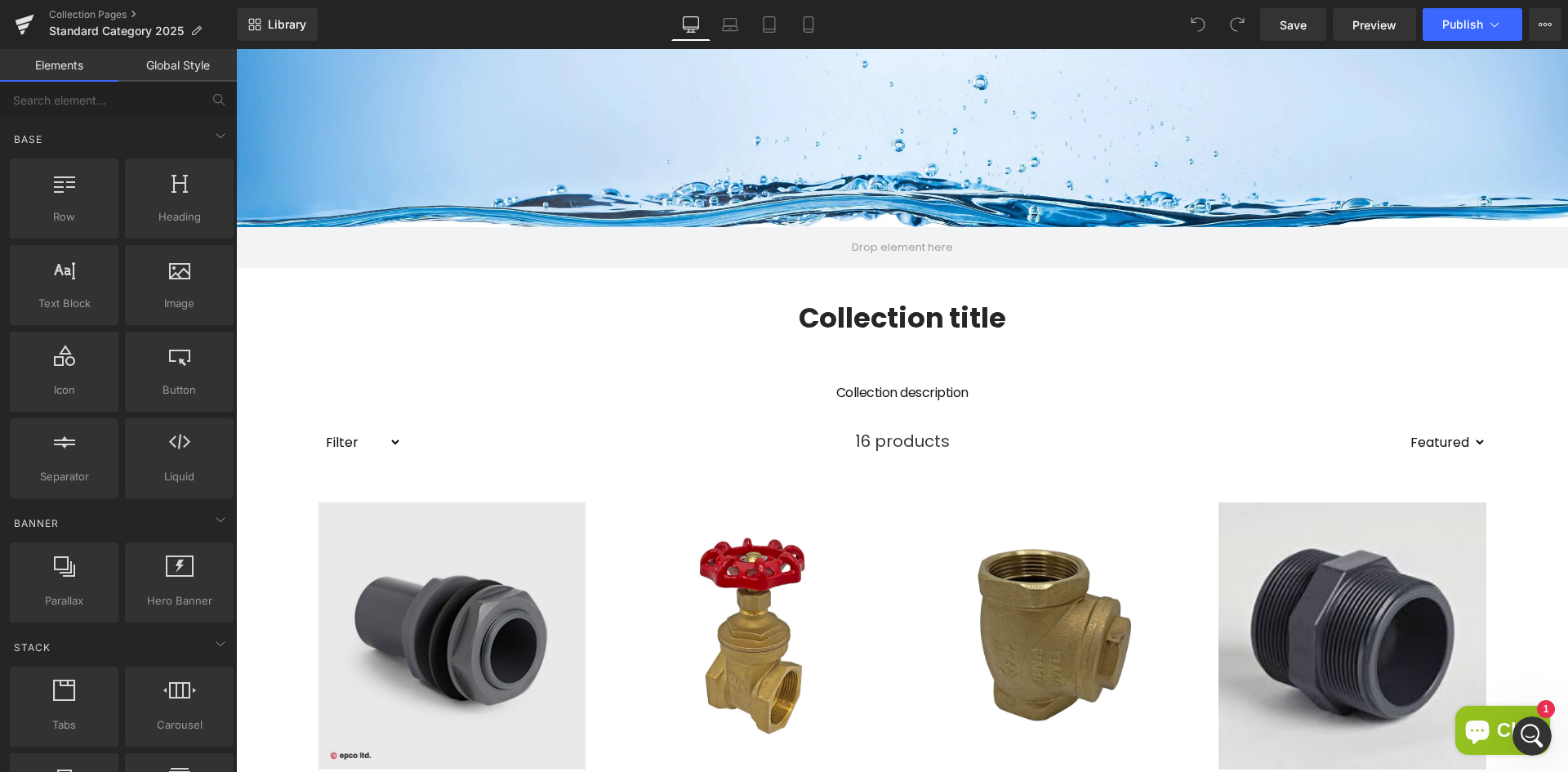
scroll to position [0, 0]
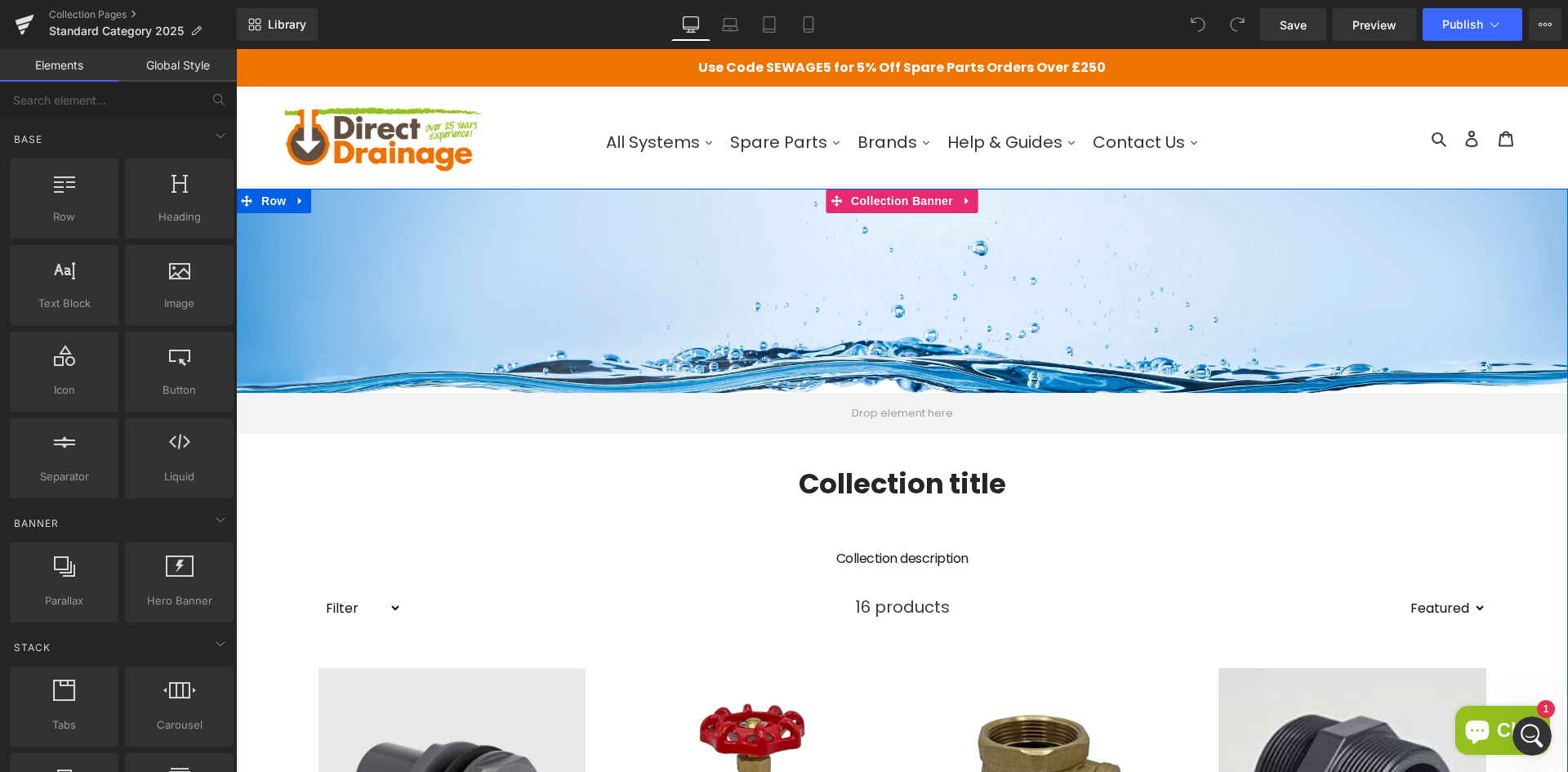
click at [823, 330] on div at bounding box center [901, 312] width 1331 height 245
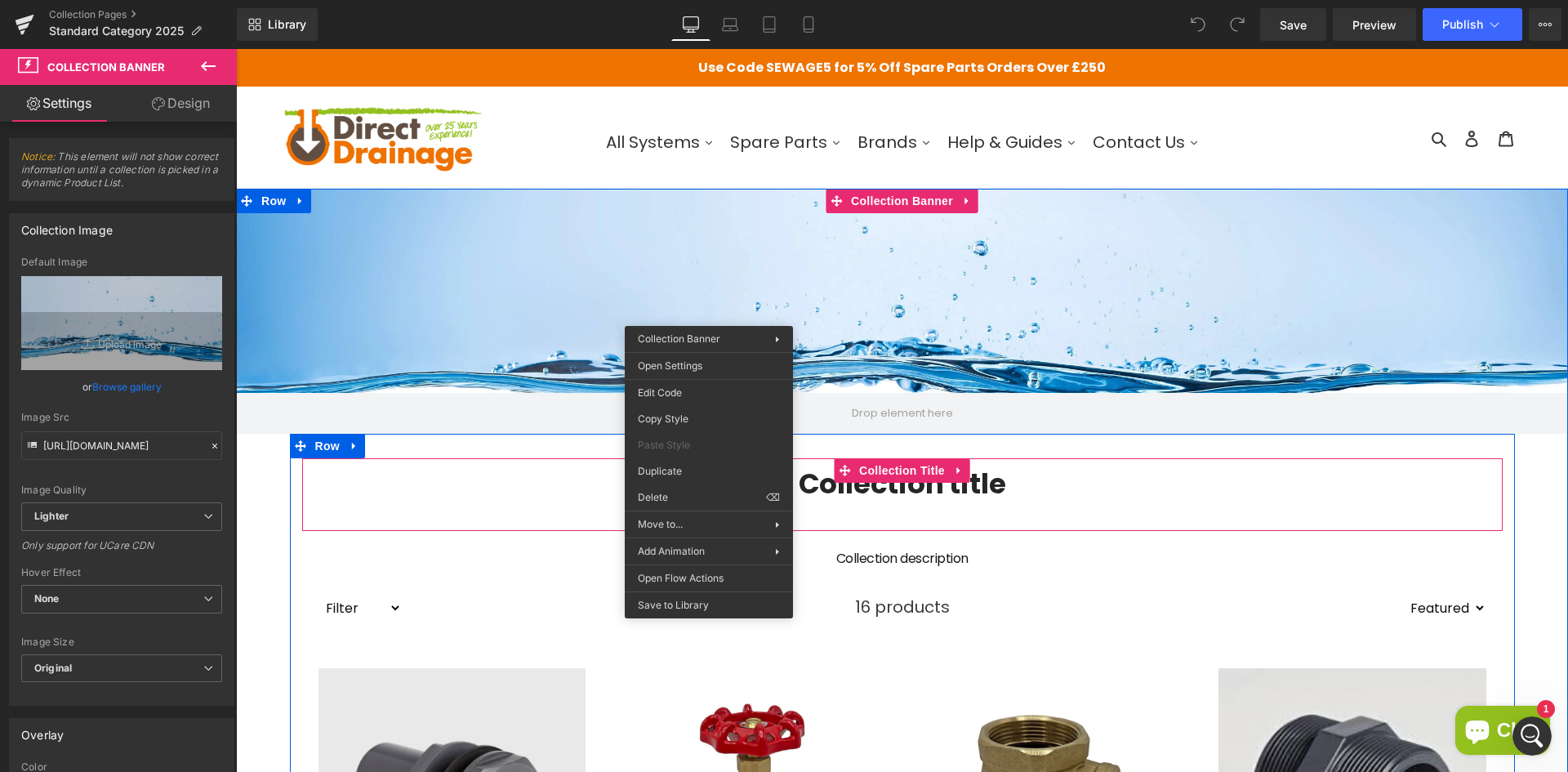
click at [1107, 521] on div "Collection title Collection Title" at bounding box center [902, 495] width 1200 height 73
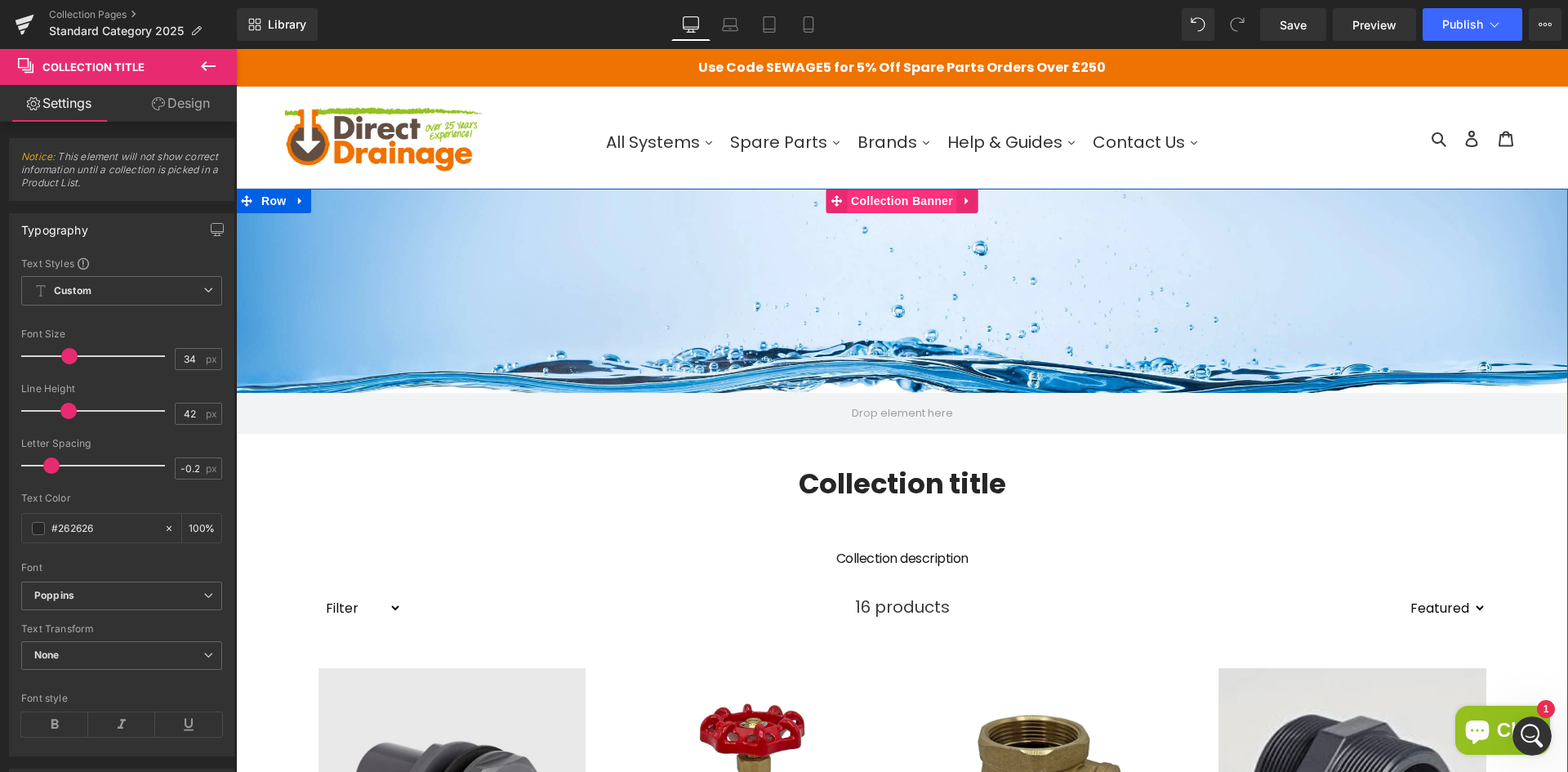
click at [873, 194] on span "Collection Banner" at bounding box center [901, 201] width 110 height 25
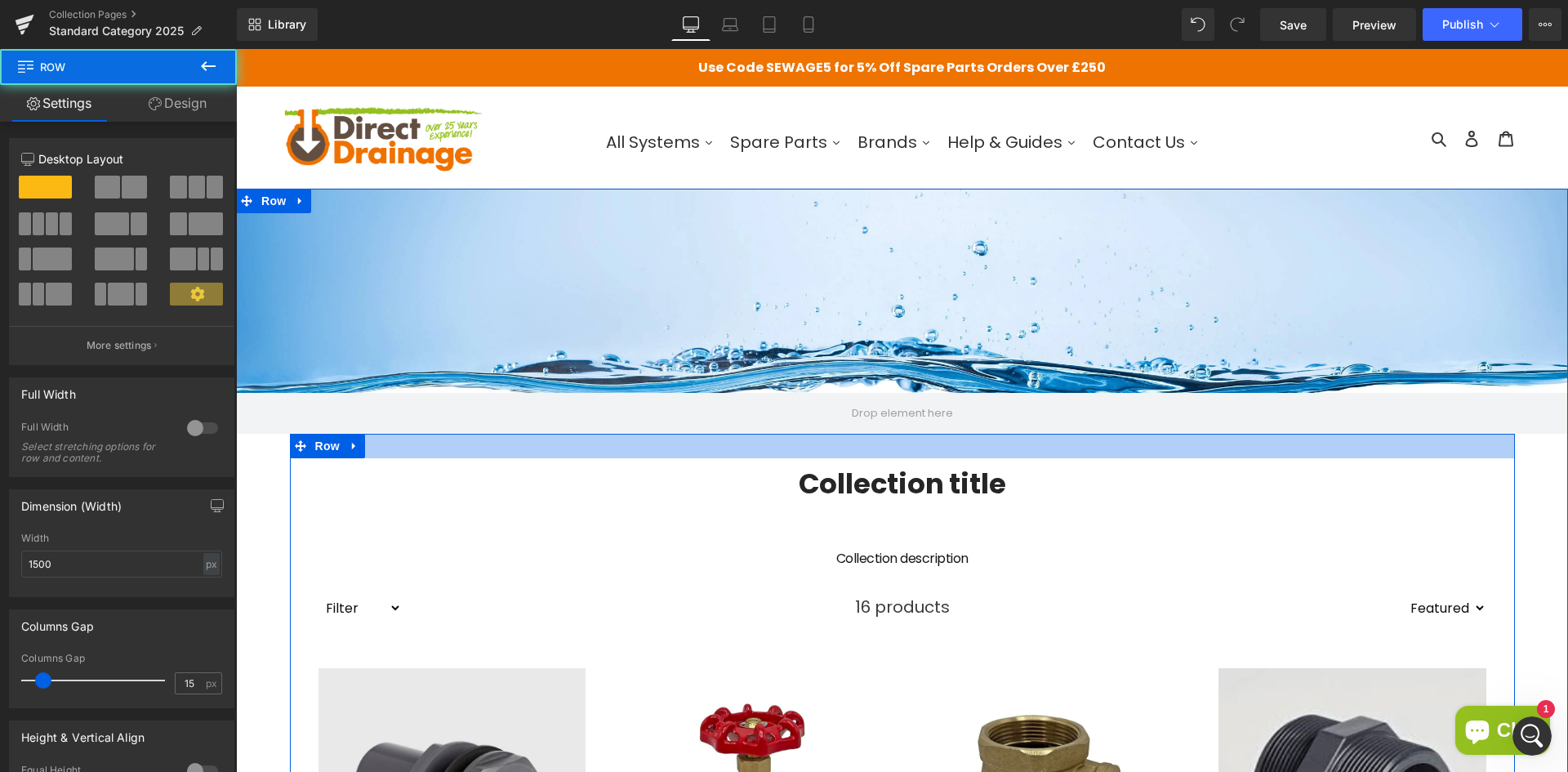
click at [869, 434] on div at bounding box center [901, 446] width 1225 height 25
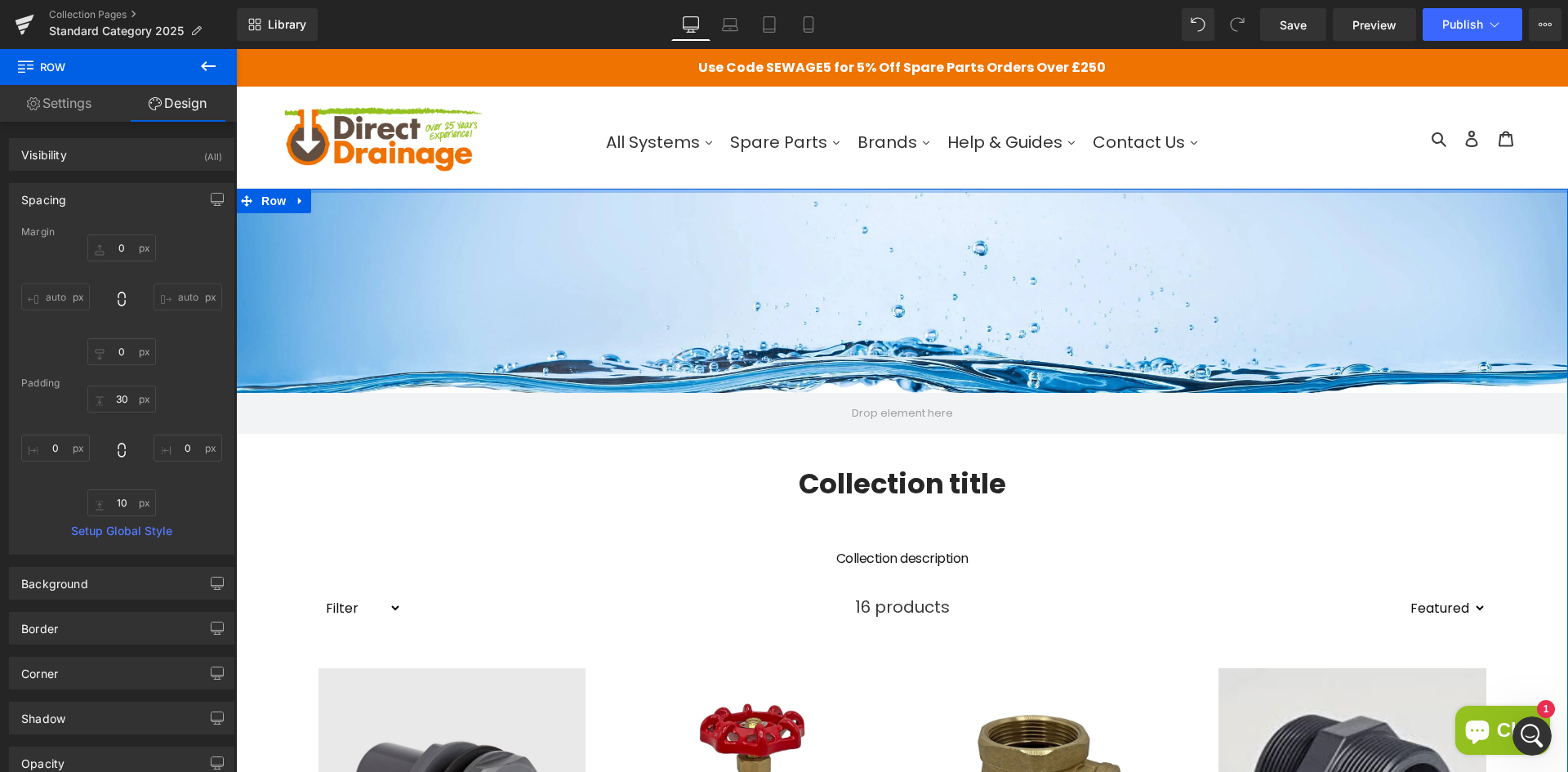
click at [859, 191] on div at bounding box center [901, 191] width 1331 height 4
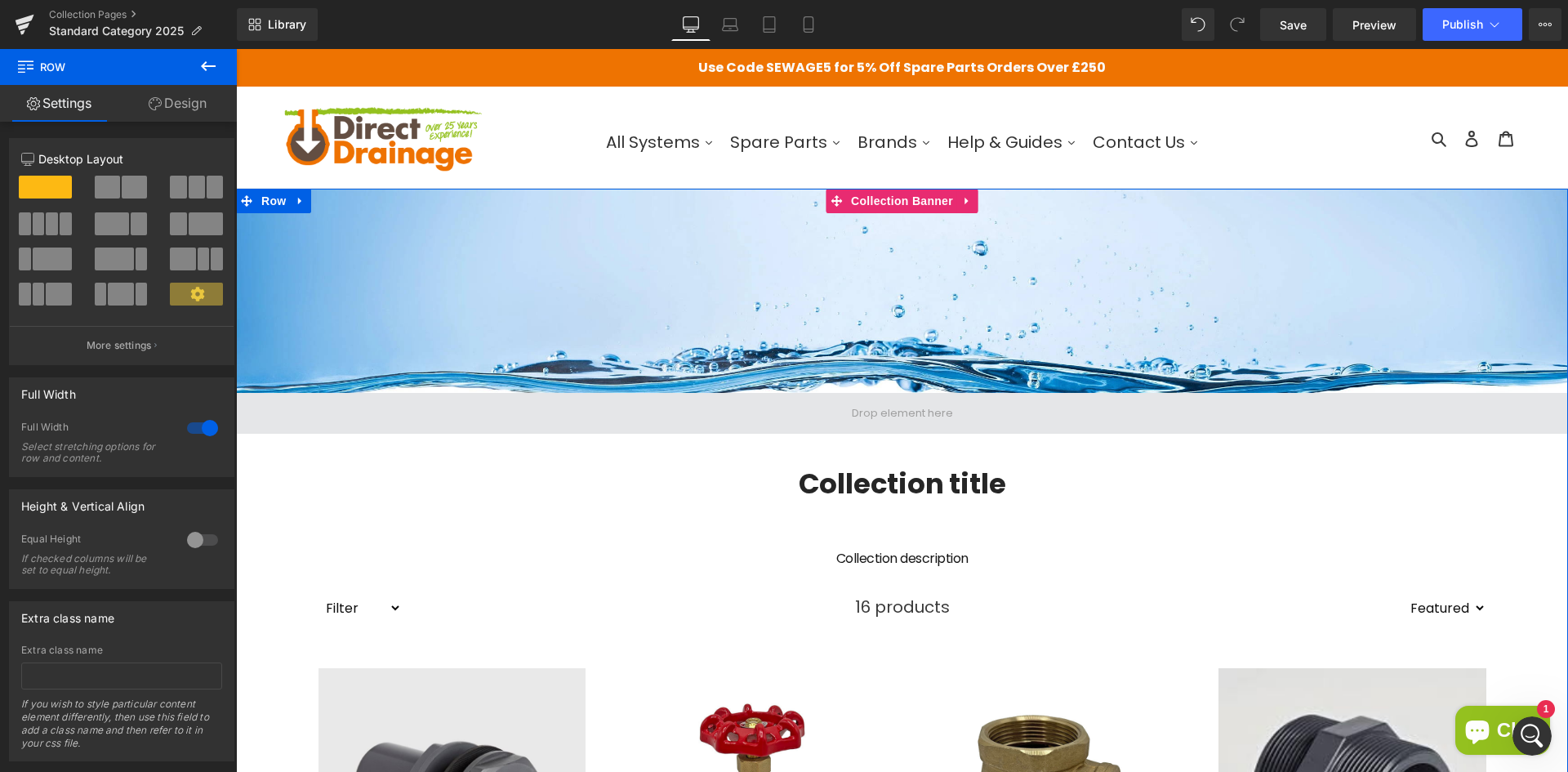
click at [856, 422] on span at bounding box center [901, 414] width 112 height 25
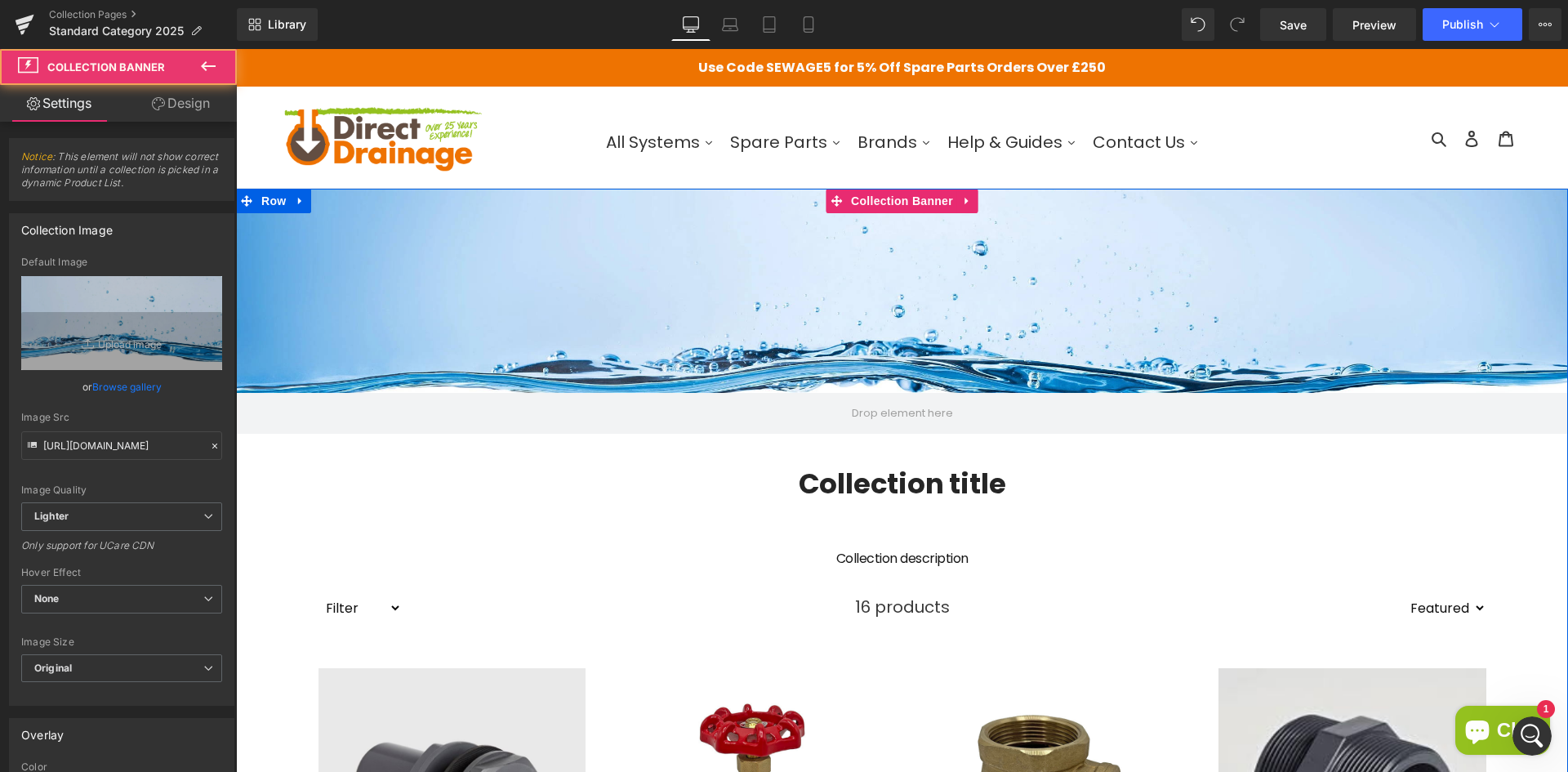
click at [806, 344] on div at bounding box center [901, 312] width 1331 height 245
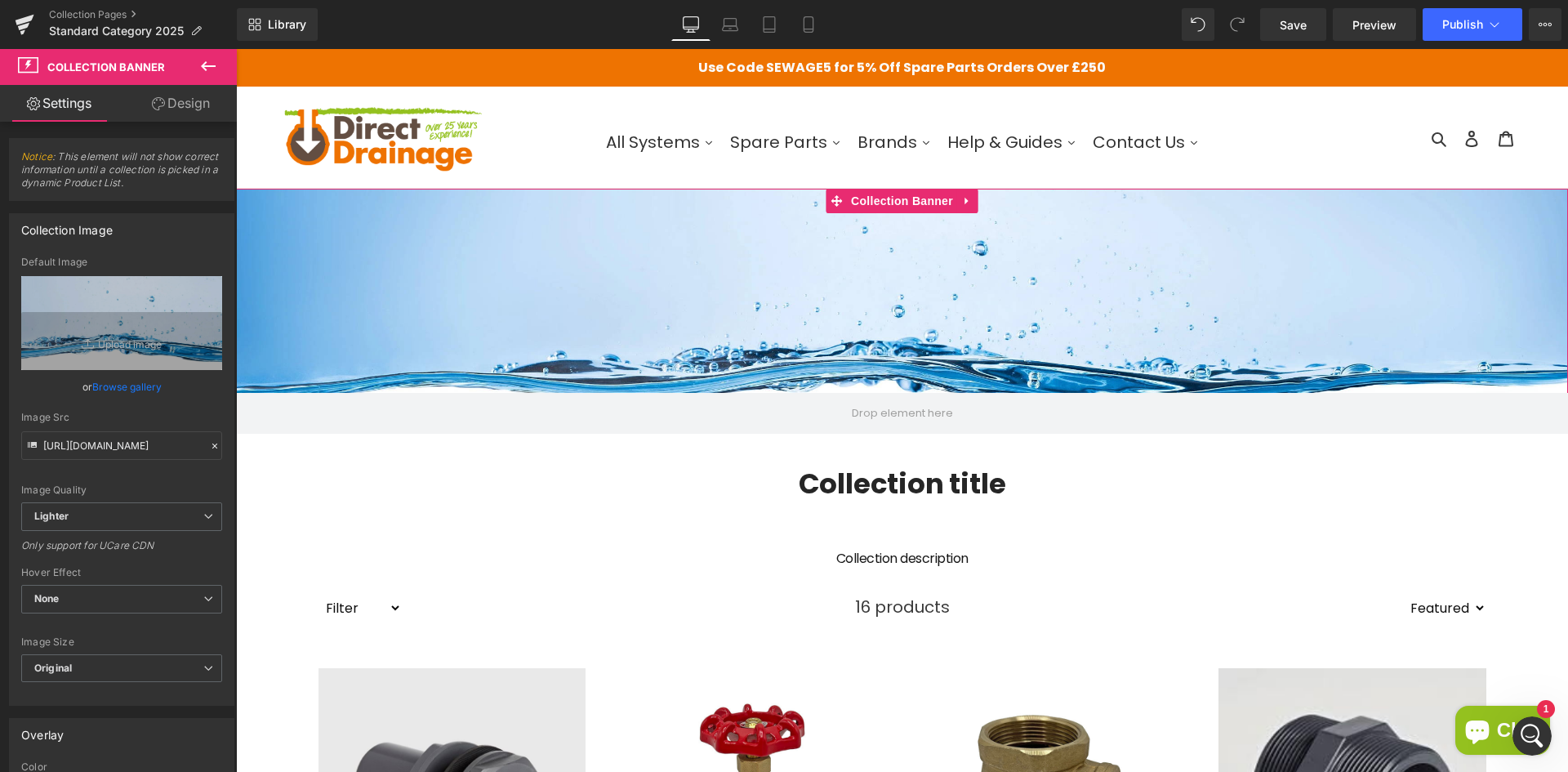
click at [174, 111] on link "Design" at bounding box center [181, 103] width 119 height 37
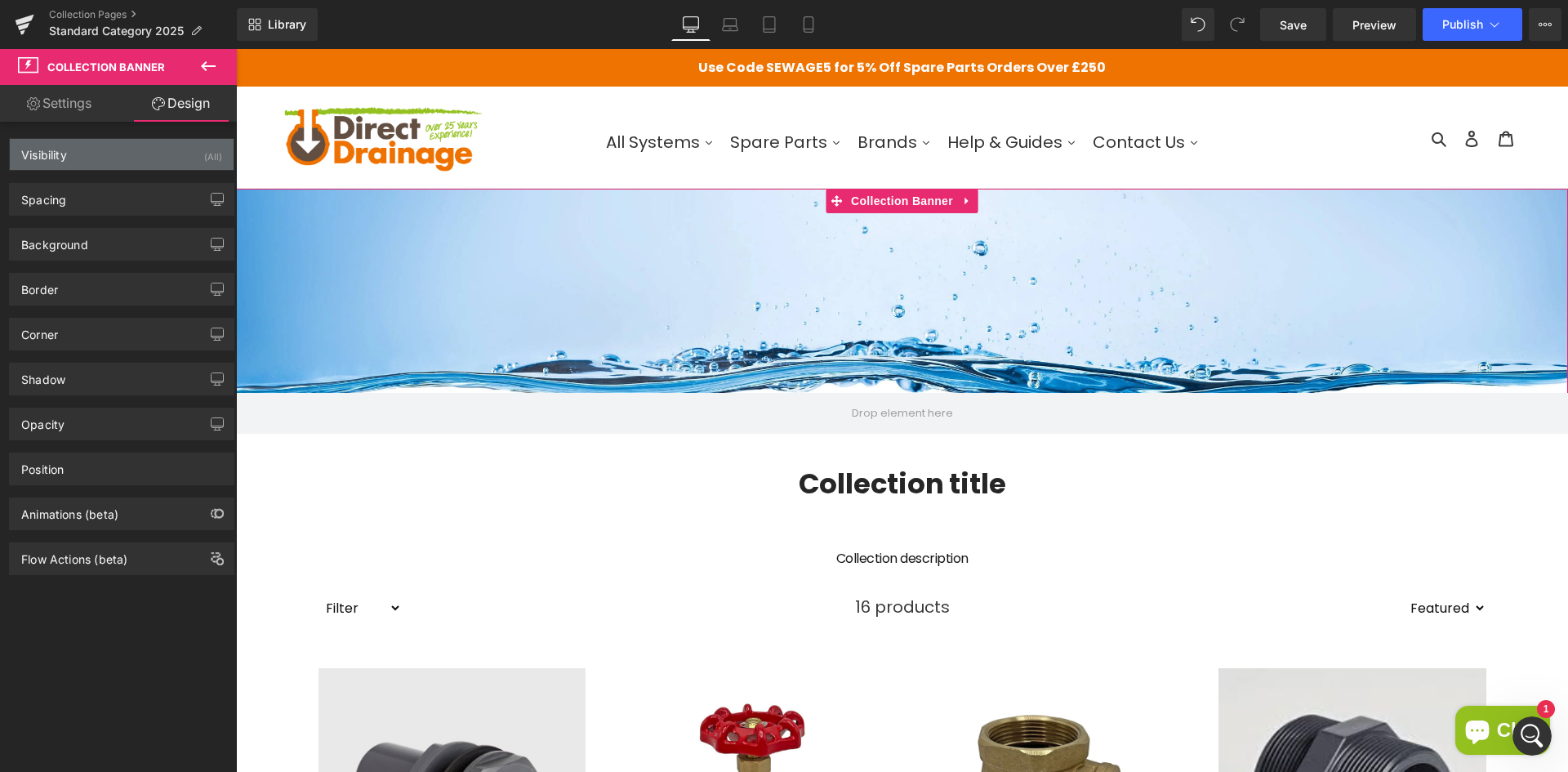
click at [136, 162] on div "Visibility (All)" at bounding box center [121, 154] width 224 height 31
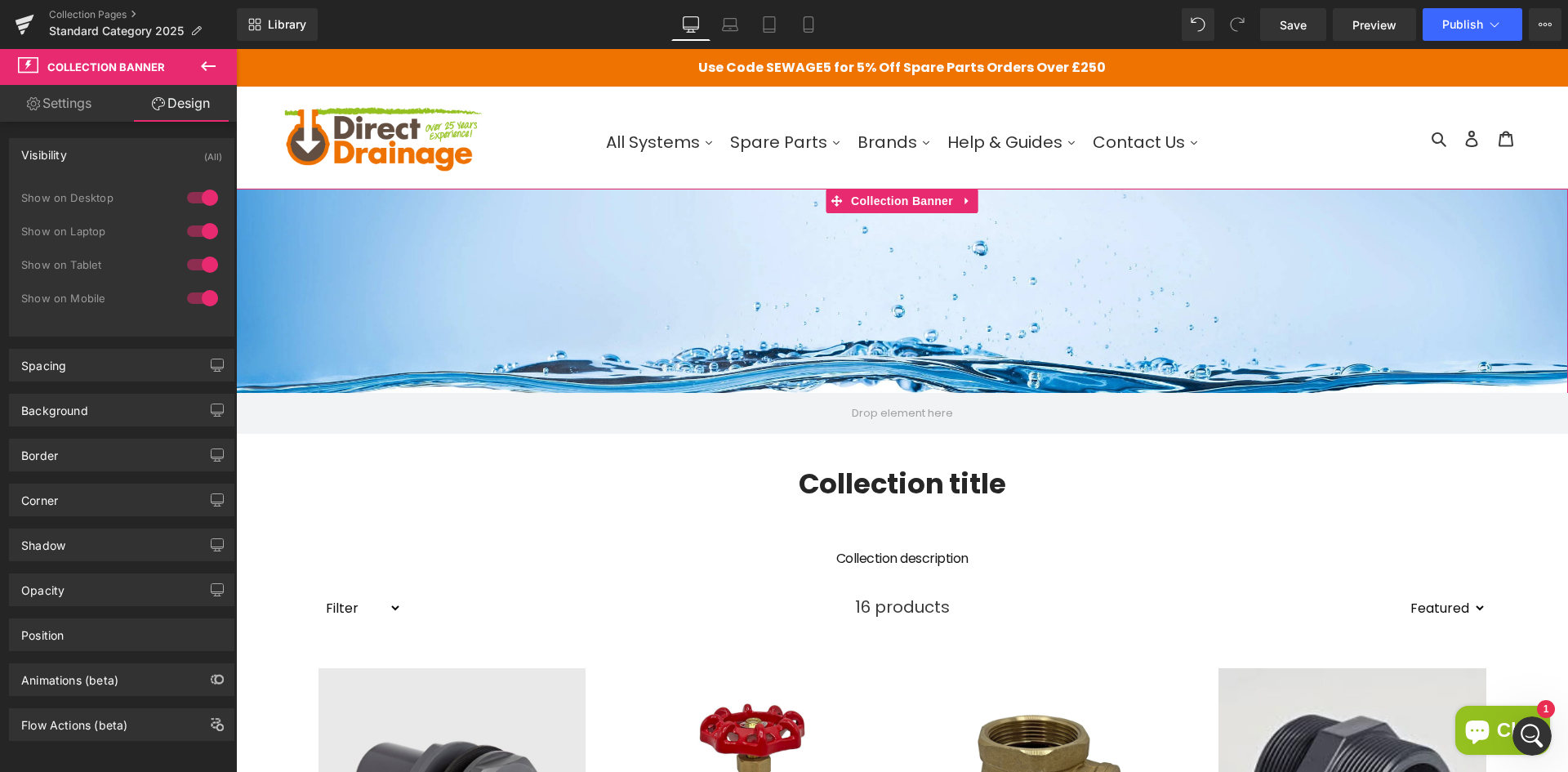
click at [136, 162] on div "Visibility (All)" at bounding box center [121, 154] width 224 height 31
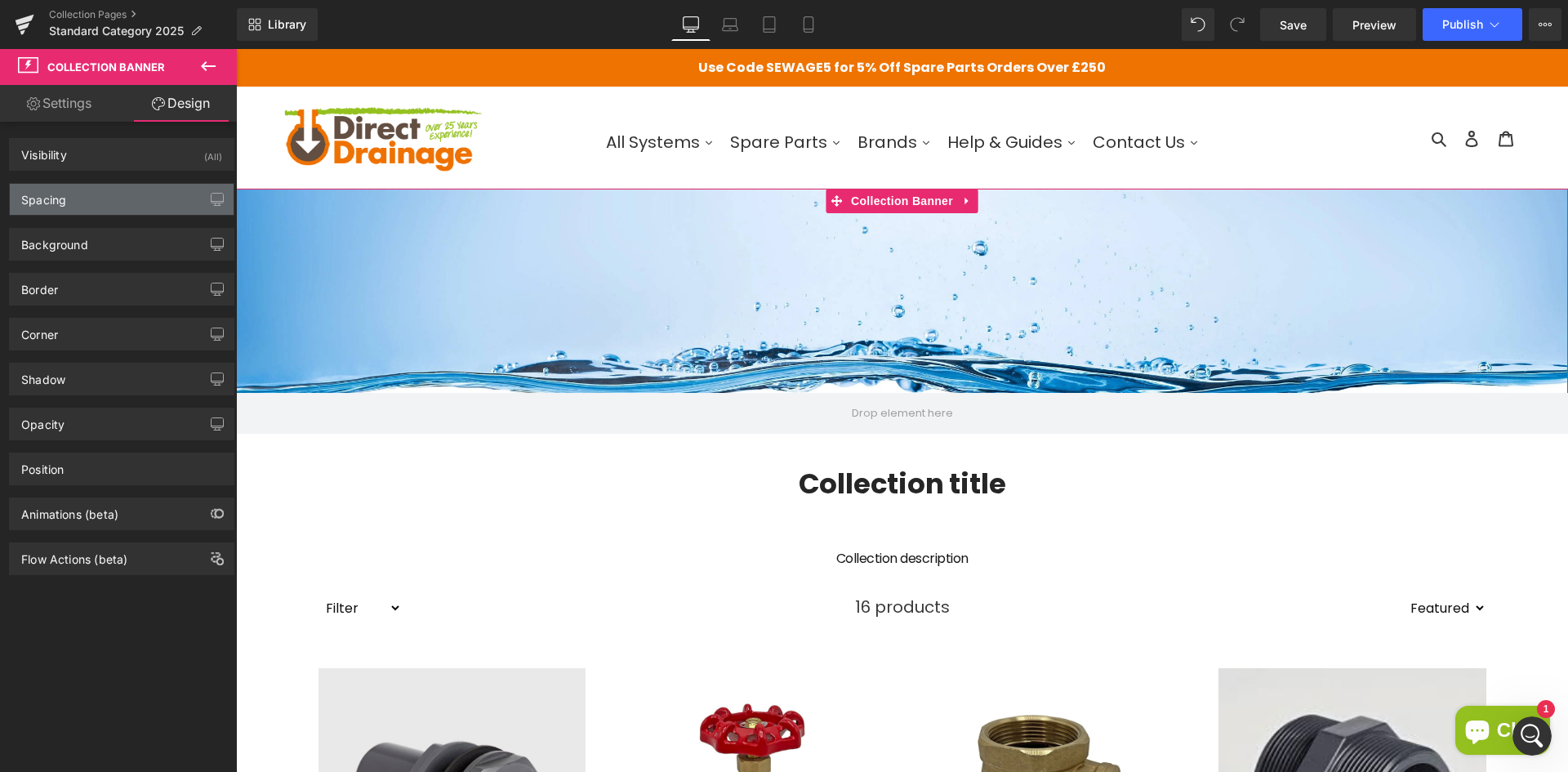
click at [144, 202] on div "Spacing" at bounding box center [121, 199] width 224 height 31
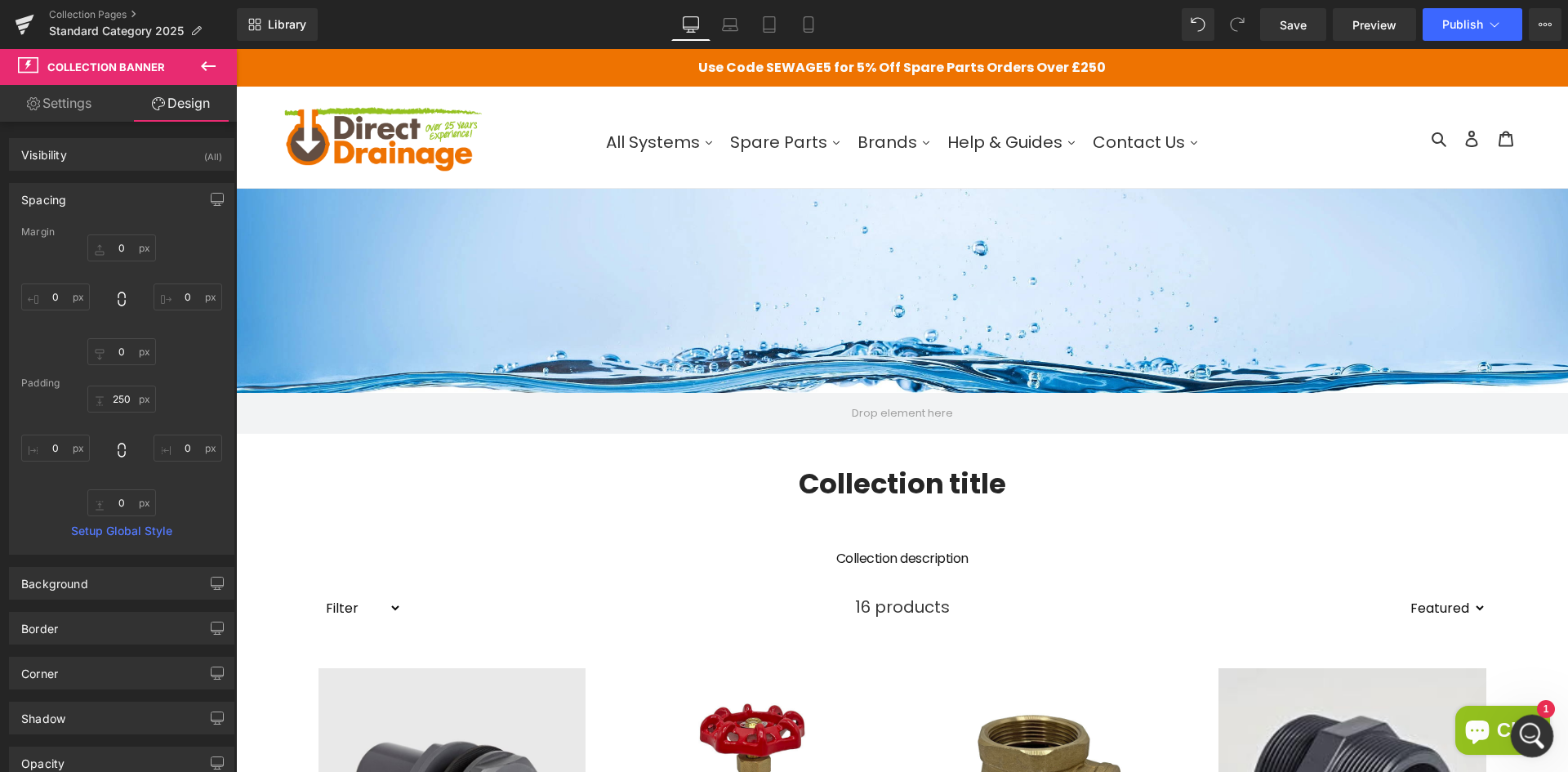
click at [1531, 722] on div "Open Intercom Messenger" at bounding box center [1529, 733] width 54 height 54
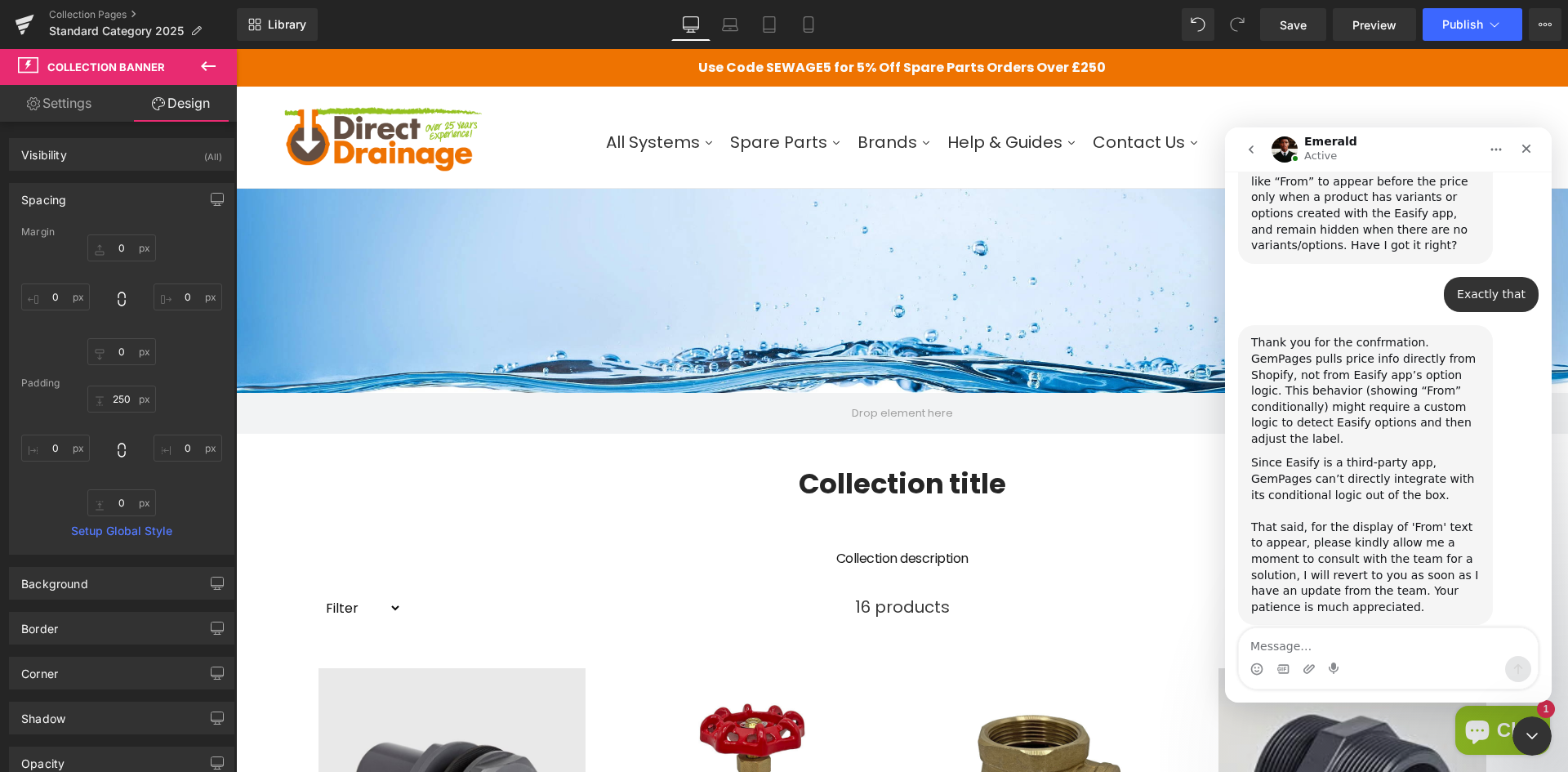
scroll to position [1130, 0]
click at [1521, 745] on div "Close Intercom Messenger" at bounding box center [1529, 733] width 39 height 39
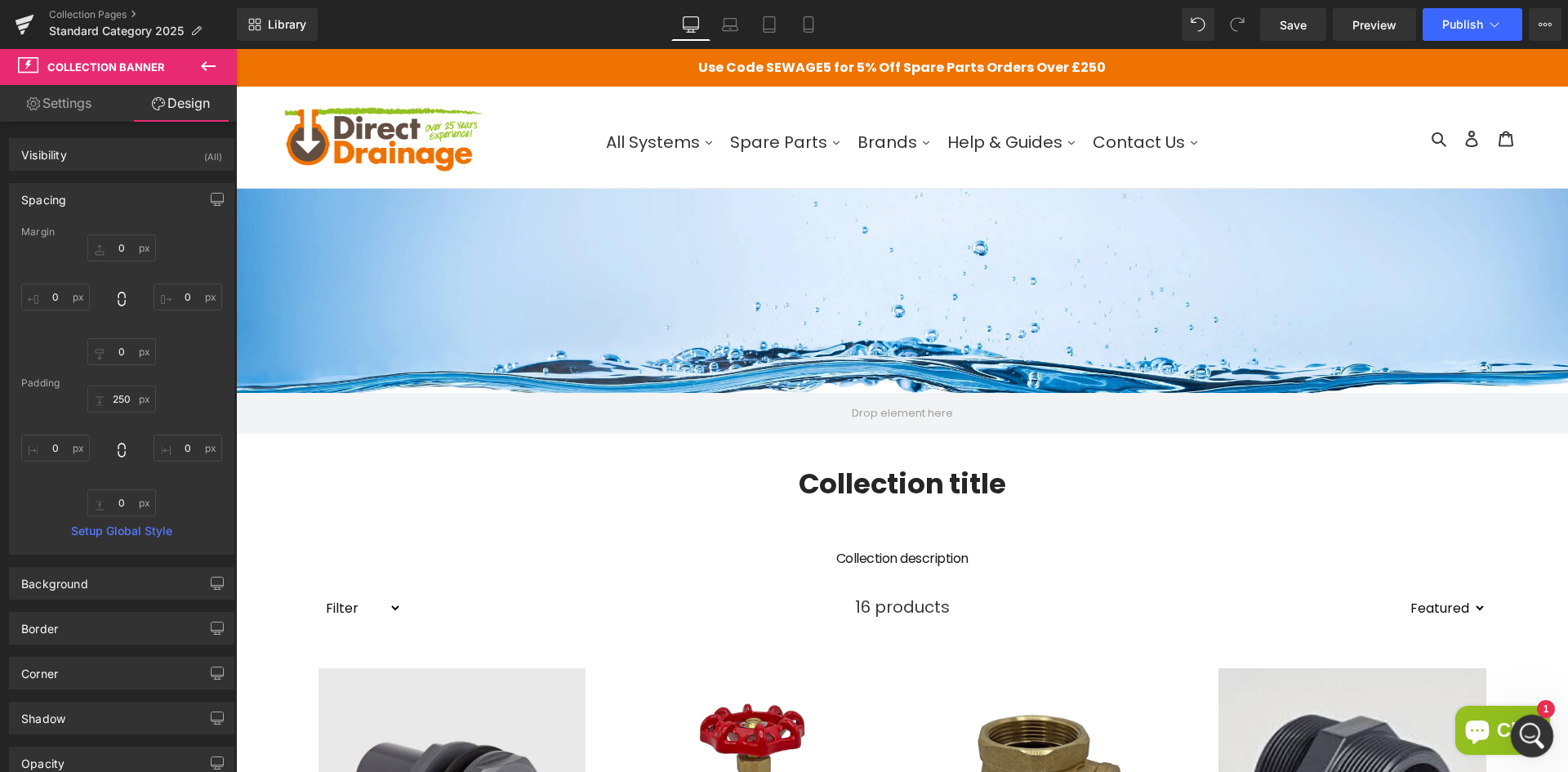
click at [1534, 728] on icon "Open Intercom Messenger" at bounding box center [1530, 735] width 27 height 27
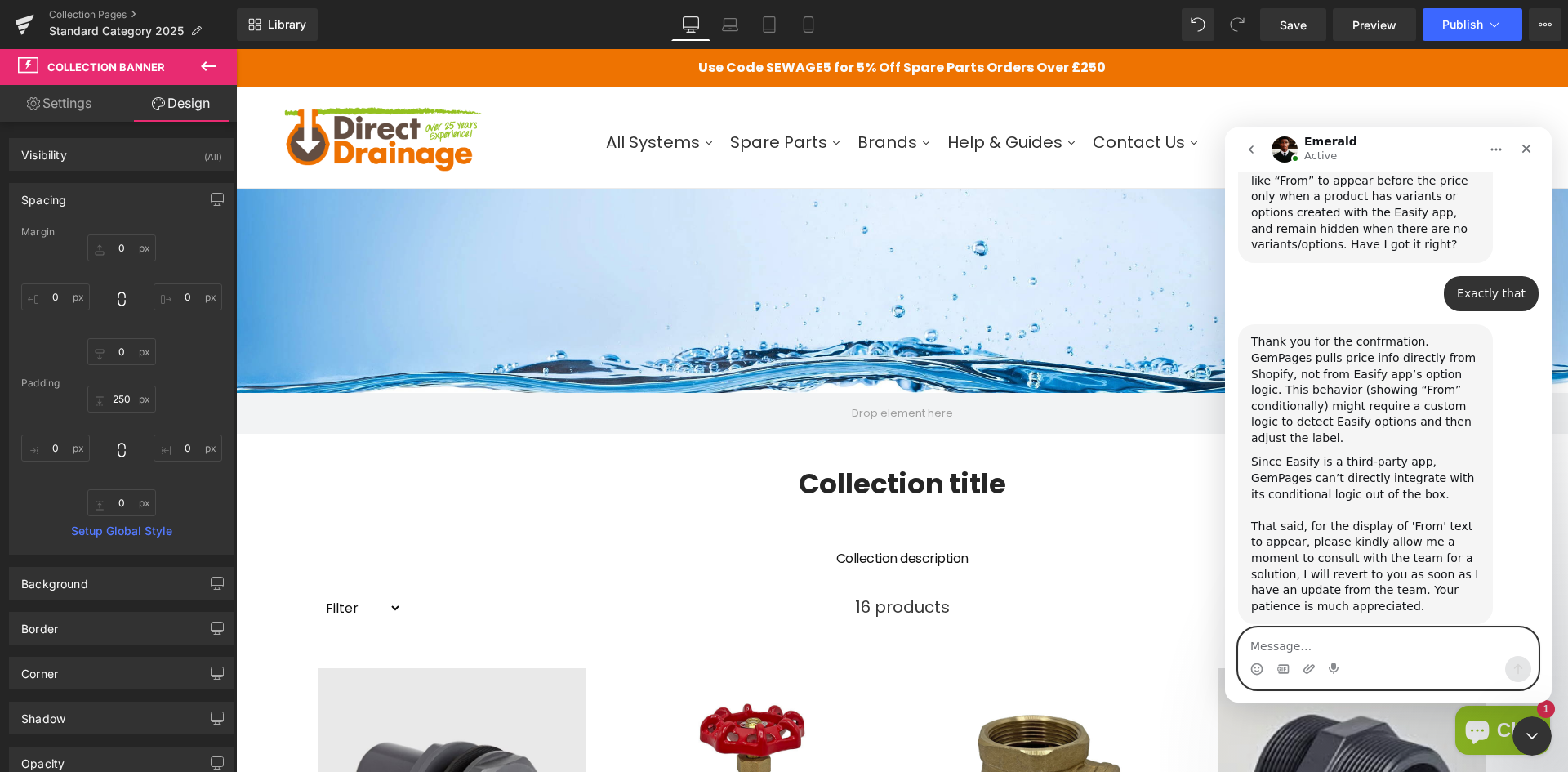
click at [1369, 633] on textarea "Message…" at bounding box center [1387, 642] width 299 height 27
click at [1359, 641] on textarea "Message…" at bounding box center [1387, 642] width 299 height 27
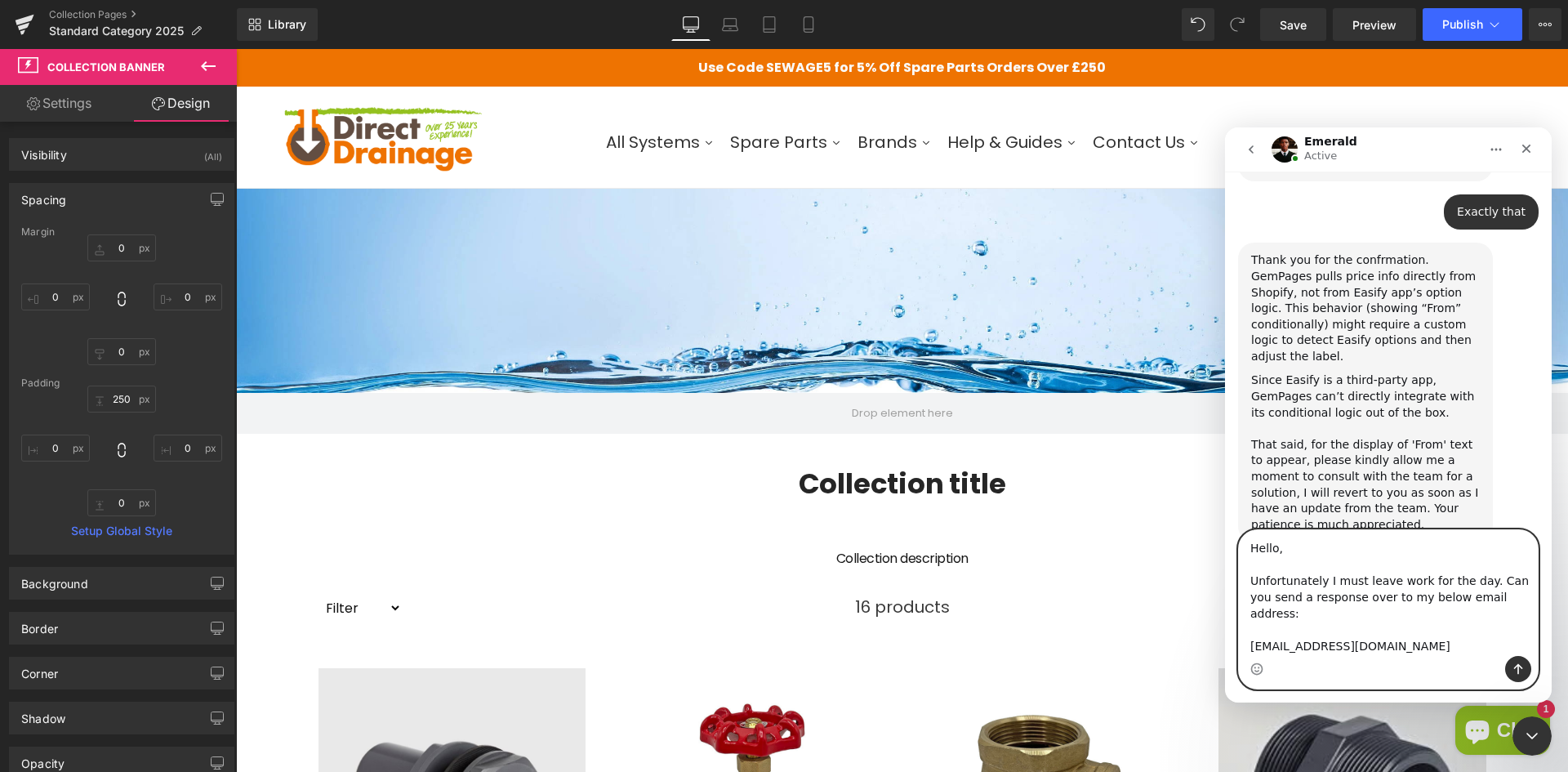
scroll to position [1232, 0]
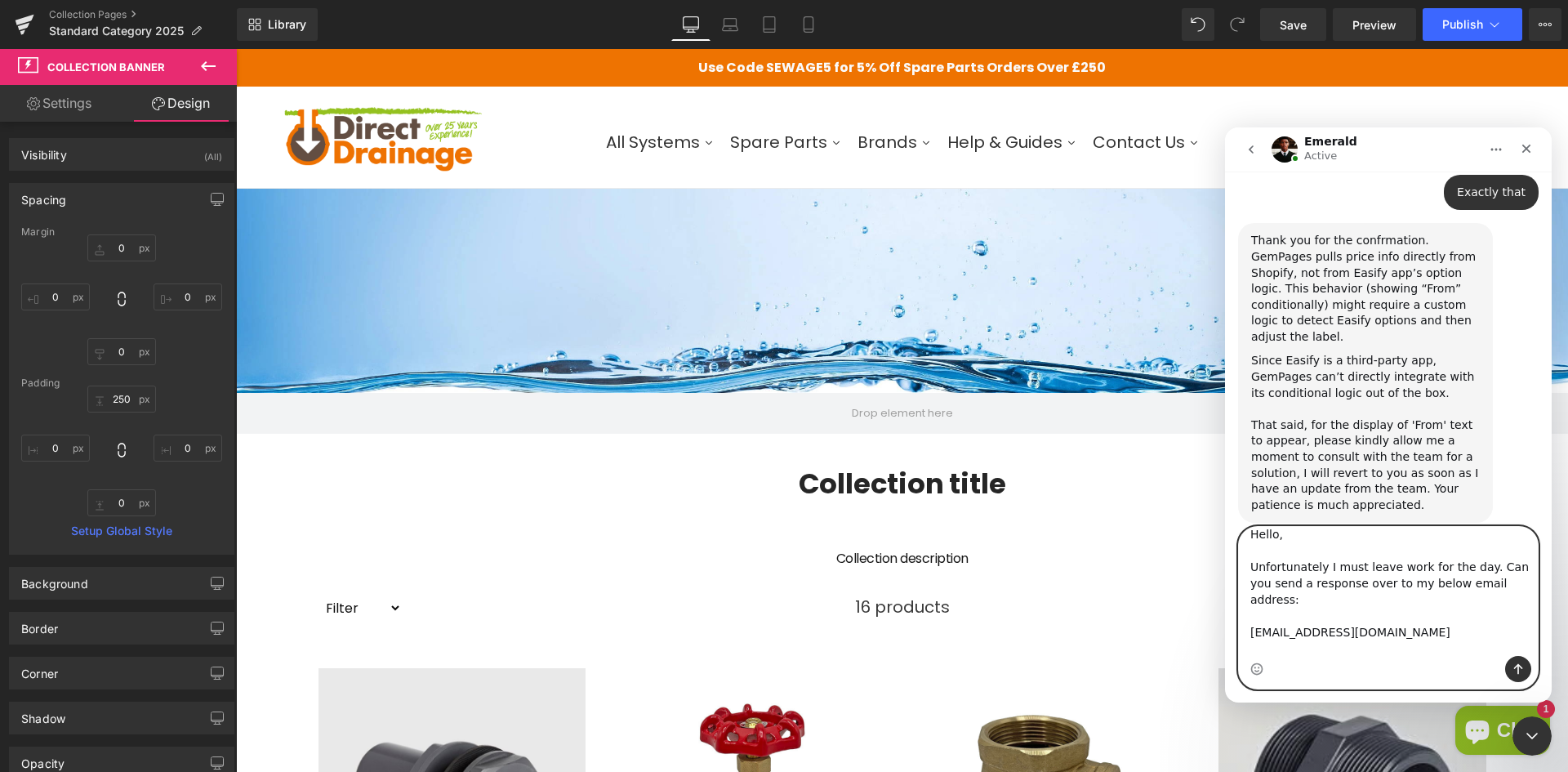
type textarea "Hello, Unfortunately I must leave work for the day. Can you send a response ove…"
click at [1513, 663] on icon "Send a message…" at bounding box center [1518, 669] width 13 height 13
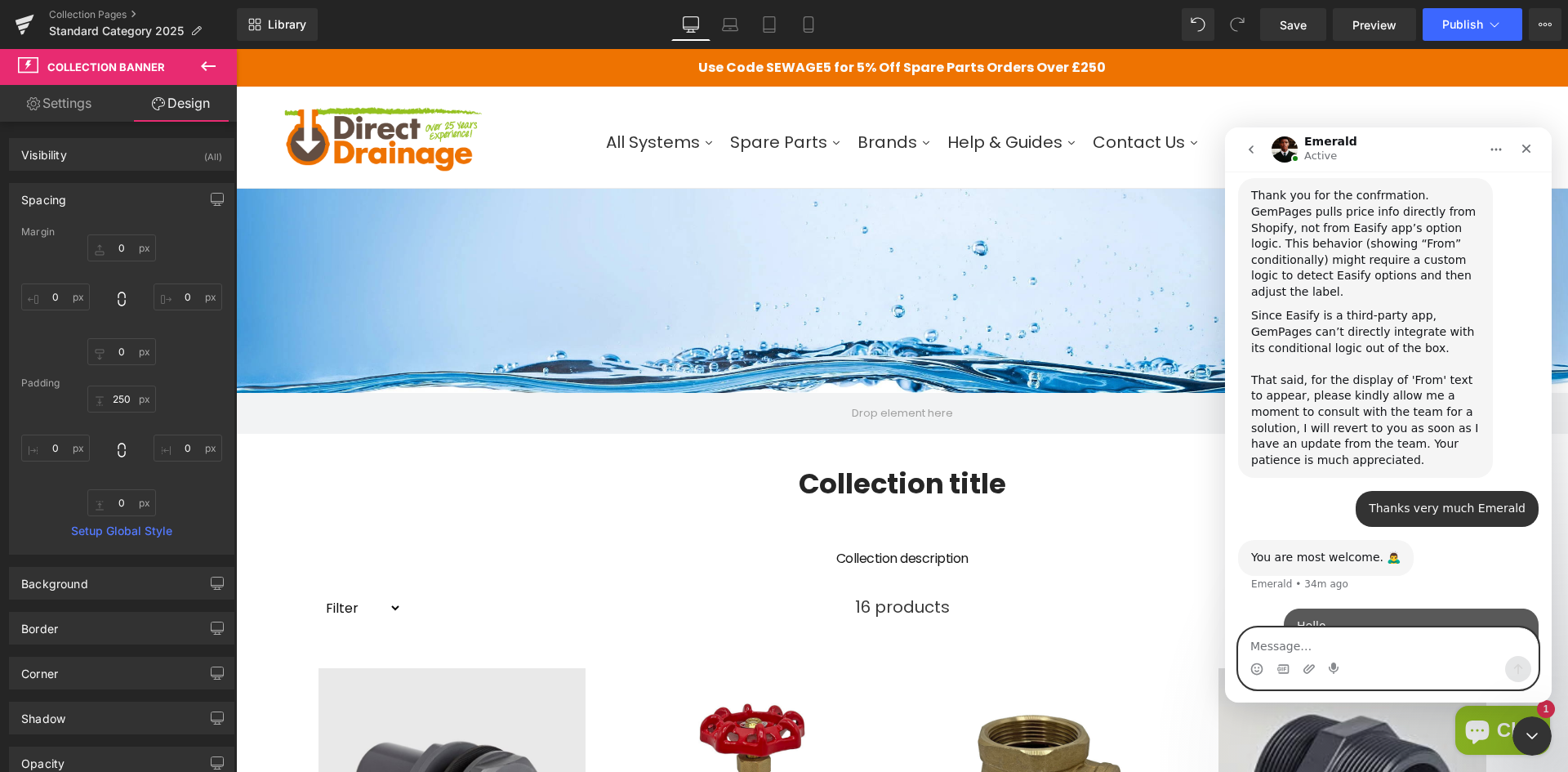
scroll to position [1285, 0]
